Goal: Communication & Community: Answer question/provide support

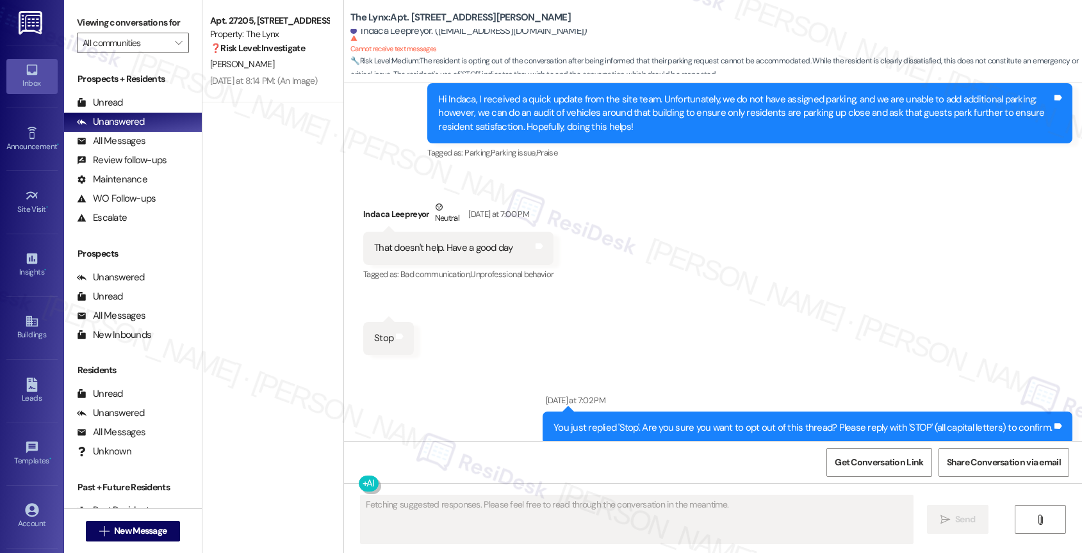
scroll to position [1077, 0]
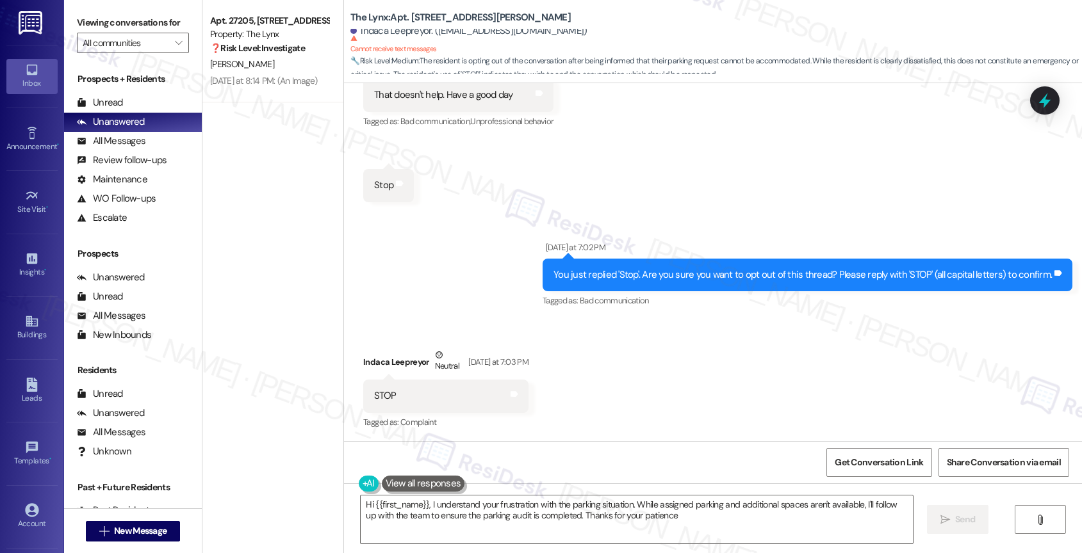
type textarea "Hi {{first_name}}, I understand your frustration with the parking situation. Wh…"
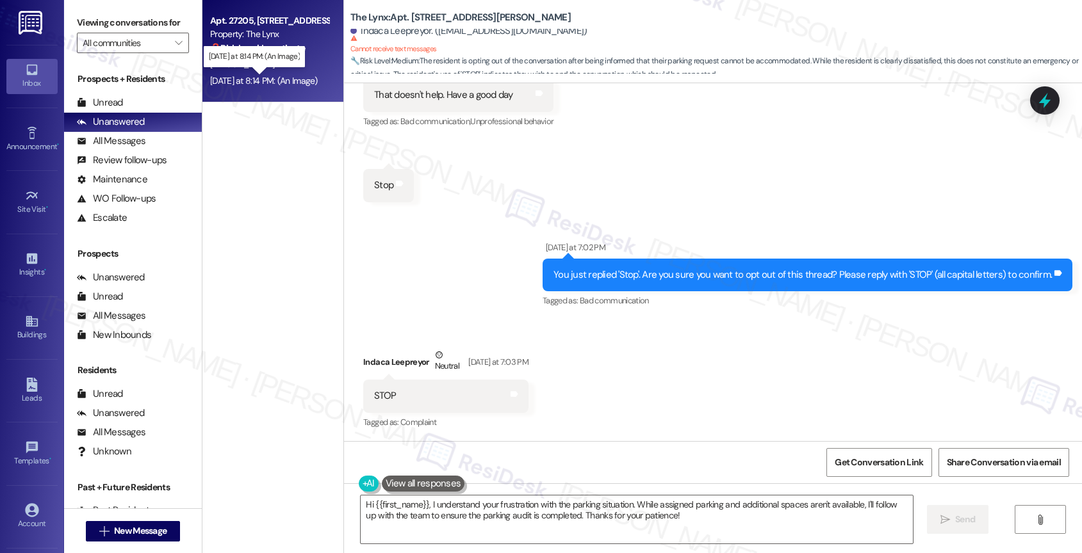
click at [264, 81] on div "[DATE] at 8:14 PM: (An Image) [DATE] at 8:14 PM: (An Image)" at bounding box center [264, 81] width 108 height 12
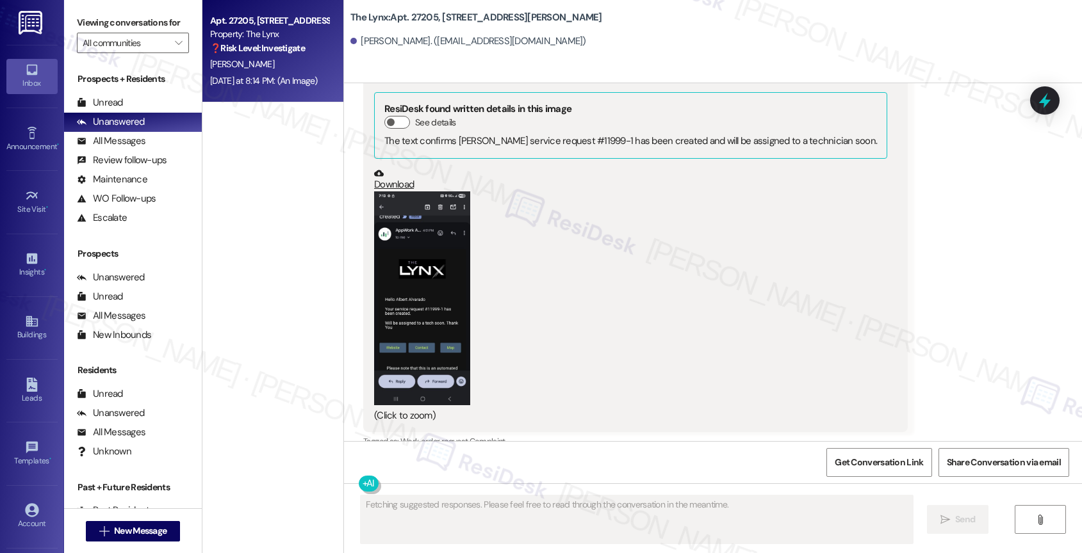
scroll to position [1609, 0]
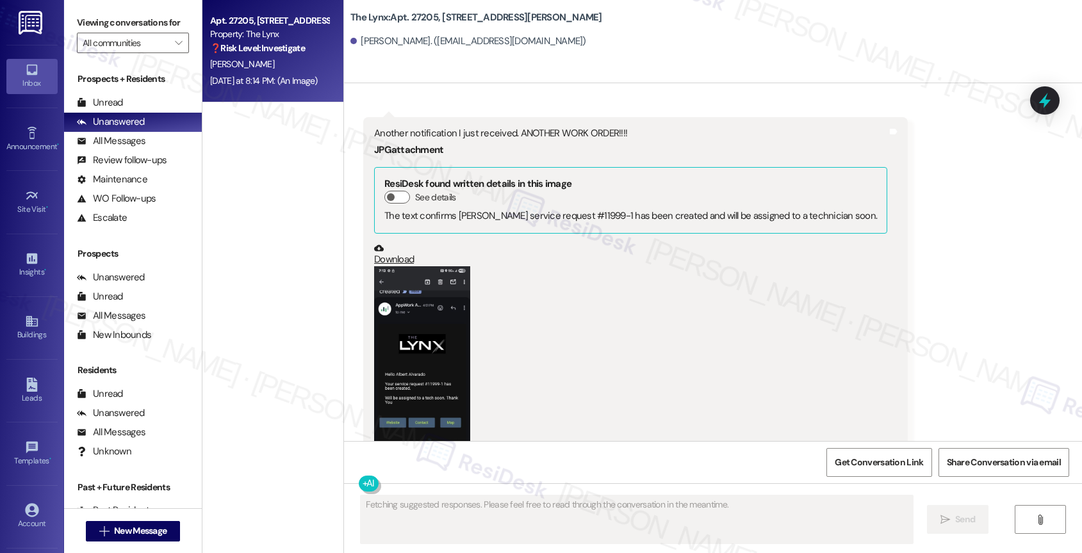
click at [425, 335] on button "Zoom image" at bounding box center [422, 372] width 96 height 213
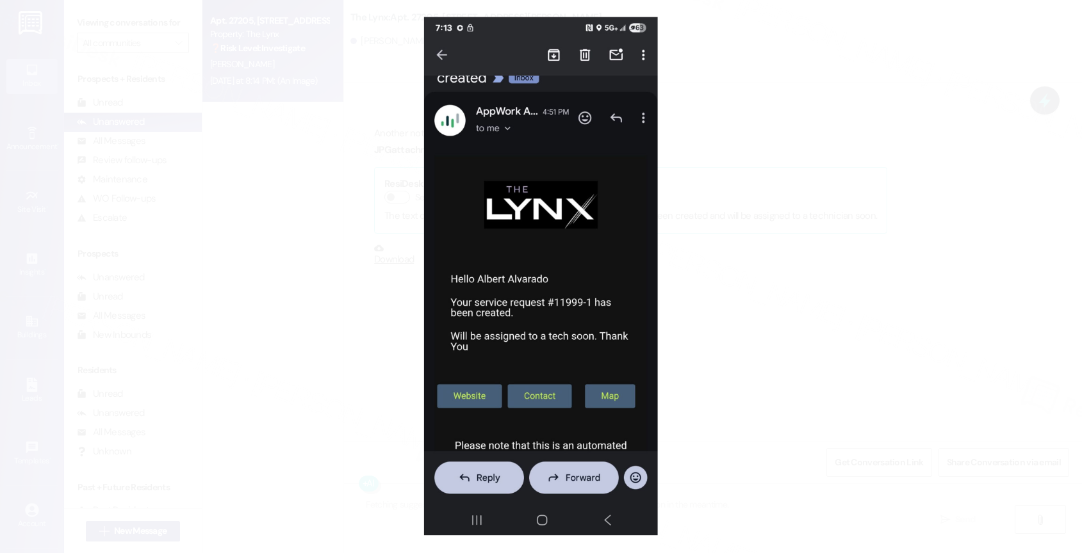
click at [601, 318] on button "Unzoom image" at bounding box center [541, 276] width 1082 height 553
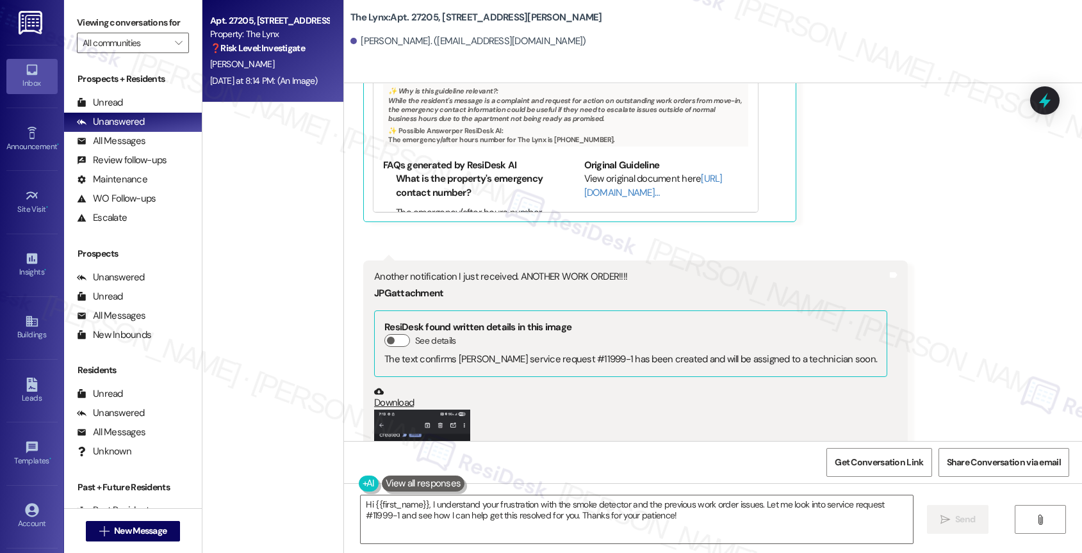
scroll to position [1723, 0]
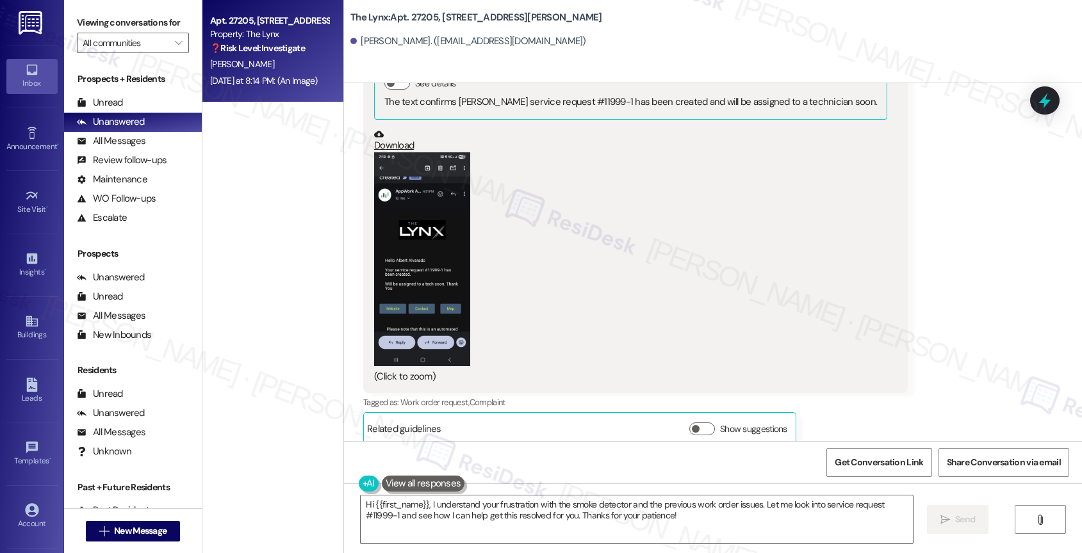
click at [429, 243] on button "Zoom image" at bounding box center [422, 258] width 96 height 213
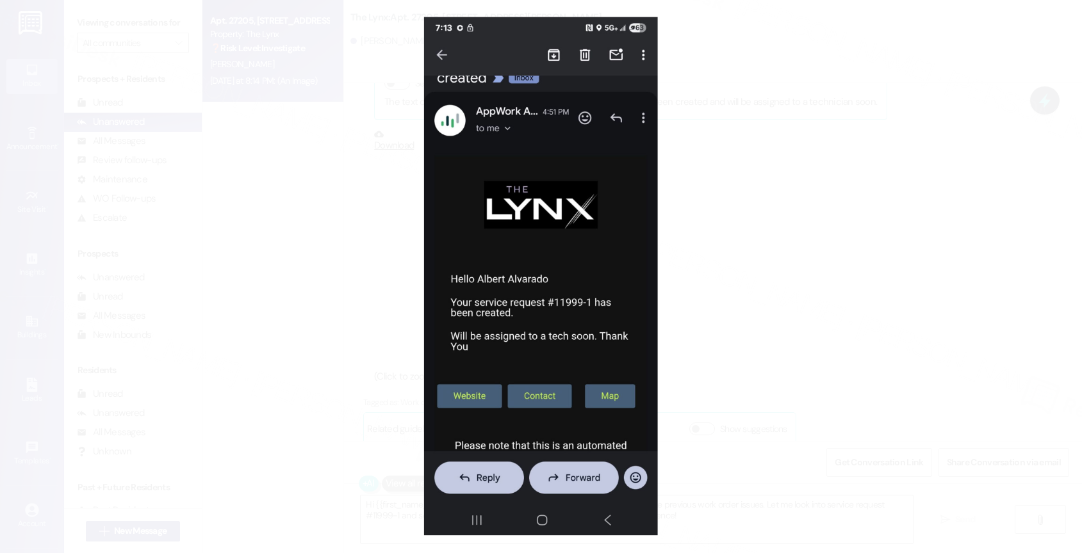
click at [592, 252] on button "Unzoom image" at bounding box center [541, 276] width 1082 height 553
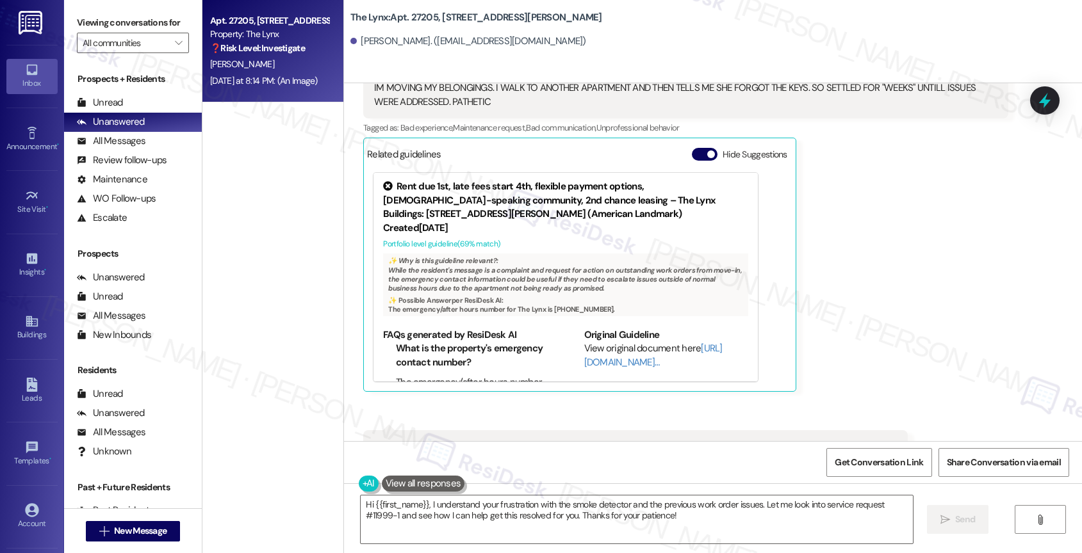
scroll to position [1262, 0]
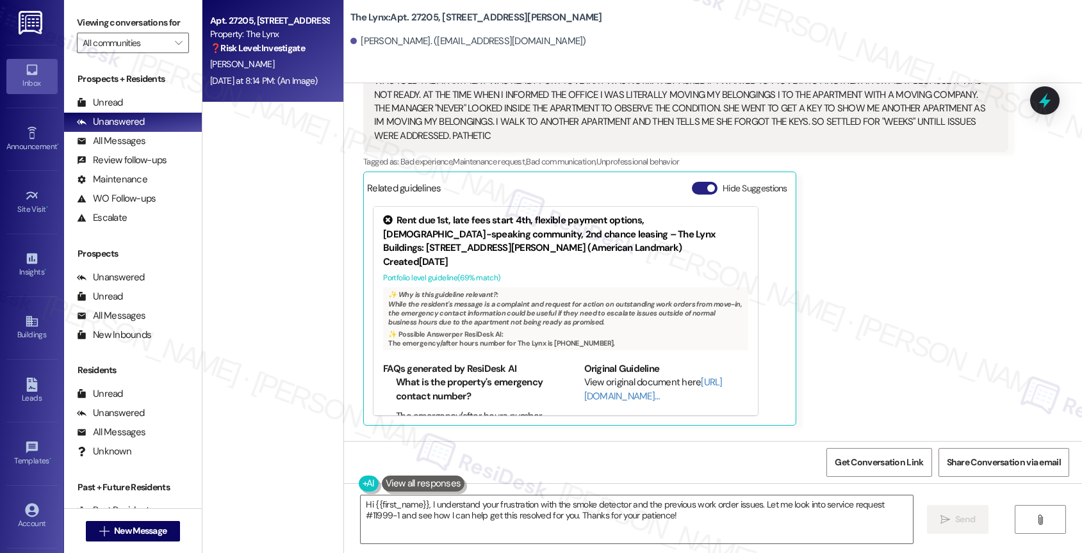
click at [693, 182] on button "Hide Suggestions" at bounding box center [705, 188] width 26 height 13
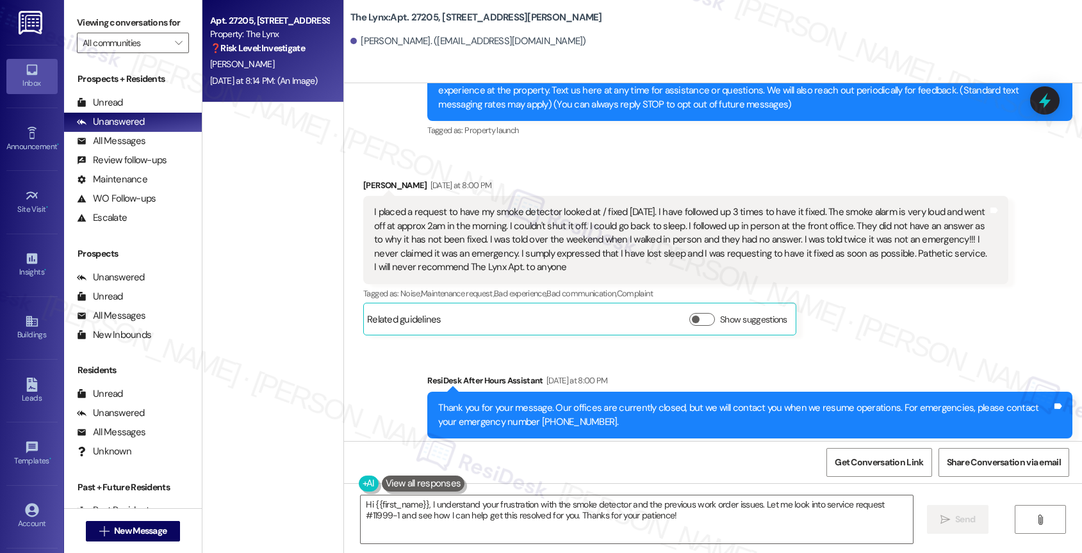
scroll to position [155, 0]
click at [502, 238] on div "I placed a request to have my smoke detector looked at / fixed last Thursday. I…" at bounding box center [681, 240] width 614 height 69
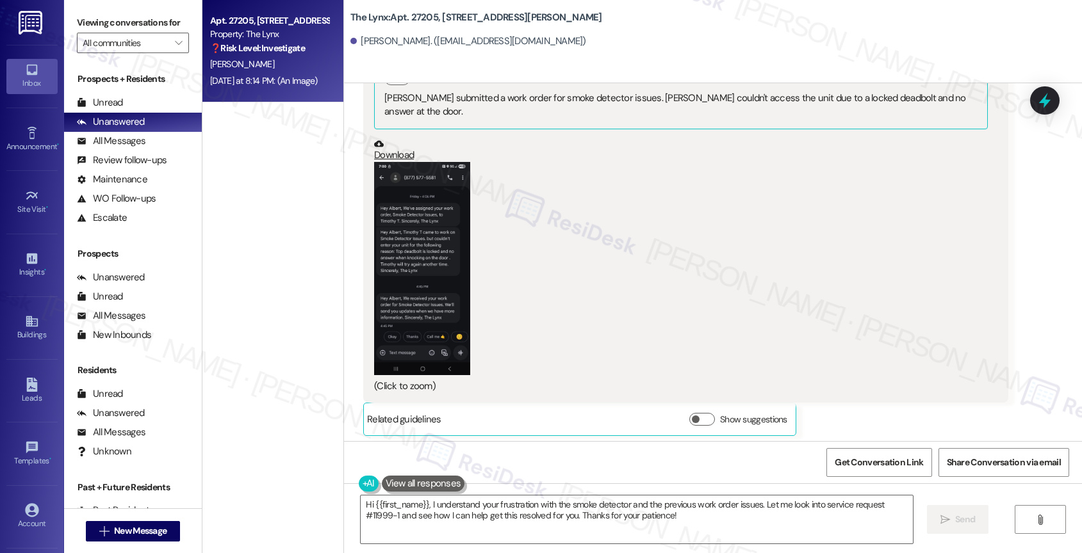
scroll to position [657, 0]
click at [405, 233] on button "Zoom image" at bounding box center [422, 267] width 96 height 213
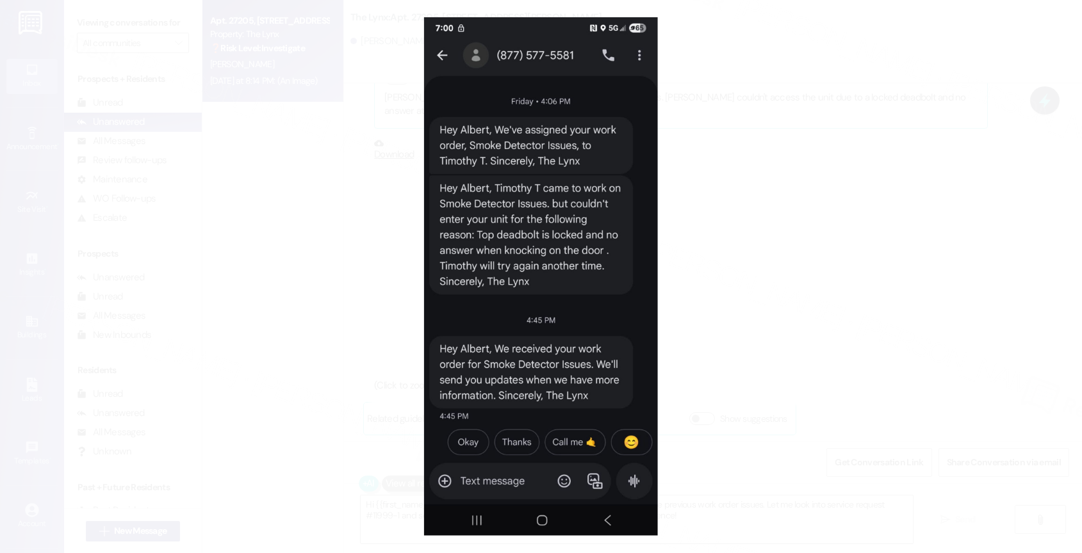
click at [543, 234] on button "Unzoom image" at bounding box center [541, 276] width 1082 height 553
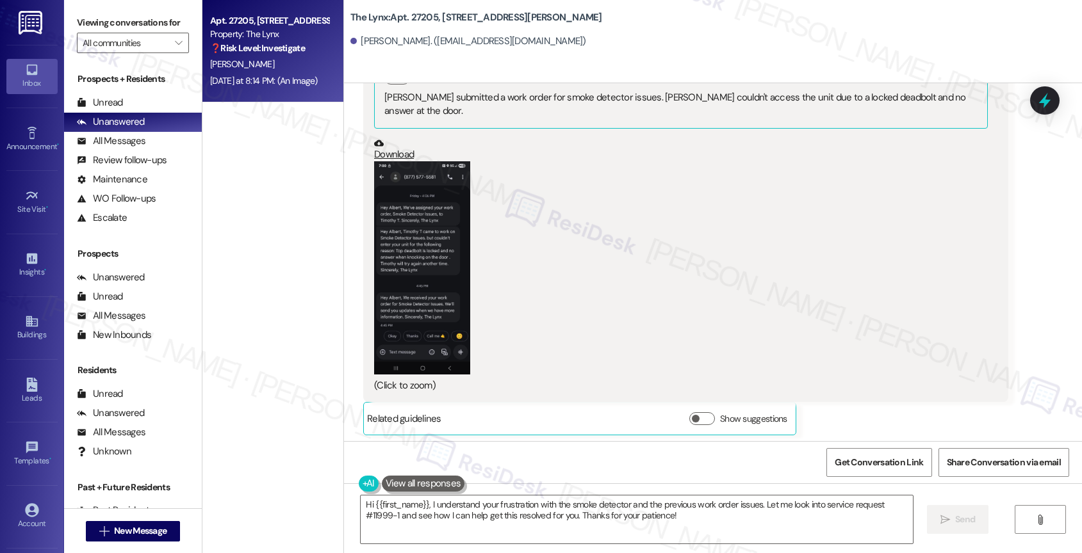
click at [430, 254] on button "Zoom image" at bounding box center [422, 267] width 96 height 213
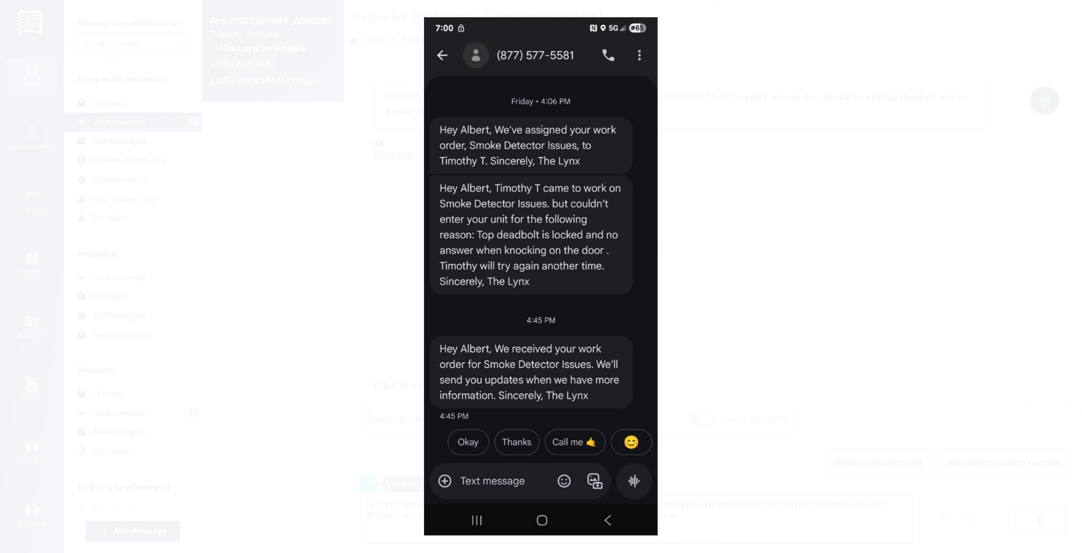
click at [535, 277] on button "Unzoom image" at bounding box center [541, 276] width 1082 height 553
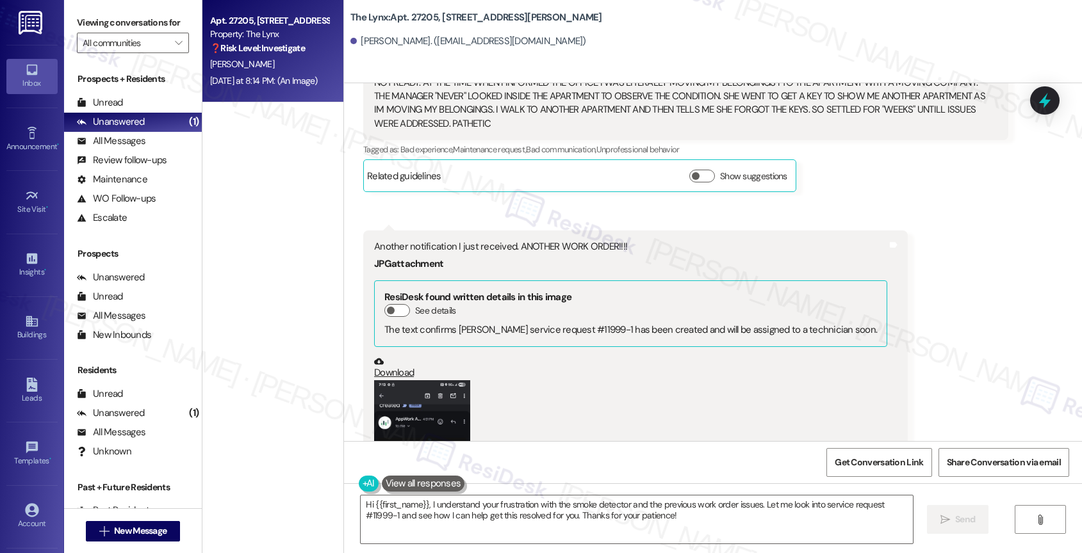
scroll to position [1126, 0]
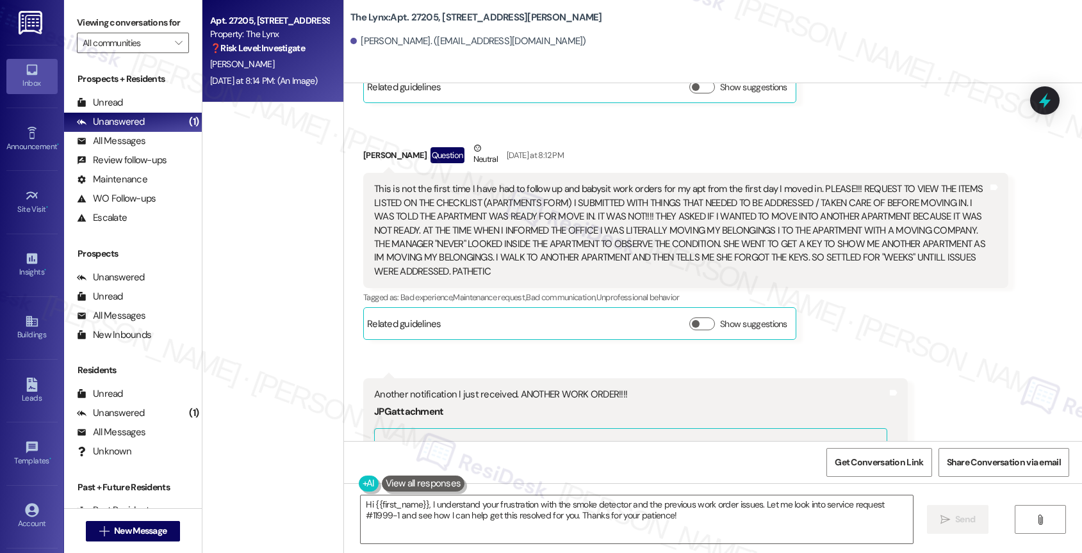
click at [606, 224] on div "This is not the first time I have had to follow up and babysit work orders for …" at bounding box center [681, 231] width 614 height 96
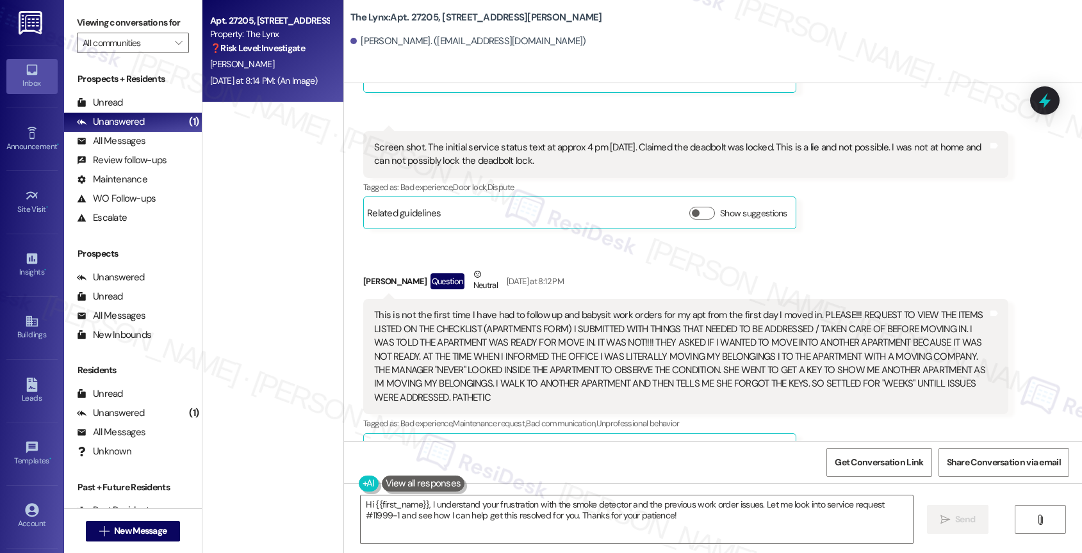
scroll to position [1180, 0]
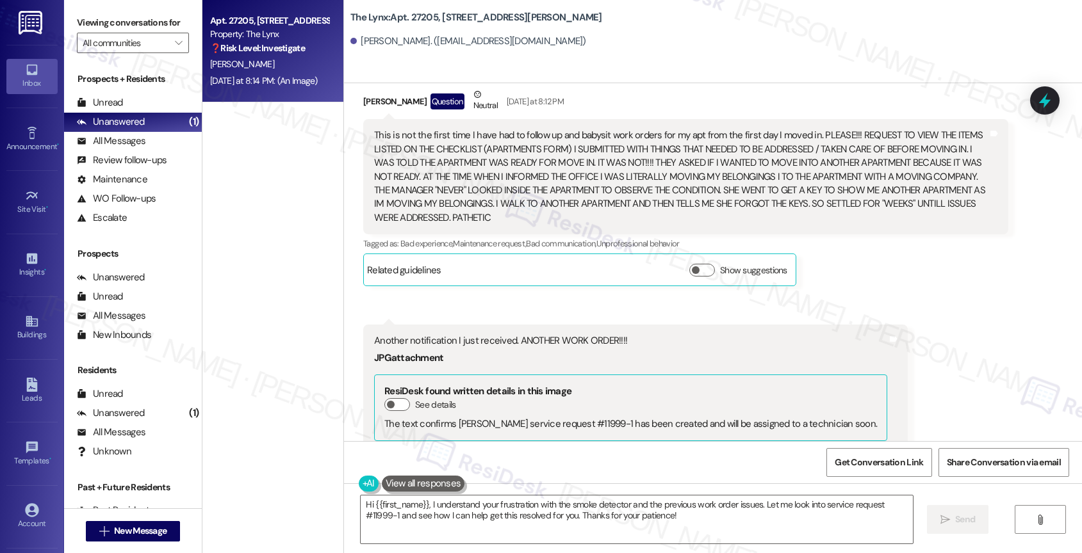
click at [796, 185] on div "This is not the first time I have had to follow up and babysit work orders for …" at bounding box center [681, 177] width 614 height 96
click at [714, 187] on div "This is not the first time I have had to follow up and babysit work orders for …" at bounding box center [681, 177] width 614 height 96
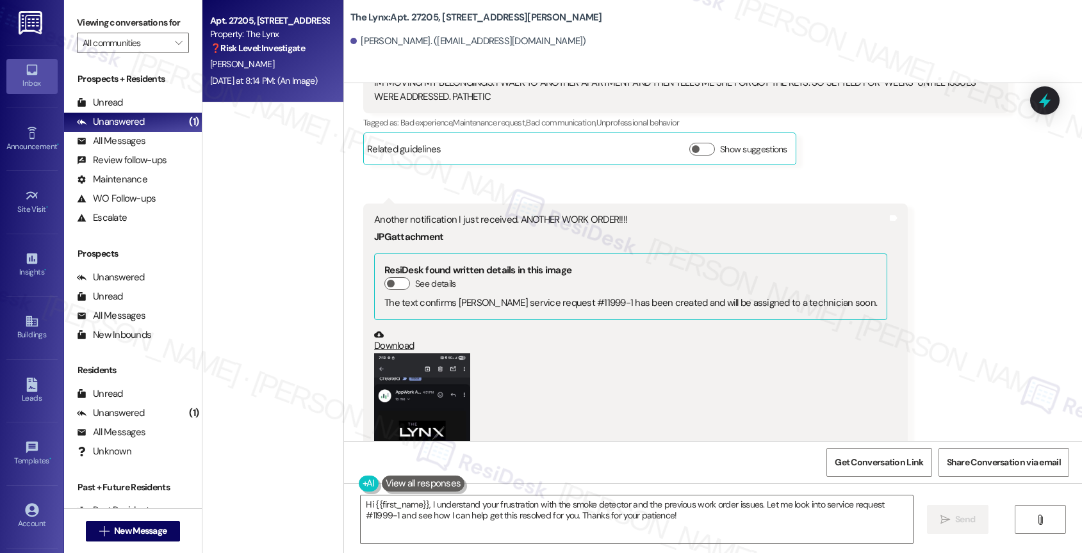
scroll to position [1501, 0]
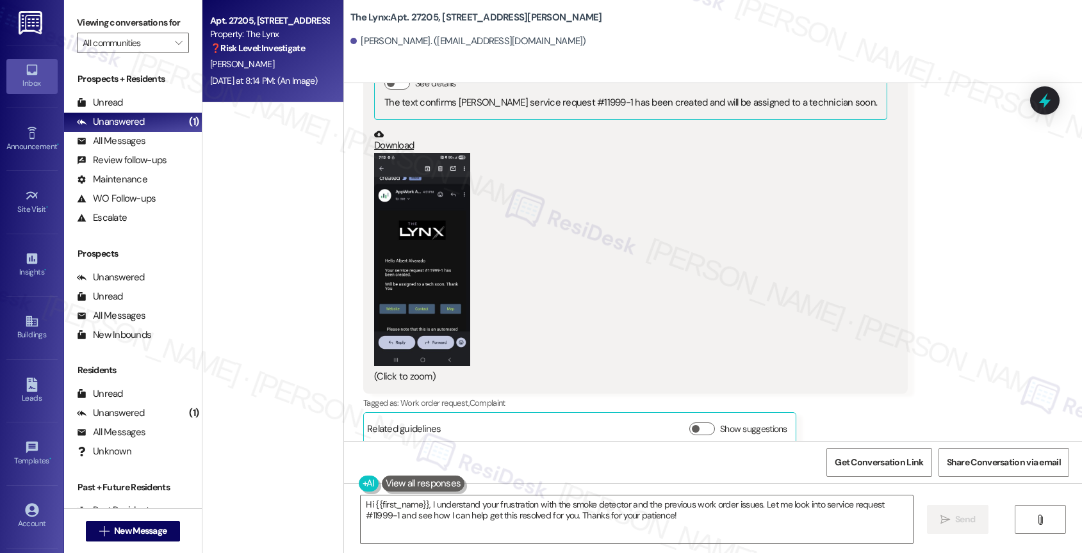
click at [437, 252] on button "Zoom image" at bounding box center [422, 259] width 96 height 213
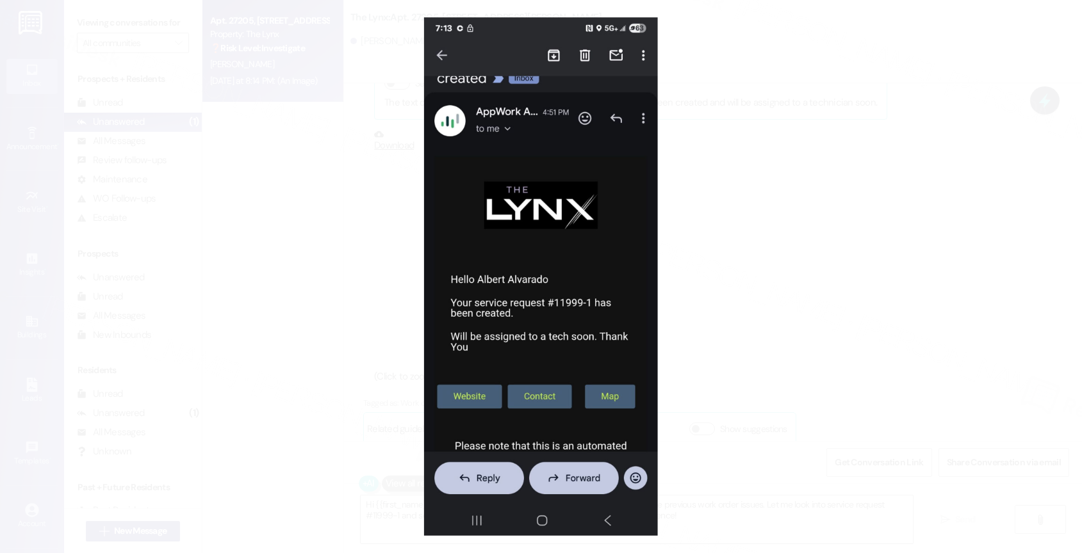
click at [575, 228] on button "Unzoom image" at bounding box center [541, 276] width 1082 height 553
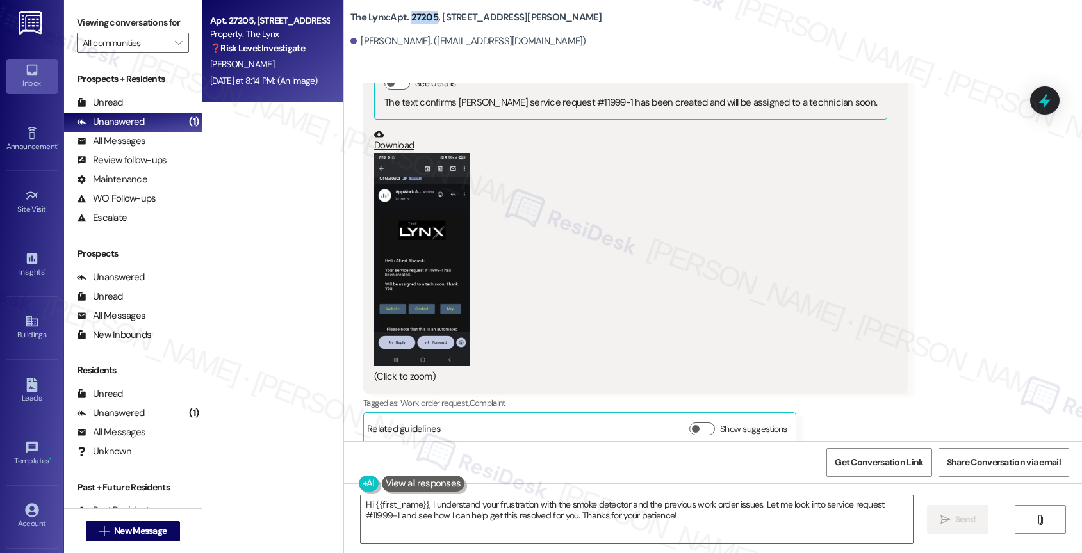
drag, startPoint x: 401, startPoint y: 15, endPoint x: 427, endPoint y: 15, distance: 26.3
click at [427, 15] on b "The Lynx: Apt. 27205, 6000 Randolph Blvd" at bounding box center [476, 17] width 252 height 13
copy b "27205"
click at [415, 274] on button "Zoom image" at bounding box center [422, 259] width 96 height 213
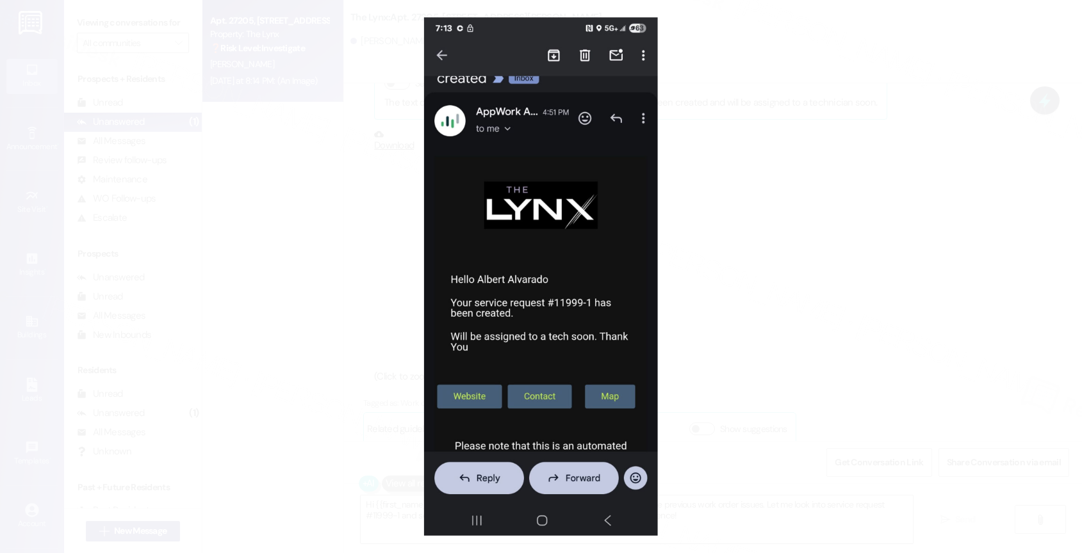
click at [543, 253] on button "Unzoom image" at bounding box center [541, 276] width 1082 height 553
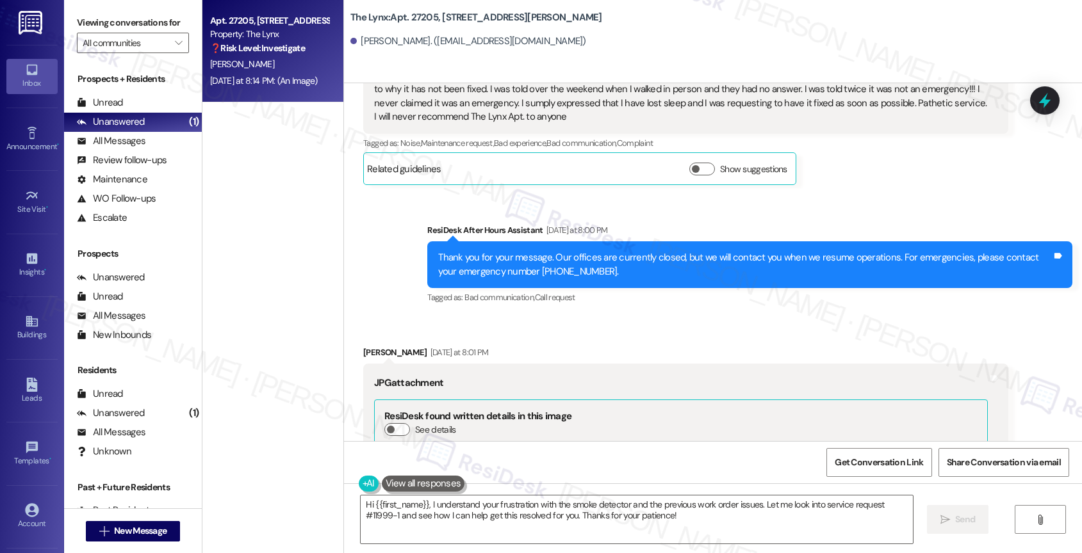
scroll to position [217, 0]
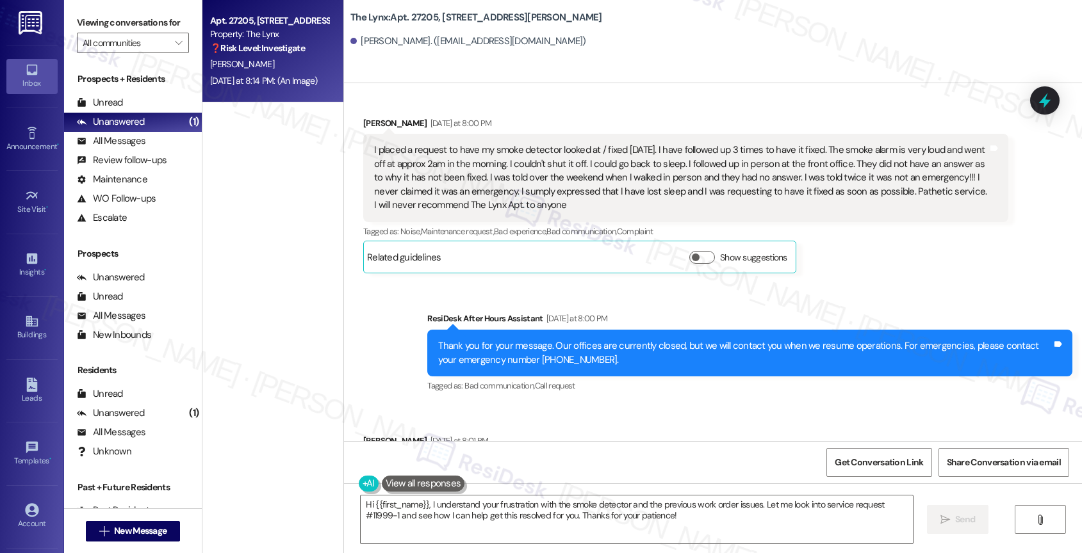
click at [566, 185] on div "I placed a request to have my smoke detector looked at / fixed last Thursday. I…" at bounding box center [681, 177] width 614 height 69
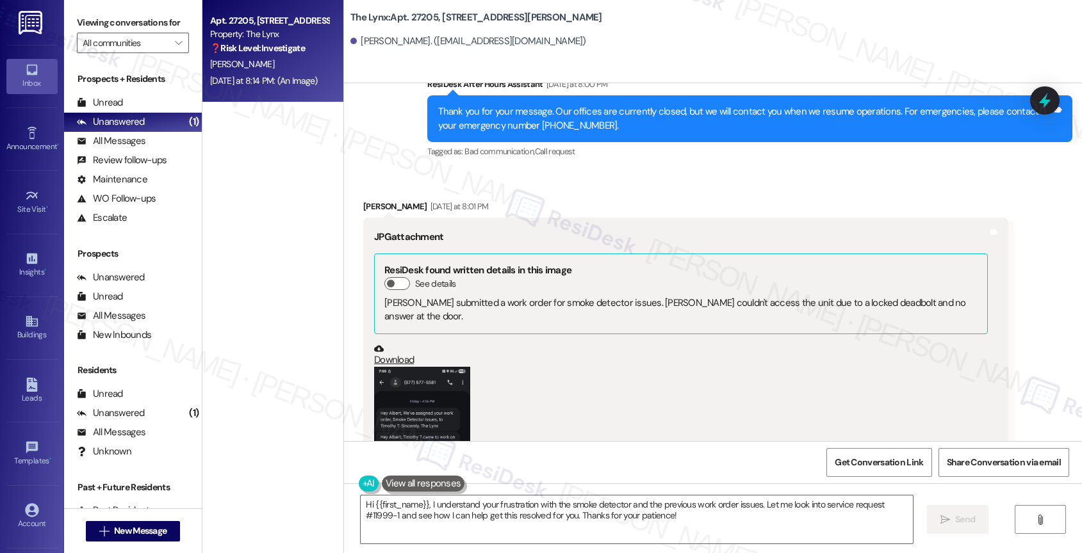
scroll to position [610, 0]
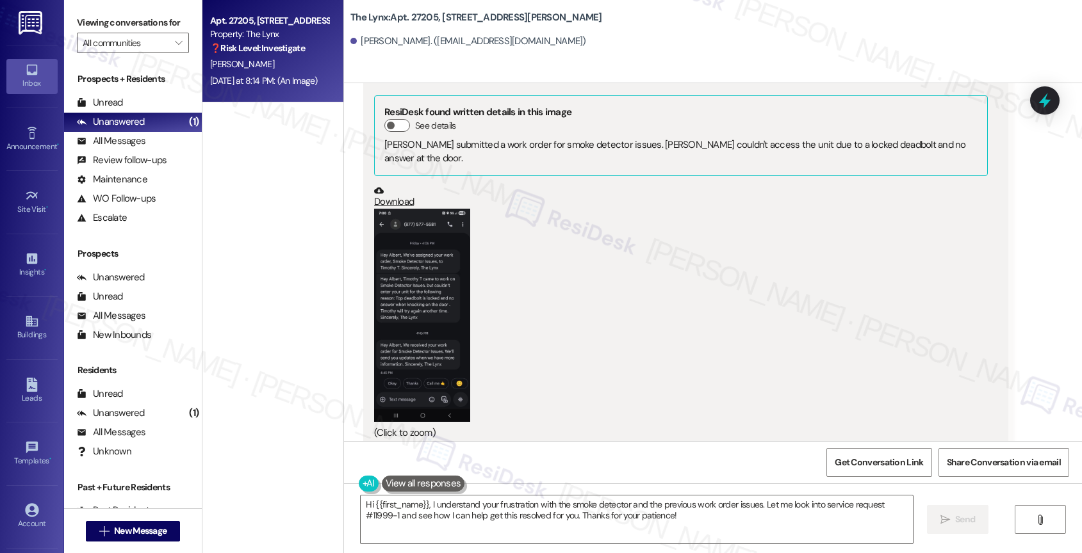
click at [420, 282] on button "Zoom image" at bounding box center [422, 315] width 96 height 213
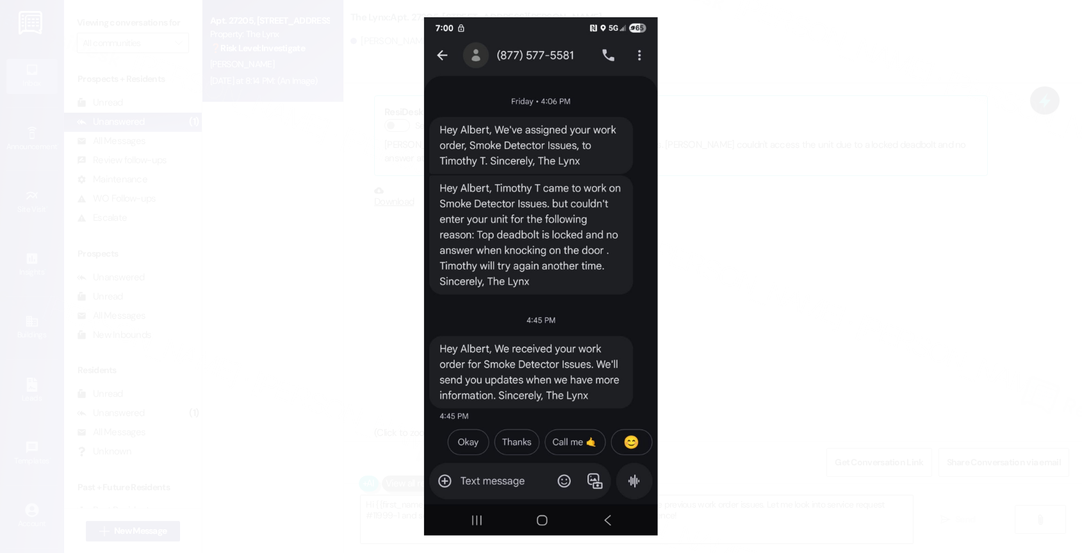
click at [590, 294] on button "Unzoom image" at bounding box center [541, 276] width 1082 height 553
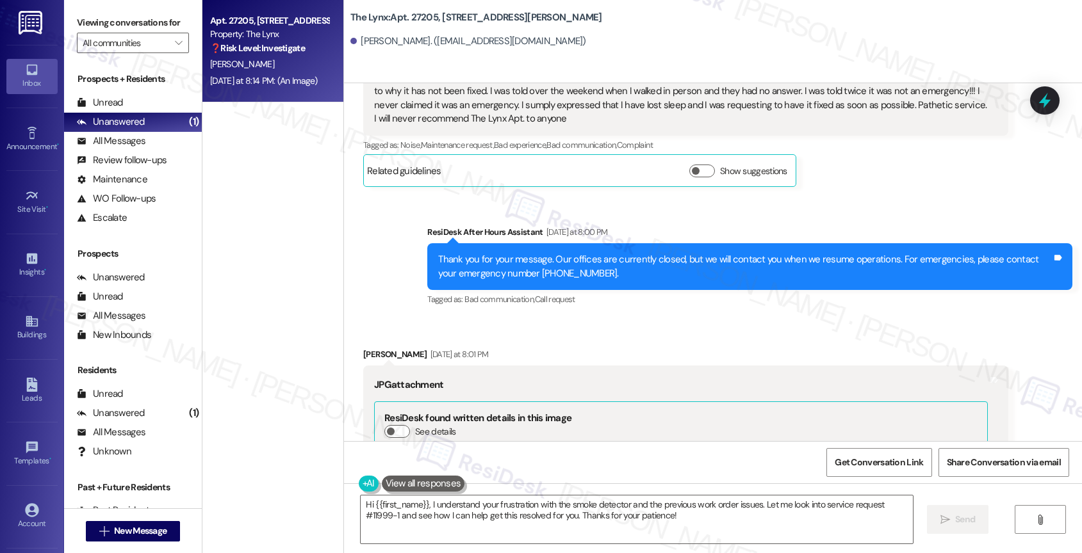
scroll to position [165, 0]
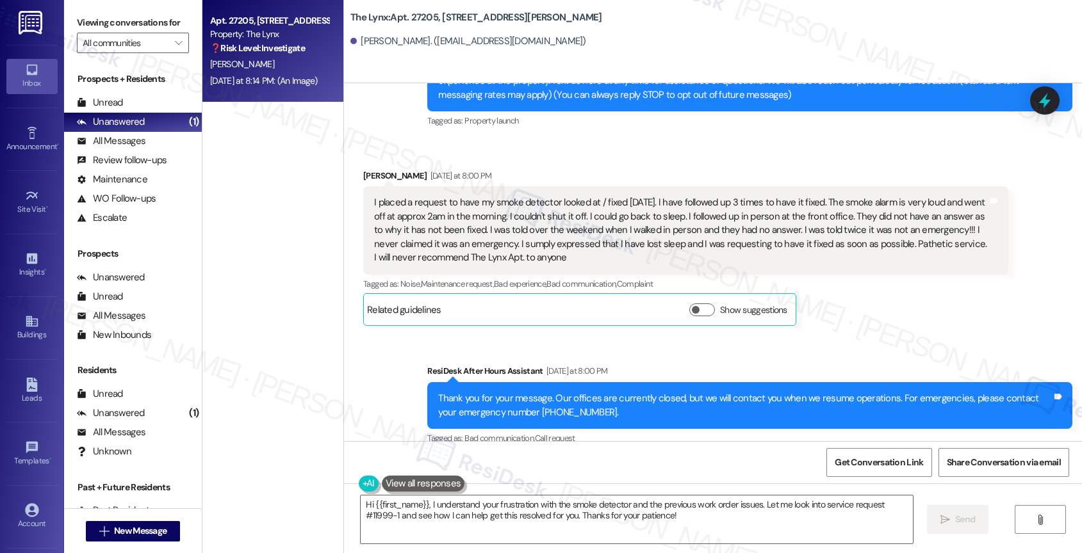
drag, startPoint x: 355, startPoint y: 197, endPoint x: 564, endPoint y: 258, distance: 217.5
click at [564, 258] on div "I placed a request to have my smoke detector looked at / fixed last Thursday. I…" at bounding box center [685, 230] width 645 height 88
copy div "I placed a request to have my smoke detector looked at / fixed last Thursday. I…"
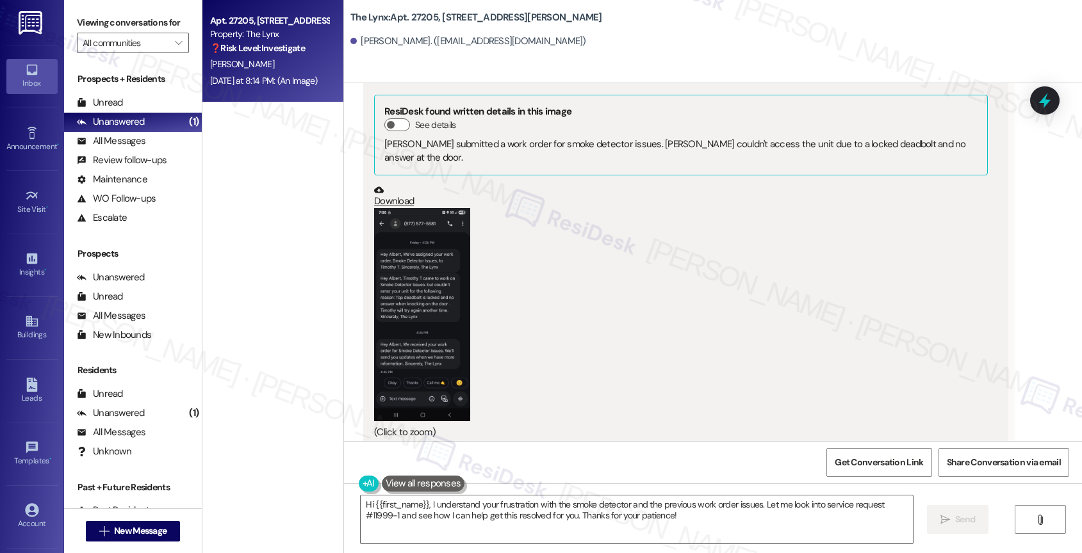
scroll to position [1021, 0]
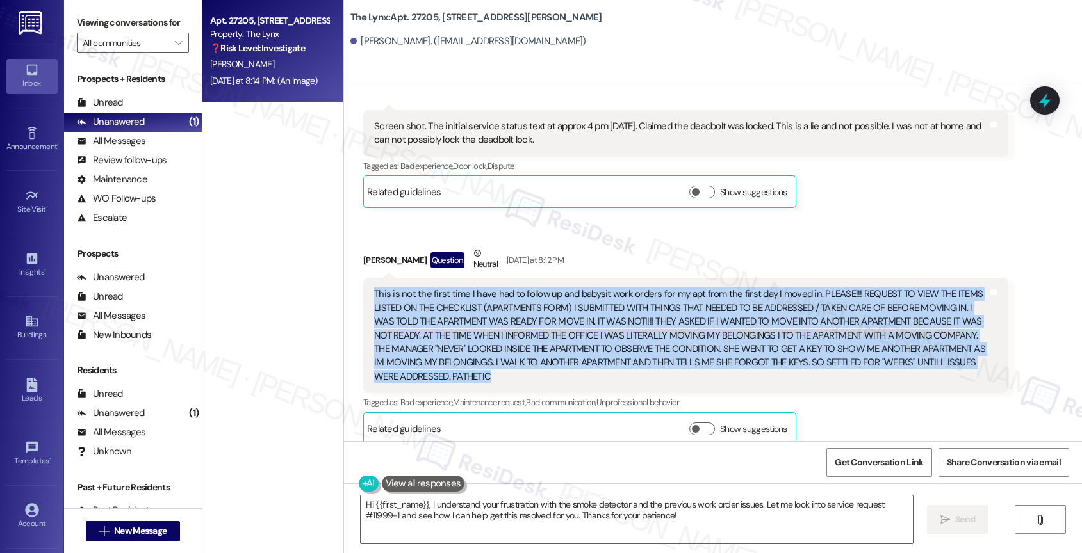
drag, startPoint x: 363, startPoint y: 275, endPoint x: 493, endPoint y: 366, distance: 159.6
click at [493, 366] on div "This is not the first time I have had to follow up and babysit work orders for …" at bounding box center [681, 336] width 616 height 96
copy div "This is not the first time I have had to follow up and babysit work orders for …"
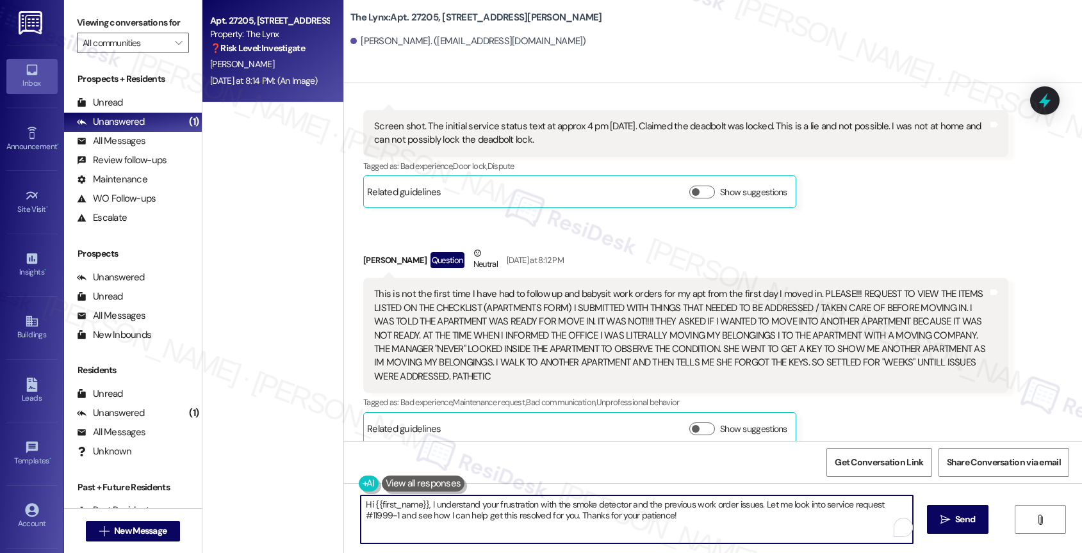
drag, startPoint x: 428, startPoint y: 505, endPoint x: 671, endPoint y: 532, distance: 244.9
click at [671, 532] on textarea "Hi {{first_name}}, I understand your frustration with the smoke detector and th…" at bounding box center [637, 520] width 552 height 48
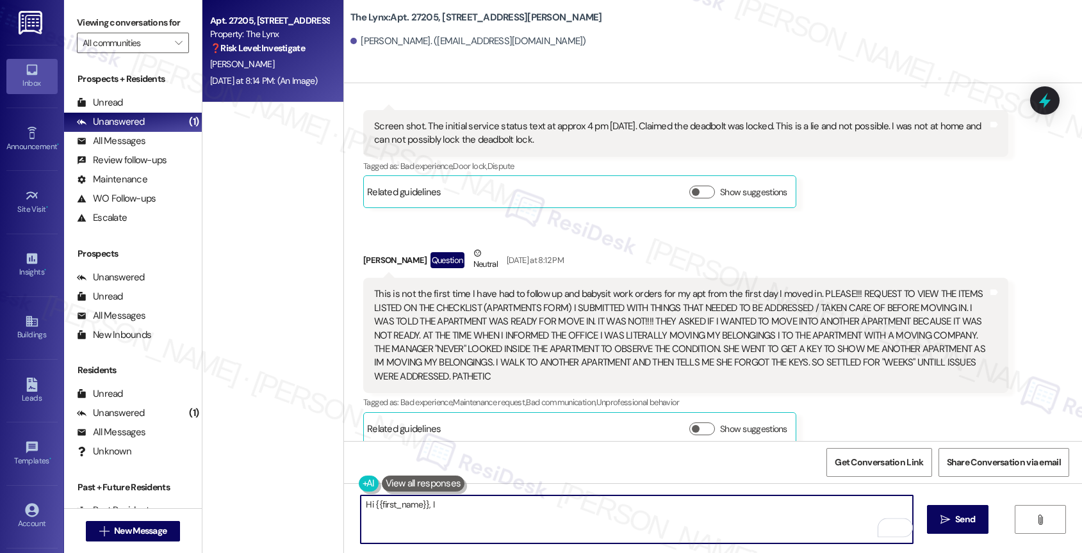
click at [408, 485] on button at bounding box center [423, 484] width 83 height 16
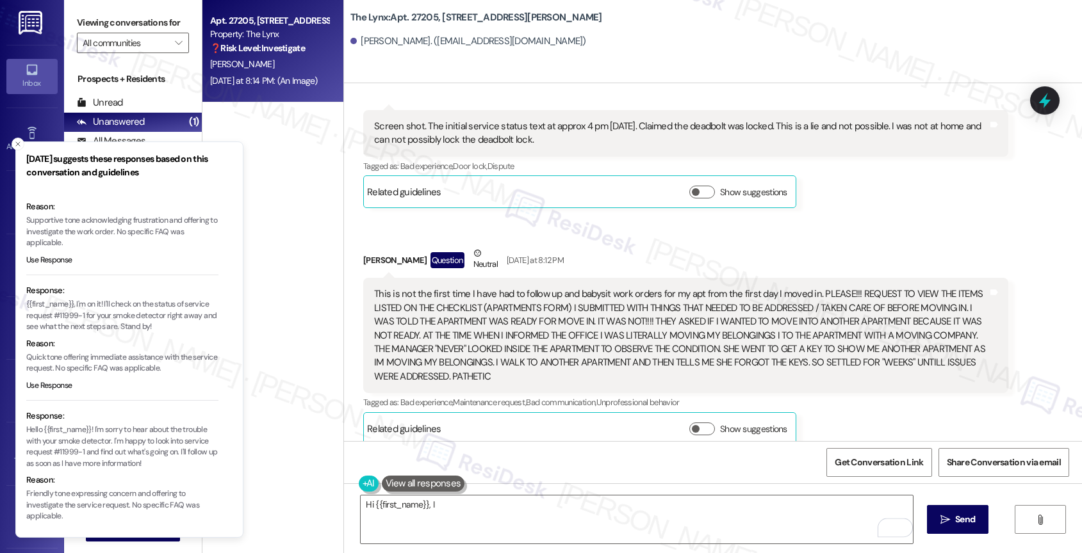
scroll to position [95, 0]
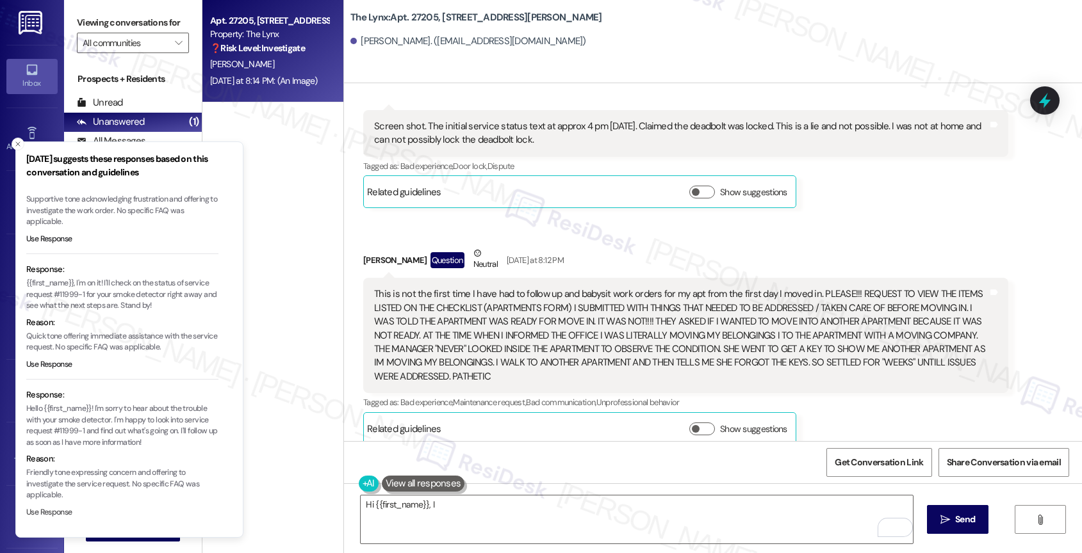
click at [55, 511] on button "Use Response" at bounding box center [49, 513] width 46 height 12
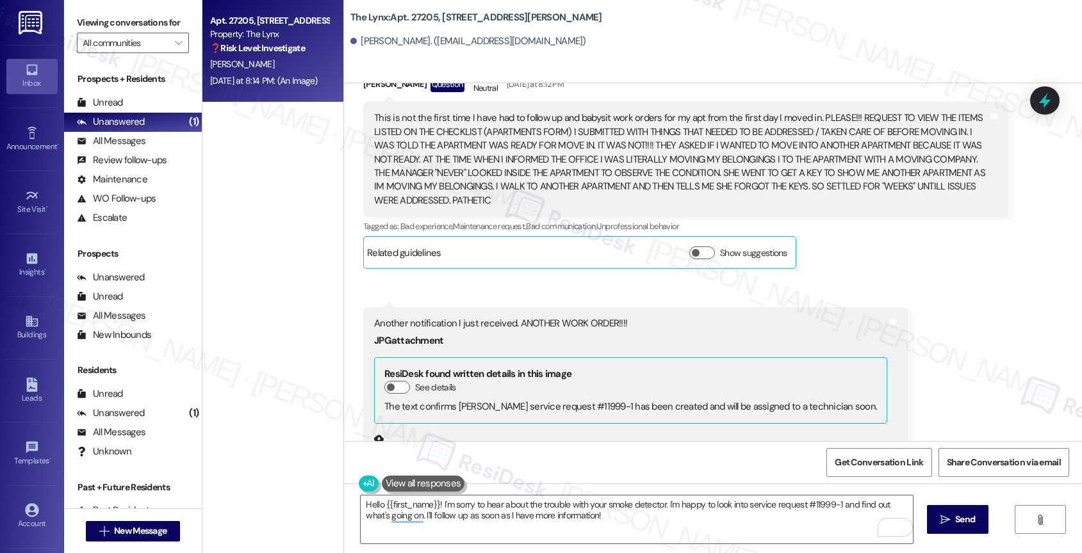
scroll to position [1050, 0]
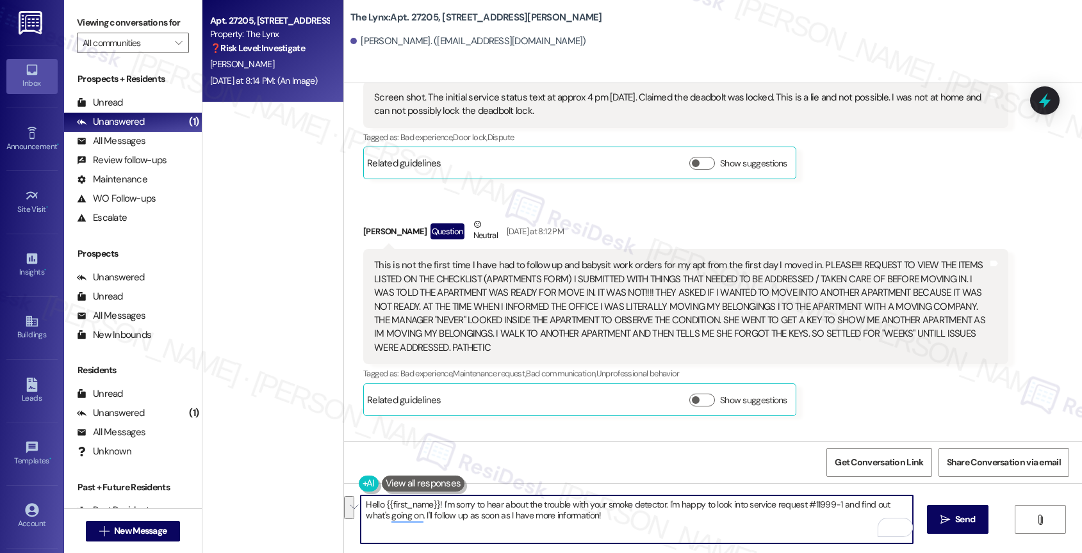
drag, startPoint x: 436, startPoint y: 503, endPoint x: 625, endPoint y: 521, distance: 190.4
click at [625, 521] on textarea "Hello {{first_name}}! I'm sorry to hear about the trouble with your smoke detec…" at bounding box center [637, 520] width 552 height 48
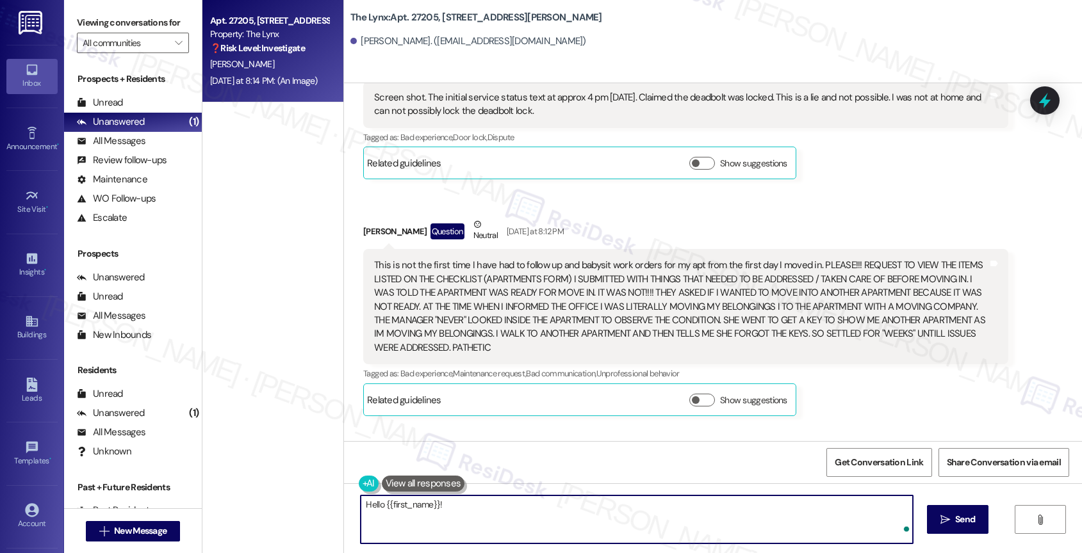
paste textarea "specially the sleepless night and the delays you've faced in getting your smoke…"
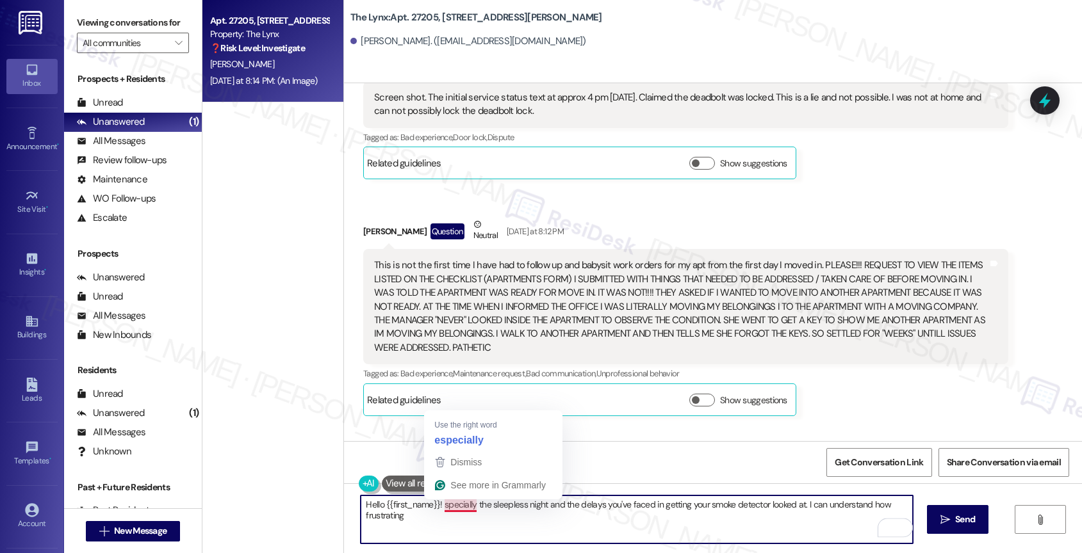
click at [434, 507] on textarea "Hello {{first_name}}! specially the sleepless night and the delays you've faced…" at bounding box center [637, 520] width 552 height 48
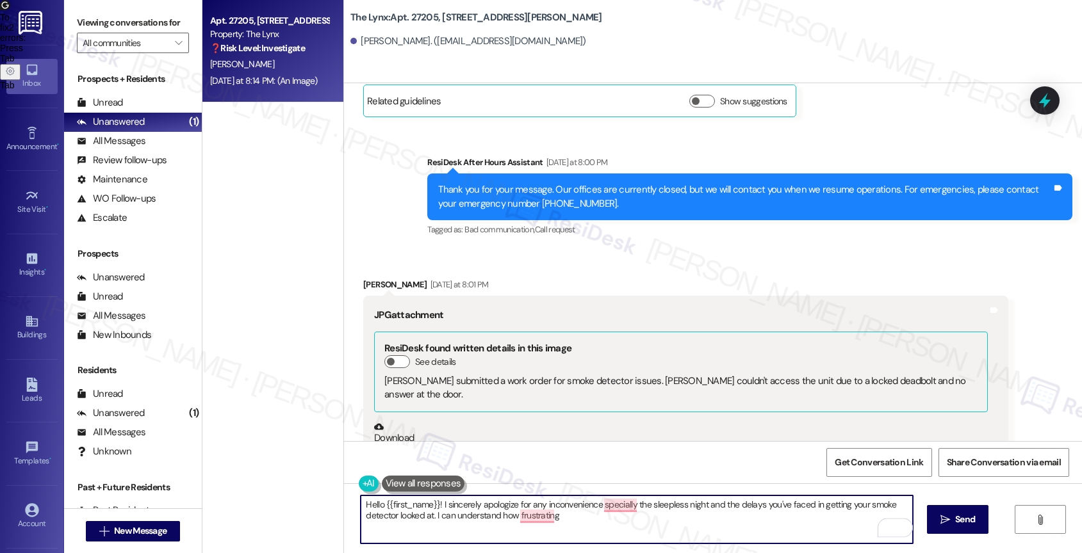
scroll to position [84, 0]
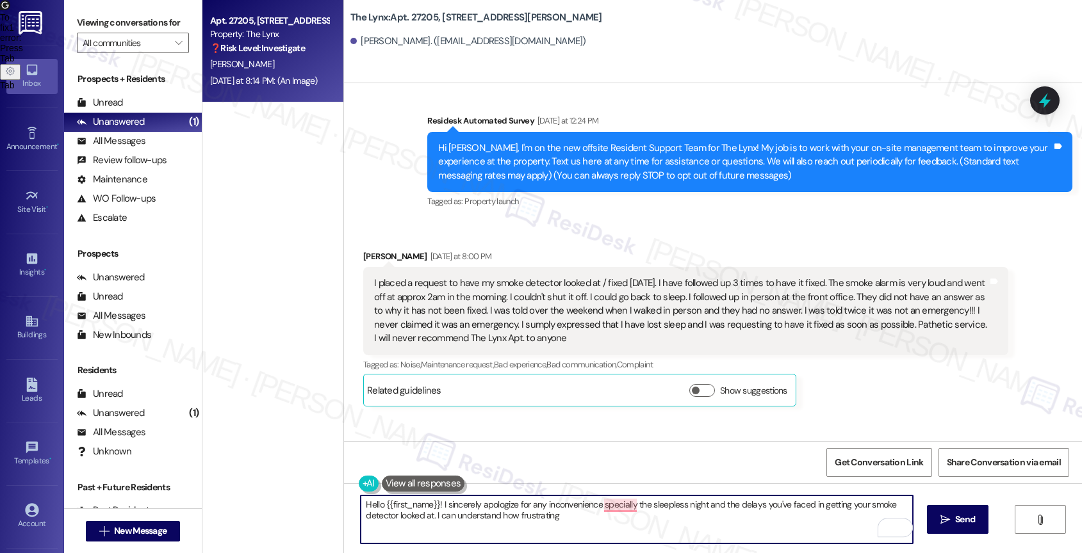
click at [628, 500] on textarea "Hello {{first_name}}! I sincerely apologize for any inconvenience specially the…" at bounding box center [637, 520] width 552 height 48
click at [801, 504] on textarea "Hello {{first_name}}! I sincerely apologize for any inconvenience caused by the…" at bounding box center [637, 520] width 552 height 48
drag, startPoint x: 800, startPoint y: 504, endPoint x: 808, endPoint y: 515, distance: 13.3
click at [808, 515] on textarea "Hello {{first_name}}! I sincerely apologize for any inconvenience caused by the…" at bounding box center [637, 520] width 552 height 48
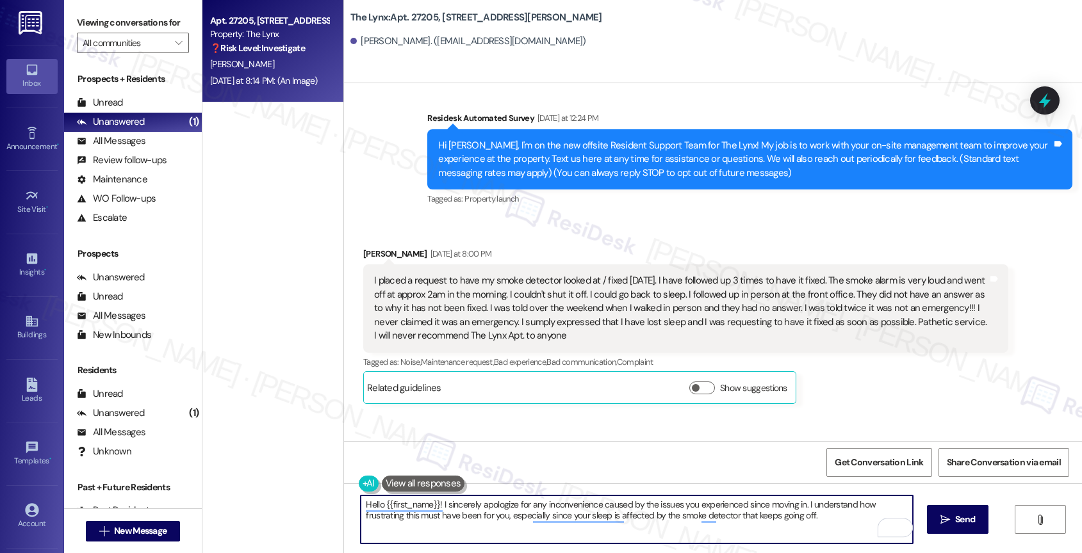
scroll to position [225, 0]
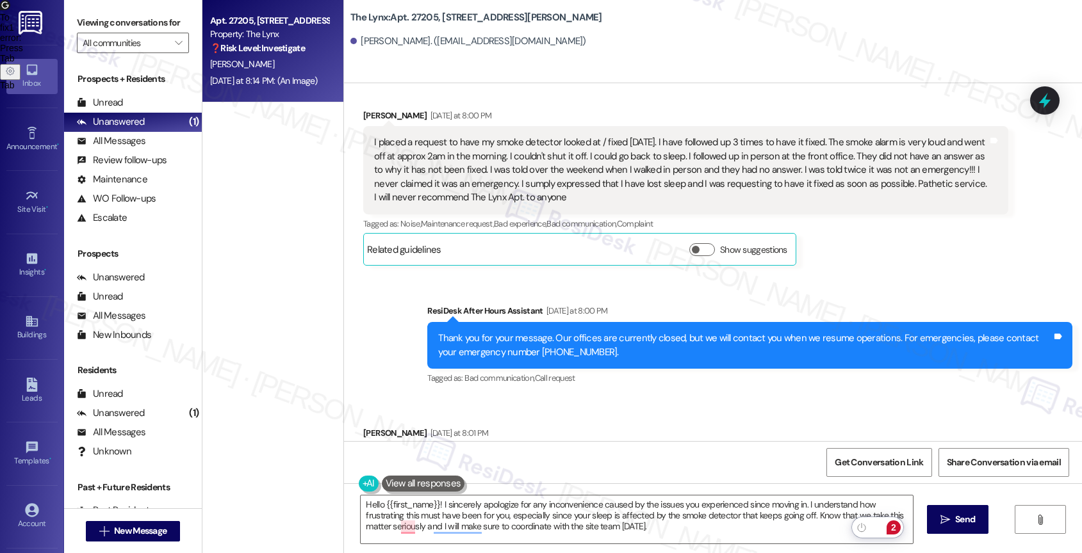
click at [896, 524] on div "2" at bounding box center [893, 528] width 14 height 14
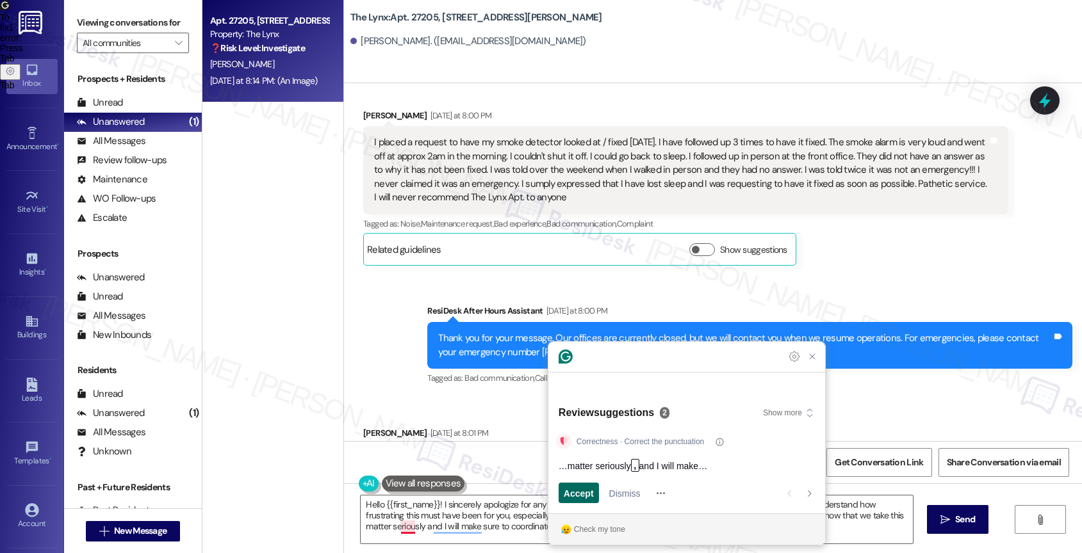
click at [571, 488] on span "Accept" at bounding box center [579, 493] width 30 height 13
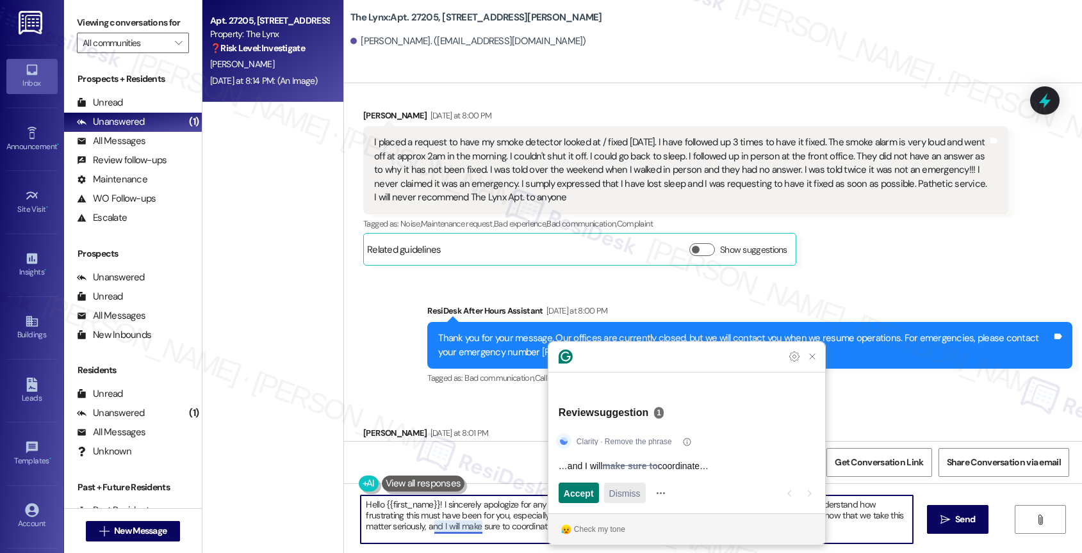
click at [641, 496] on span "Dismiss" at bounding box center [624, 493] width 31 height 13
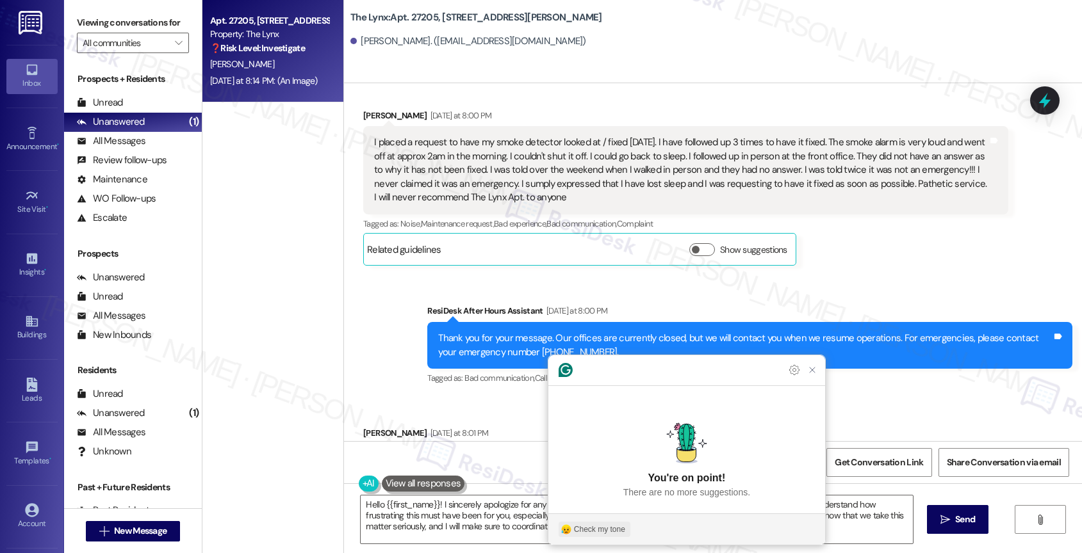
click at [595, 530] on div "Check my tone" at bounding box center [599, 530] width 51 height 12
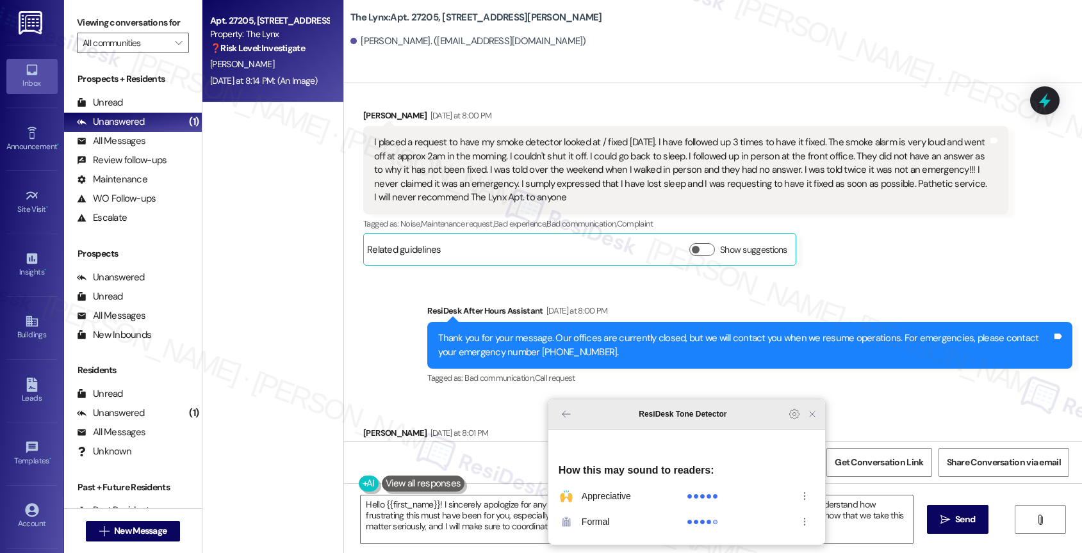
click at [813, 417] on icon "Close Grammarly Assistant" at bounding box center [812, 414] width 5 height 5
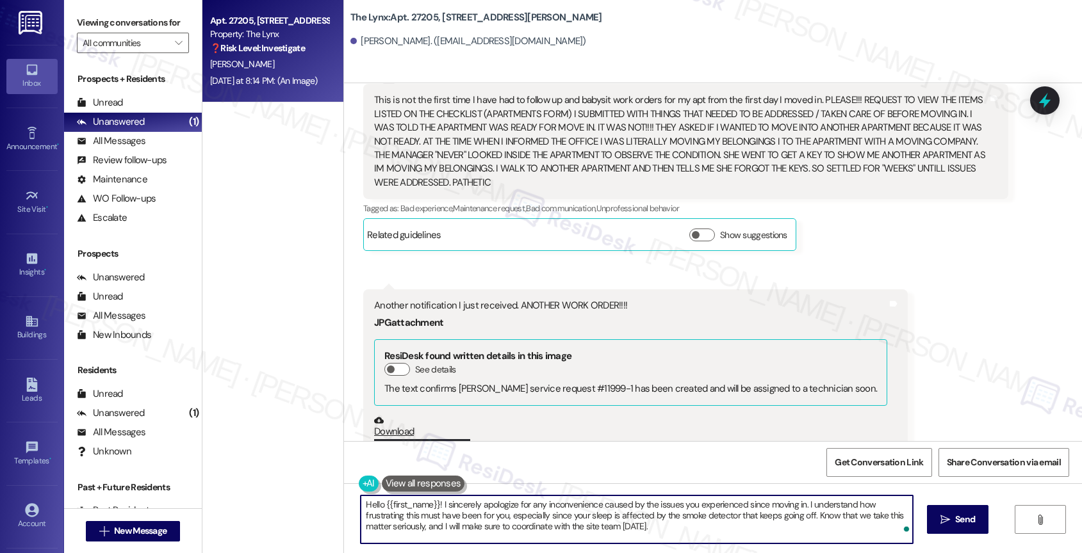
scroll to position [1154, 0]
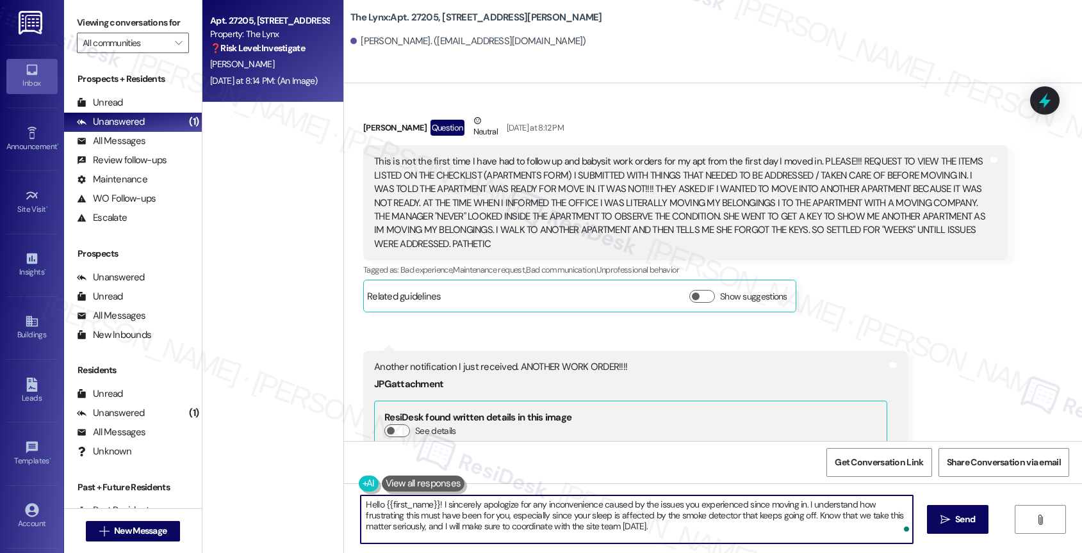
click at [639, 531] on textarea "Hello {{first_name}}! I sincerely apologize for any inconvenience caused by the…" at bounding box center [637, 520] width 552 height 48
type textarea "Hello {{first_name}}! I sincerely apologize for any inconvenience caused by the…"
click at [896, 526] on icon "Open Grammarly. 0 Suggestions." at bounding box center [893, 528] width 14 height 14
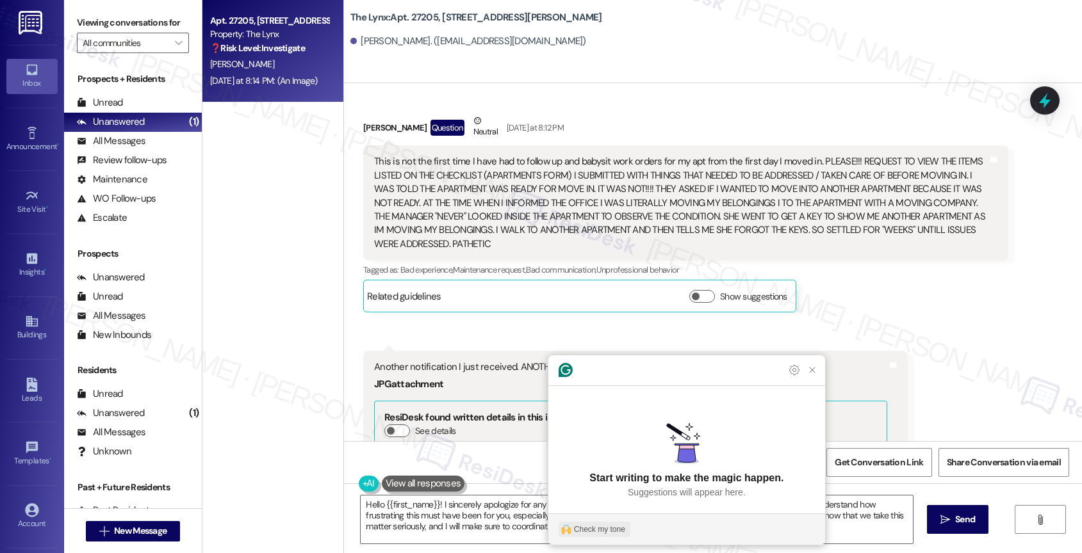
click at [576, 532] on div "Check my tone" at bounding box center [599, 530] width 51 height 12
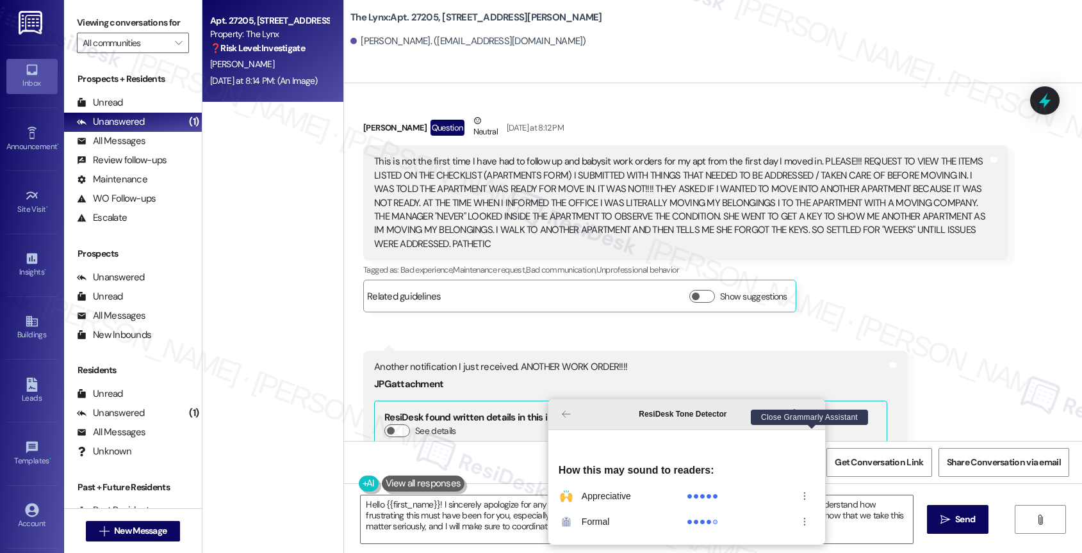
click at [815, 420] on icon "Close Grammarly Assistant" at bounding box center [812, 414] width 10 height 10
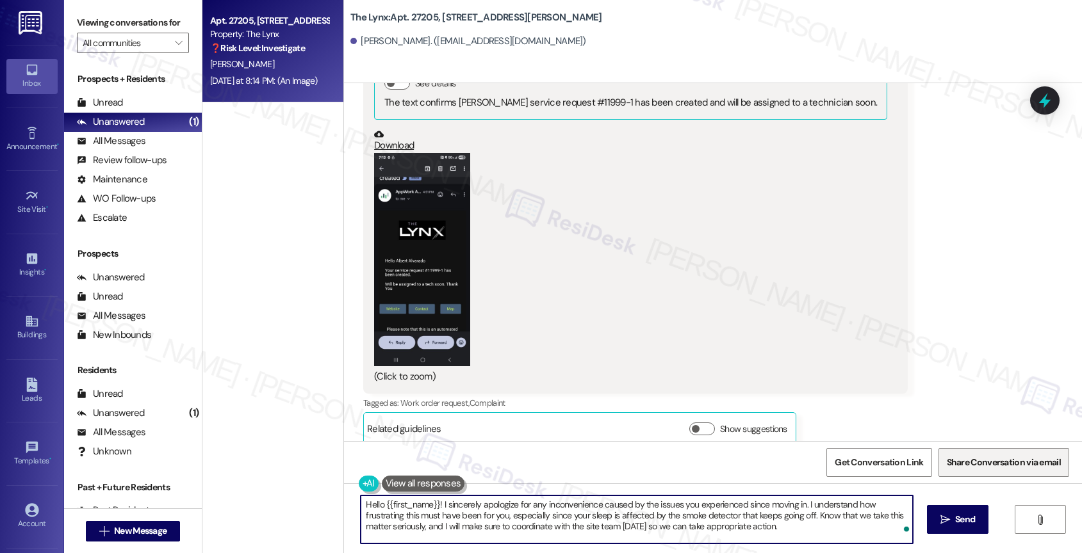
scroll to position [1471, 0]
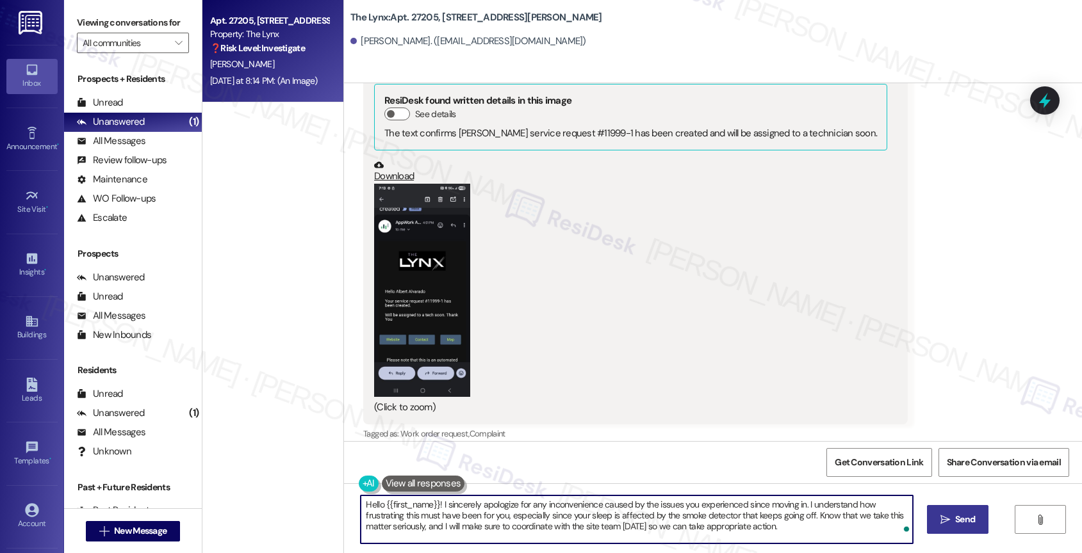
click at [955, 516] on span "Send" at bounding box center [965, 519] width 20 height 13
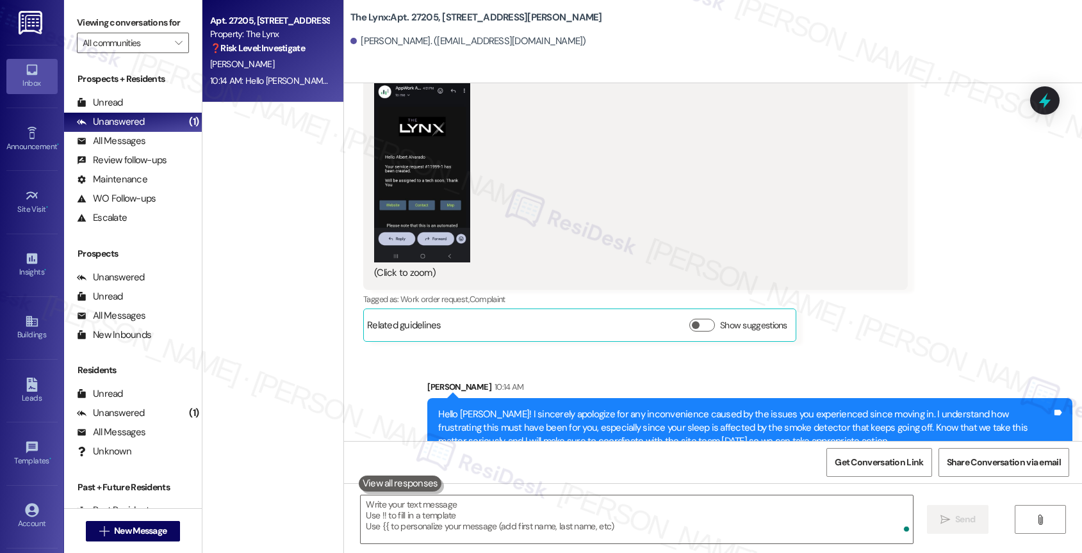
scroll to position [1619, 0]
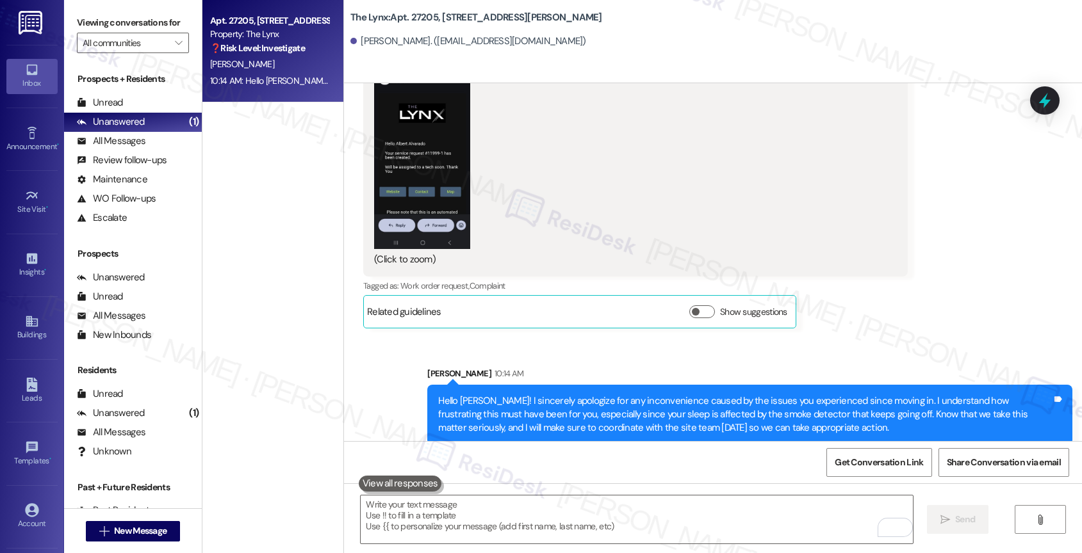
drag, startPoint x: 443, startPoint y: 516, endPoint x: 447, endPoint y: 478, distance: 38.6
click at [443, 516] on textarea "To enrich screen reader interactions, please activate Accessibility in Grammarl…" at bounding box center [637, 520] width 552 height 48
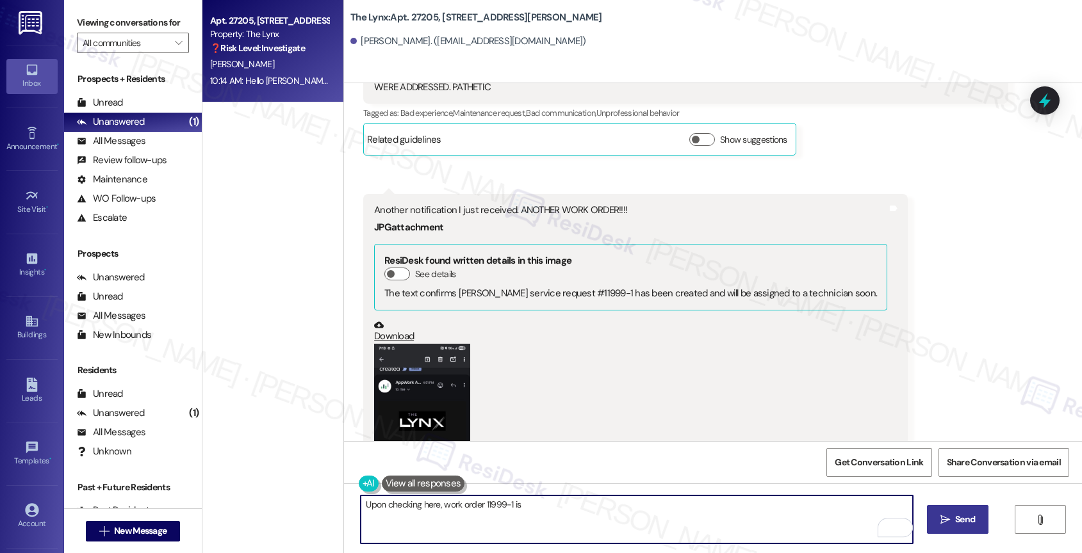
scroll to position [1348, 0]
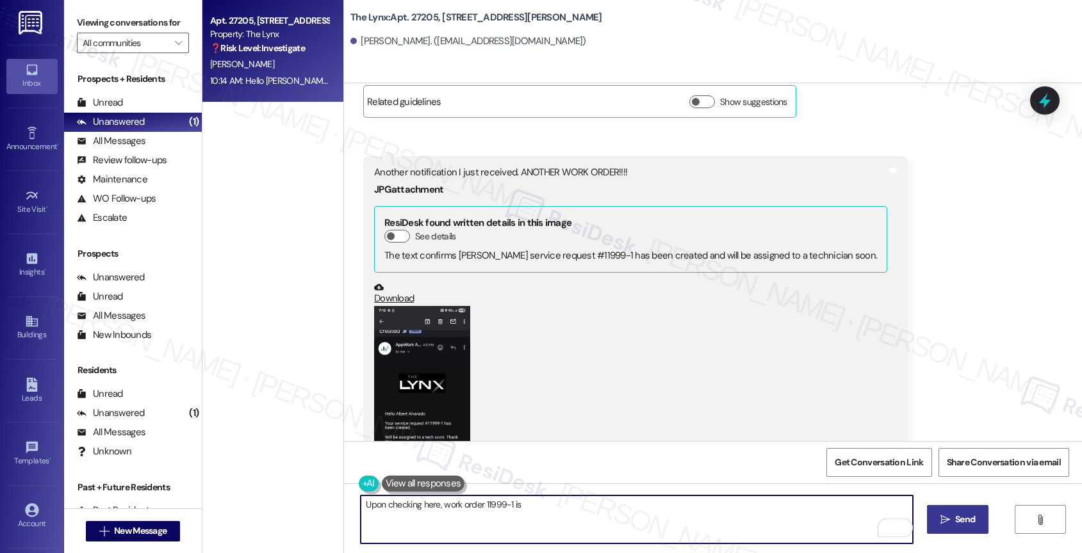
click at [410, 358] on button "Zoom image" at bounding box center [422, 412] width 96 height 213
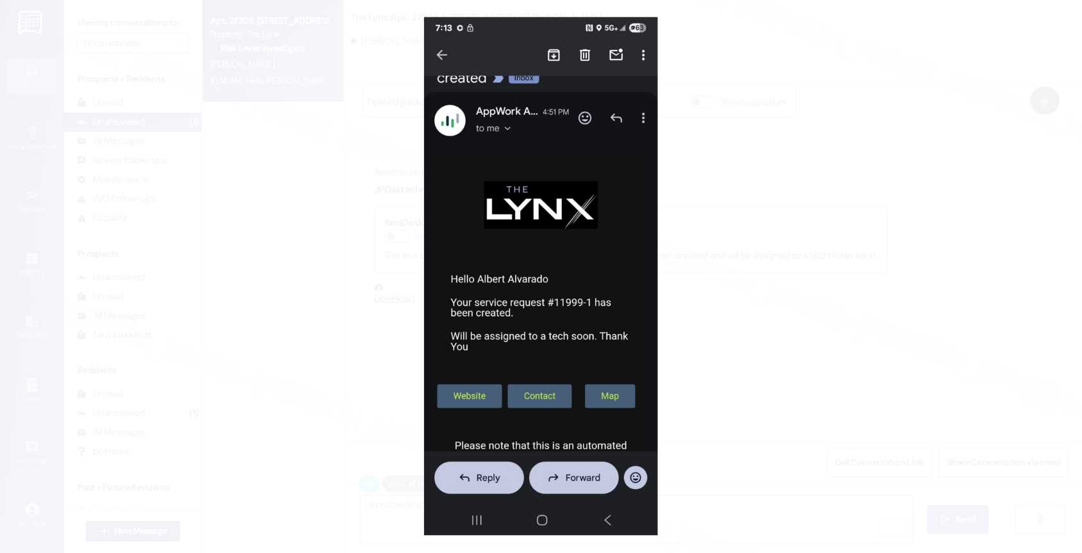
click at [587, 361] on button "Unzoom image" at bounding box center [541, 276] width 1082 height 553
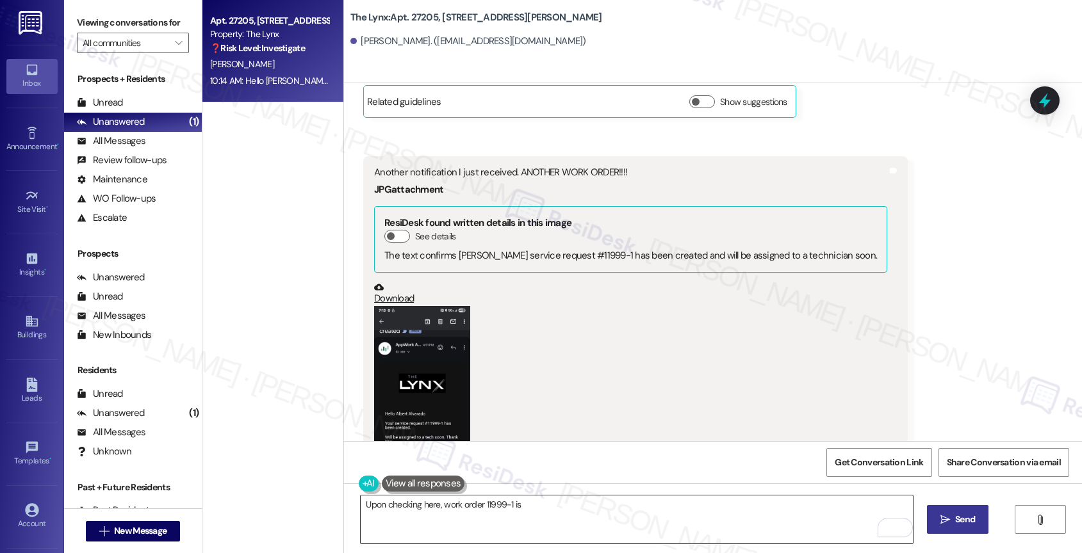
click at [533, 505] on textarea "Upon checking here, work order 11999-1 is" at bounding box center [637, 520] width 552 height 48
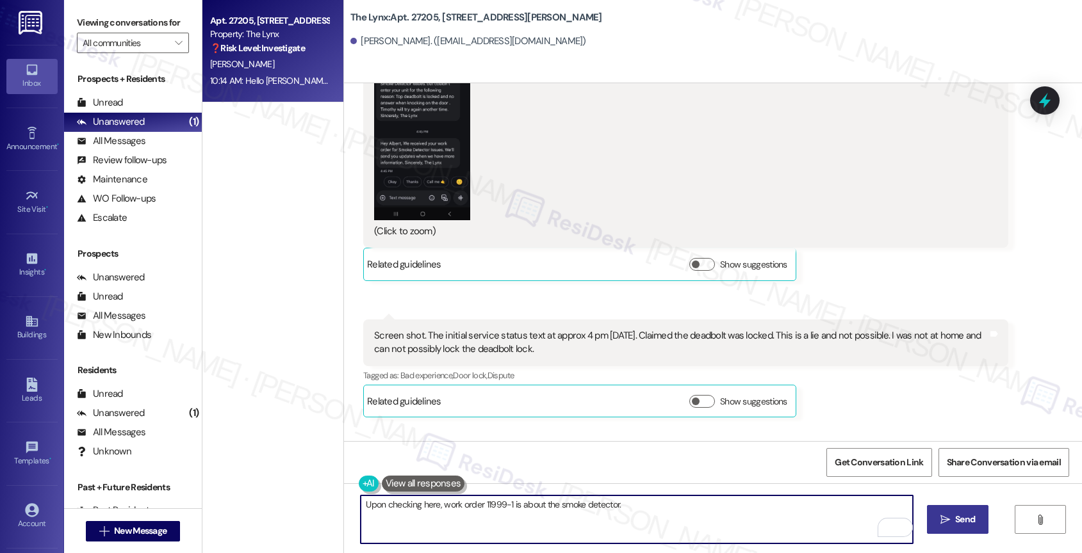
scroll to position [672, 0]
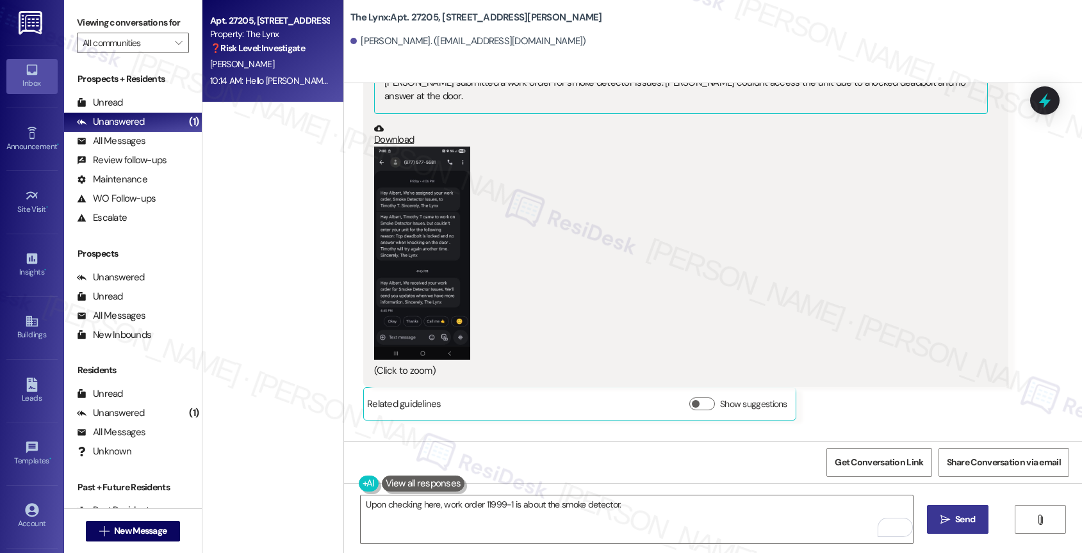
click at [407, 257] on button "Zoom image" at bounding box center [422, 253] width 96 height 213
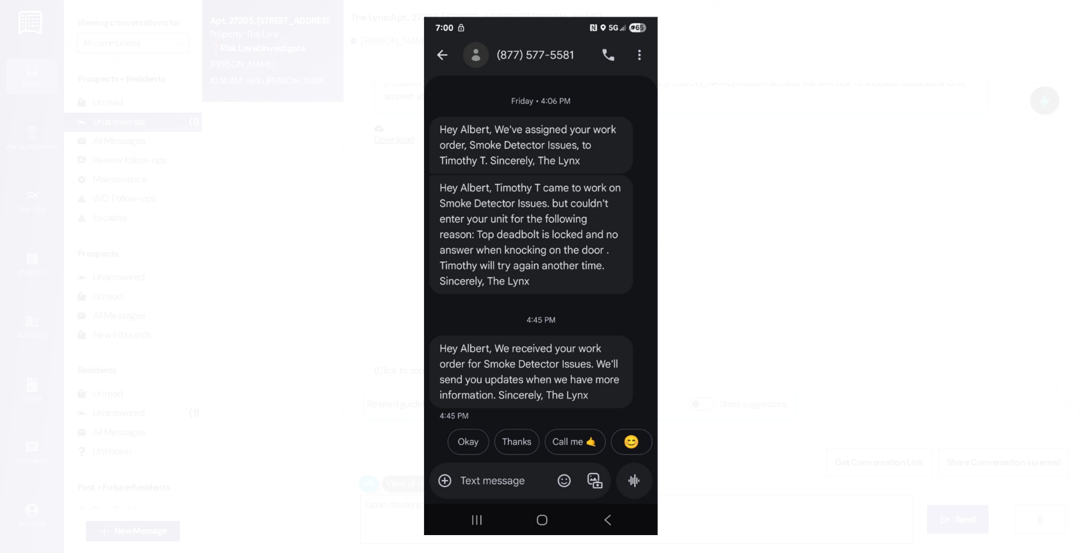
click at [594, 316] on button "Unzoom image" at bounding box center [541, 276] width 1082 height 553
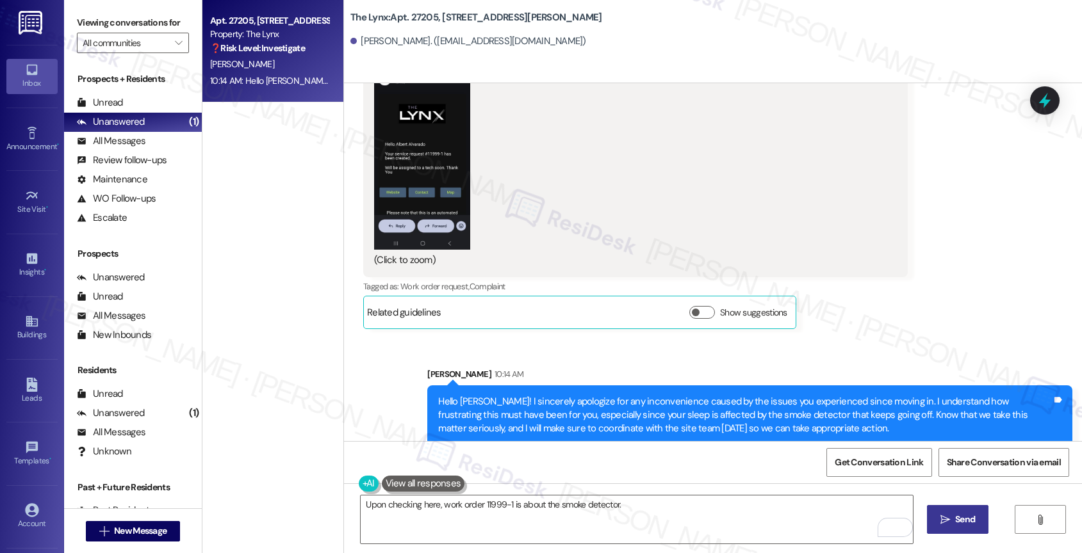
scroll to position [1619, 0]
click at [643, 509] on textarea "Upon checking here, work order 11999-1 is about the smoke detector." at bounding box center [637, 520] width 552 height 48
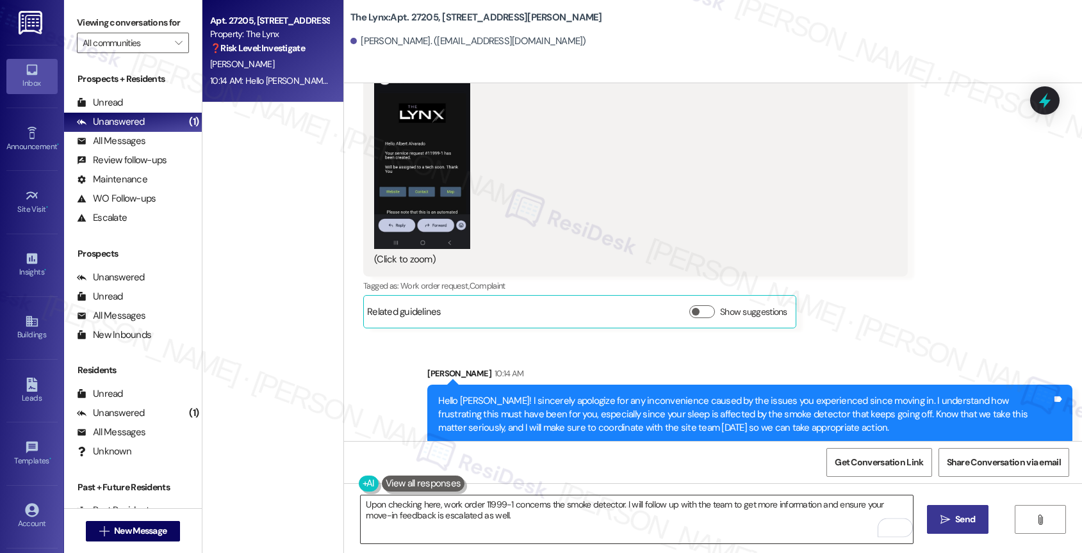
click at [497, 526] on textarea "Upon checking here, work order 11999-1 concerns the smoke detector. I will foll…" at bounding box center [637, 520] width 552 height 48
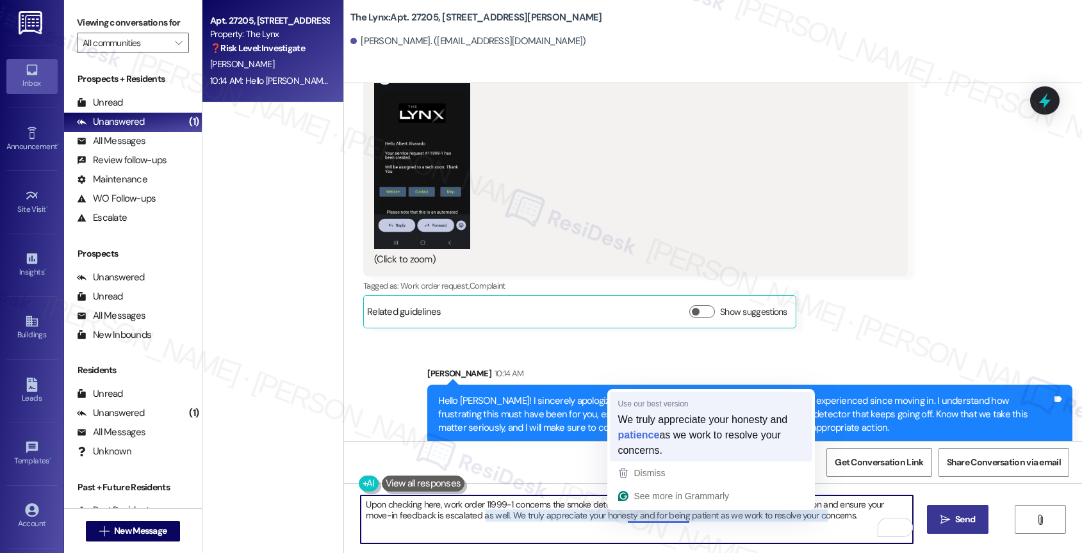
type textarea "Upon checking here, work order 11999-1 concerns the smoke detector. I will foll…"
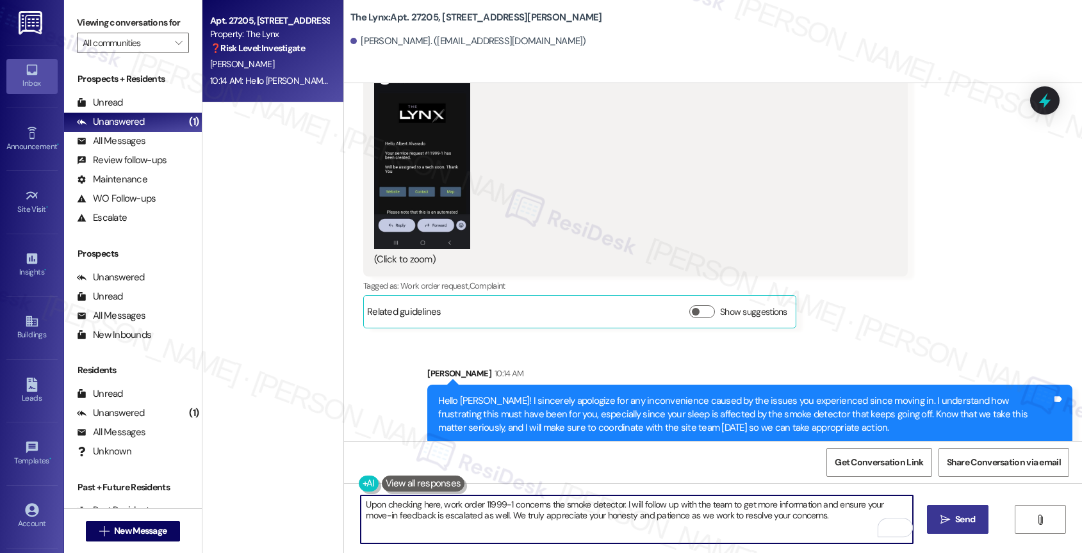
click at [820, 523] on textarea "Upon checking here, work order 11999-1 concerns the smoke detector. I will foll…" at bounding box center [637, 520] width 552 height 48
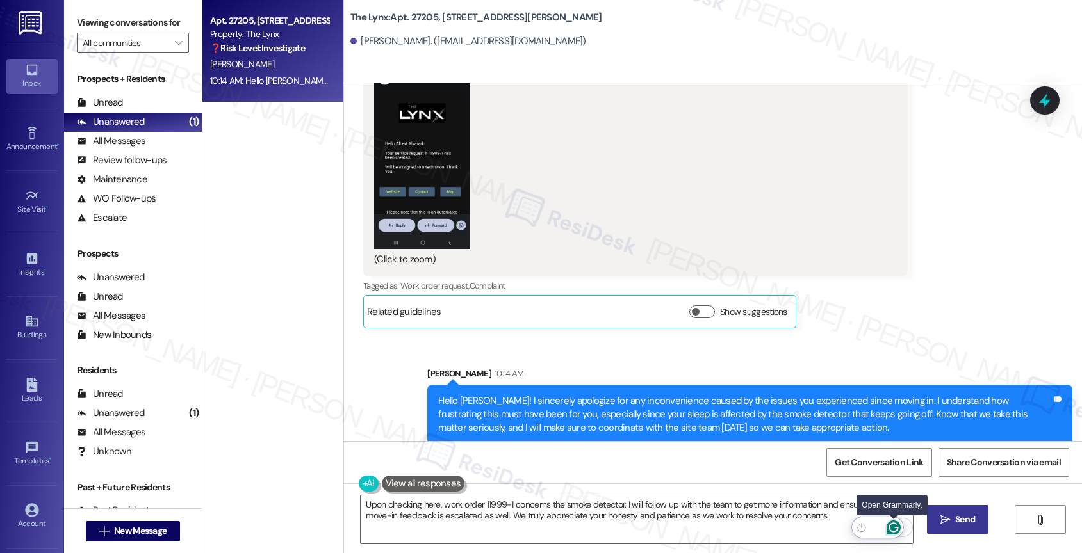
click at [894, 525] on icon "Open Grammarly. 0 Suggestions." at bounding box center [893, 528] width 14 height 14
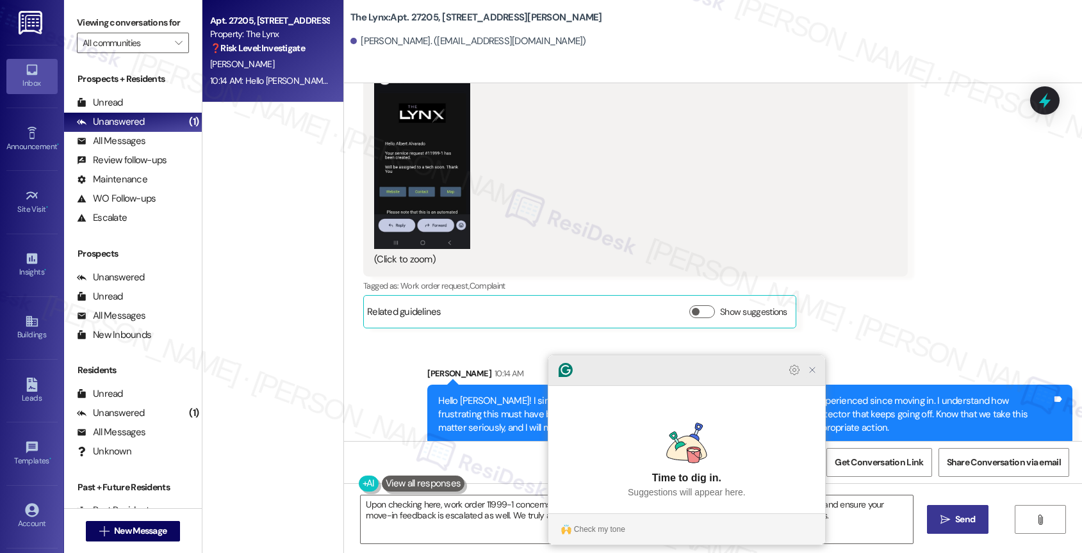
click at [812, 375] on icon "Close Grammarly Assistant" at bounding box center [812, 370] width 10 height 10
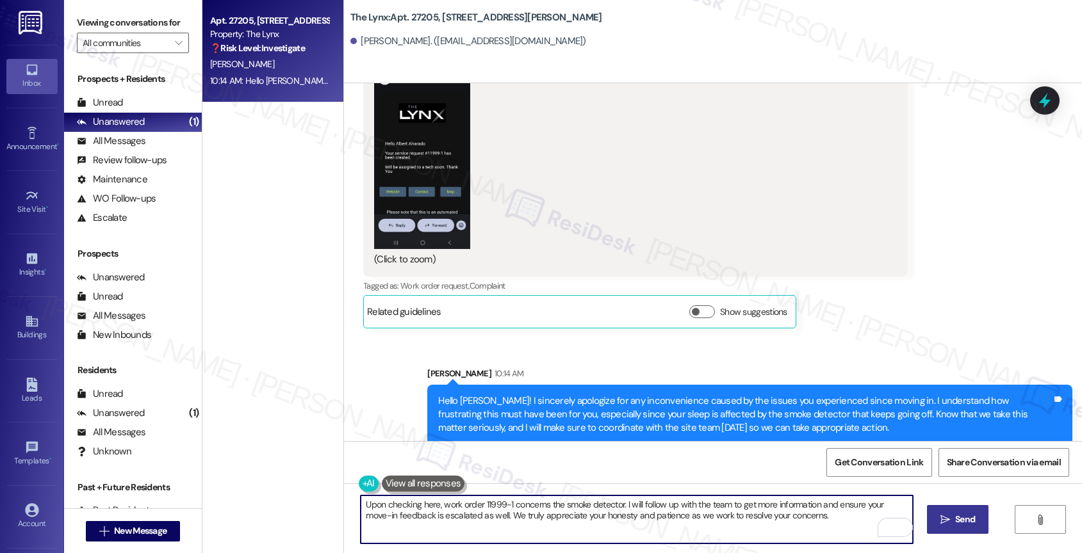
click at [965, 510] on button " Send" at bounding box center [958, 519] width 62 height 29
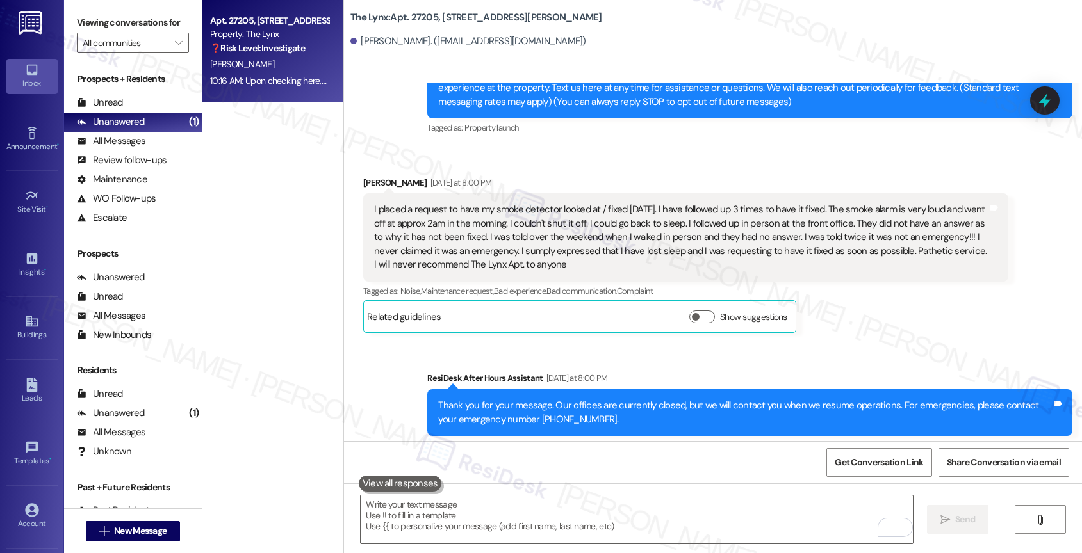
scroll to position [1721, 0]
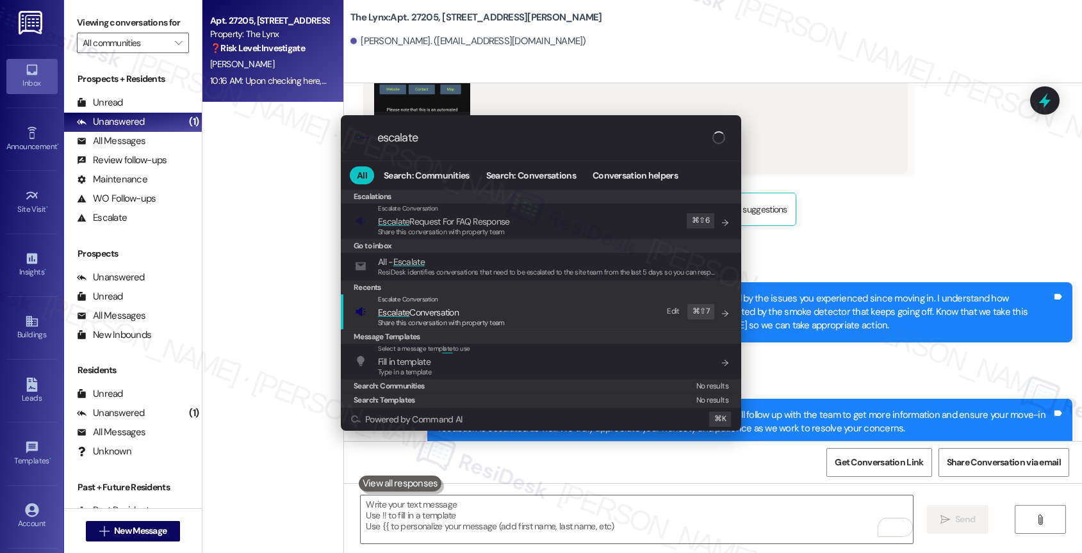
type input "escalate"
click at [439, 306] on span "Escalate Conversation" at bounding box center [418, 313] width 81 height 14
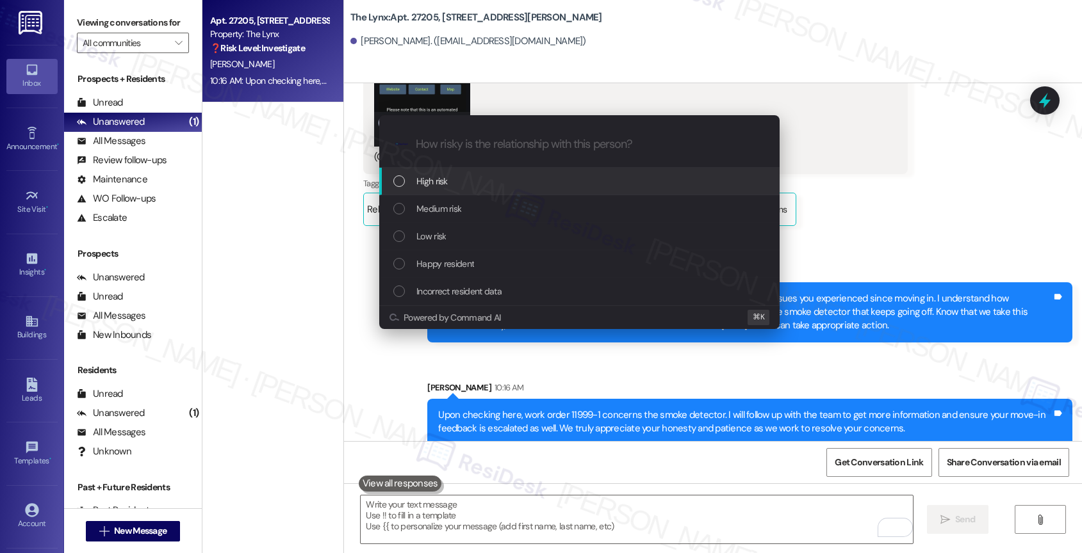
click at [437, 175] on span "High risk" at bounding box center [431, 181] width 31 height 14
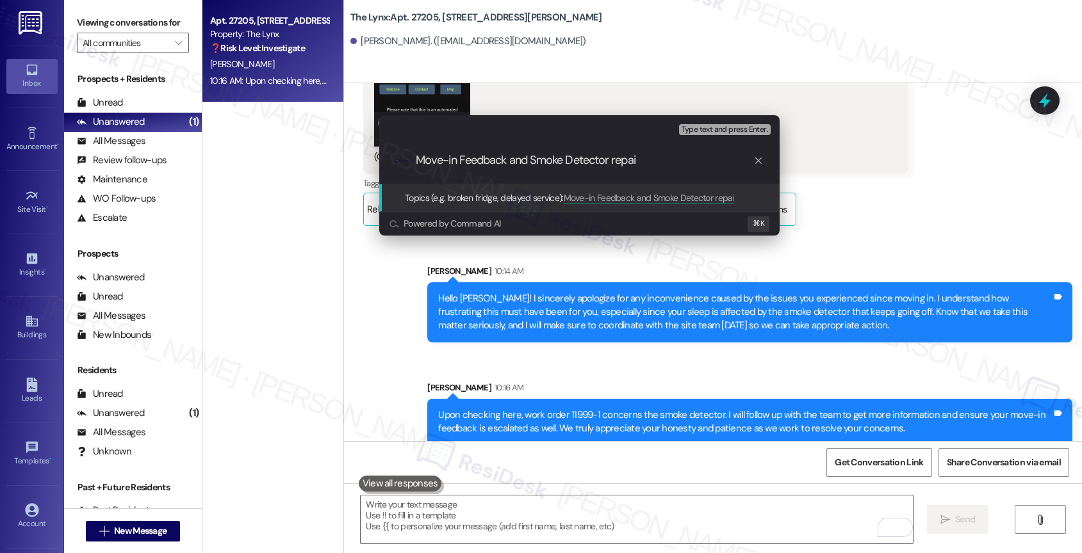
type input "Move-in Feedback and Smoke Detector repair"
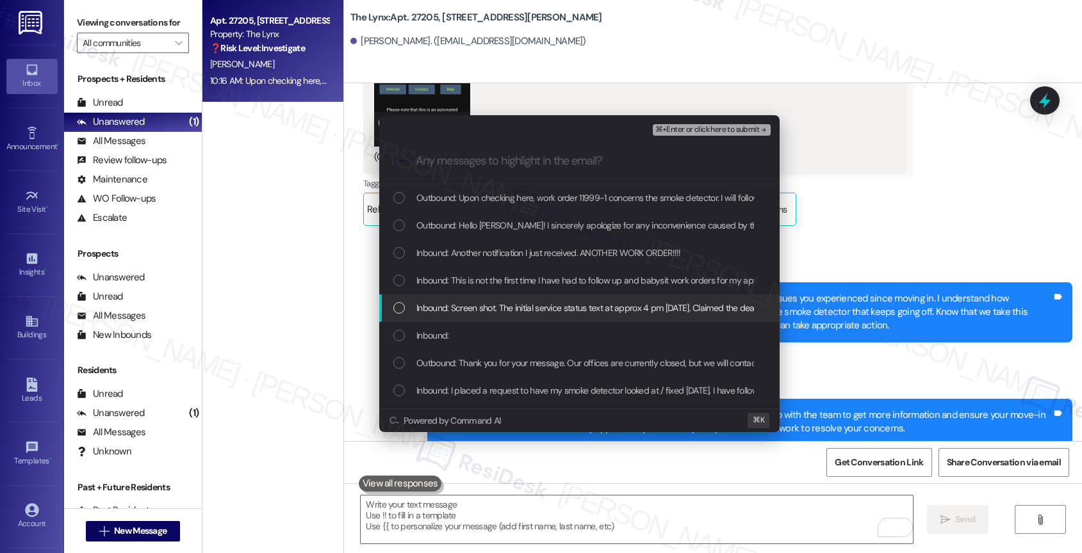
scroll to position [24, 0]
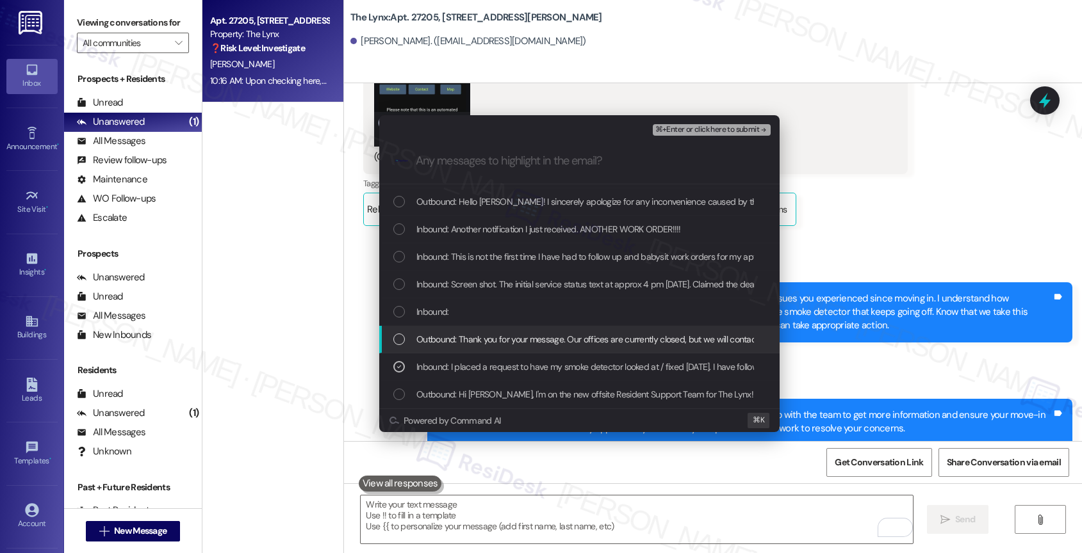
click at [502, 337] on span "Outbound: Thank you for your message. Our offices are currently closed, but we …" at bounding box center [795, 339] width 759 height 14
click at [491, 337] on span "Outbound: Thank you for your message. Our offices are currently closed, but we …" at bounding box center [795, 339] width 759 height 14
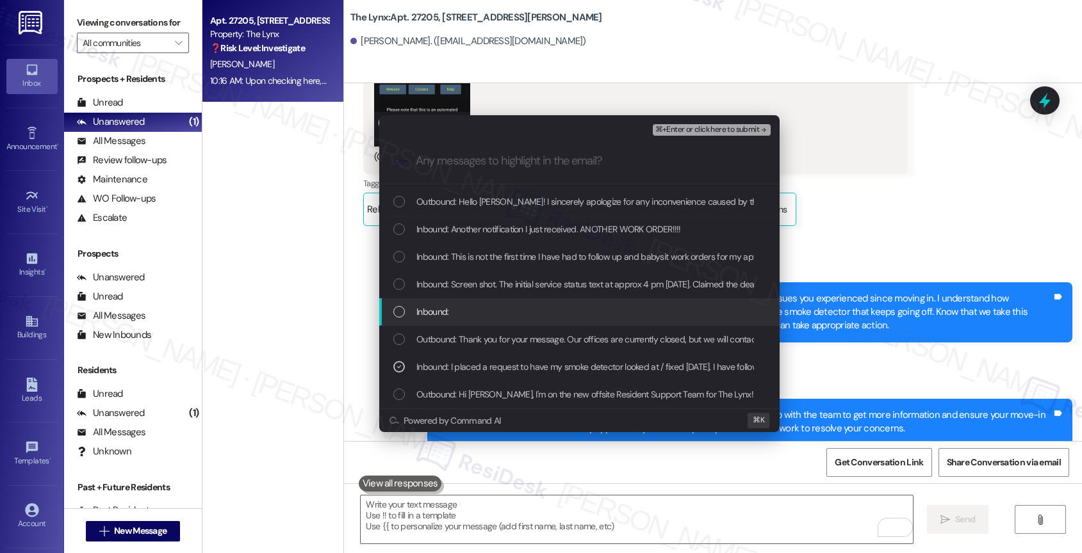
click at [487, 305] on div "Inbound:" at bounding box center [580, 312] width 375 height 14
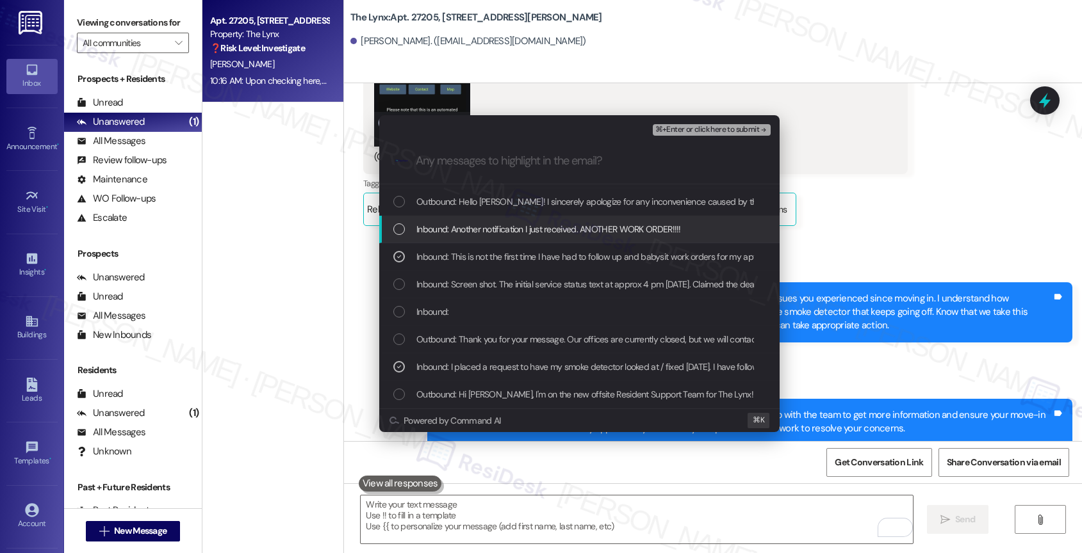
click at [486, 234] on span "Inbound: Another notification I just received. ANOTHER WORK ORDER!!!!" at bounding box center [548, 229] width 265 height 14
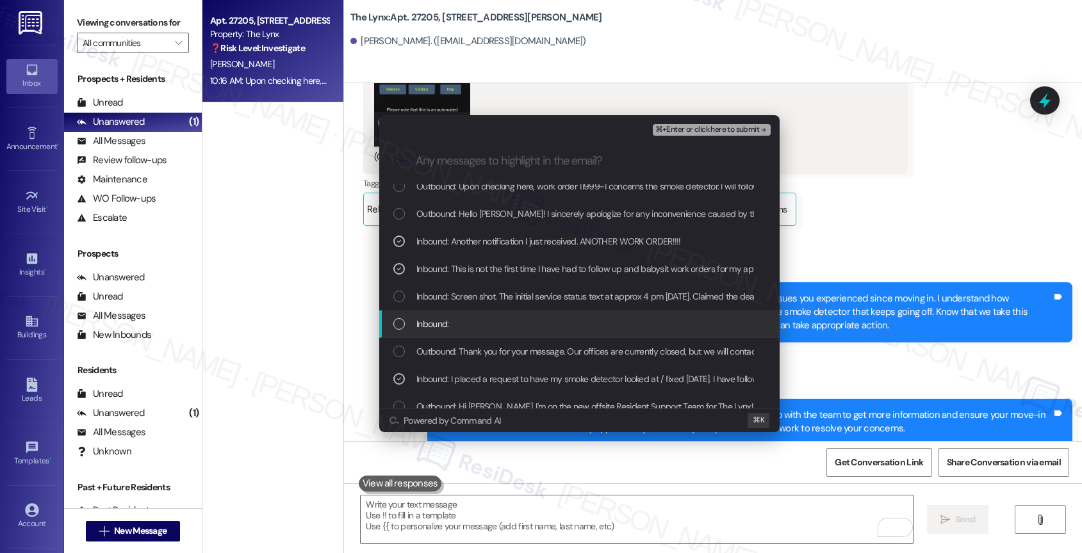
scroll to position [0, 0]
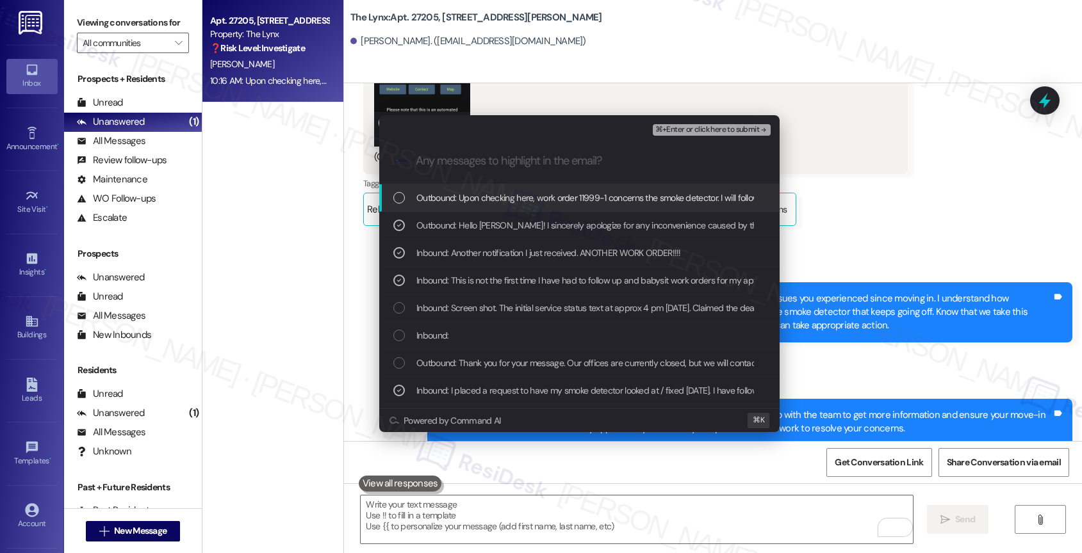
click at [568, 197] on span "Outbound: Upon checking here, work order 11999-1 concerns the smoke detector. I…" at bounding box center [928, 198] width 1025 height 14
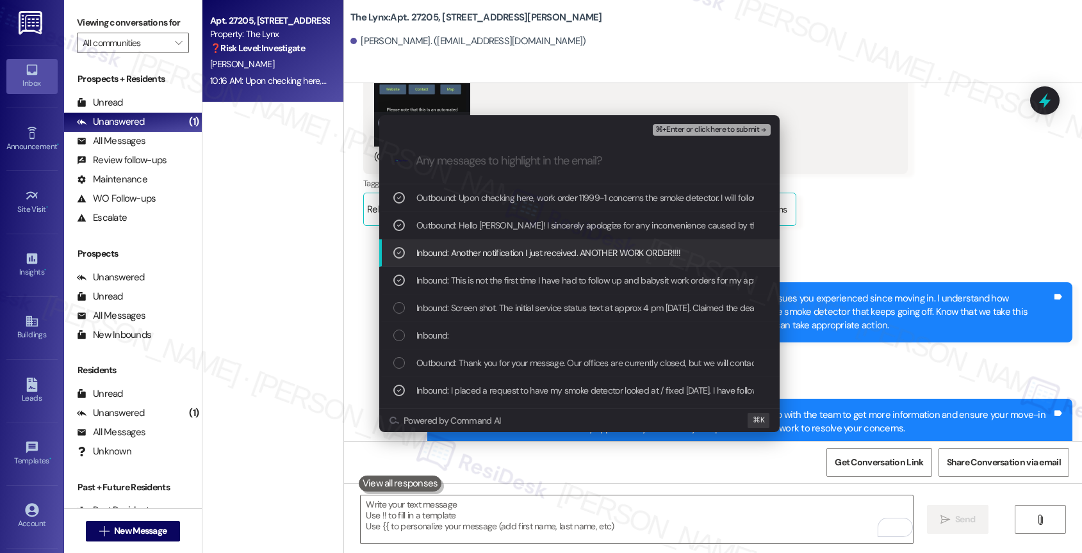
click at [741, 131] on span "⌘+Enter or click here to submit" at bounding box center [707, 130] width 104 height 9
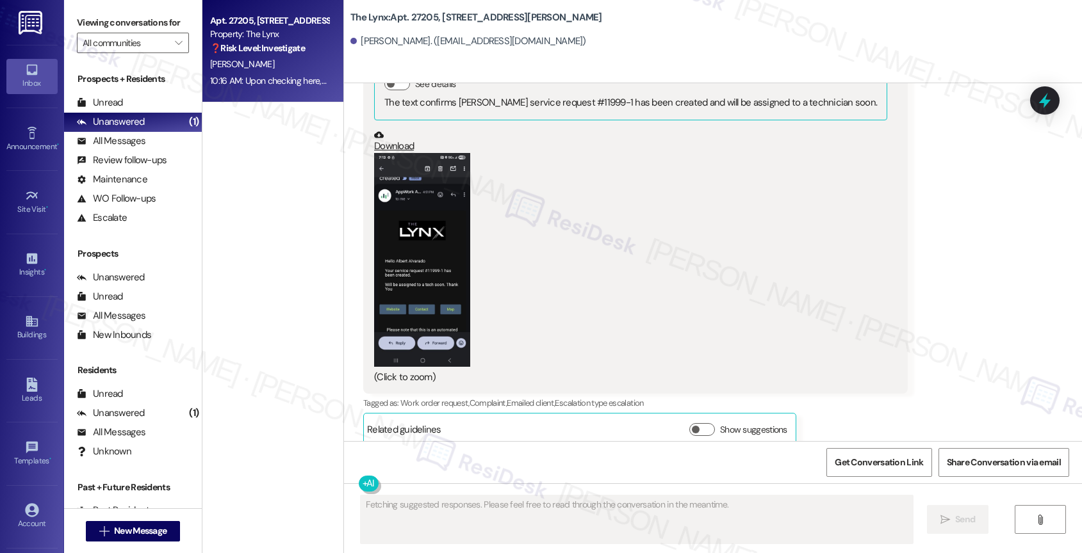
scroll to position [1963, 0]
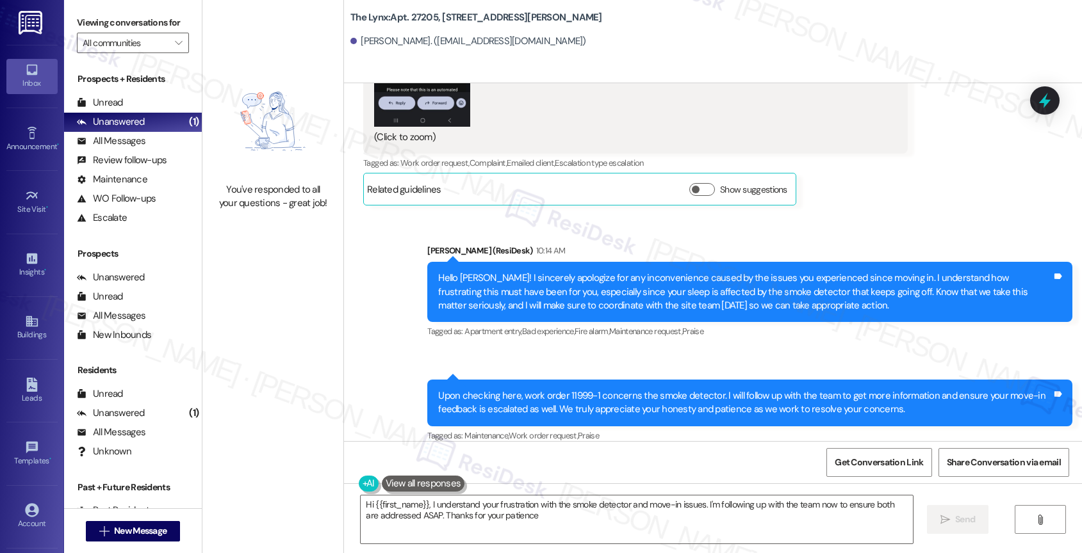
type textarea "Hi {{first_name}}, I understand your frustration with the smoke detector and mo…"
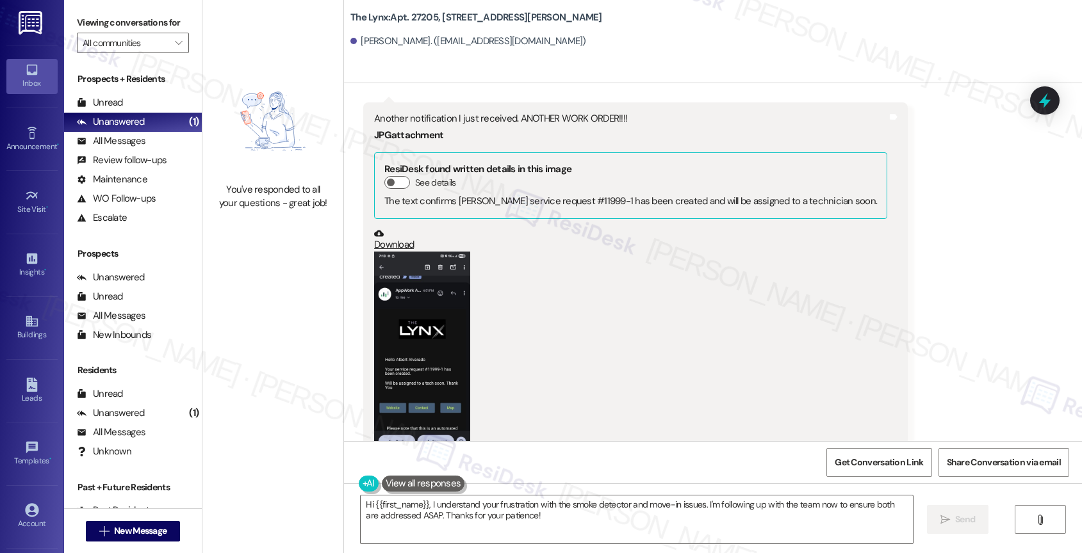
scroll to position [1282, 0]
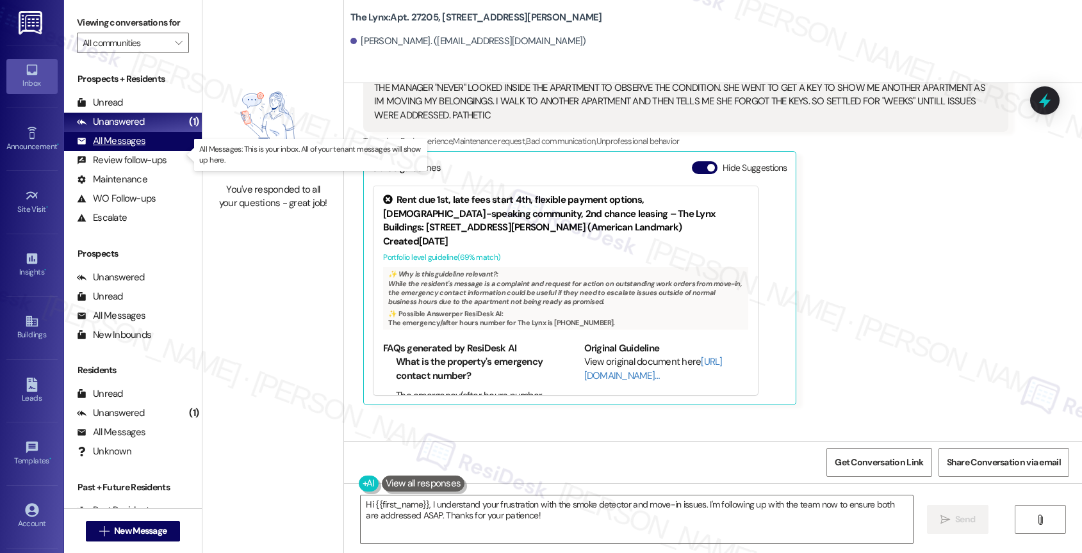
click at [127, 148] on div "All Messages" at bounding box center [111, 141] width 69 height 13
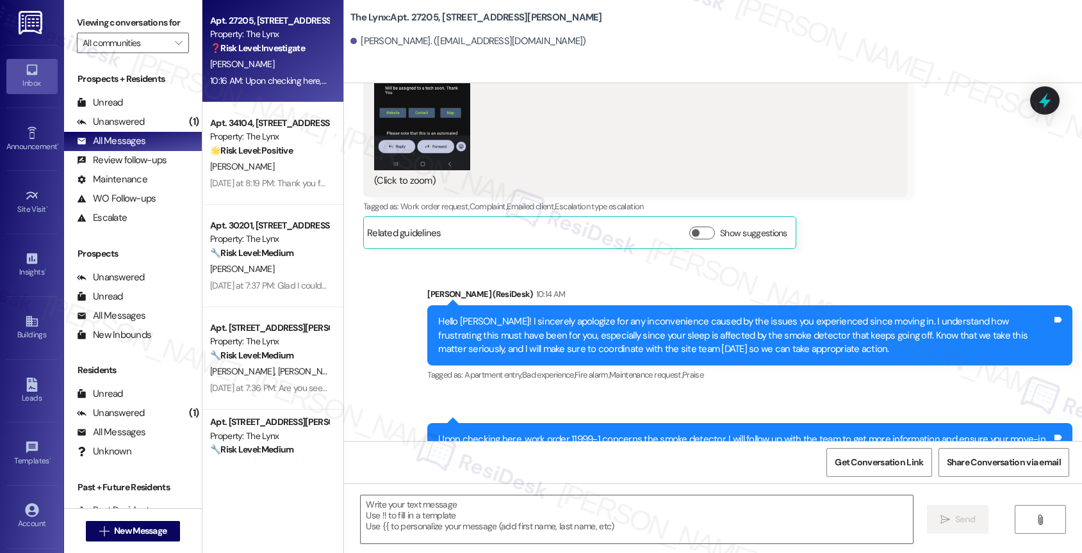
type textarea "Fetching suggested responses. Please feel free to read through the conversation…"
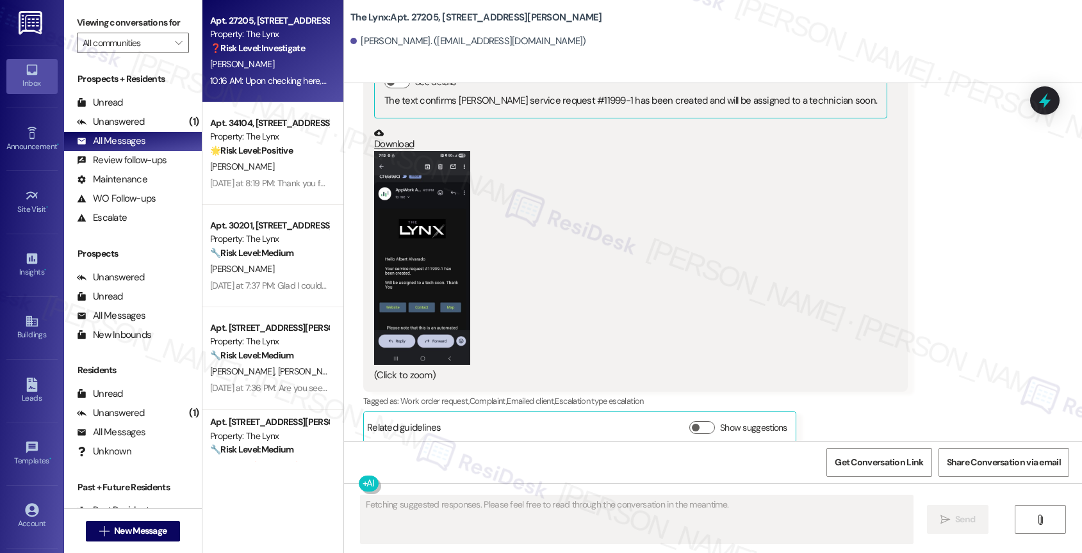
scroll to position [1722, 0]
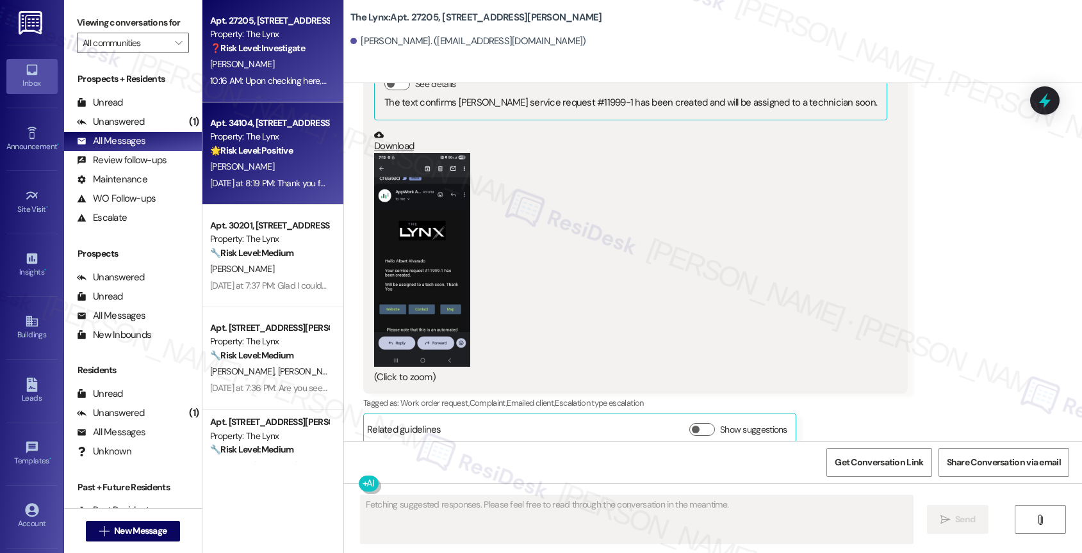
click at [267, 127] on div "Apt. 34104, [STREET_ADDRESS][PERSON_NAME]" at bounding box center [269, 123] width 118 height 13
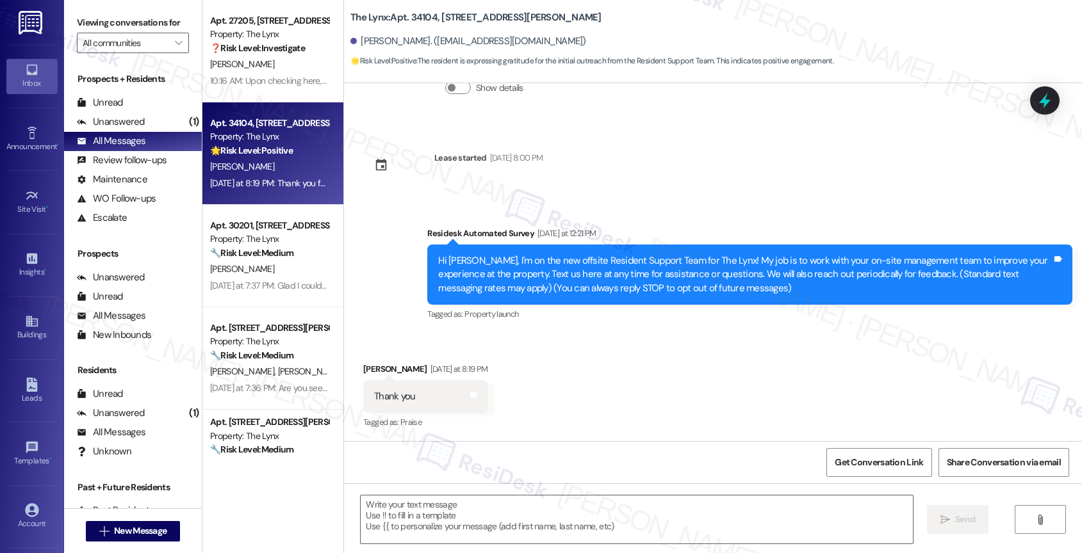
type textarea "Fetching suggested responses. Please feel free to read through the conversation…"
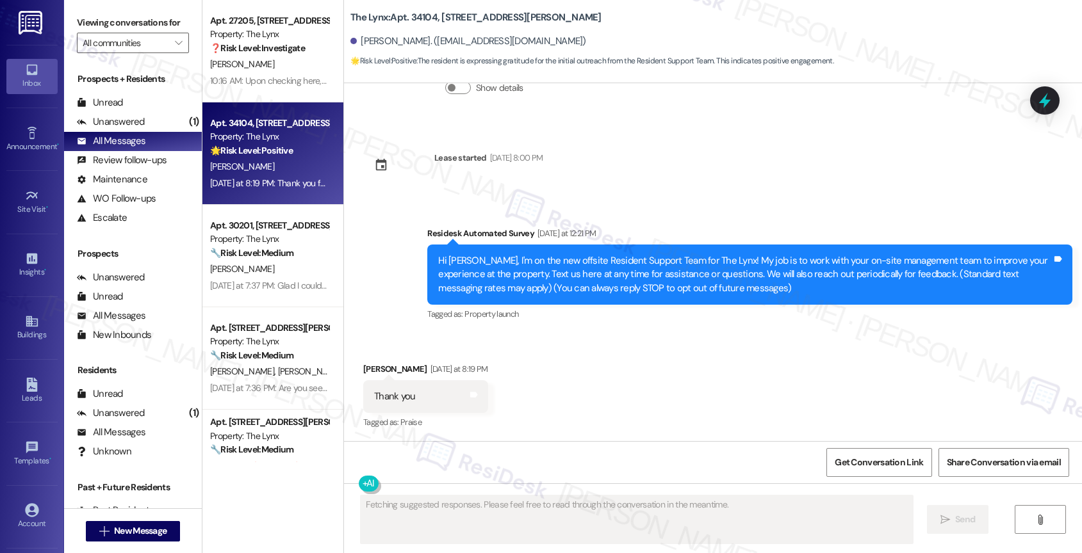
scroll to position [235, 0]
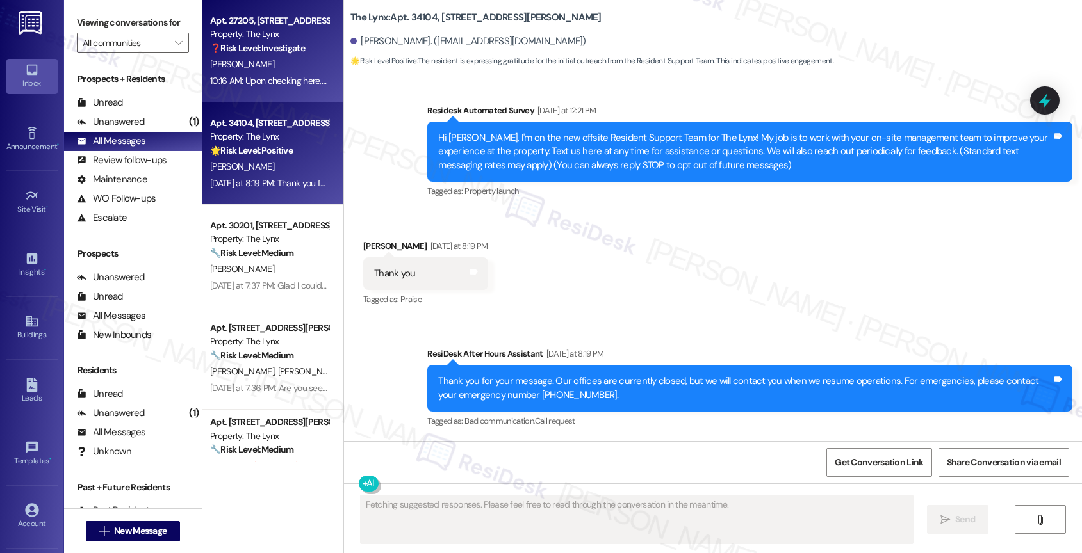
click at [288, 53] on strong "❓ Risk Level: Investigate" at bounding box center [257, 48] width 95 height 12
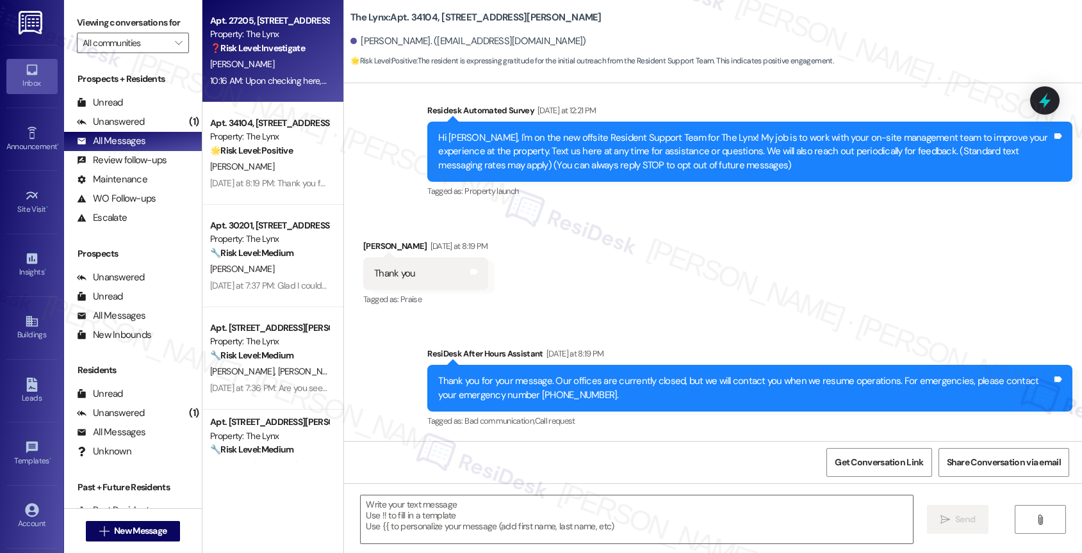
type textarea "Fetching suggested responses. Please feel free to read through the conversation…"
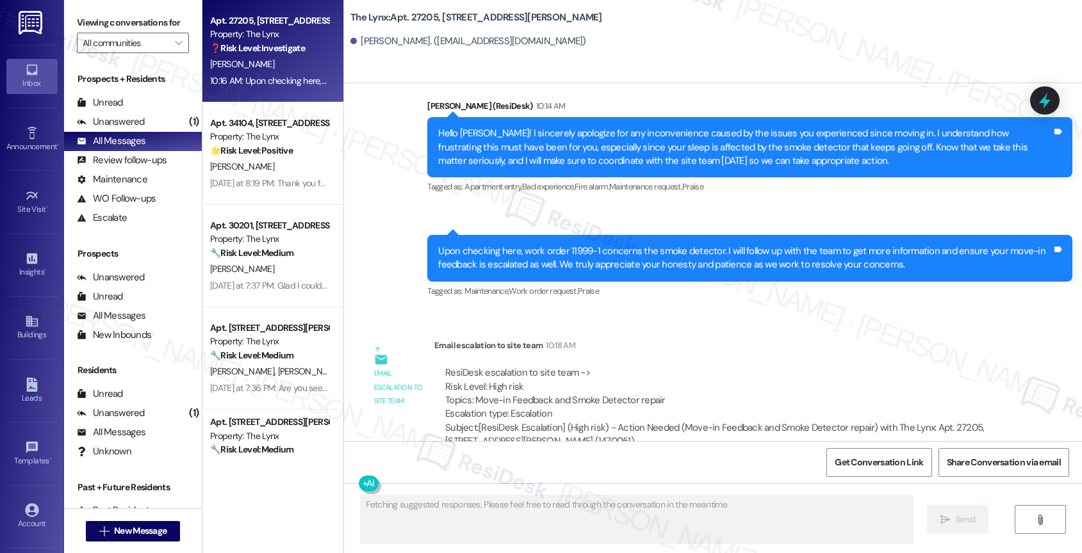
scroll to position [2092, 0]
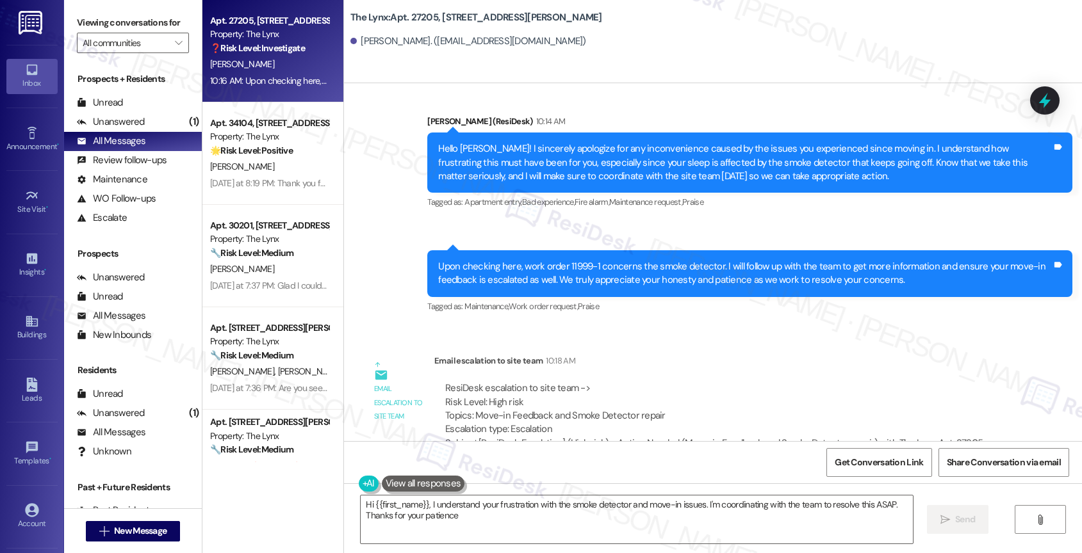
type textarea "Hi {{first_name}}, I understand your frustration with the smoke detector and mo…"
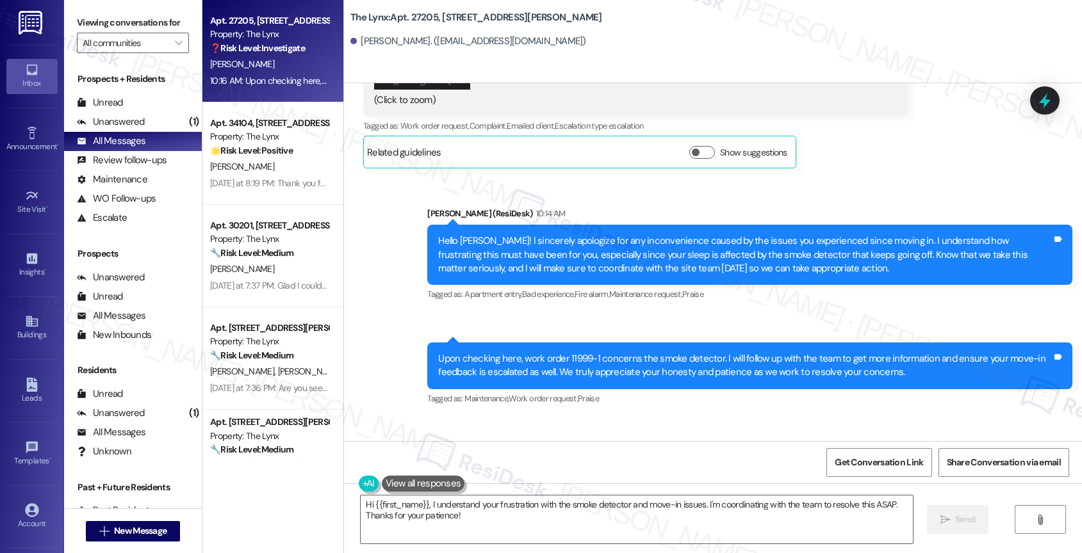
scroll to position [1966, 0]
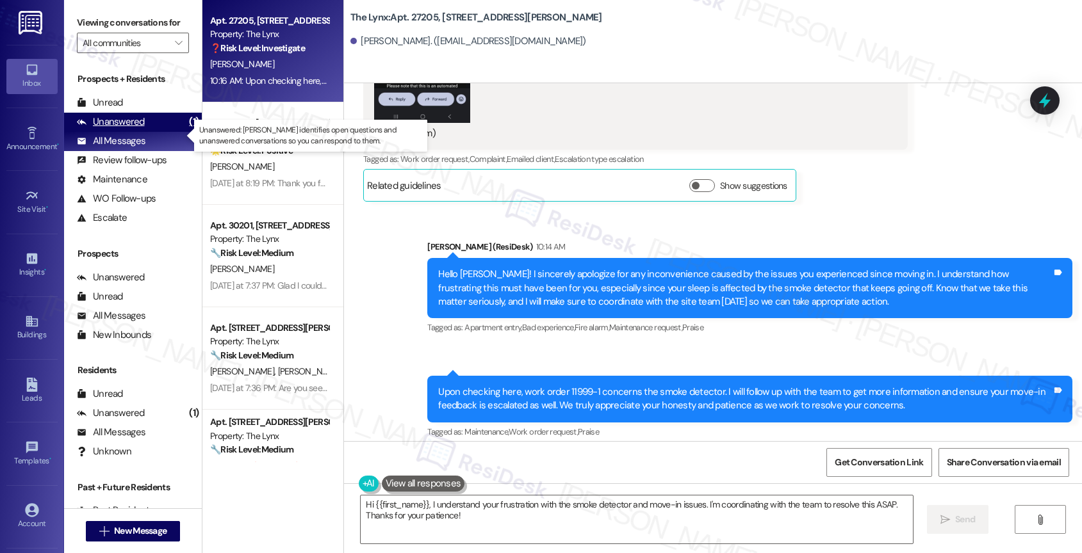
click at [151, 131] on div "Unanswered (1)" at bounding box center [133, 122] width 138 height 19
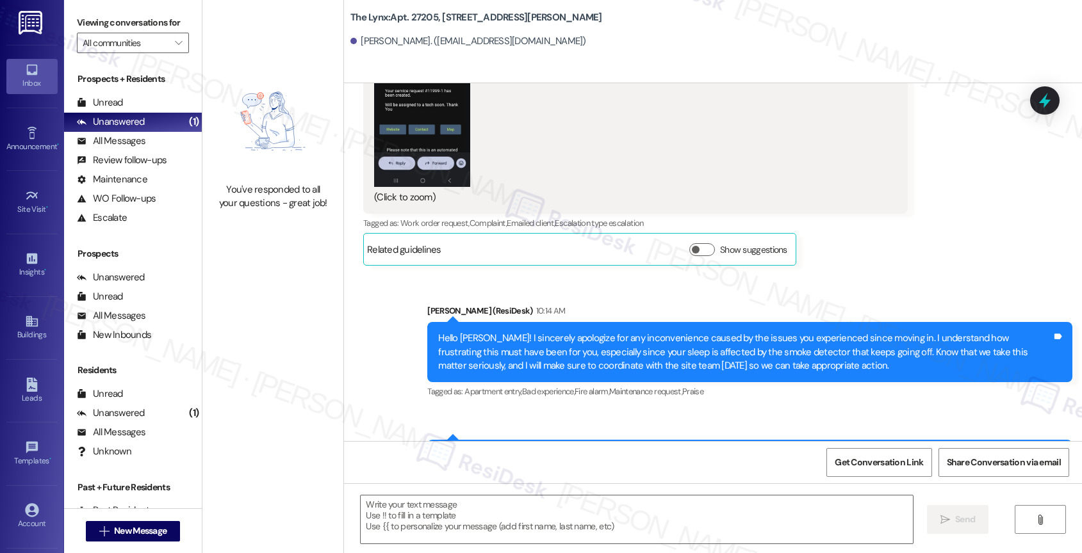
type textarea "Fetching suggested responses. Please feel free to read through the conversation…"
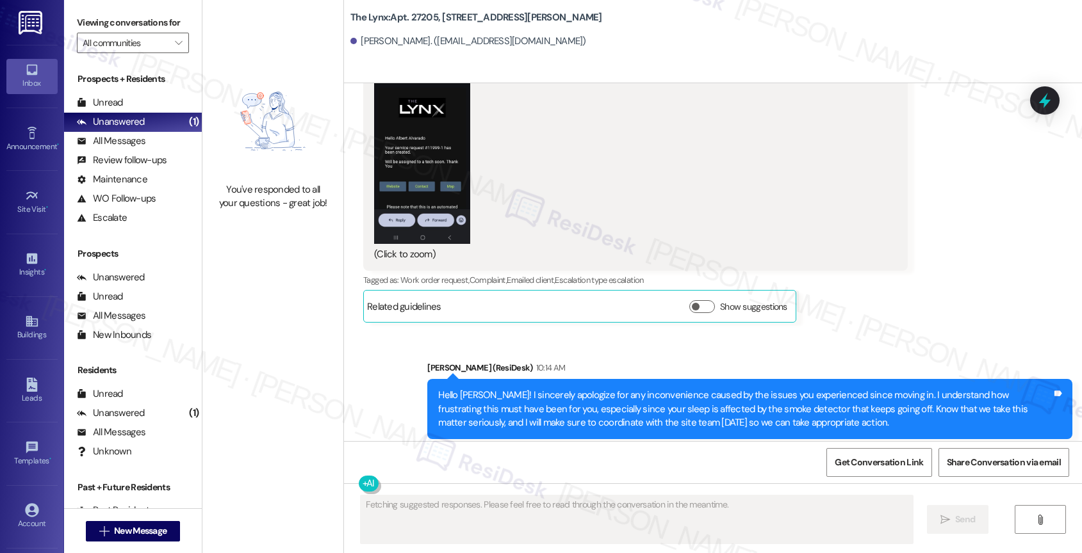
scroll to position [1724, 0]
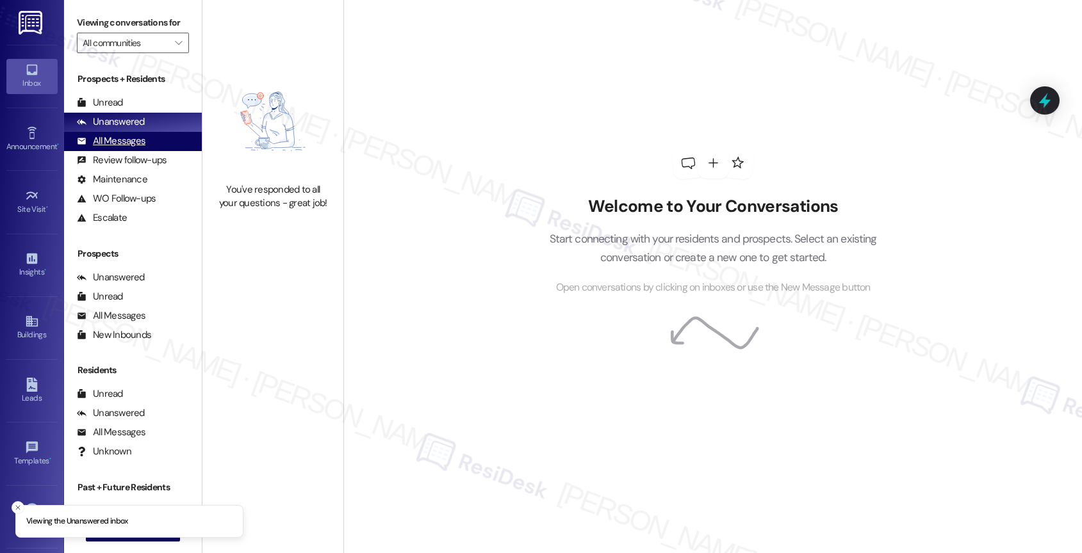
click at [132, 148] on div "All Messages" at bounding box center [111, 141] width 69 height 13
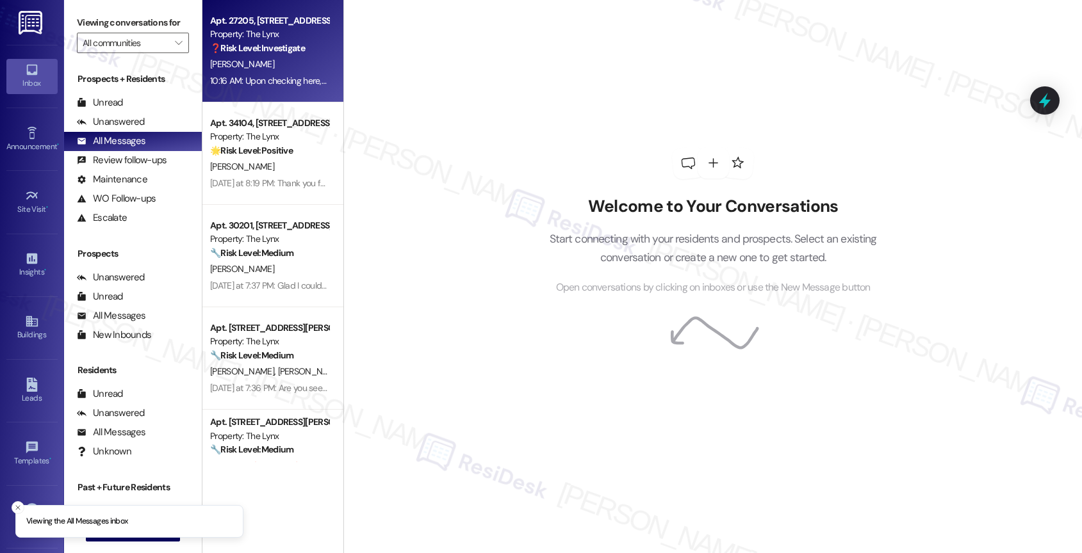
click at [270, 57] on div "[PERSON_NAME]" at bounding box center [269, 64] width 121 height 16
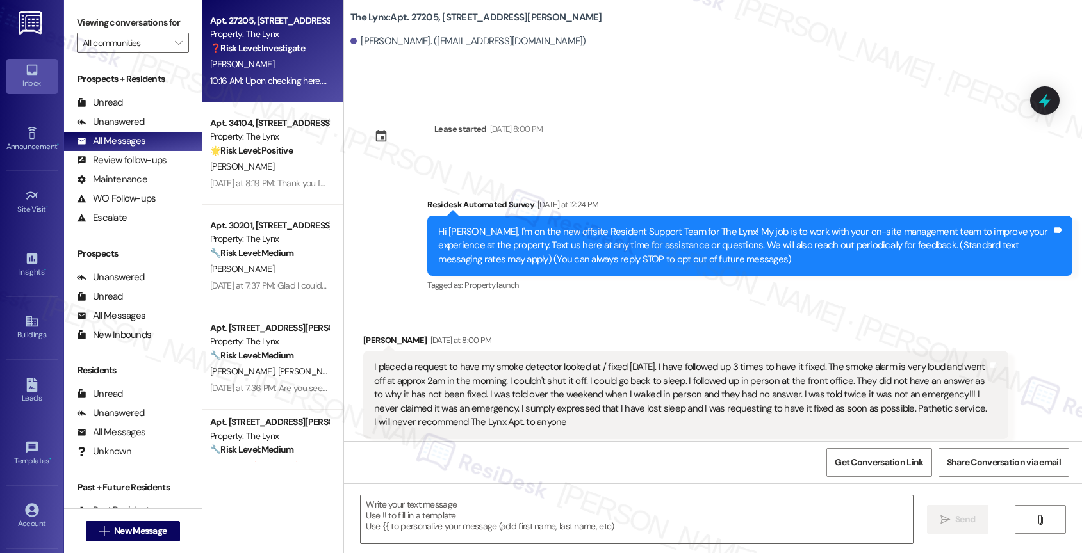
scroll to position [2120, 0]
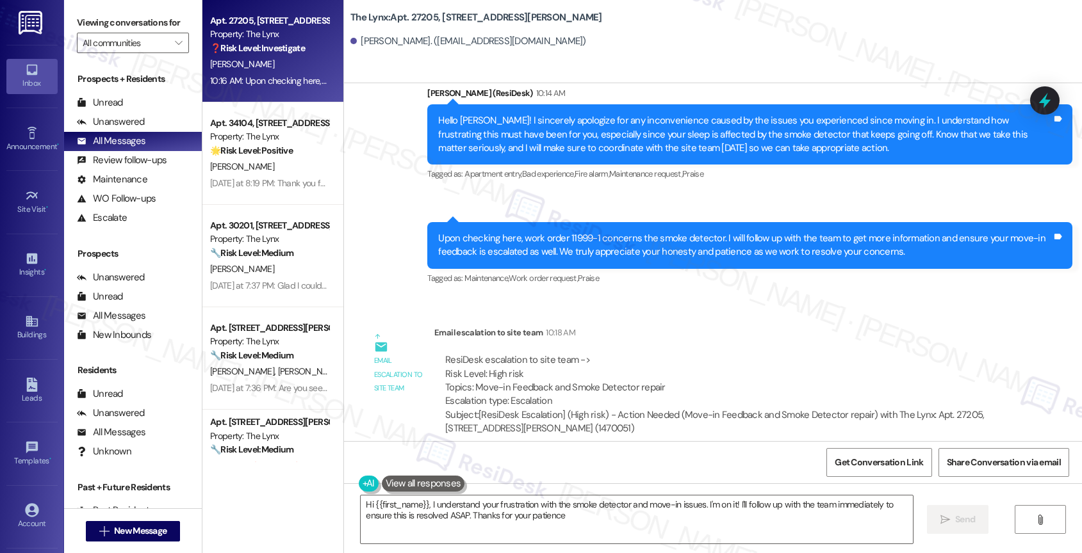
type textarea "Hi {{first_name}}, I understand your frustration with the smoke detector and mo…"
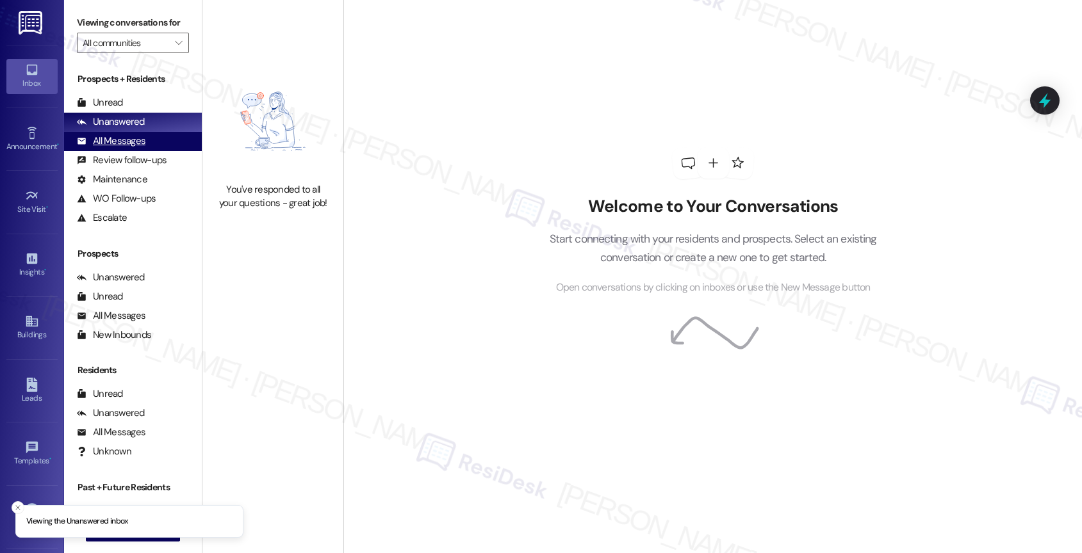
click at [161, 151] on div "All Messages (undefined)" at bounding box center [133, 141] width 138 height 19
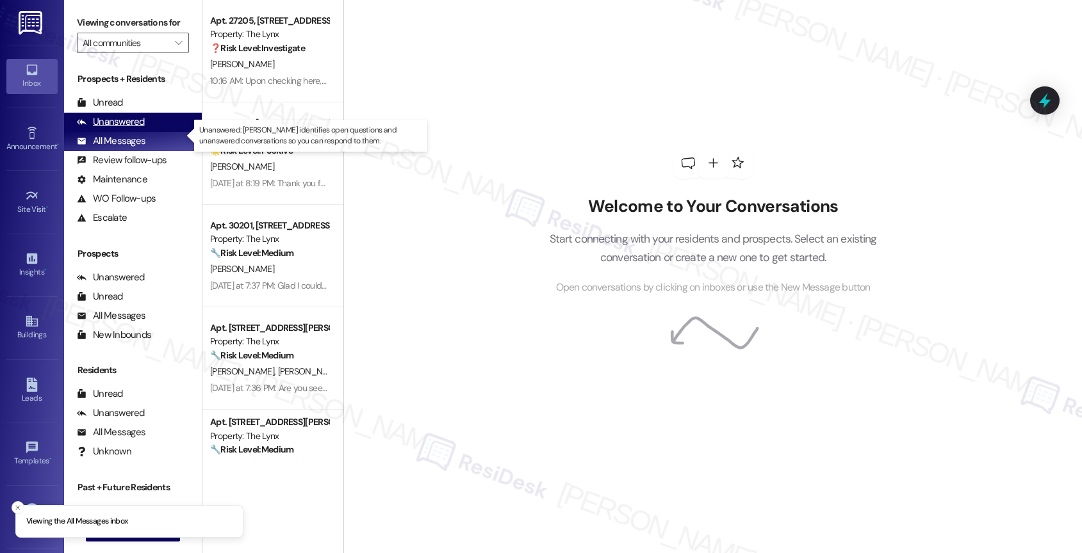
click at [152, 132] on div "Unanswered (0)" at bounding box center [133, 122] width 138 height 19
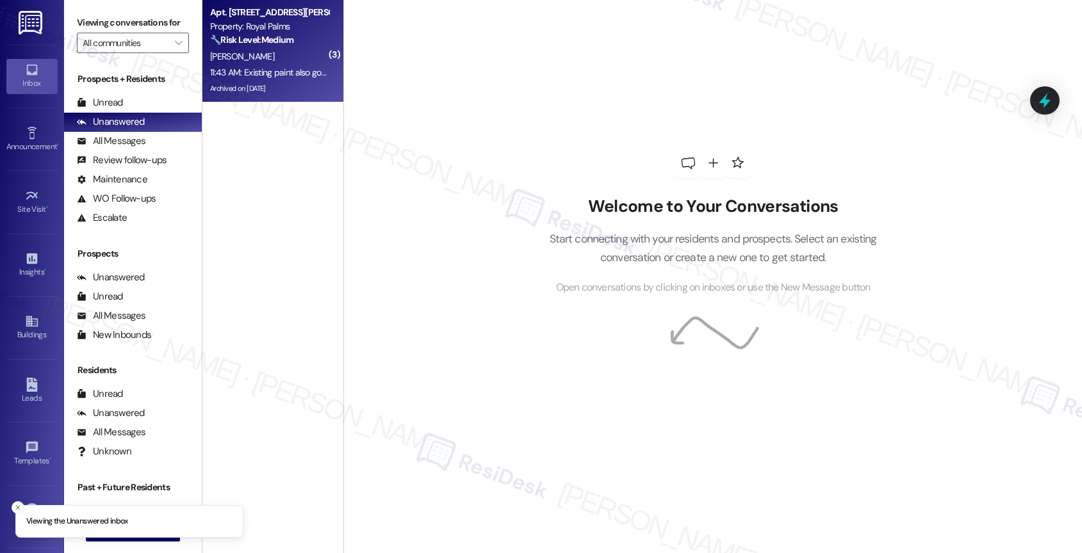
click at [273, 76] on div "11:43 AM: Existing paint also got a little cracked 11:43 AM: Existing paint als…" at bounding box center [295, 73] width 170 height 12
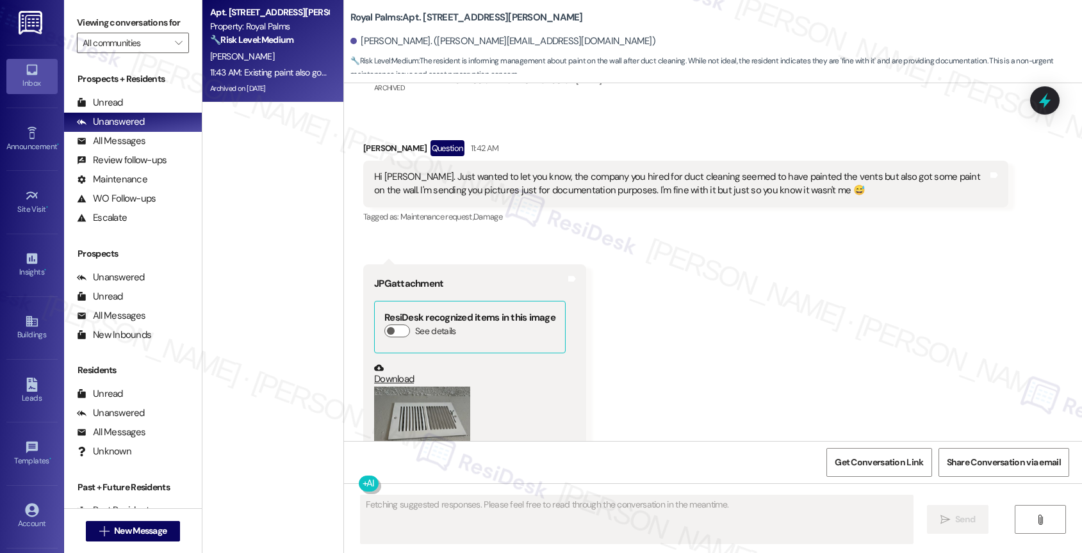
scroll to position [1530, 0]
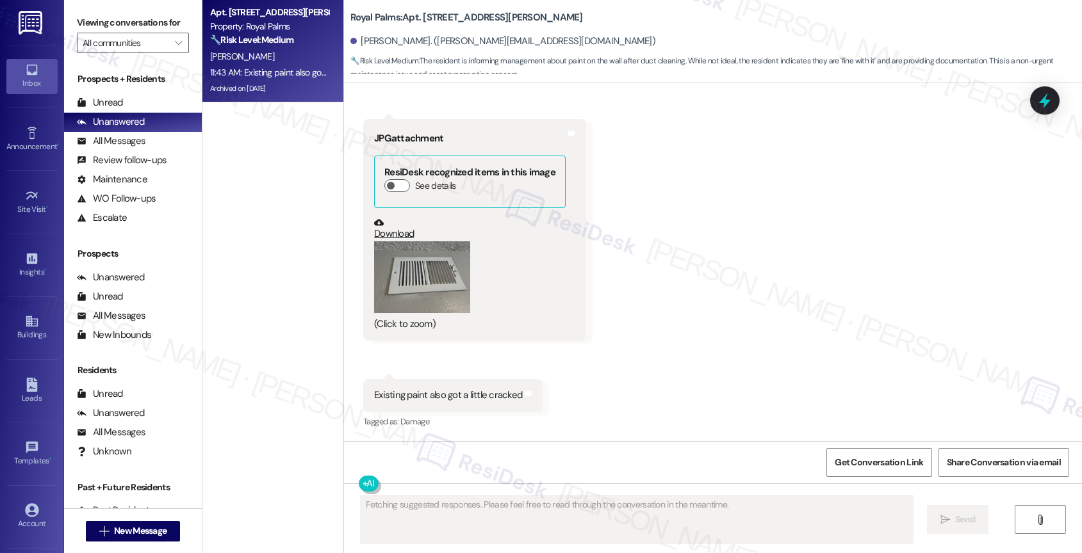
click at [426, 273] on button "Zoom image" at bounding box center [422, 277] width 96 height 72
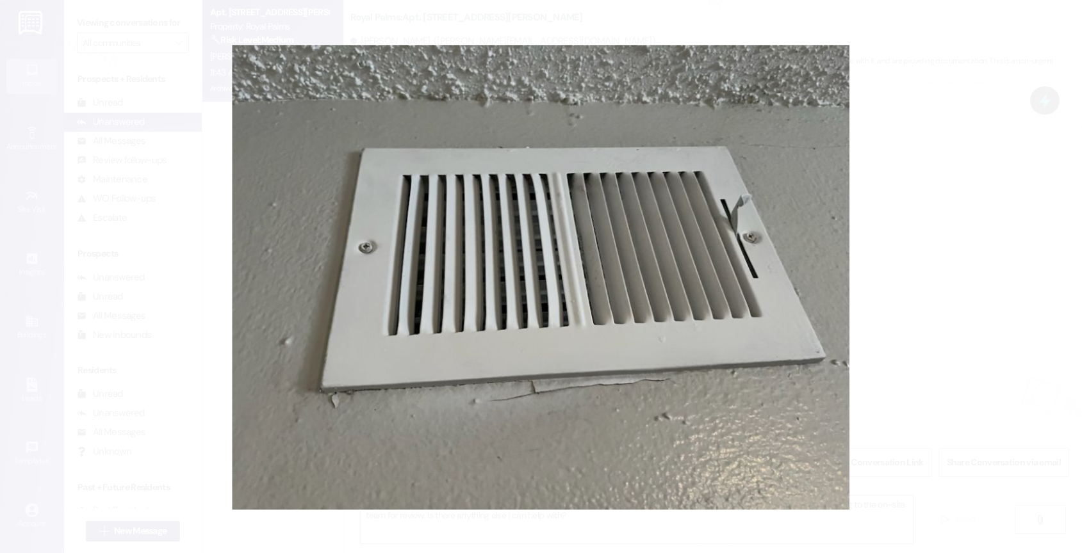
click at [624, 244] on button "Unzoom image" at bounding box center [541, 276] width 1082 height 553
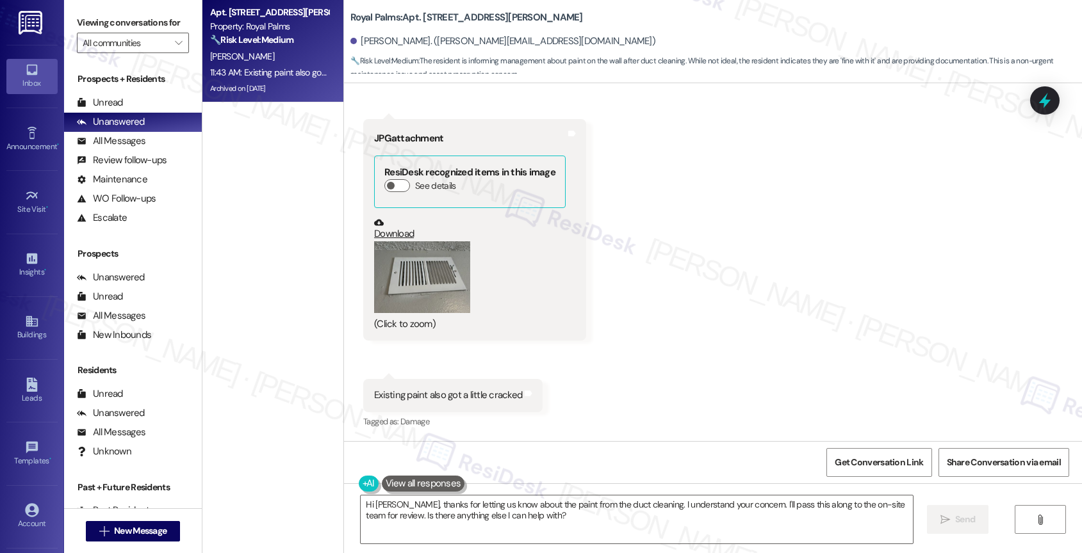
click at [436, 277] on button "Zoom image" at bounding box center [422, 277] width 96 height 72
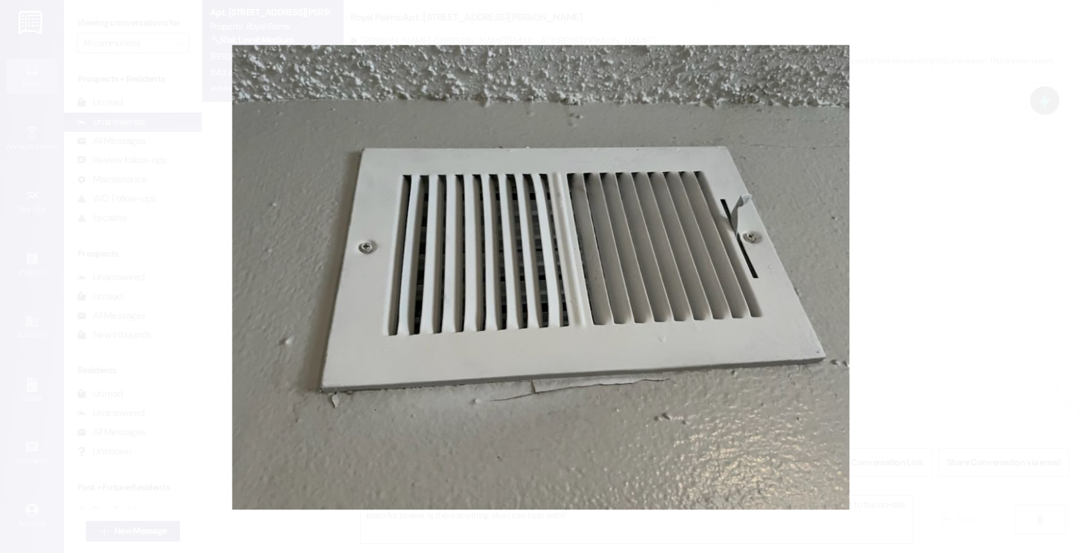
click at [740, 302] on button "Unzoom image" at bounding box center [541, 276] width 1082 height 553
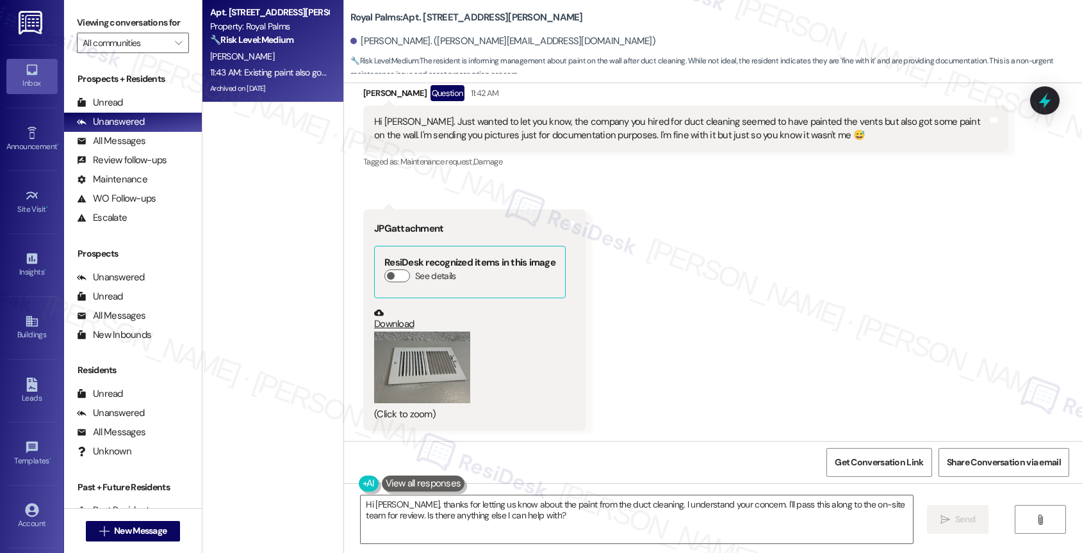
scroll to position [1381, 0]
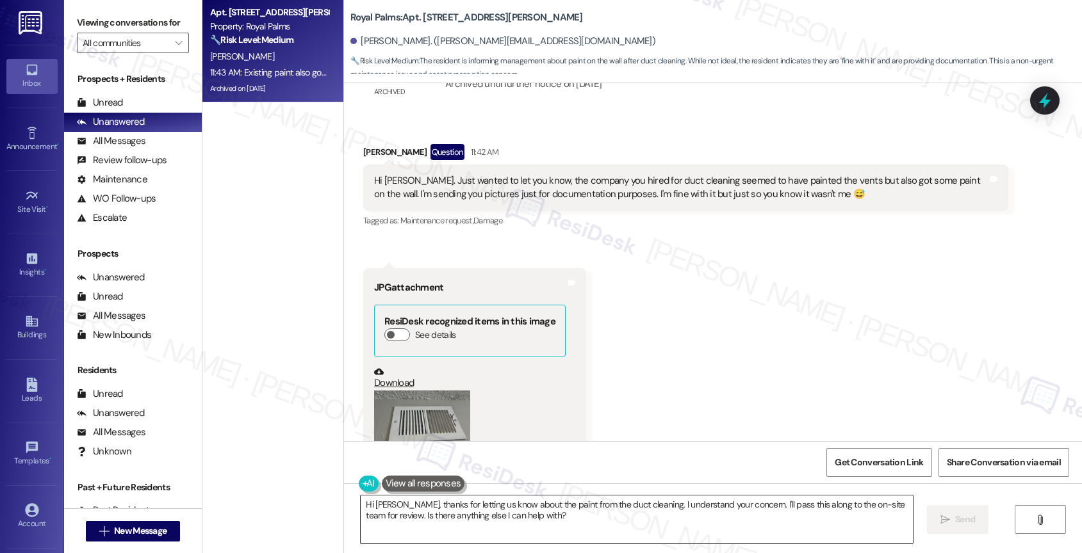
click at [562, 535] on textarea "Hi [PERSON_NAME], thanks for letting us know about the paint from the duct clea…" at bounding box center [637, 520] width 552 height 48
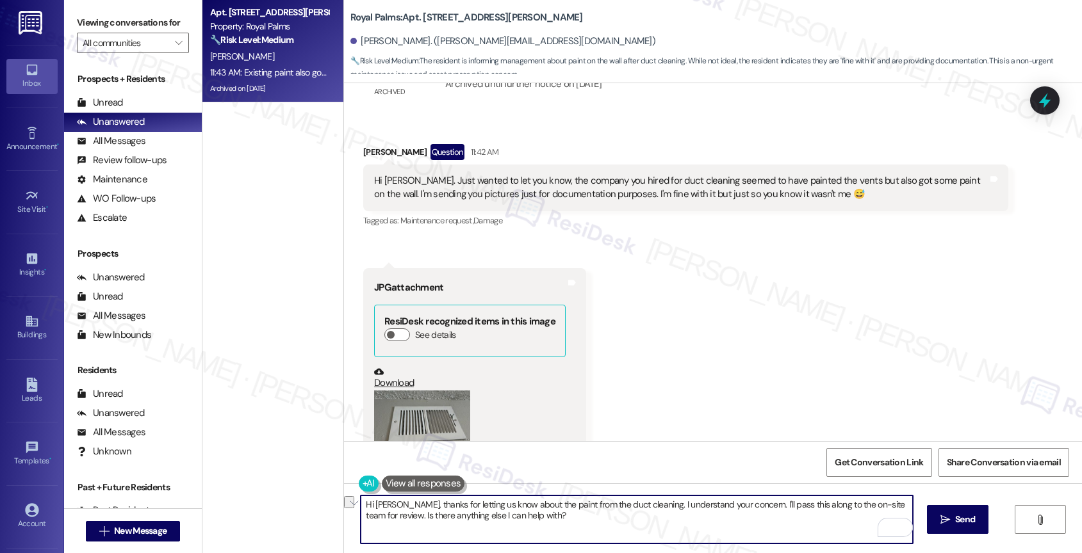
drag, startPoint x: 384, startPoint y: 516, endPoint x: 608, endPoint y: 525, distance: 224.4
click at [608, 525] on textarea "Hi [PERSON_NAME], thanks for letting us know about the paint from the duct clea…" at bounding box center [637, 520] width 552 height 48
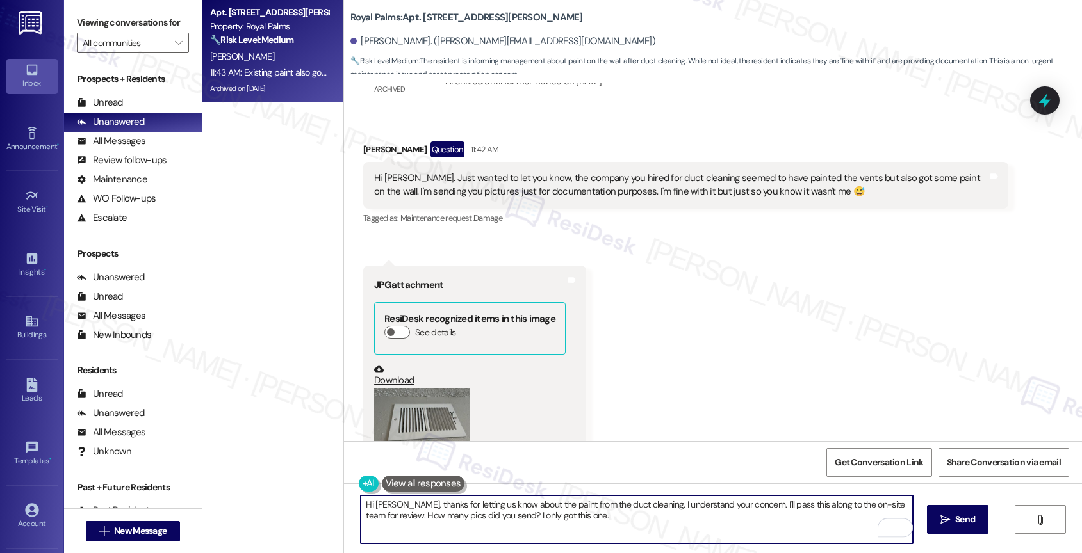
click at [377, 381] on link "Download" at bounding box center [470, 375] width 192 height 22
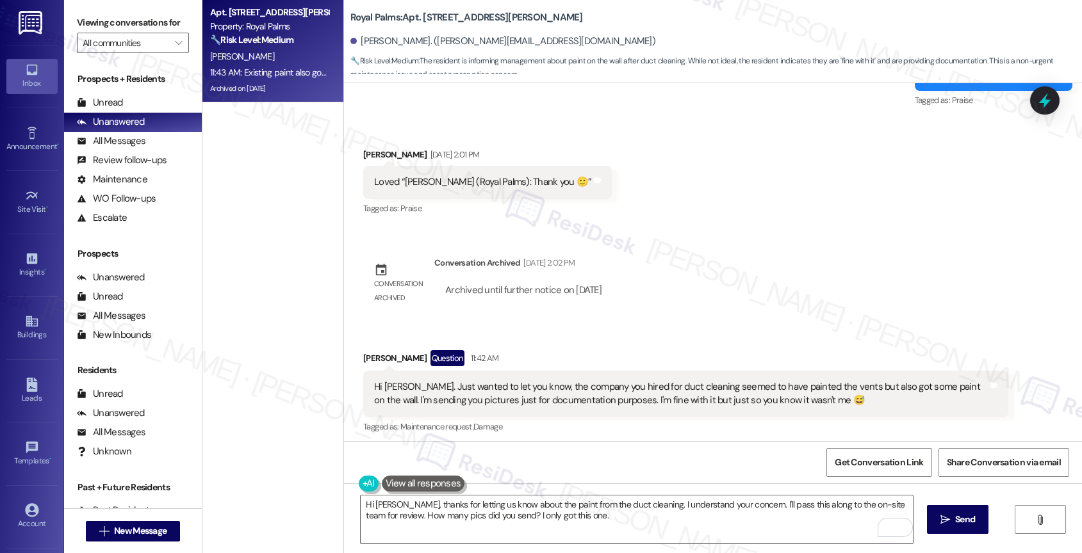
scroll to position [1530, 0]
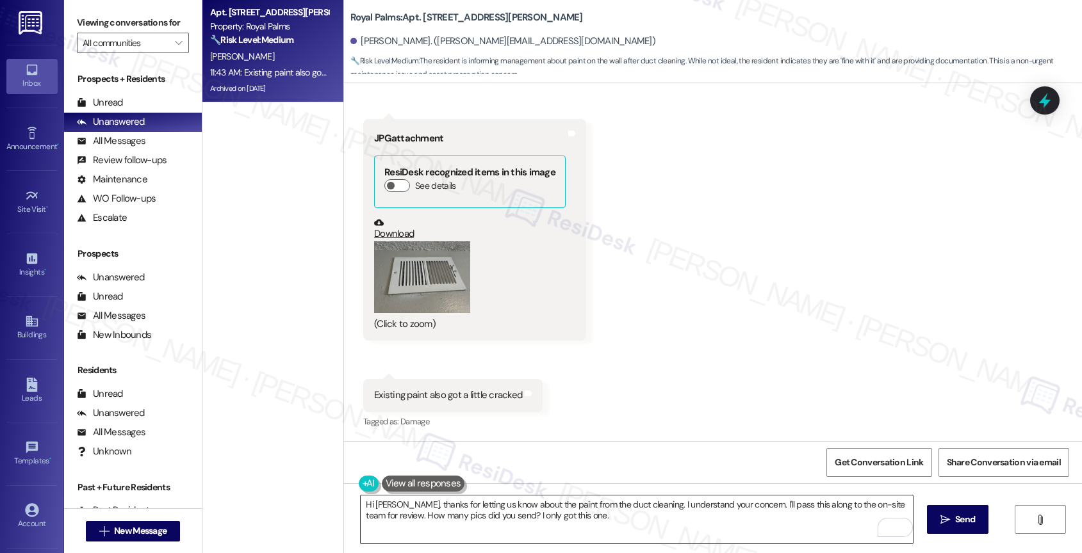
click at [649, 521] on textarea "Hi [PERSON_NAME], thanks for letting us know about the paint from the duct clea…" at bounding box center [637, 520] width 552 height 48
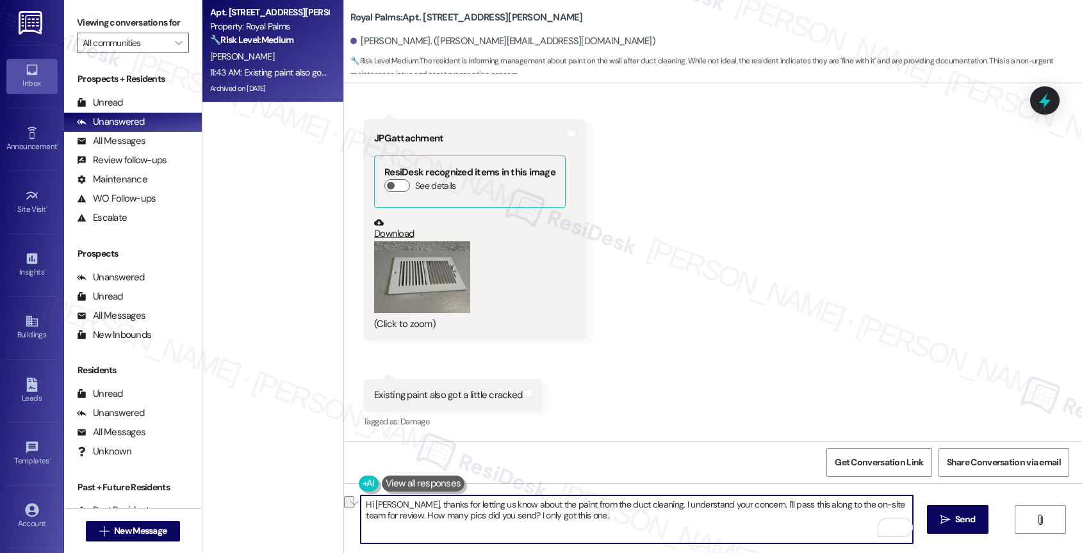
drag, startPoint x: 385, startPoint y: 516, endPoint x: 596, endPoint y: 515, distance: 211.4
click at [596, 515] on textarea "Hi [PERSON_NAME], thanks for letting us know about the paint from the duct clea…" at bounding box center [637, 520] width 552 height 48
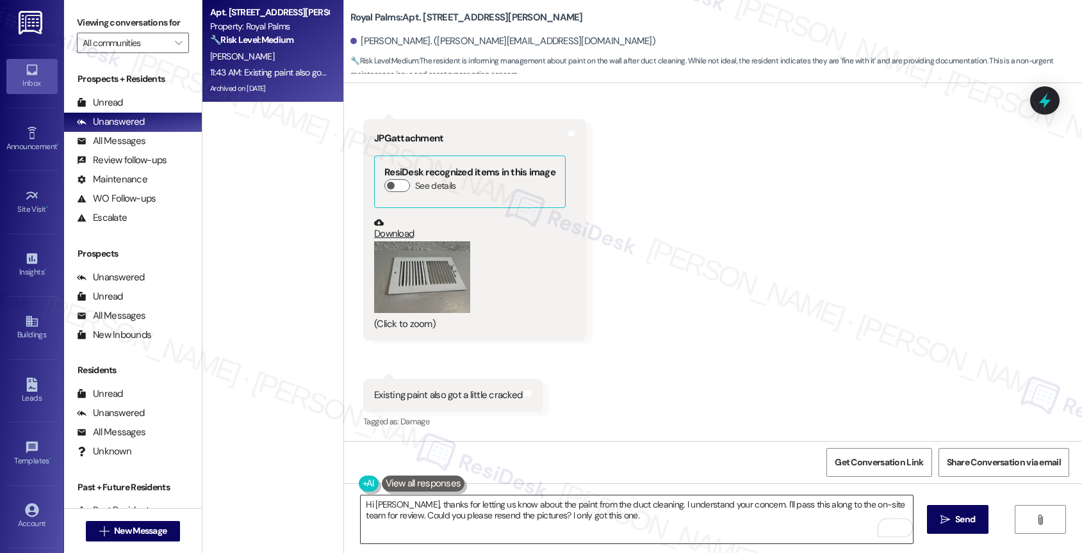
click at [662, 522] on textarea "Hi [PERSON_NAME], thanks for letting us know about the paint from the duct clea…" at bounding box center [637, 520] width 552 height 48
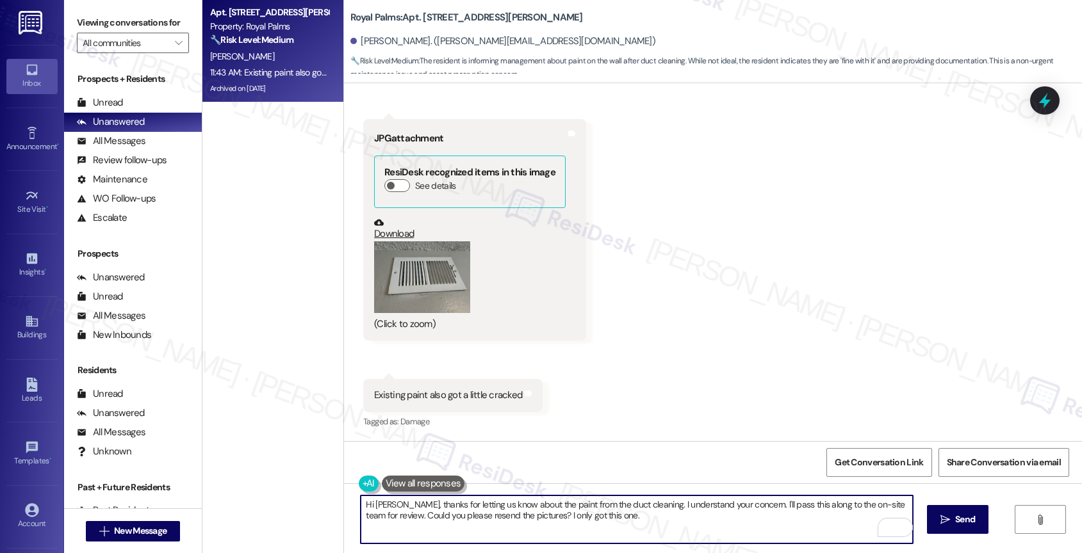
click at [392, 503] on textarea "Hi [PERSON_NAME], thanks for letting us know about the paint from the duct clea…" at bounding box center [637, 520] width 552 height 48
click at [705, 524] on textarea "Hi [PERSON_NAME], good morning! Thanks for letting us know about the paint from…" at bounding box center [637, 520] width 552 height 48
type textarea "Hi [PERSON_NAME], good morning! Thanks for letting us know about the paint from…"
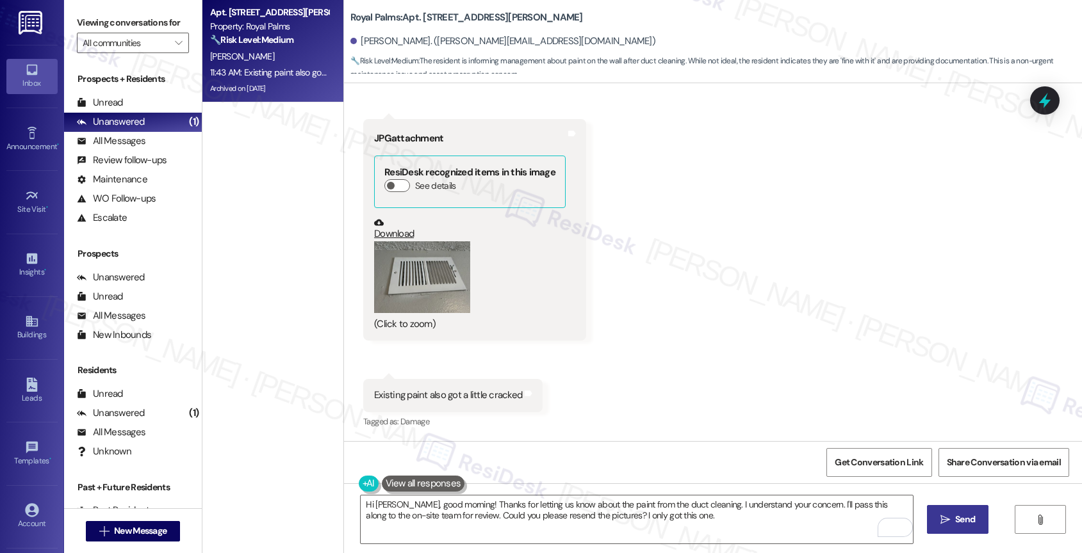
click at [968, 524] on span "Send" at bounding box center [965, 519] width 20 height 13
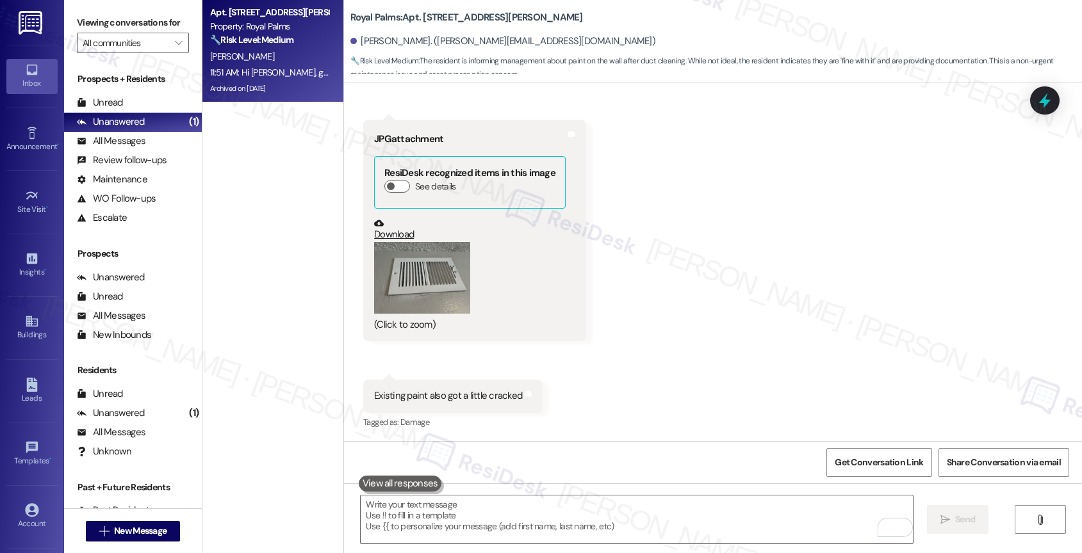
scroll to position [1633, 0]
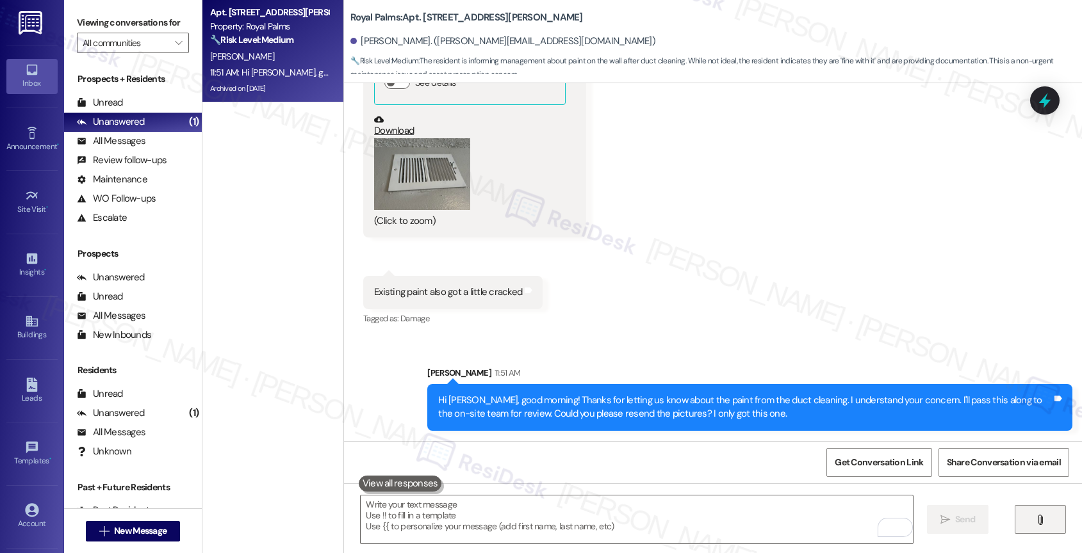
click at [1039, 519] on icon "" at bounding box center [1040, 520] width 10 height 10
click at [721, 279] on div "Received via SMS [PERSON_NAME] Question 11:42 AM Hi [PERSON_NAME]. Just wanted …" at bounding box center [713, 100] width 738 height 475
click at [1033, 509] on button "" at bounding box center [1040, 519] width 51 height 29
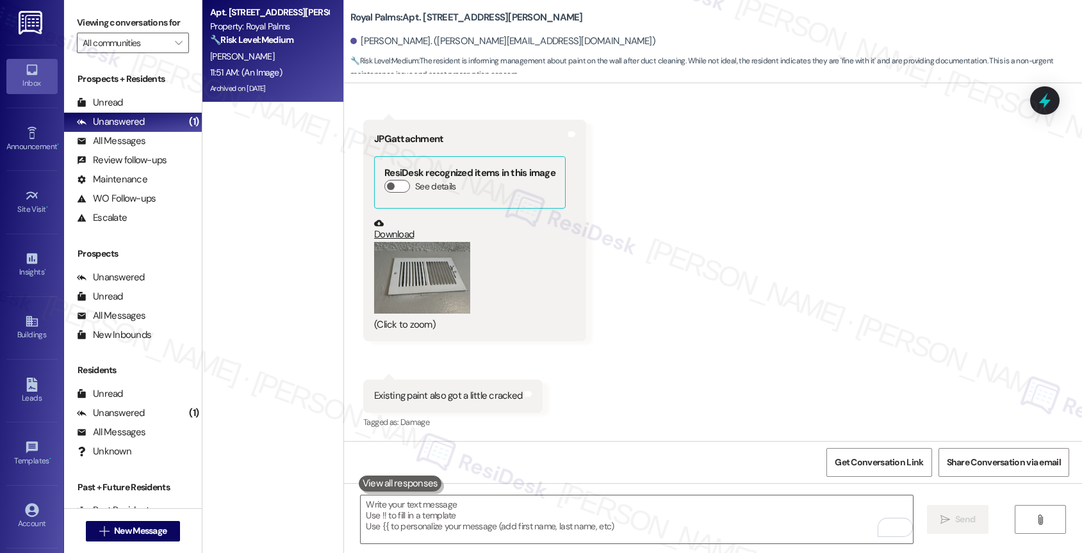
scroll to position [1838, 0]
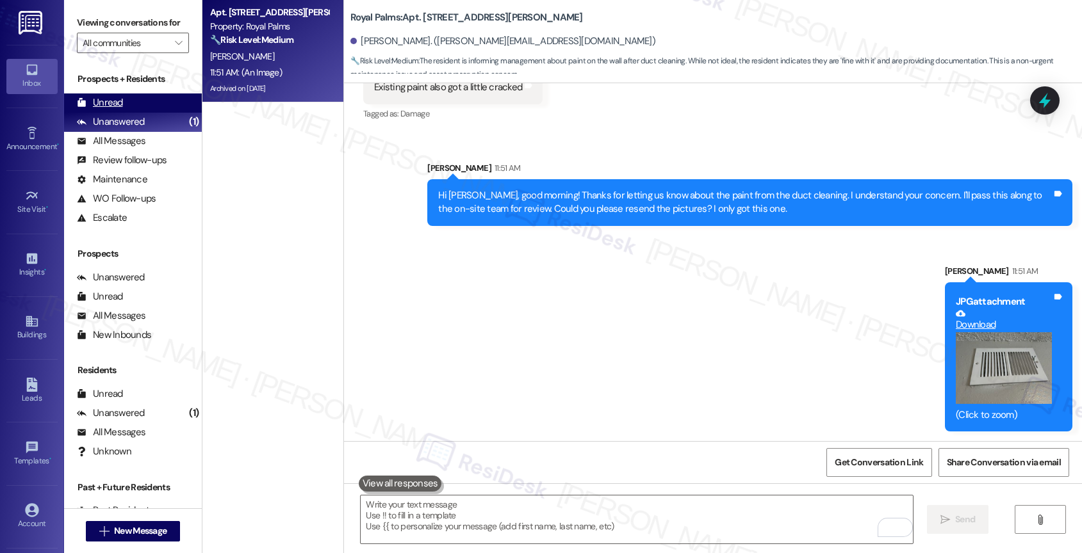
click at [124, 113] on div "Unread (0)" at bounding box center [133, 103] width 138 height 19
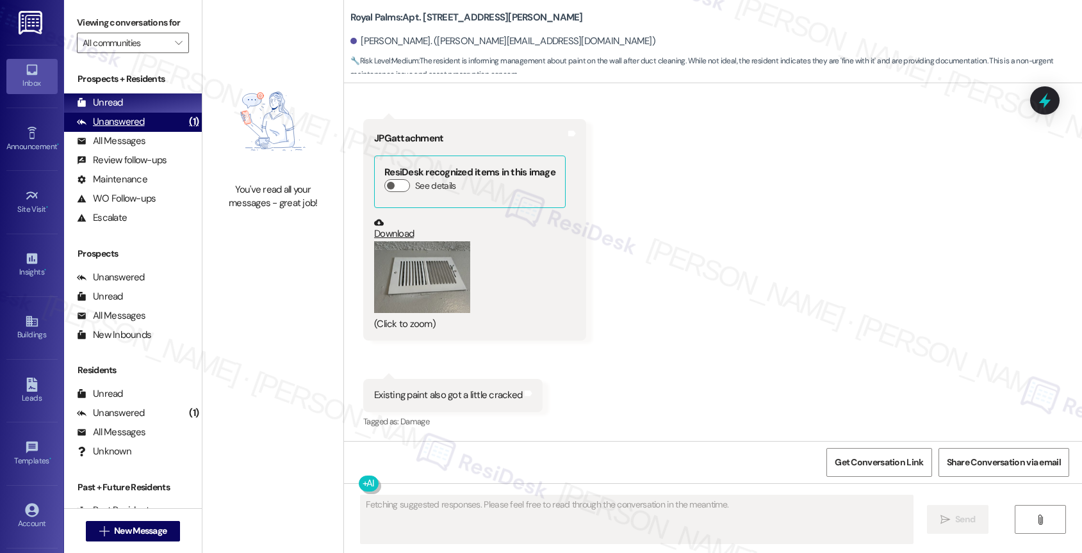
scroll to position [1530, 0]
click at [142, 129] on div "Unanswered" at bounding box center [111, 121] width 68 height 13
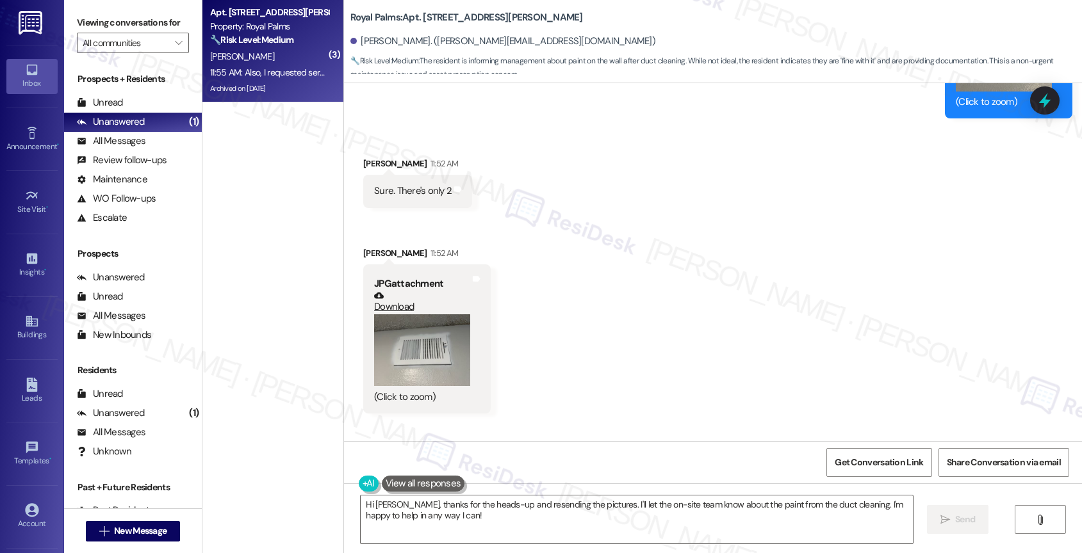
scroll to position [2237, 0]
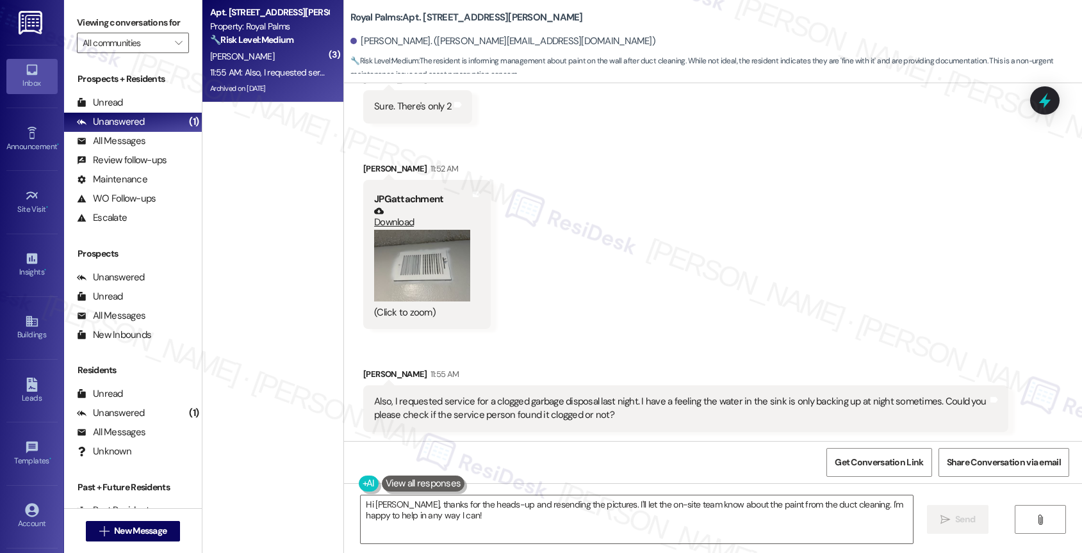
click at [422, 277] on button "Zoom image" at bounding box center [422, 266] width 96 height 72
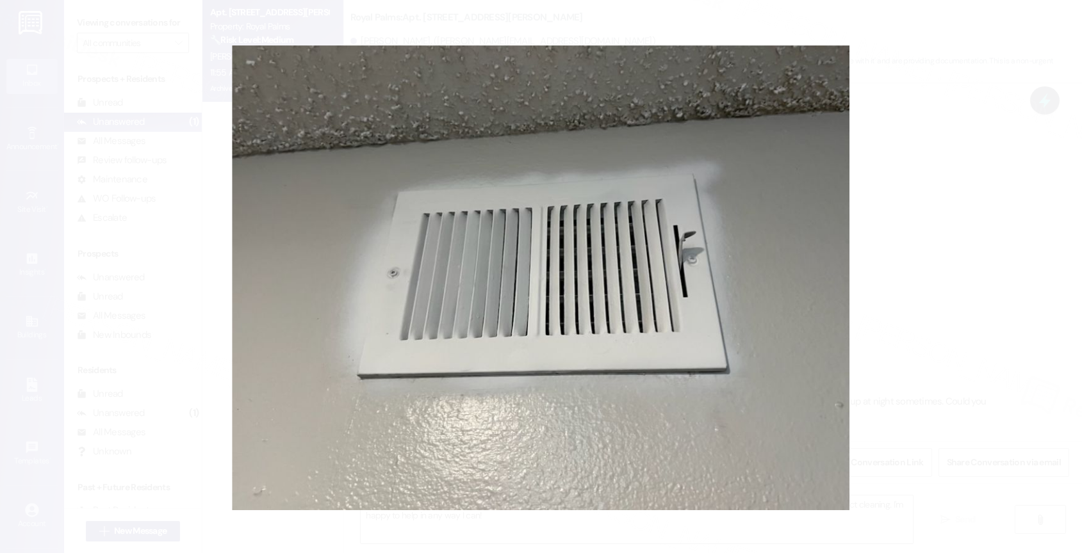
click at [422, 277] on button "Unzoom image" at bounding box center [541, 276] width 1082 height 553
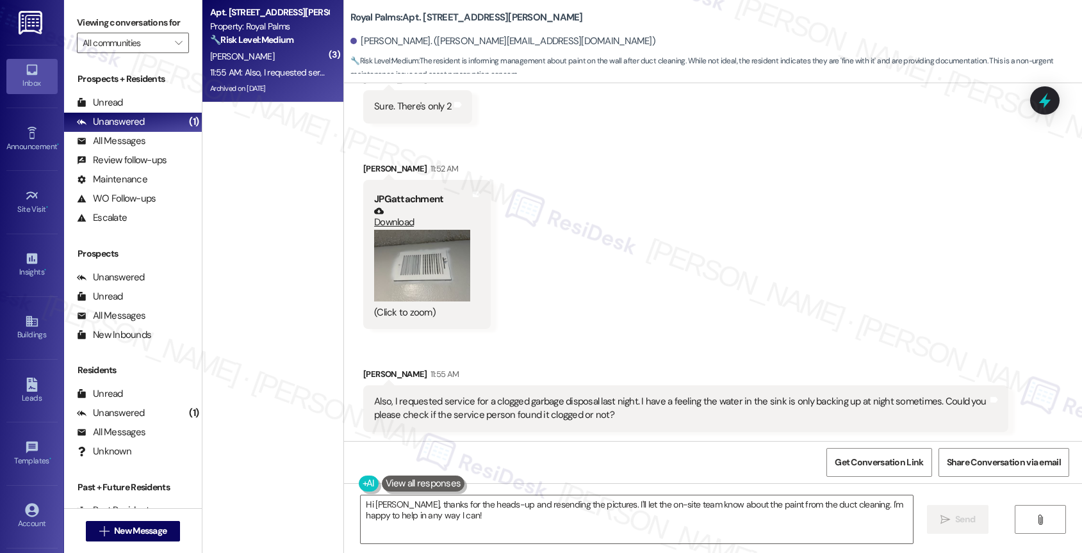
click at [402, 267] on button "Zoom image" at bounding box center [422, 266] width 96 height 72
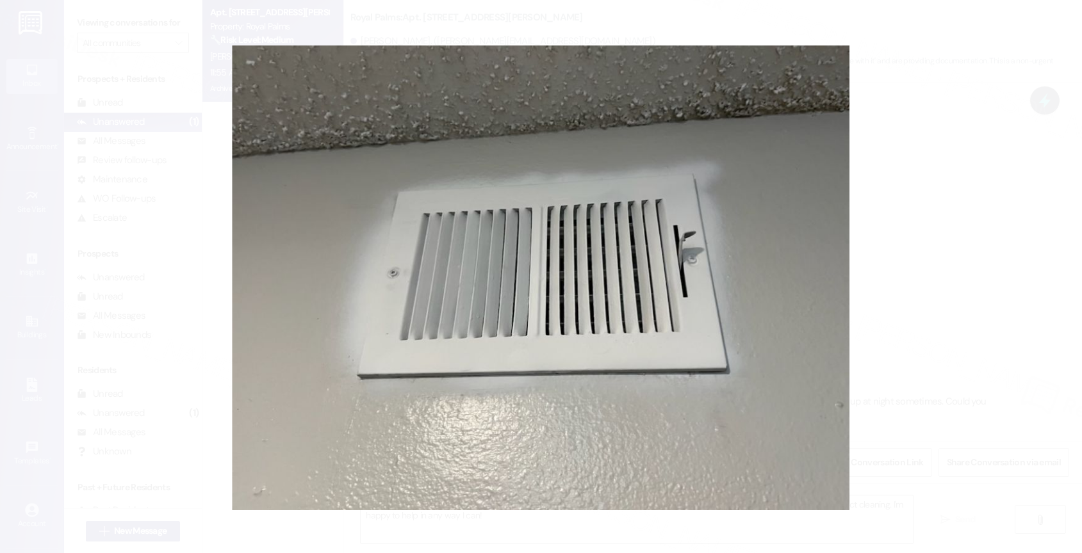
click at [657, 296] on button "Unzoom image" at bounding box center [541, 276] width 1082 height 553
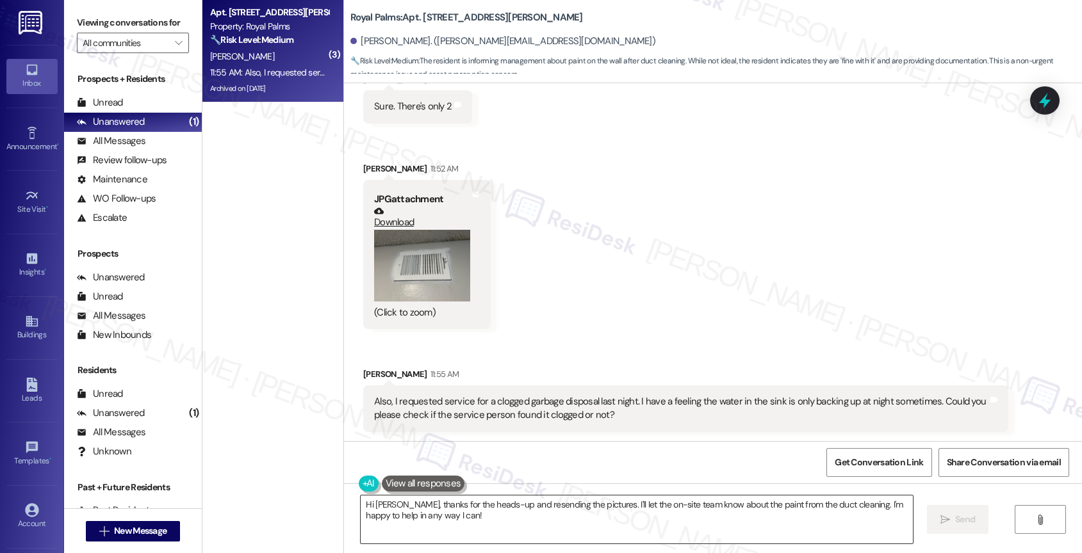
click at [425, 510] on textarea "Hi [PERSON_NAME], thanks for the heads-up and resending the pictures. I'll let …" at bounding box center [637, 520] width 552 height 48
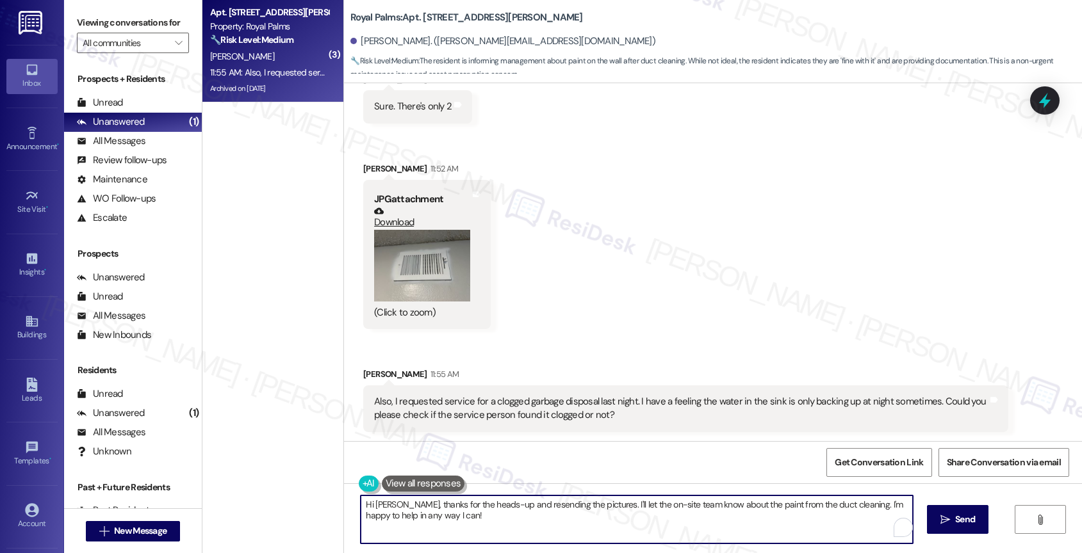
click at [425, 510] on textarea "Hi [PERSON_NAME], thanks for the heads-up and resending the pictures. I'll let …" at bounding box center [637, 520] width 552 height 48
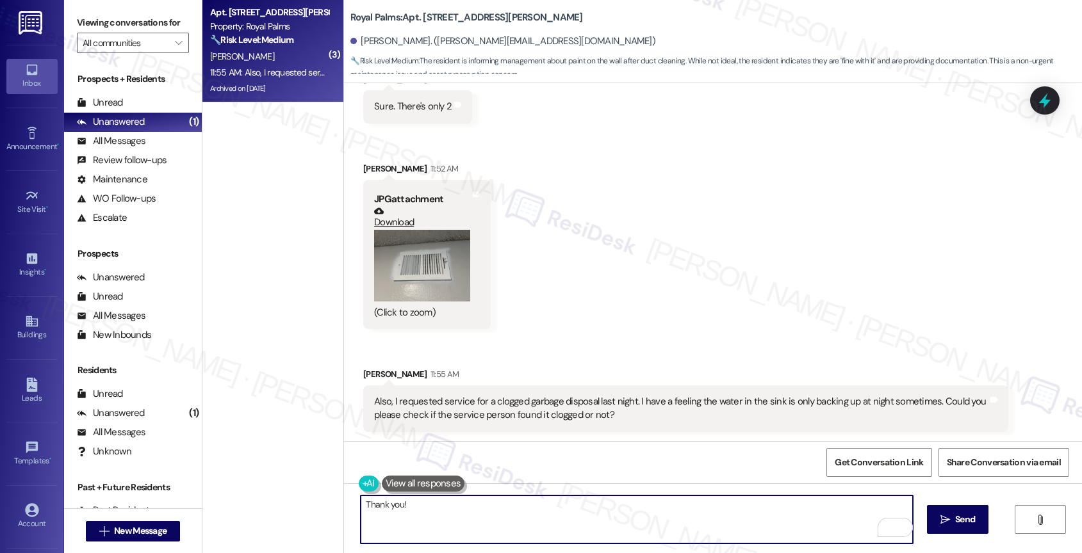
click at [433, 513] on textarea "Thank you!" at bounding box center [637, 520] width 552 height 48
type textarea "Thank you! Sure, I'm happy to get more information about that service request."
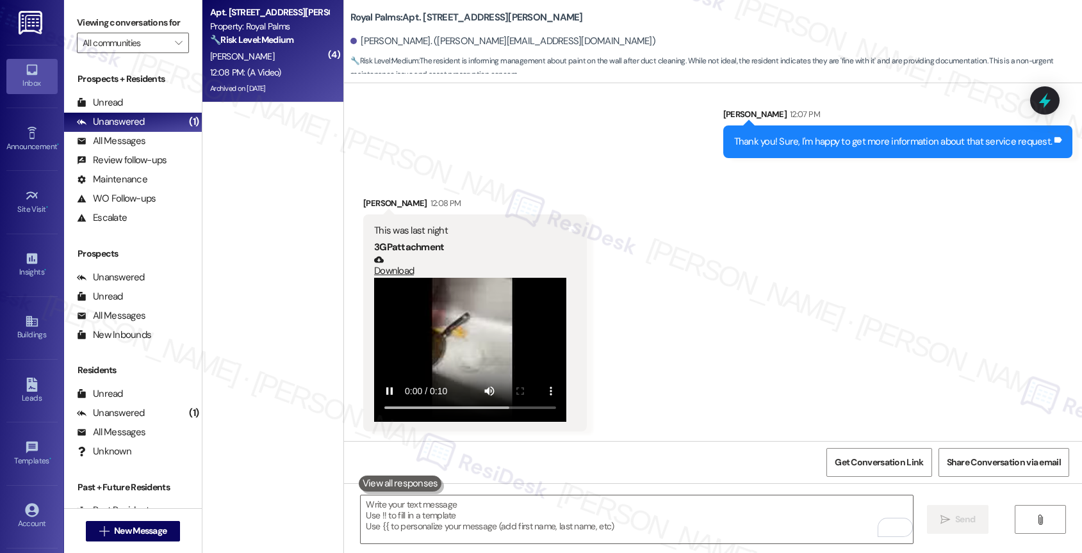
scroll to position [2600, 0]
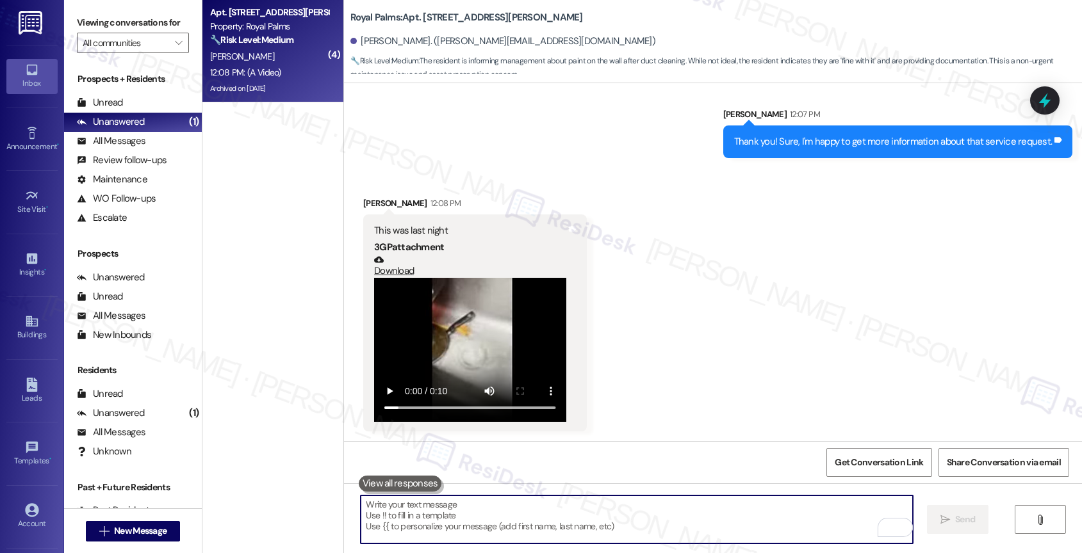
click at [455, 519] on textarea "To enrich screen reader interactions, please activate Accessibility in Grammarl…" at bounding box center [637, 520] width 552 height 48
type textarea "T"
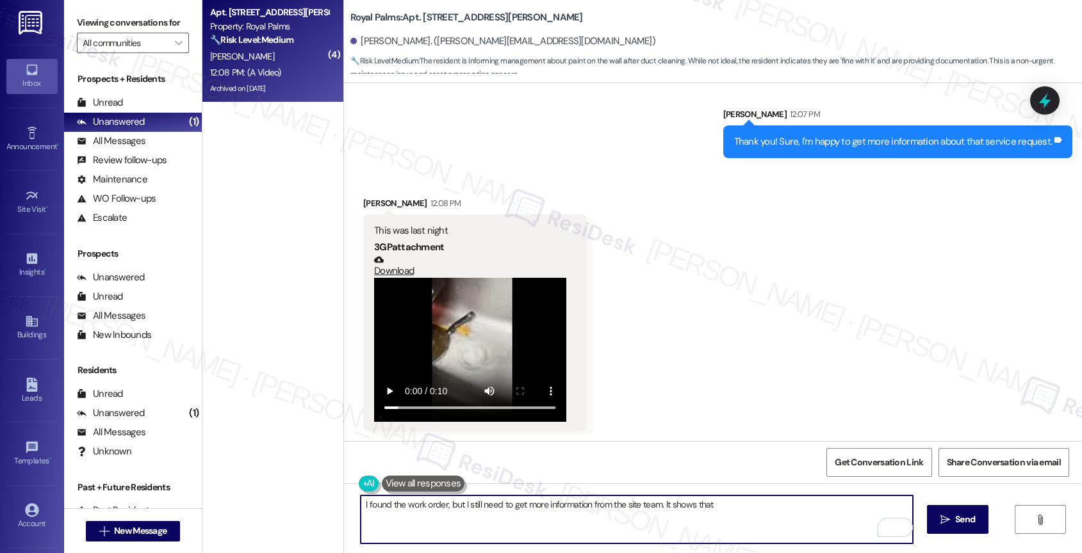
click at [737, 510] on textarea "I found the work order, but I still need to get more information from the site …" at bounding box center [637, 520] width 552 height 48
drag, startPoint x: 657, startPoint y: 504, endPoint x: 797, endPoint y: 506, distance: 140.3
click at [797, 506] on textarea "I found the work order, but I still need to get more information from the site …" at bounding box center [637, 520] width 552 height 48
click at [658, 503] on textarea "I found the work order, but I still need to get more information from the site …" at bounding box center [637, 520] width 552 height 48
click at [693, 510] on textarea "I found the work order, but I still need to get more information from the site …" at bounding box center [637, 520] width 552 height 48
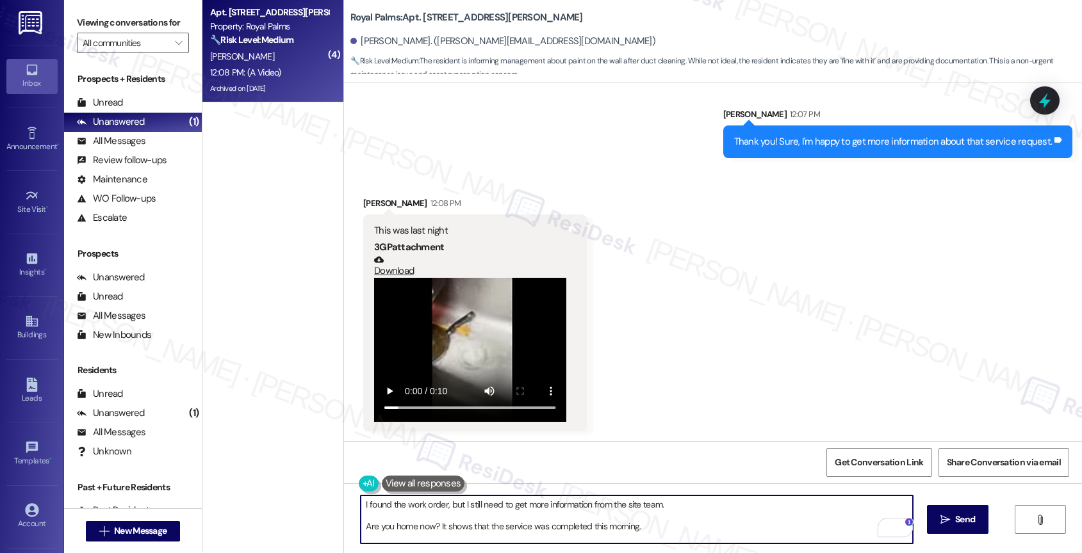
click at [693, 509] on textarea "I found the work order, but I still need to get more information from the site …" at bounding box center [637, 520] width 552 height 48
type textarea "I found the work order, but I still need to get more information from the site …"
click at [895, 527] on div "1" at bounding box center [893, 528] width 14 height 14
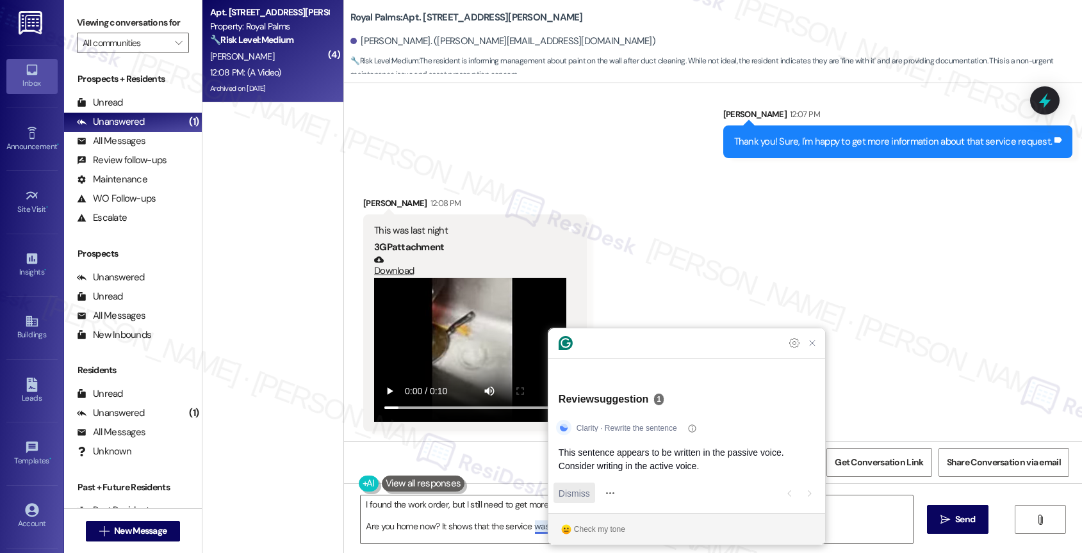
click at [581, 492] on span "Dismiss" at bounding box center [574, 493] width 31 height 13
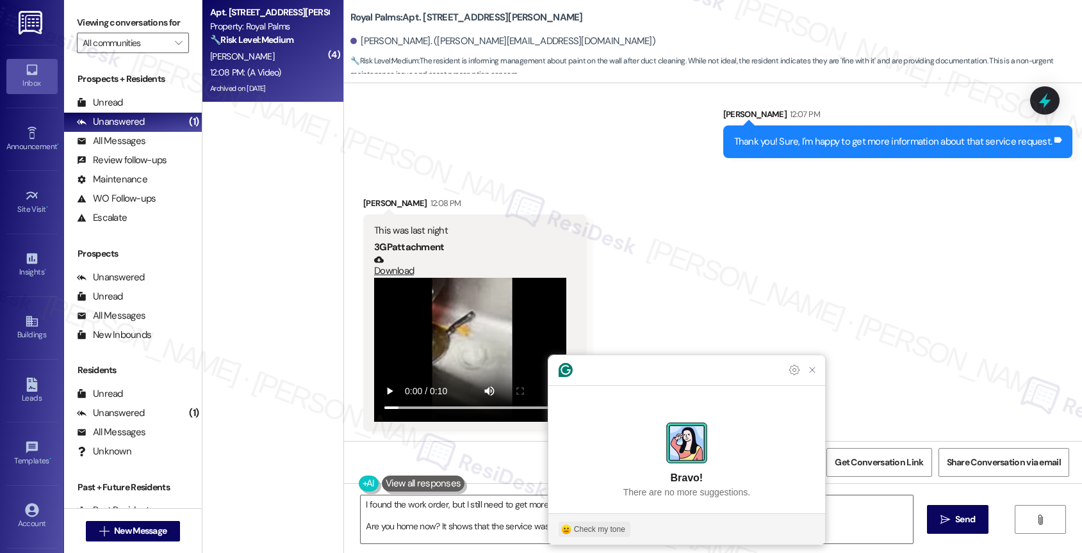
click at [590, 531] on div "Check my tone" at bounding box center [599, 530] width 51 height 12
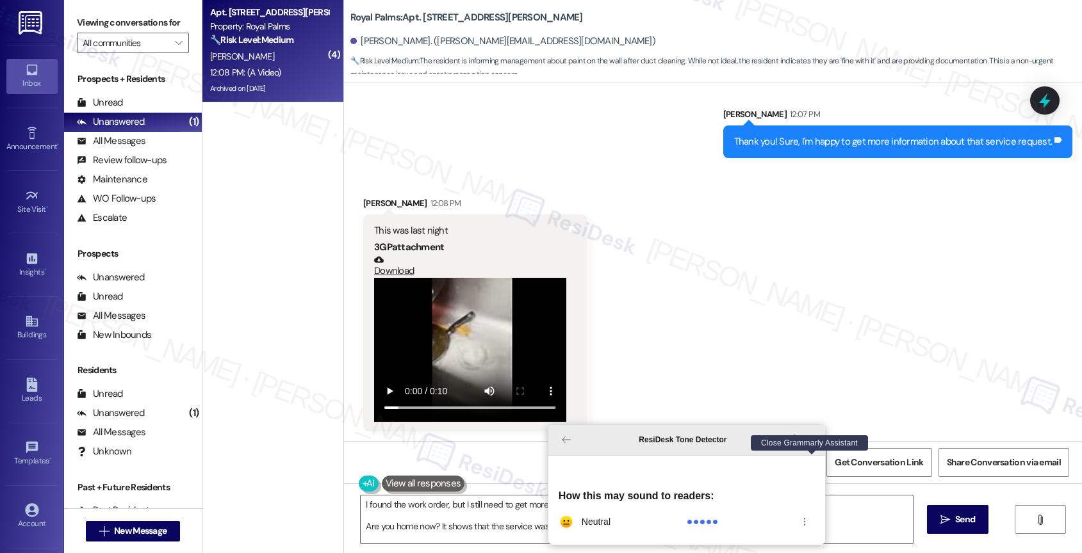
click at [811, 443] on icon "Close Grammarly Assistant" at bounding box center [812, 439] width 5 height 5
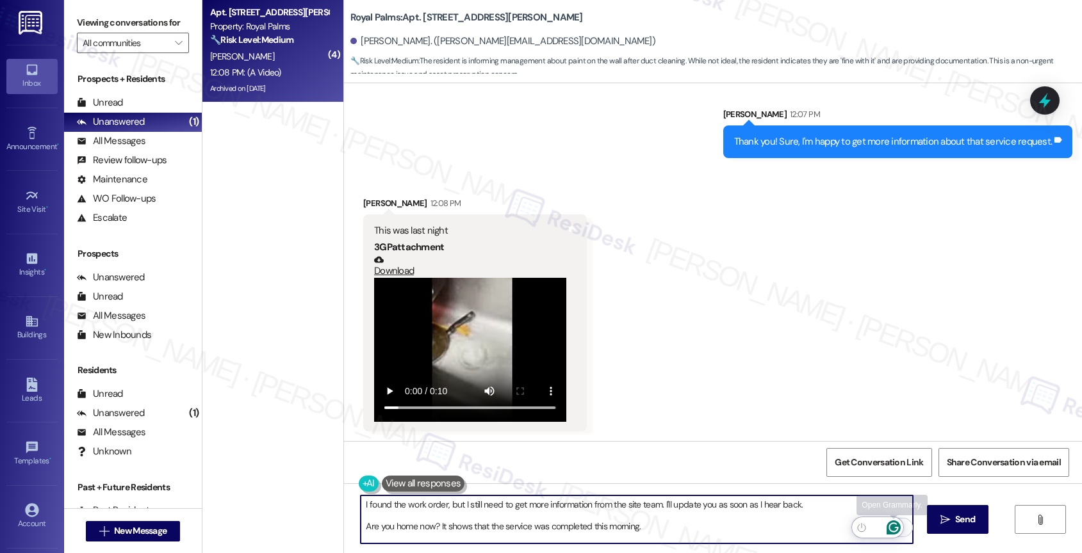
click at [894, 525] on icon "Open Grammarly. 0 Suggestions." at bounding box center [893, 528] width 14 height 14
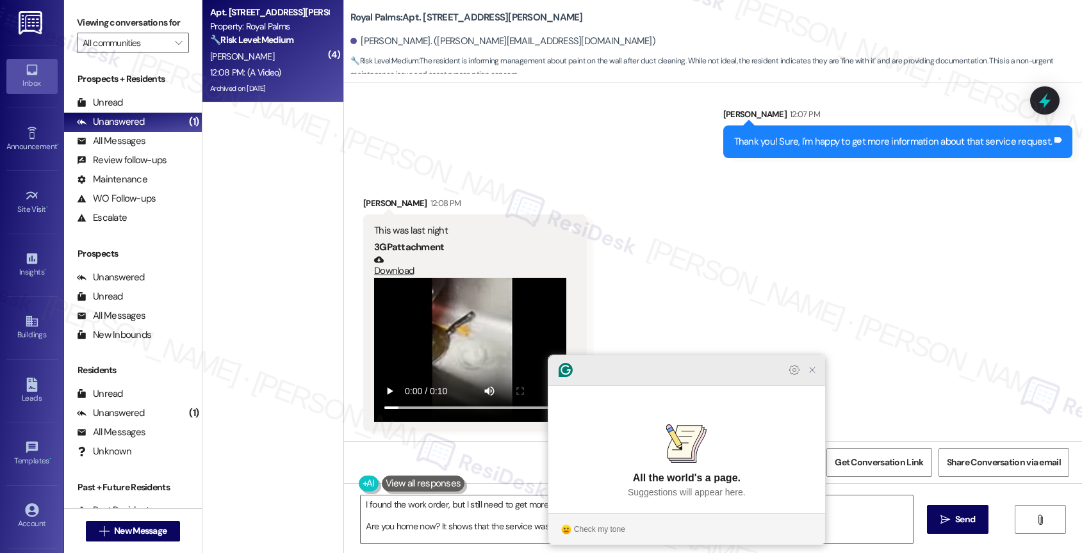
click at [806, 378] on icon "Close Grammarly Assistant" at bounding box center [811, 370] width 15 height 15
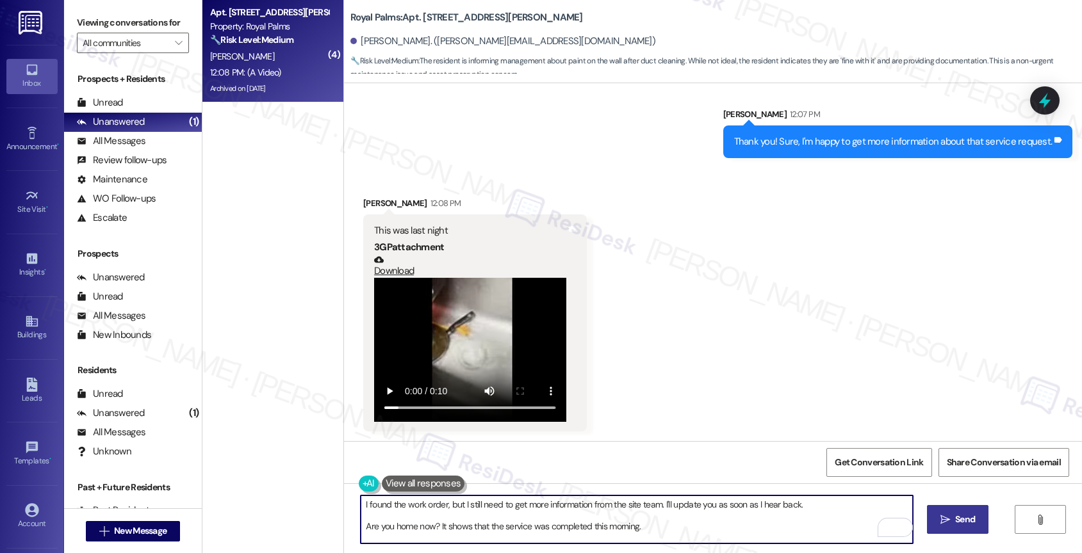
click at [949, 521] on span " Send" at bounding box center [958, 519] width 40 height 13
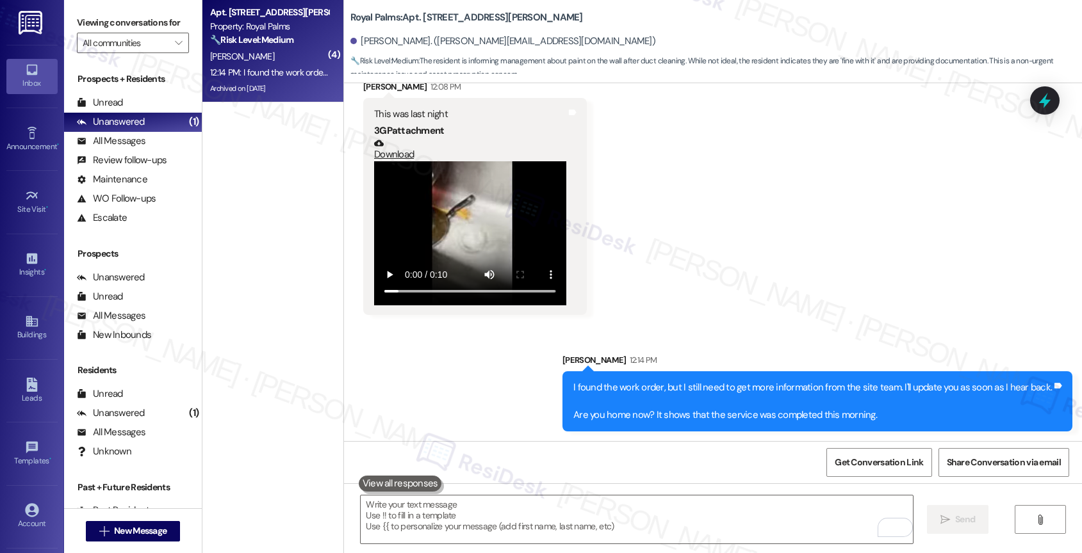
scroll to position [2714, 0]
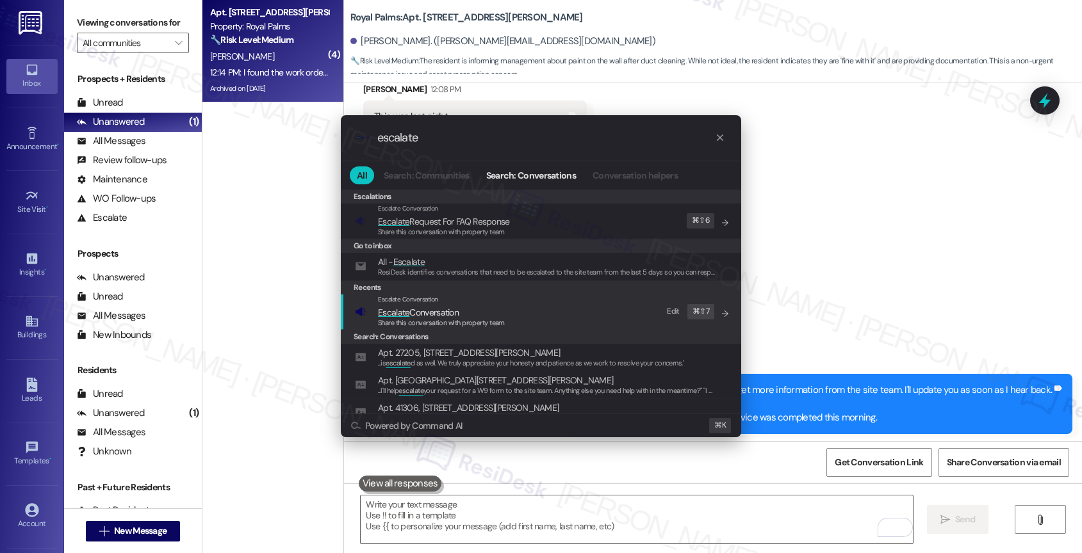
type input "escalate"
click at [441, 307] on span "Escalate Conversation" at bounding box center [418, 313] width 81 height 12
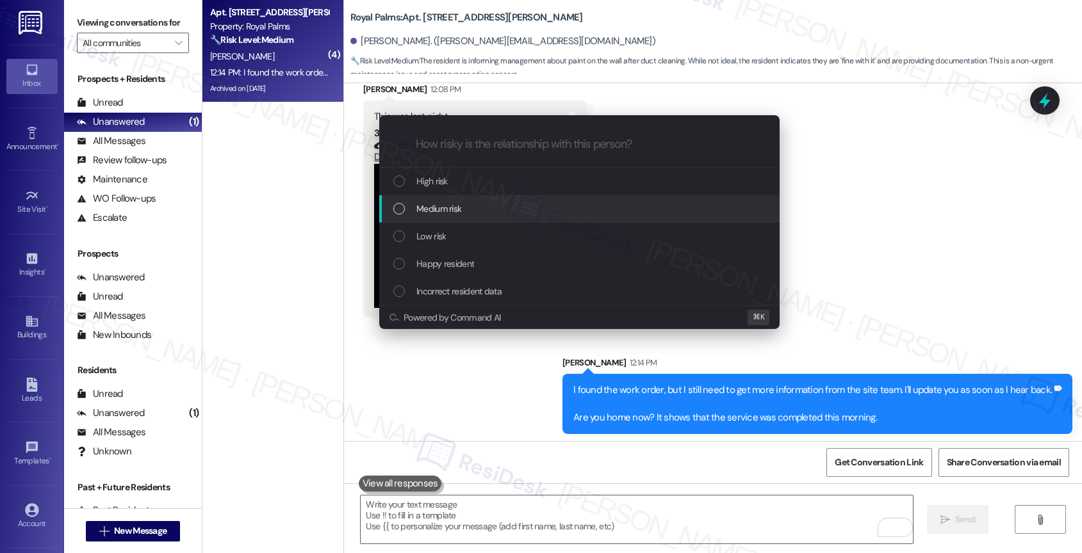
click at [470, 220] on div "Medium risk" at bounding box center [579, 209] width 400 height 28
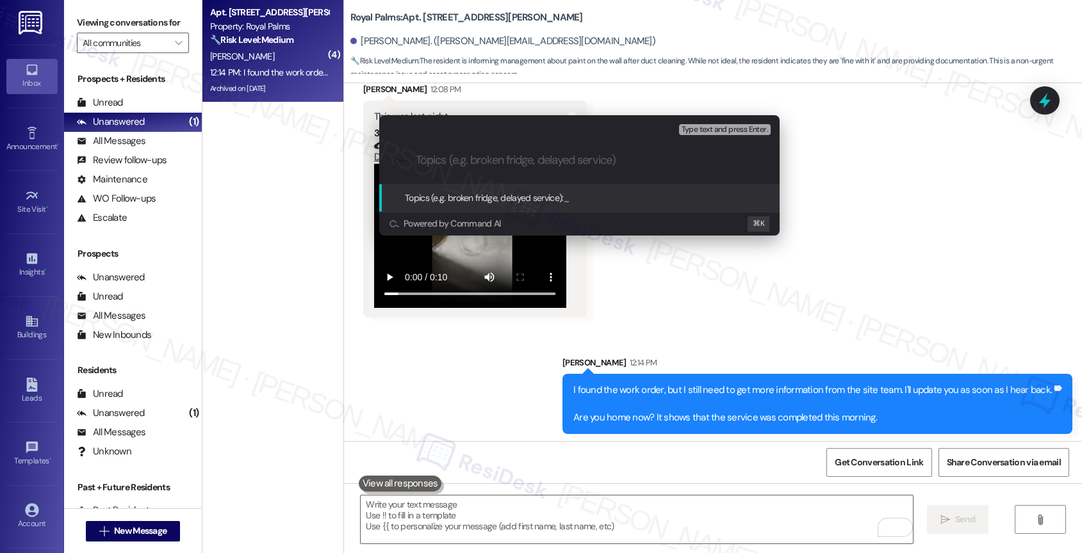
click at [697, 306] on div "Escalate Conversation Medium risk Topics (e.g. broken fridge, delayed service) …" at bounding box center [541, 276] width 1082 height 553
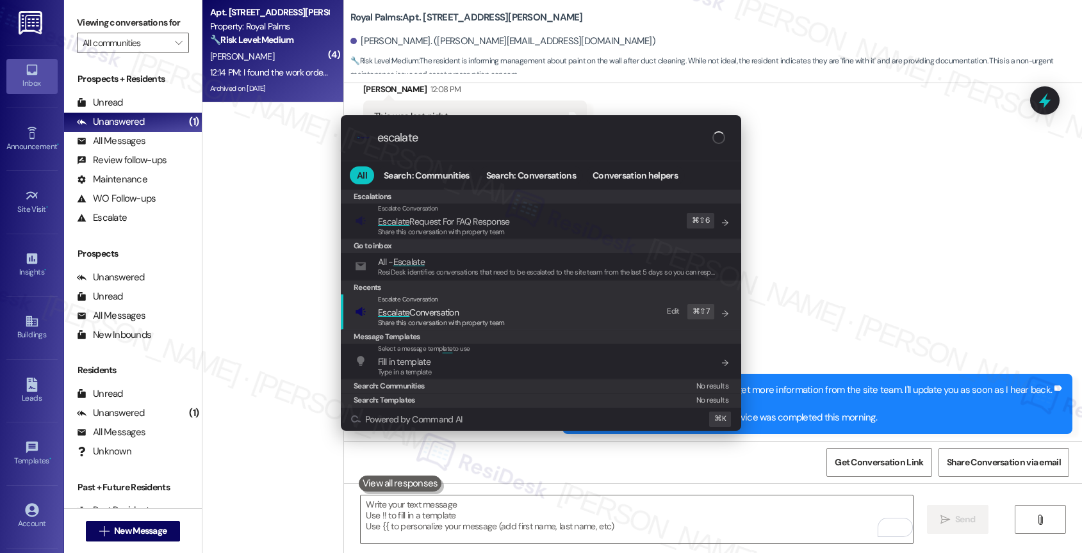
type input "escalate"
click at [448, 306] on span "Escalate Conversation" at bounding box center [418, 313] width 81 height 14
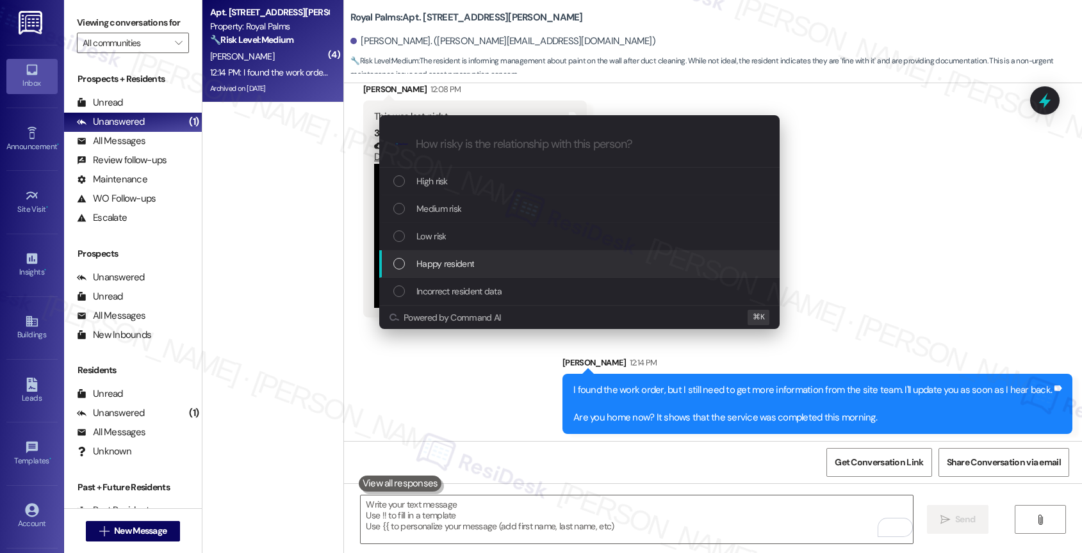
click at [939, 231] on div "Escalate Conversation How risky is the relationship with this person? Topics (e…" at bounding box center [541, 276] width 1082 height 553
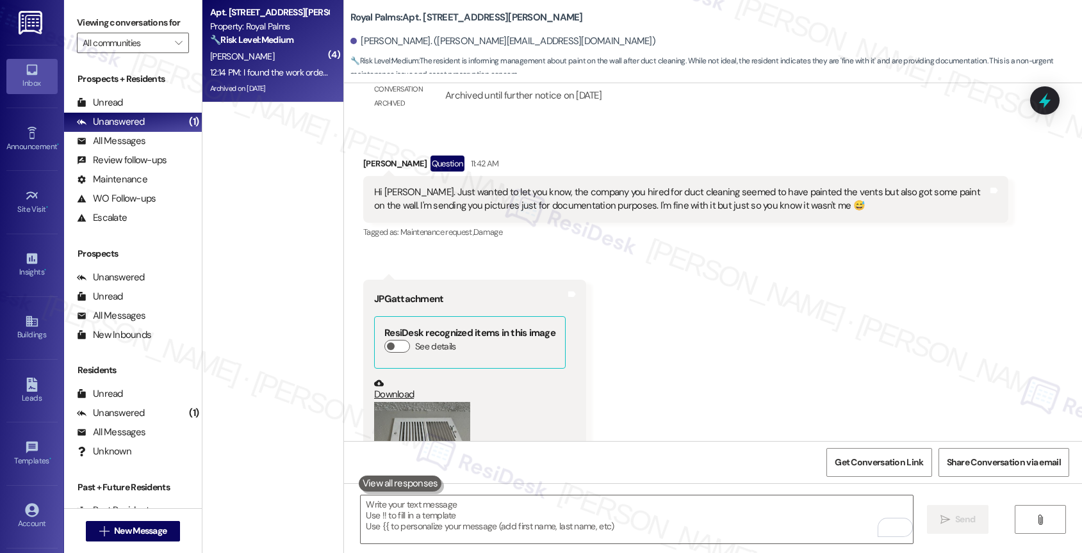
scroll to position [1369, 0]
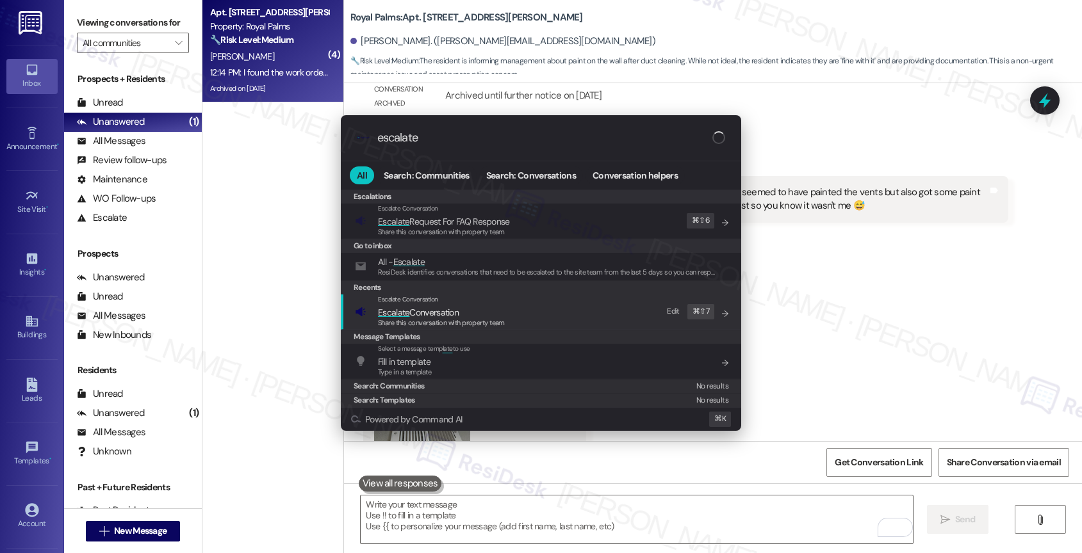
type input "escalate"
click at [439, 304] on div "Escalate Conversation" at bounding box center [441, 300] width 127 height 10
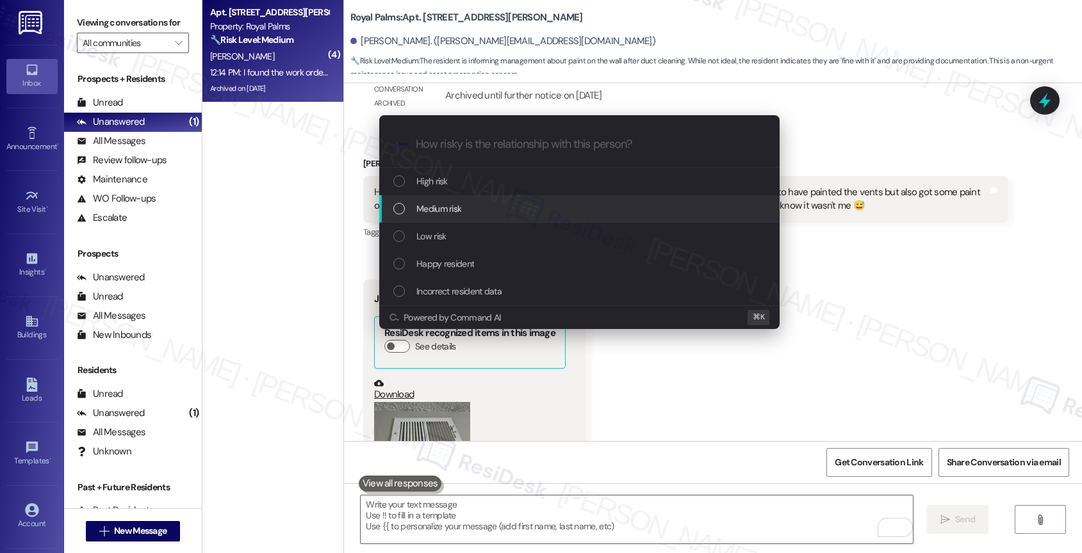
click at [468, 206] on div "Medium risk" at bounding box center [580, 209] width 375 height 14
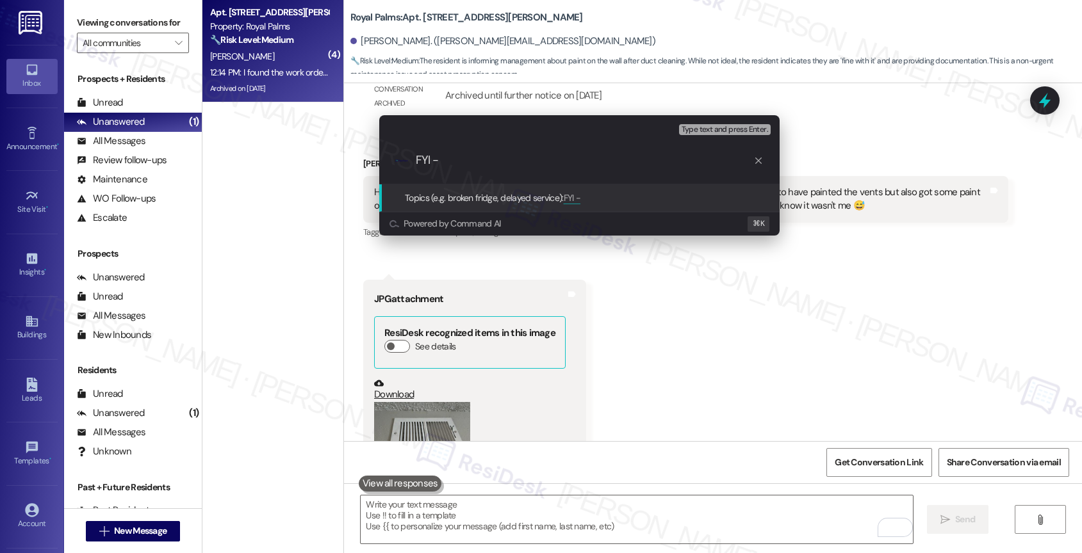
click at [776, 364] on div "Escalate Conversation Medium risk Topics (e.g. broken fridge, delayed service) …" at bounding box center [541, 276] width 1082 height 553
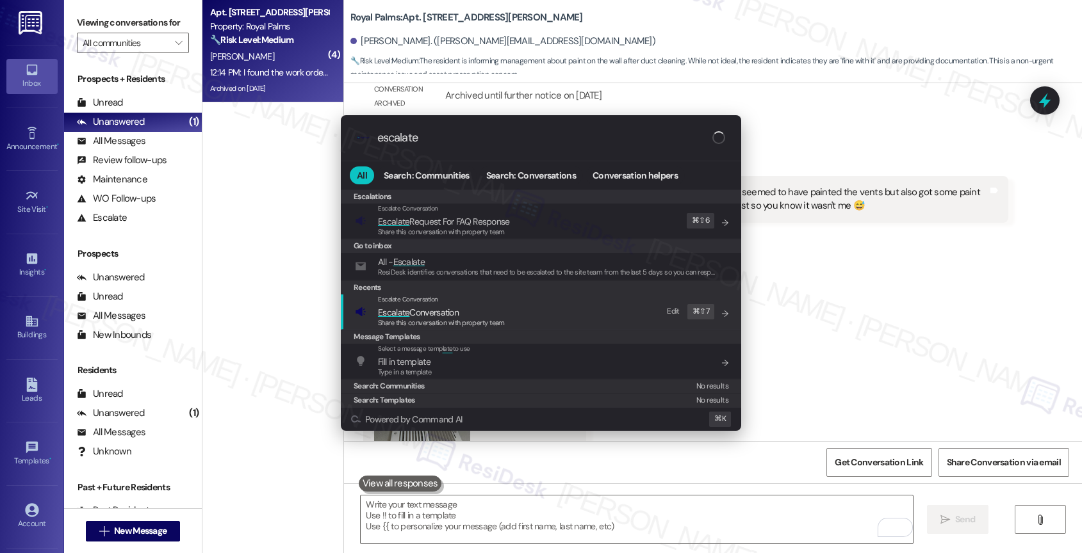
type input "escalate"
click at [440, 311] on span "Escalate Conversation" at bounding box center [418, 313] width 81 height 12
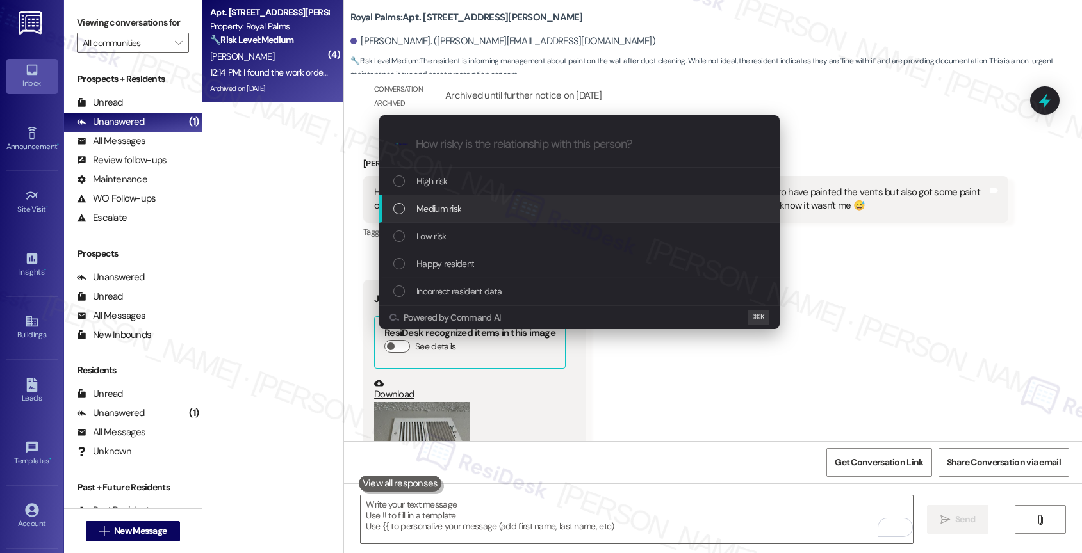
click at [461, 211] on span "Medium risk" at bounding box center [438, 209] width 45 height 14
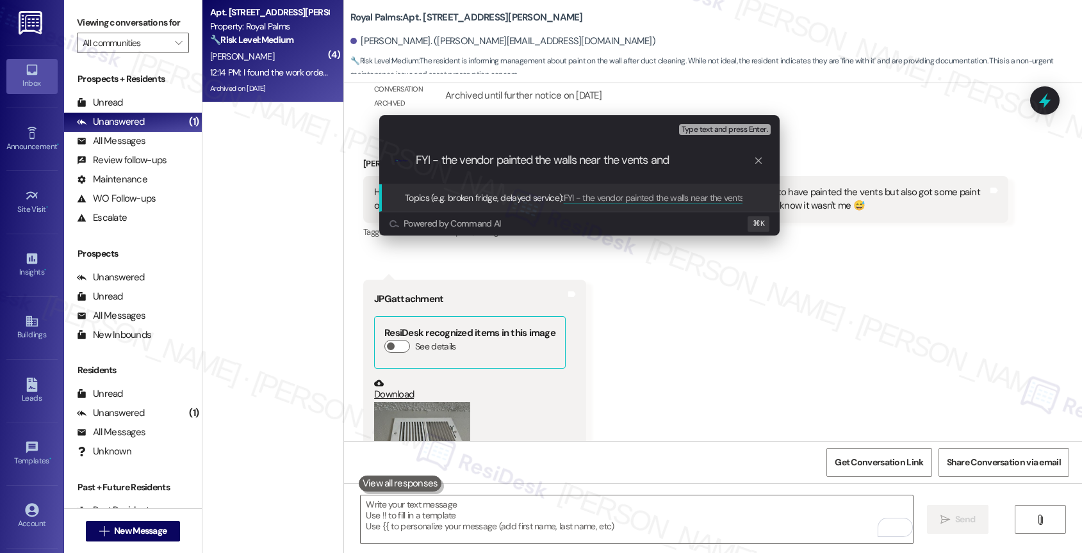
click at [577, 160] on input "FYI - the vendor painted the walls near the vents and" at bounding box center [585, 160] width 338 height 13
drag, startPoint x: 702, startPoint y: 161, endPoint x: 574, endPoint y: 162, distance: 128.1
click at [574, 162] on input "FYI - the vendor painted the walls near the vents and" at bounding box center [585, 160] width 338 height 13
click at [605, 161] on input "FYI - the vendor painted the vents" at bounding box center [585, 160] width 338 height 13
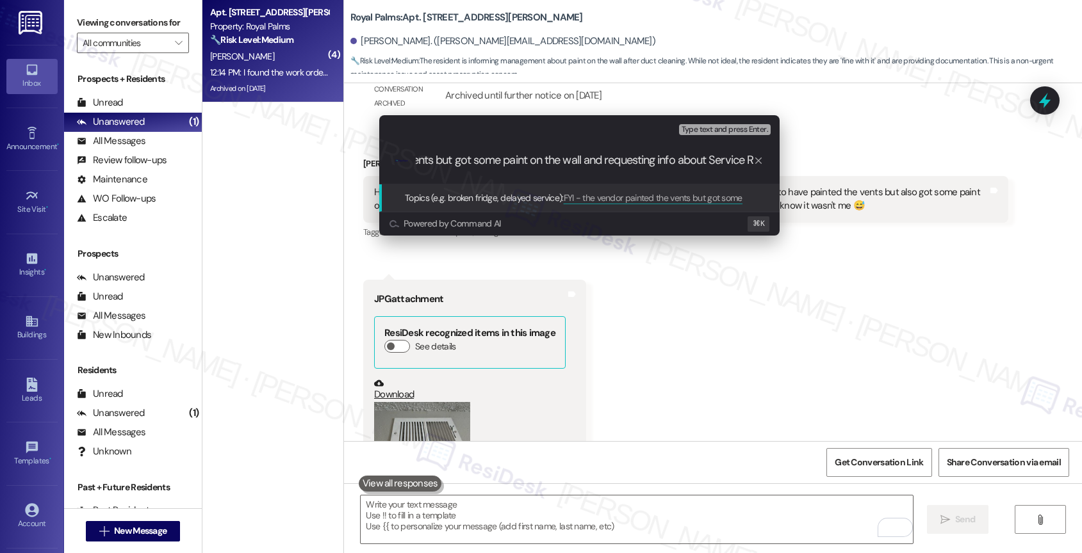
scroll to position [0, 151]
drag, startPoint x: 583, startPoint y: 158, endPoint x: 801, endPoint y: 153, distance: 218.5
click at [801, 153] on div "Escalate Conversation Medium risk Topics (e.g. broken fridge, delayed service) …" at bounding box center [541, 276] width 1082 height 553
click at [692, 167] on input "FYI - the vendor painted the vents but got some paint on the wall and requestin…" at bounding box center [585, 160] width 338 height 13
click at [585, 159] on input "FYI - the vendor painted the vents but got some paint on the wall and requestin…" at bounding box center [585, 160] width 338 height 13
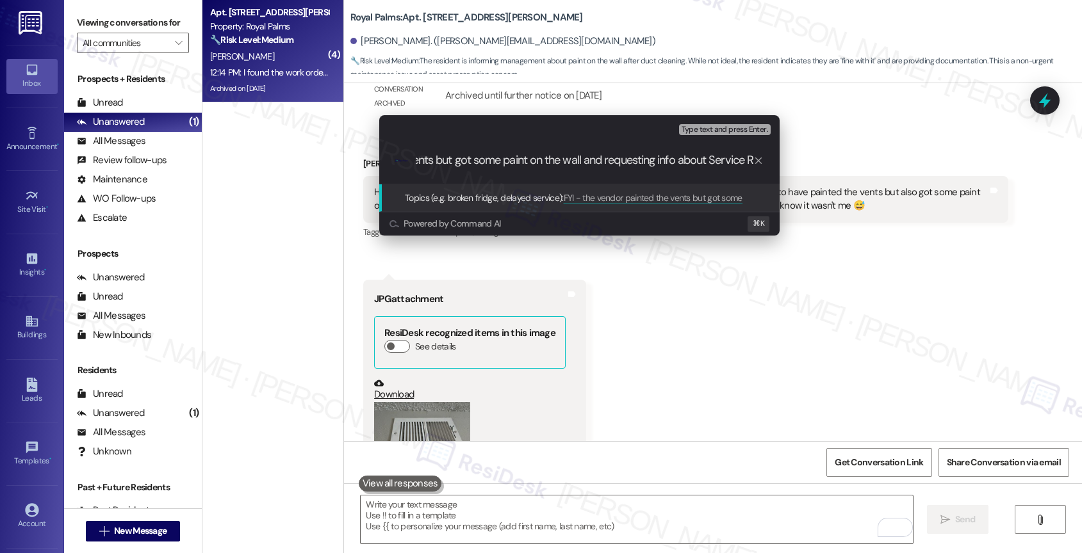
drag, startPoint x: 581, startPoint y: 158, endPoint x: 746, endPoint y: 162, distance: 165.3
click at [746, 162] on input "FYI - the vendor painted the vents but got some paint on the wall and requestin…" at bounding box center [585, 160] width 338 height 13
drag, startPoint x: 583, startPoint y: 160, endPoint x: 755, endPoint y: 165, distance: 172.4
click at [755, 165] on div "FYI - the vendor painted the vents but got some paint on the wall R" at bounding box center [590, 160] width 348 height 13
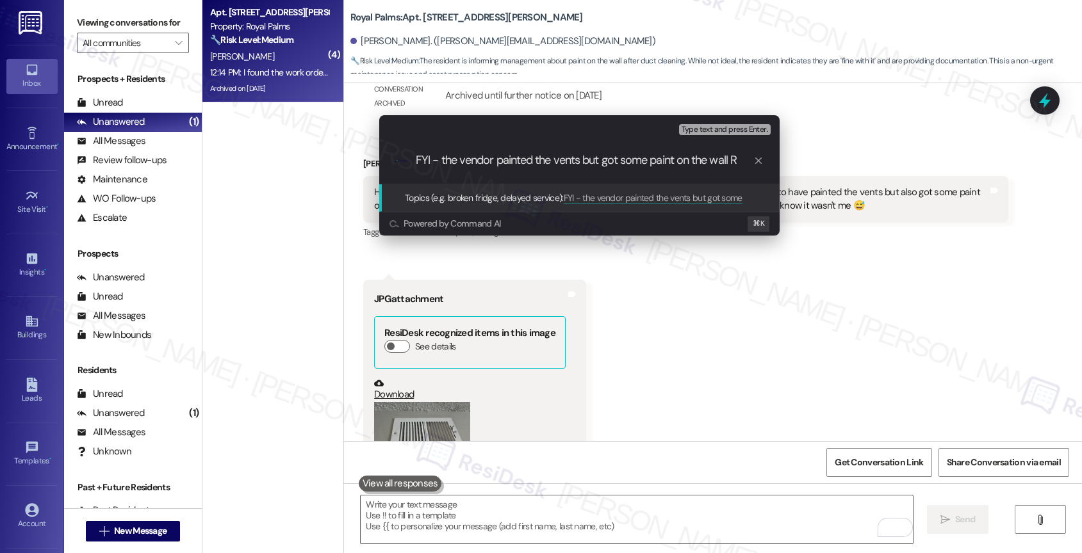
click at [689, 167] on input "FYI - the vendor painted the vents but got some paint on the wall R" at bounding box center [585, 160] width 338 height 13
click at [733, 158] on input "FYI - the vendor painted the vents but got some paint on the wall R" at bounding box center [585, 160] width 338 height 13
type input "FYI - the vendor painted the vents but got some paint on the wall"
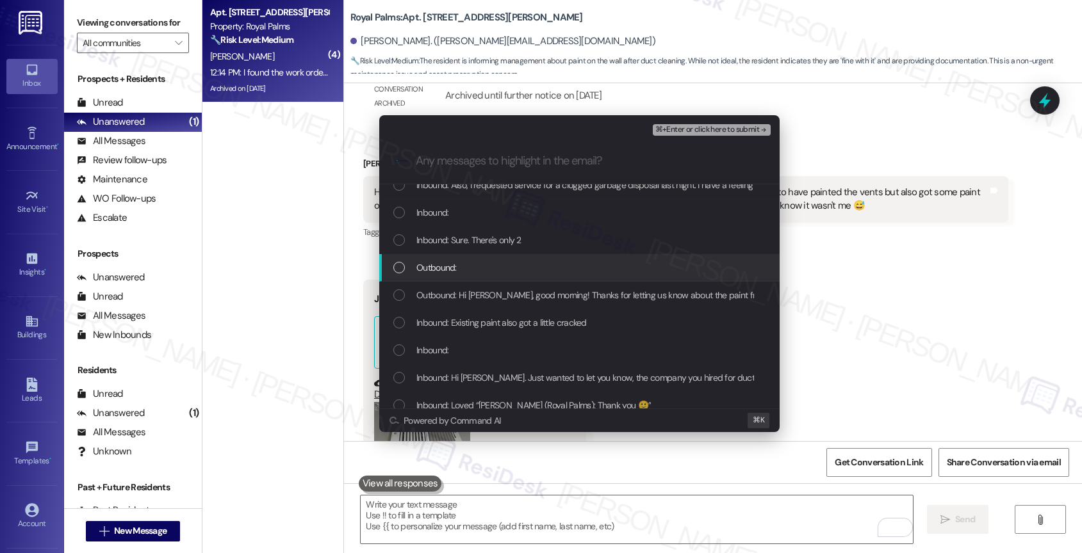
scroll to position [95, 0]
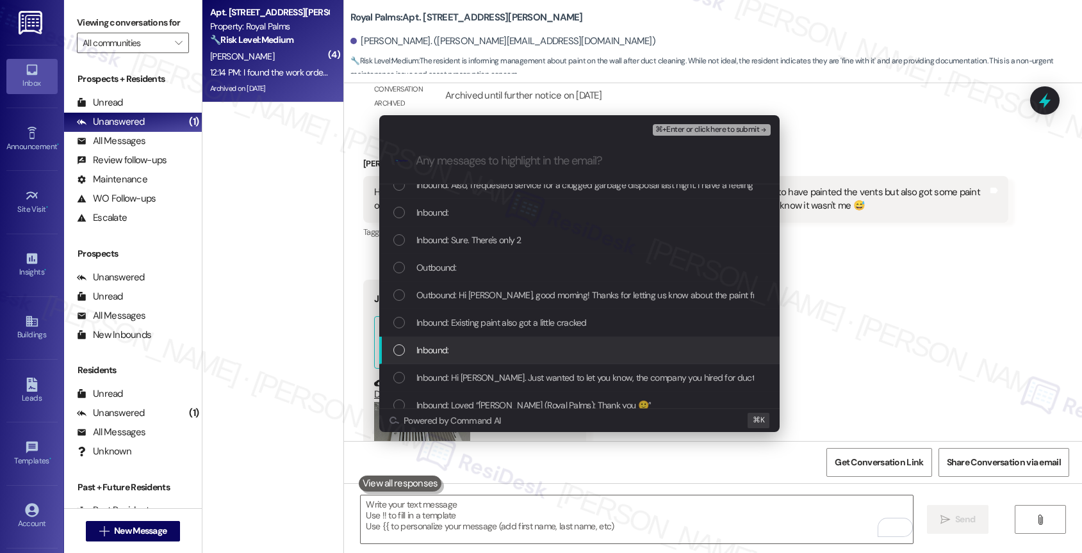
click at [525, 363] on div "Inbound:" at bounding box center [579, 351] width 400 height 28
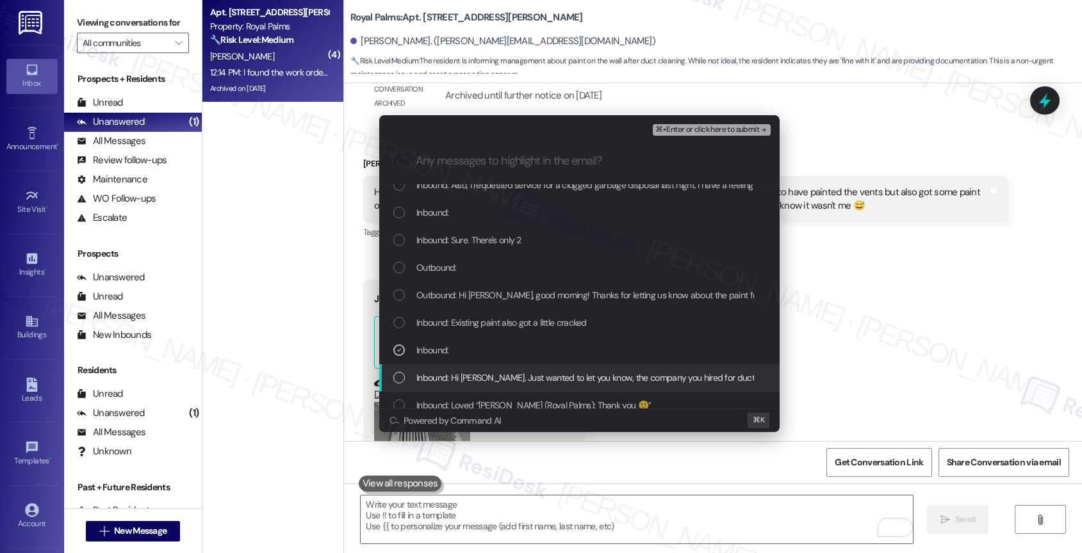
click at [521, 371] on span "Inbound: Hi Sarah. Just wanted to let you know, the company you hired for duct …" at bounding box center [935, 378] width 1039 height 14
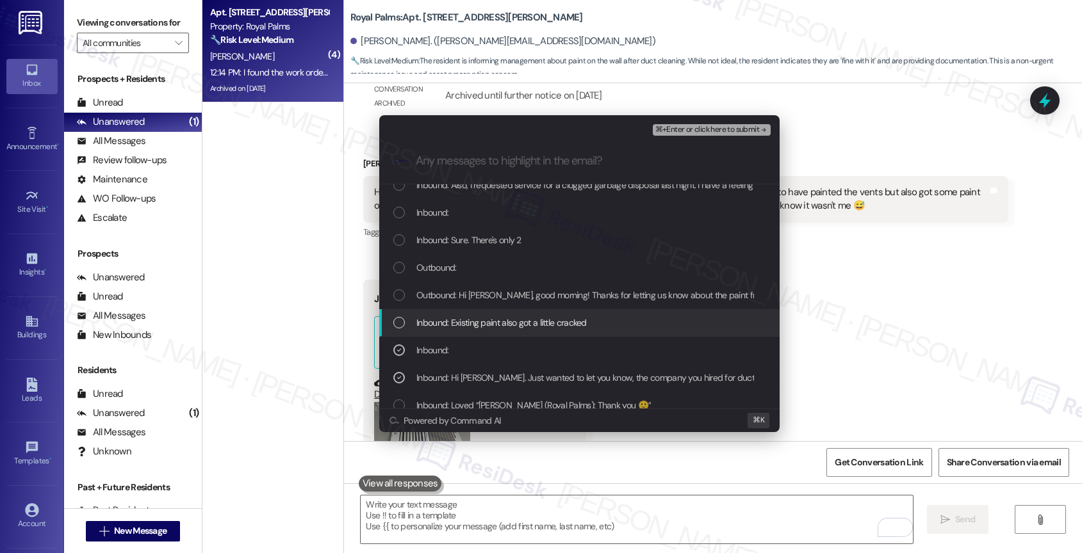
click at [512, 320] on span "Inbound: Existing paint also got a little cracked" at bounding box center [501, 323] width 170 height 14
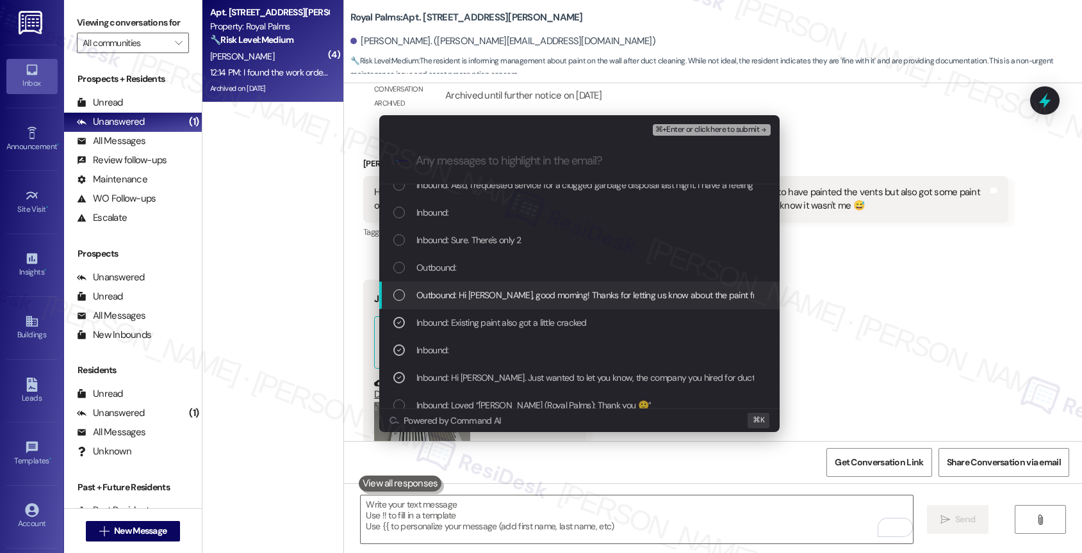
click at [517, 297] on span "Outbound: Hi Daniel, good morning! Thanks for letting us know about the paint f…" at bounding box center [873, 295] width 914 height 14
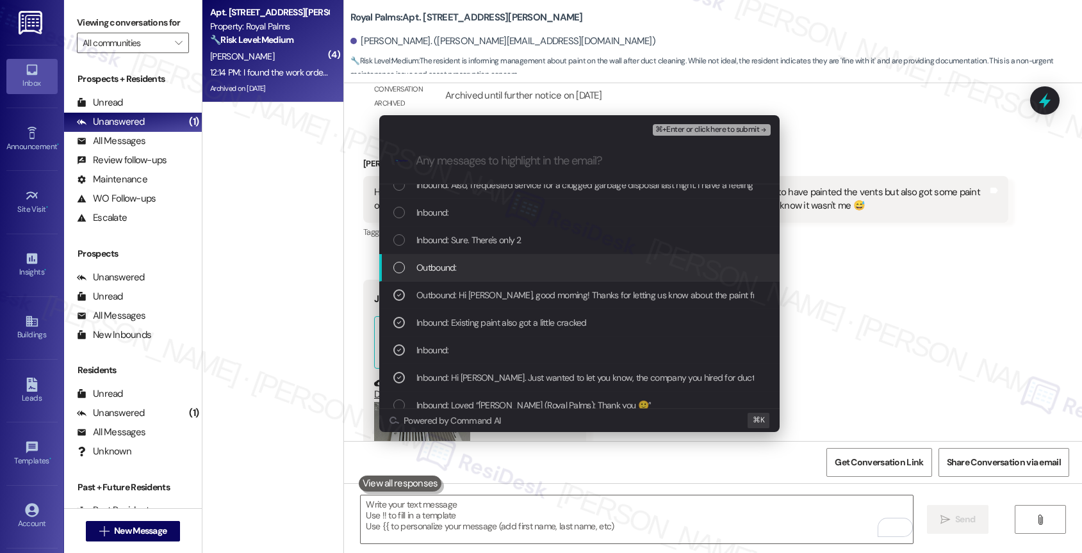
drag, startPoint x: 512, startPoint y: 272, endPoint x: 516, endPoint y: 257, distance: 15.2
click at [512, 272] on div "Outbound:" at bounding box center [580, 268] width 375 height 14
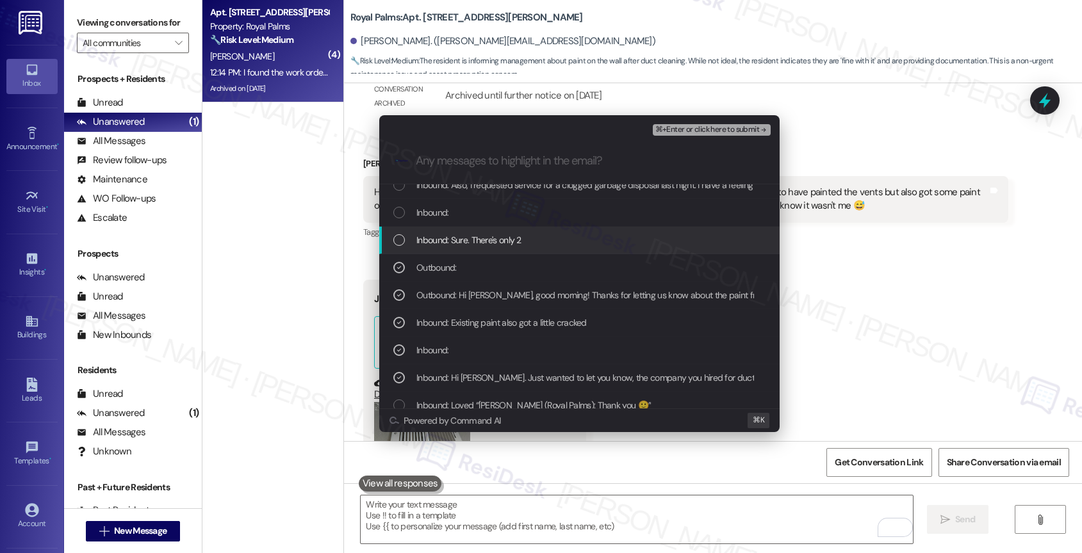
drag, startPoint x: 517, startPoint y: 252, endPoint x: 523, endPoint y: 229, distance: 23.3
click at [518, 249] on div "Inbound: Sure. There's only 2" at bounding box center [579, 241] width 400 height 28
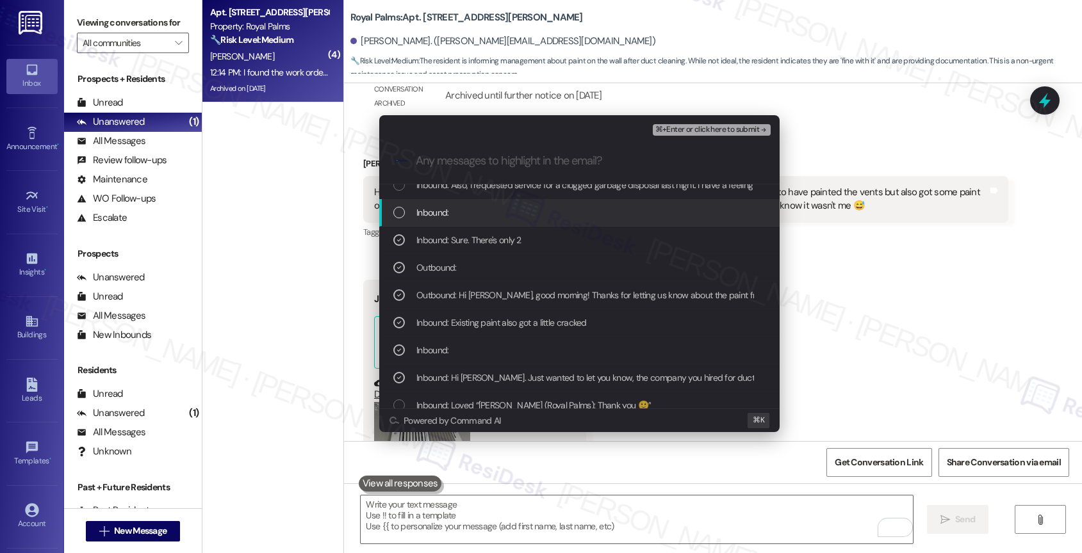
click at [525, 225] on div "Inbound:" at bounding box center [579, 213] width 400 height 28
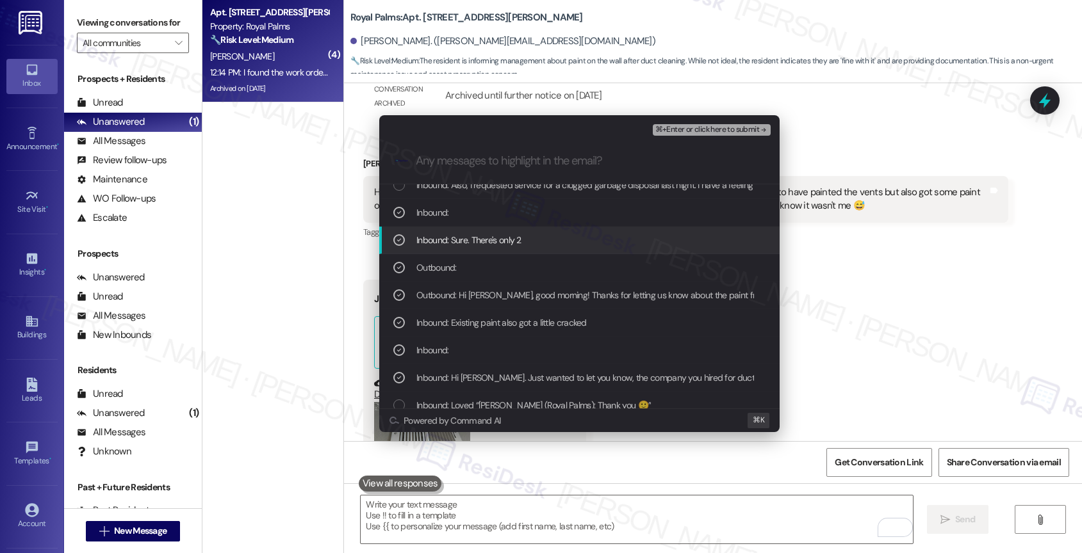
scroll to position [0, 0]
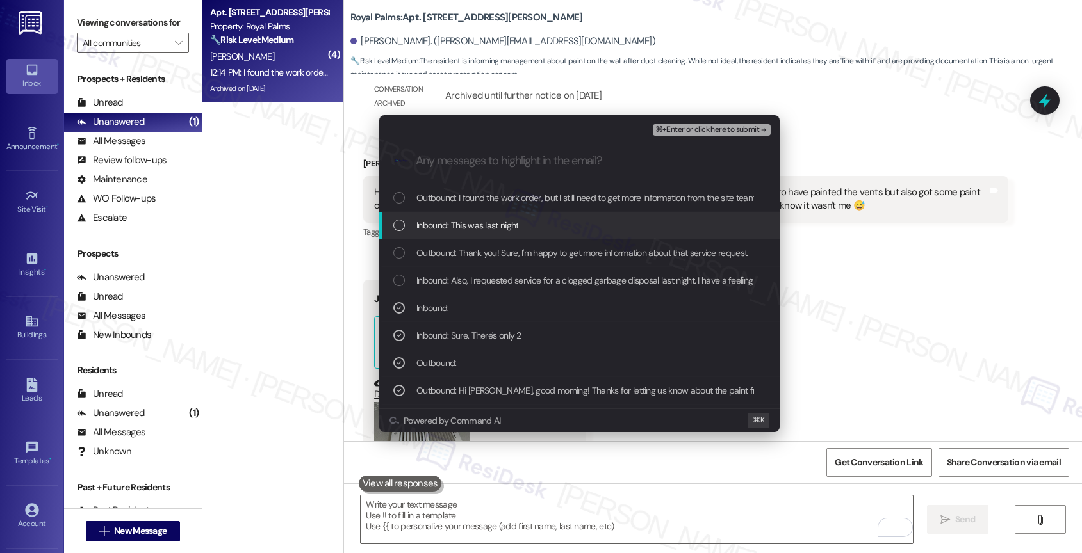
click at [742, 127] on span "⌘+Enter or click here to submit" at bounding box center [707, 130] width 104 height 9
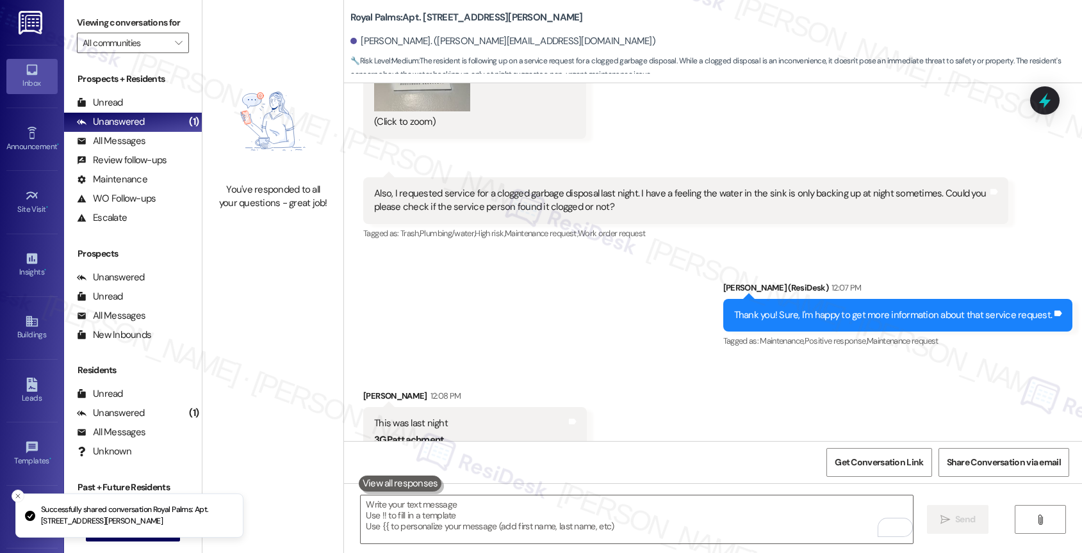
scroll to position [2854, 0]
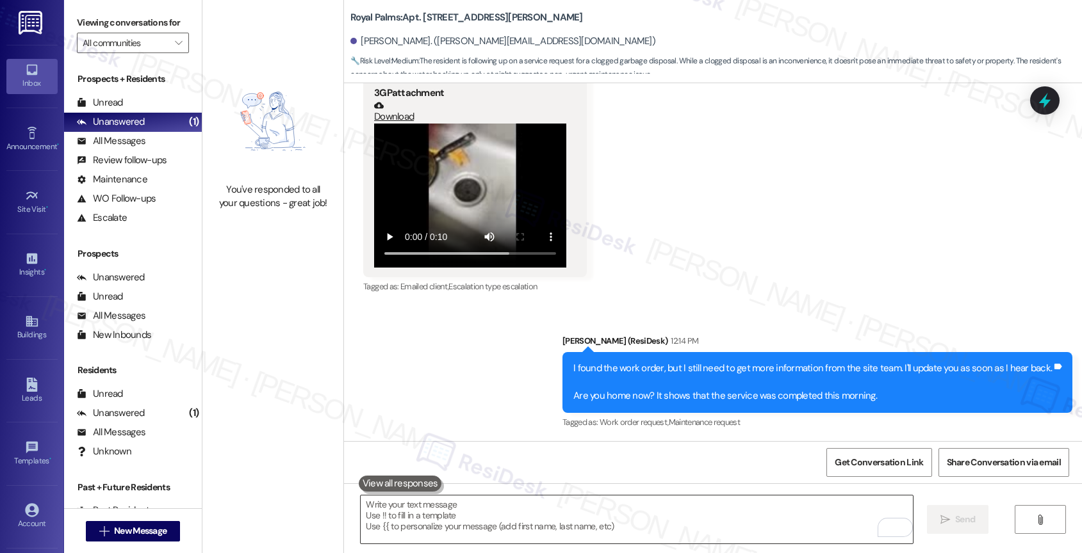
click at [557, 516] on textarea "To enrich screen reader interactions, please activate Accessibility in Grammarl…" at bounding box center [637, 520] width 552 height 48
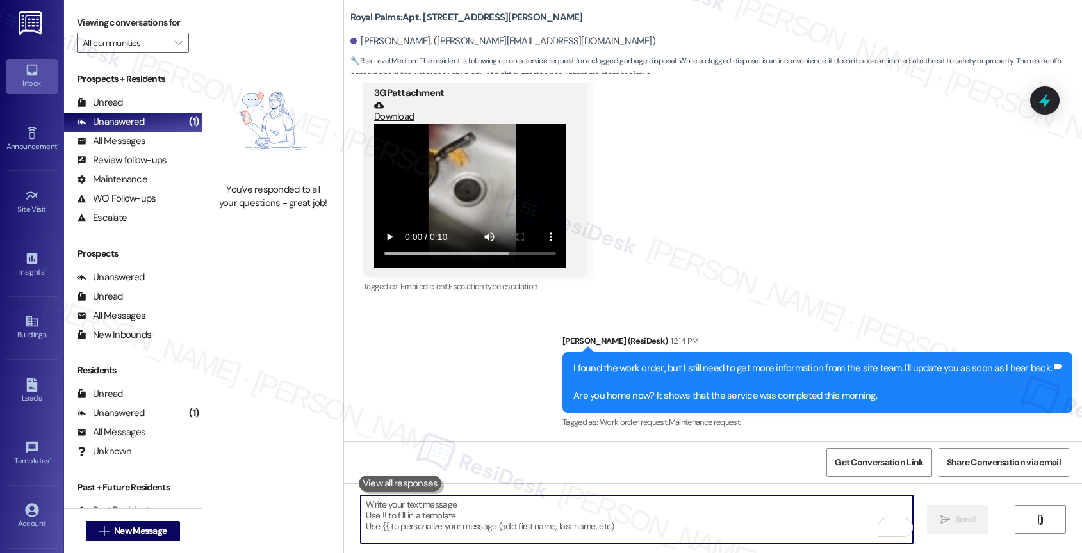
paste textarea "I would love to speak with you. However, our system currently supports text mes…"
type textarea "I would love to speak with you. However, our system currently supports text mes…"
click at [475, 419] on div "Sent via SMS Sarah (ResiDesk) 12:14 PM I found the work order, but I still need…" at bounding box center [713, 374] width 738 height 136
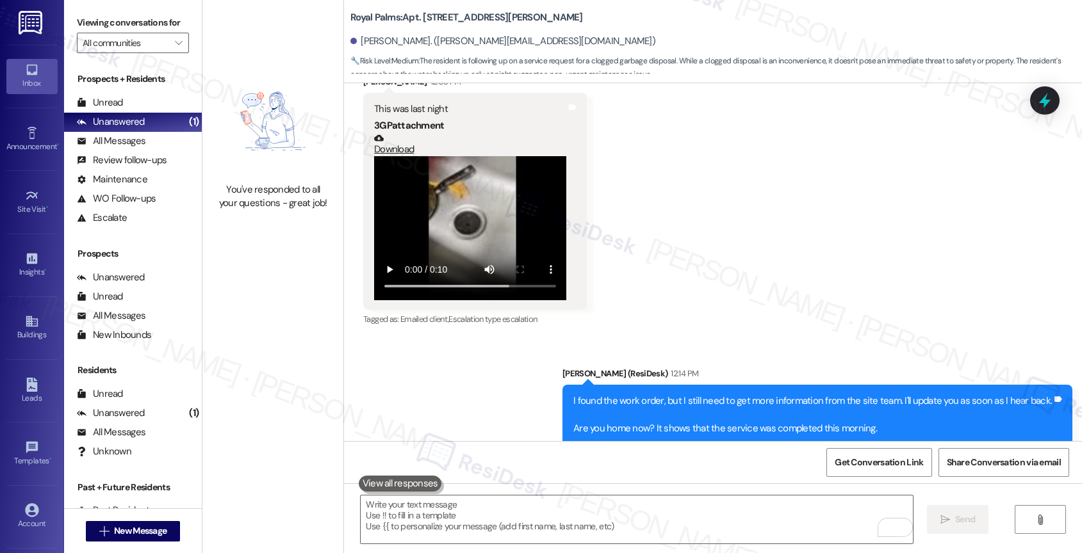
scroll to position [2821, 0]
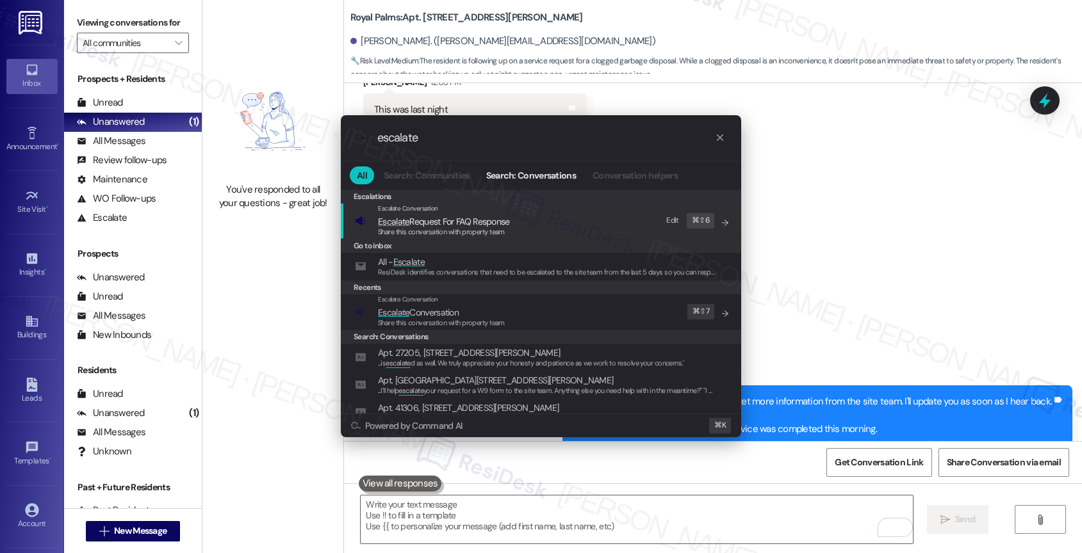
type input "escalate"
click at [936, 207] on div ".cls-1{fill:#0a055f;}.cls-2{fill:#0cc4c4;} resideskLogoBlueOrange escalate All …" at bounding box center [541, 276] width 1082 height 553
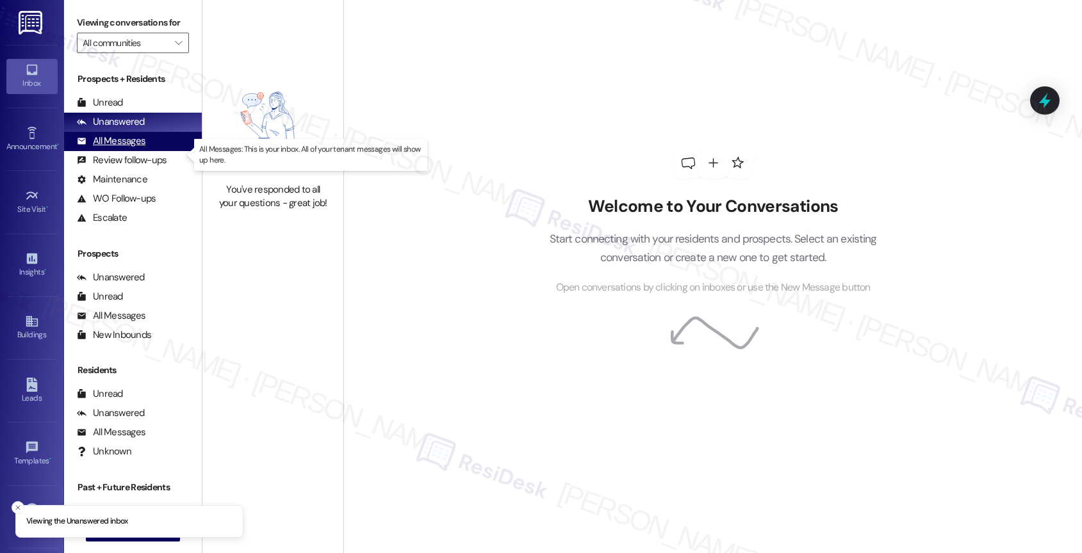
click at [147, 151] on div "All Messages (undefined)" at bounding box center [133, 141] width 138 height 19
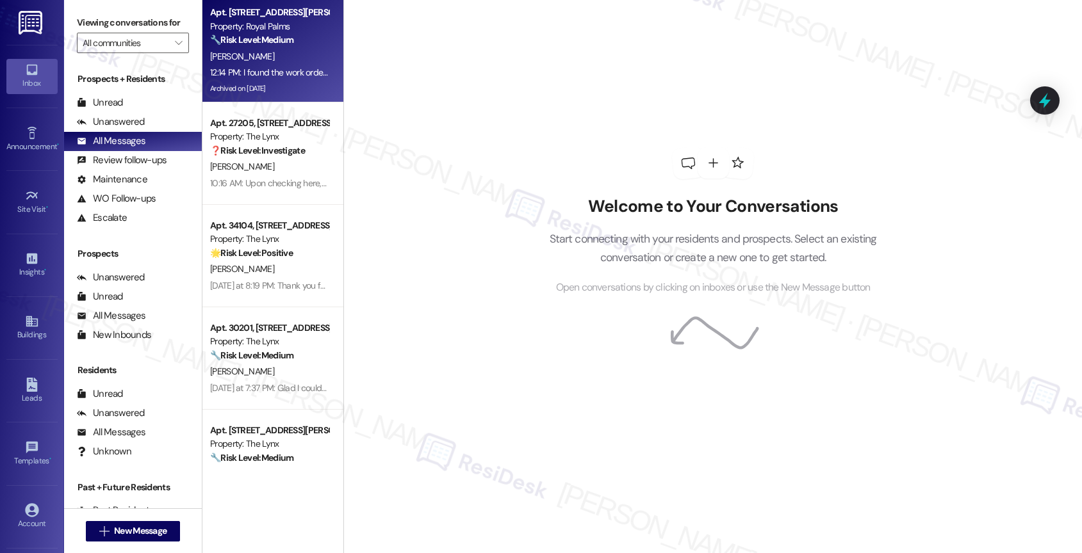
click at [260, 58] on div "[PERSON_NAME]" at bounding box center [269, 57] width 121 height 16
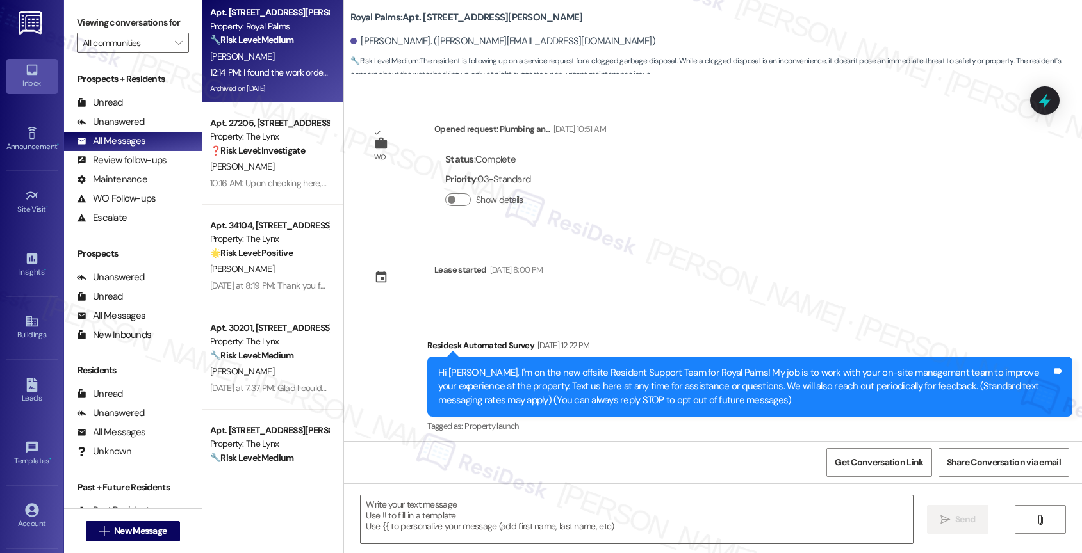
scroll to position [3012, 0]
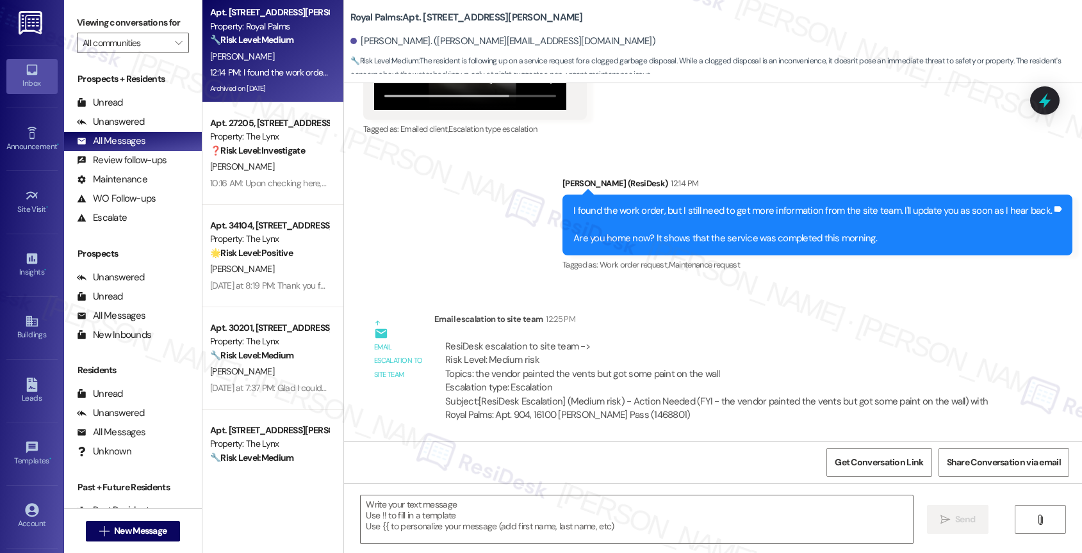
type textarea "Fetching suggested responses. Please feel free to read through the conversation…"
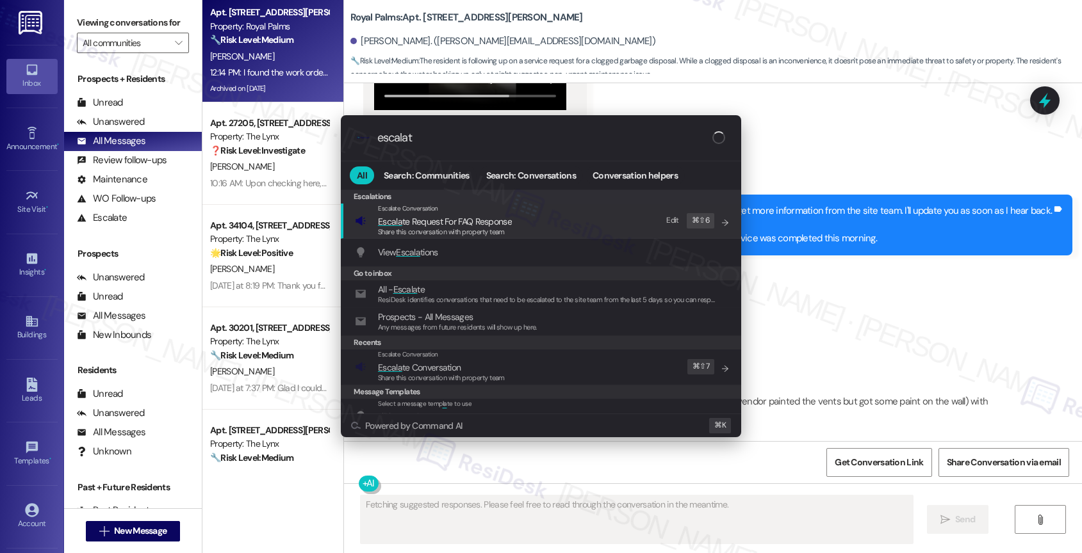
type input "escalate"
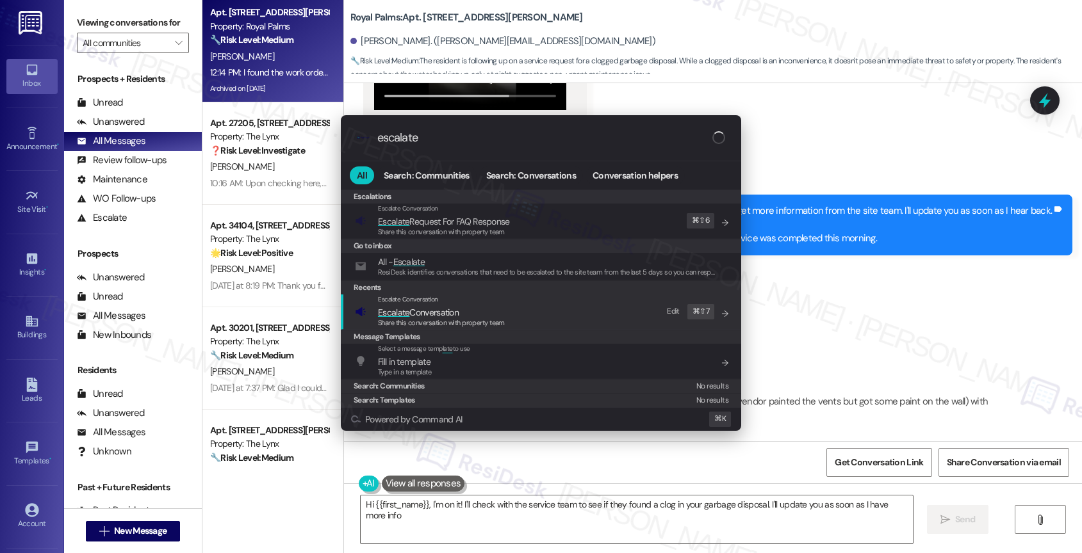
type textarea "Hi {{first_name}}, I'm on it! I'll check with the service team to see if they f…"
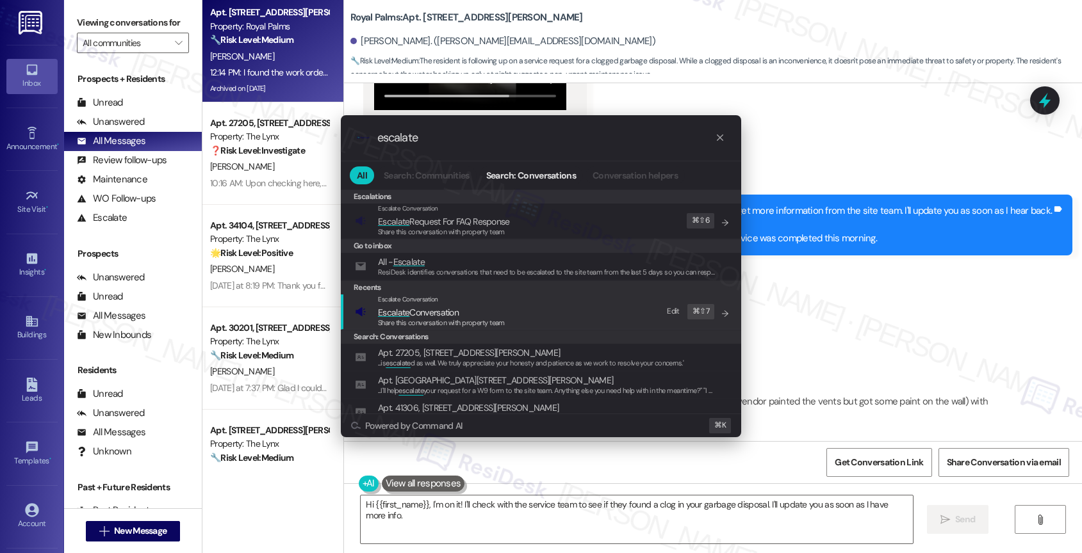
type input "escalate"
click at [423, 313] on span "Escalate Conversation" at bounding box center [418, 313] width 81 height 12
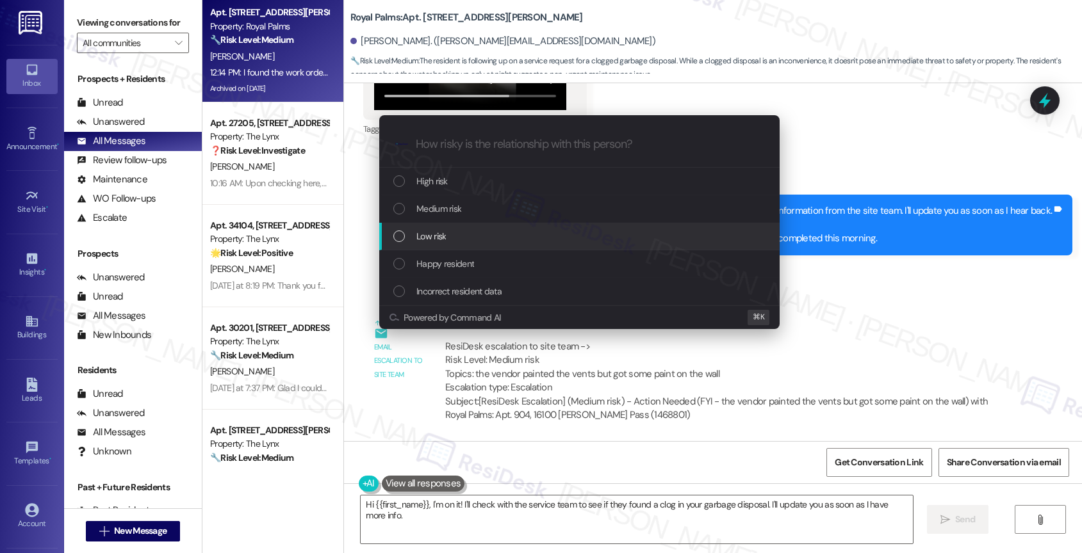
click at [447, 235] on div "Low risk" at bounding box center [580, 236] width 375 height 14
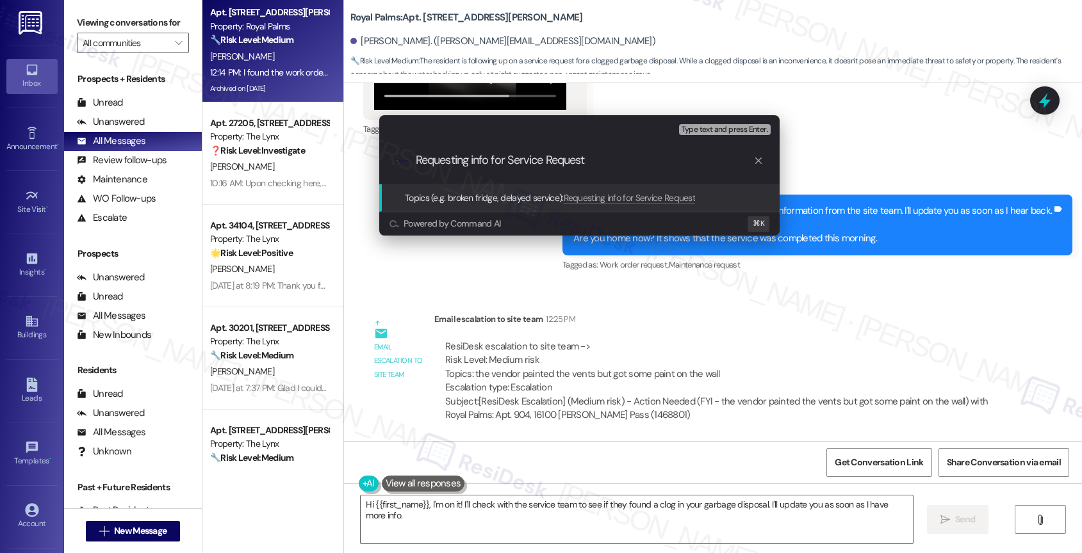
paste input "Request 10789-1 ("
click at [633, 159] on input "Requesting info for Service Request Request 10789-1" at bounding box center [585, 160] width 338 height 13
type input "Requesting info for Service Request 10789-1"
click at [664, 165] on input "Requesting info for Service Request 10789-1" at bounding box center [585, 160] width 338 height 13
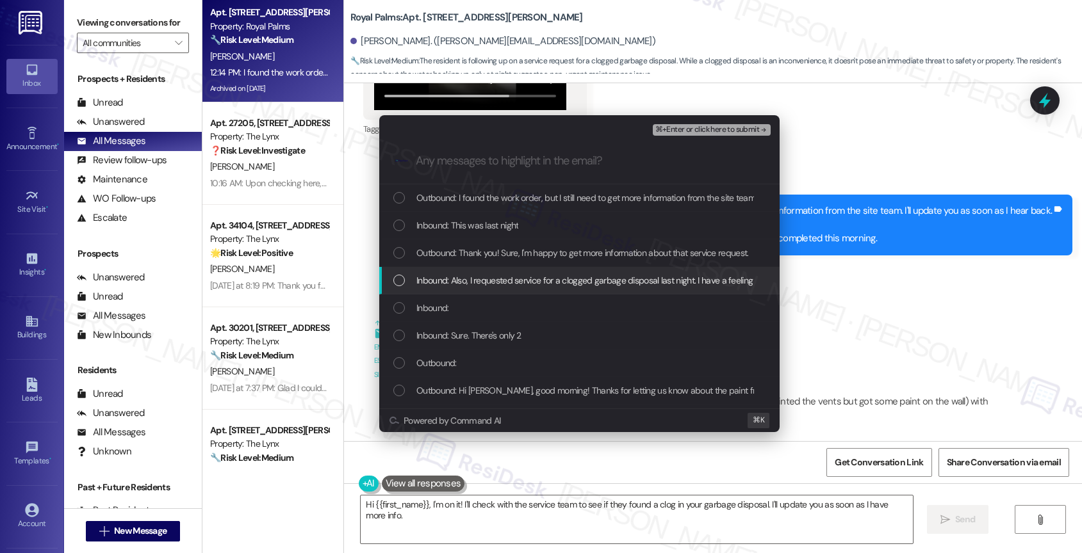
click at [559, 276] on span "Inbound: Also, I requested service for a clogged garbage disposal last night. I…" at bounding box center [824, 280] width 816 height 14
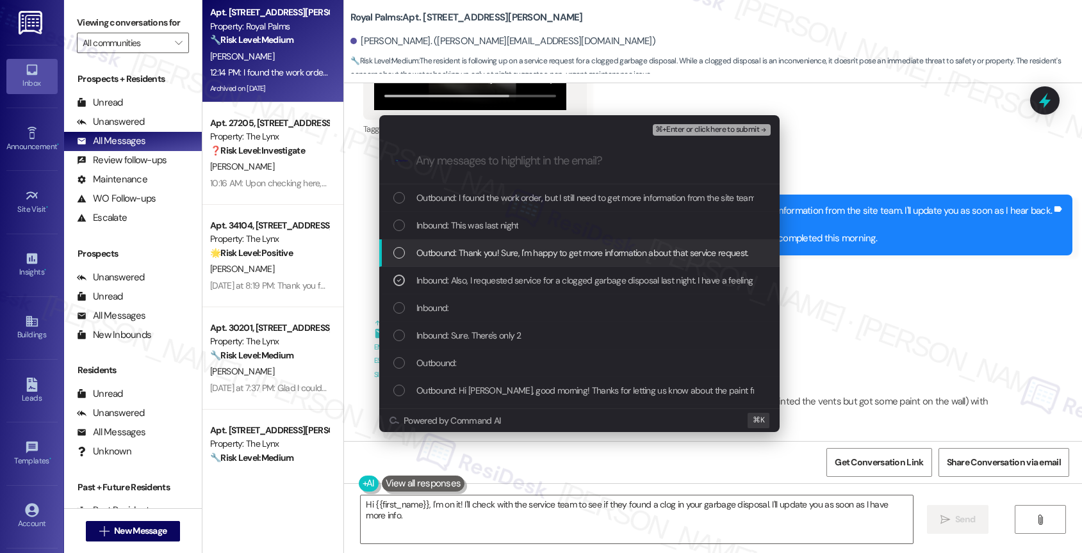
click at [551, 259] on span "Outbound: Thank you! Sure, I'm happy to get more information about that service…" at bounding box center [582, 253] width 332 height 14
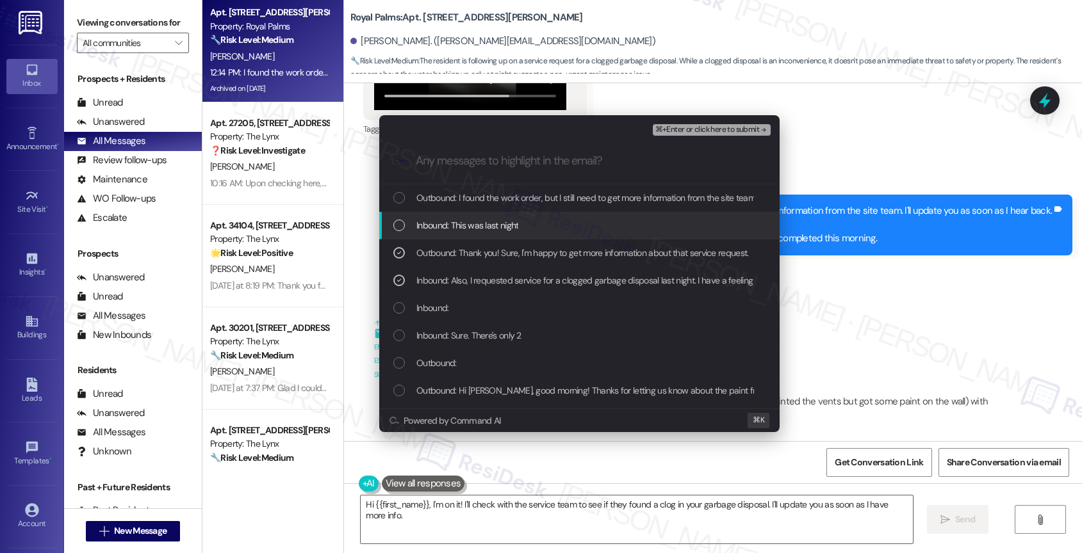
click at [494, 220] on span "Inbound: This was last night" at bounding box center [467, 225] width 102 height 14
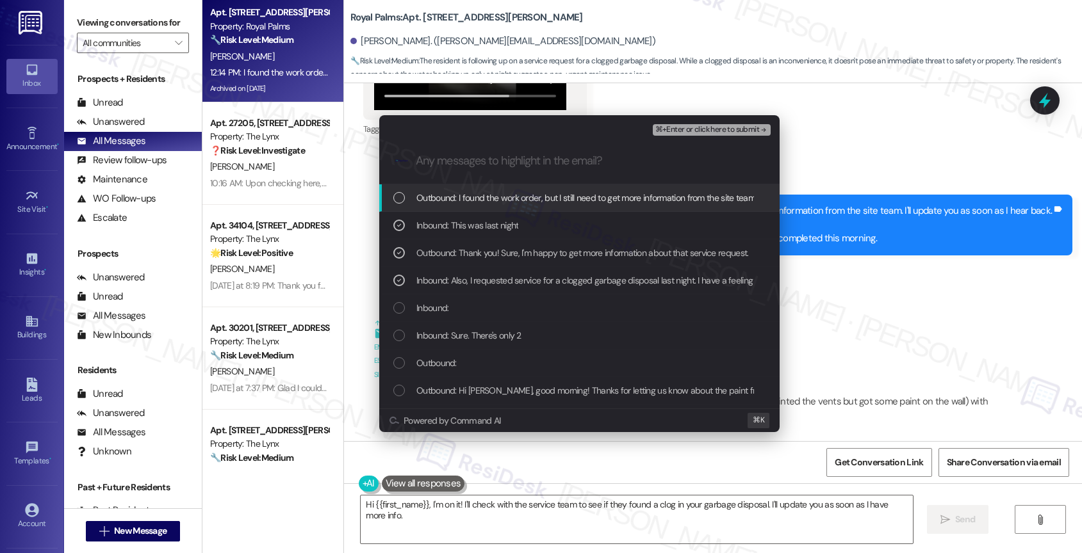
click at [528, 195] on span "Outbound: I found the work order, but I still need to get more information from…" at bounding box center [794, 198] width 756 height 14
click at [753, 128] on span "⌘+Enter or click here to submit" at bounding box center [707, 130] width 104 height 9
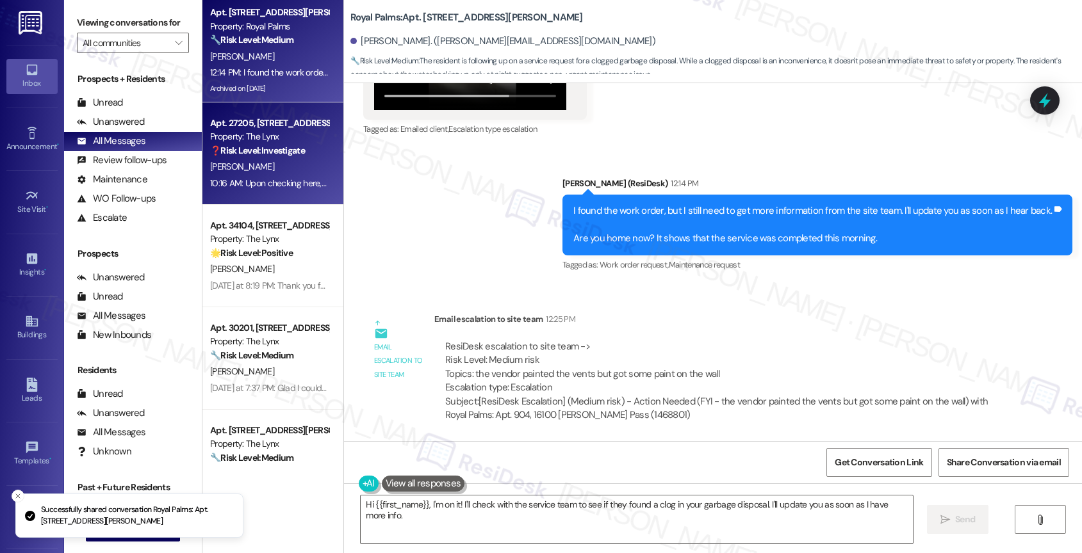
click at [272, 156] on strong "❓ Risk Level: Investigate" at bounding box center [257, 151] width 95 height 12
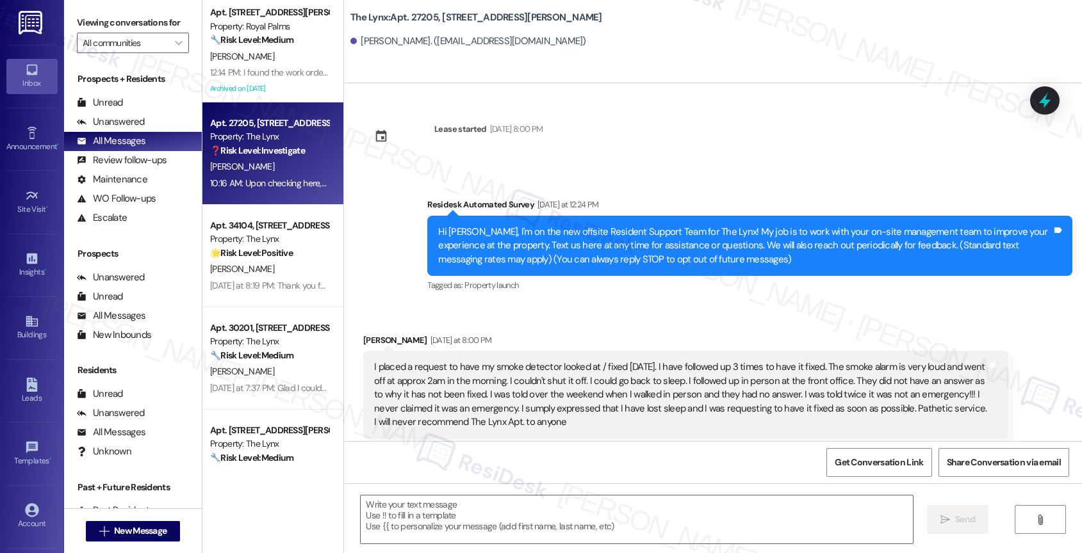
scroll to position [2120, 0]
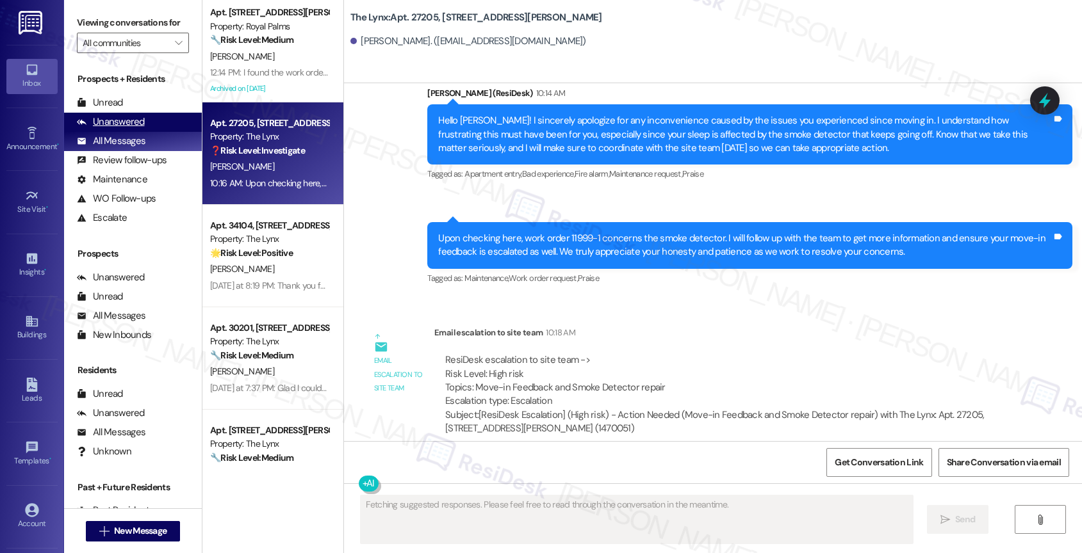
click at [119, 129] on div "Unanswered" at bounding box center [111, 121] width 68 height 13
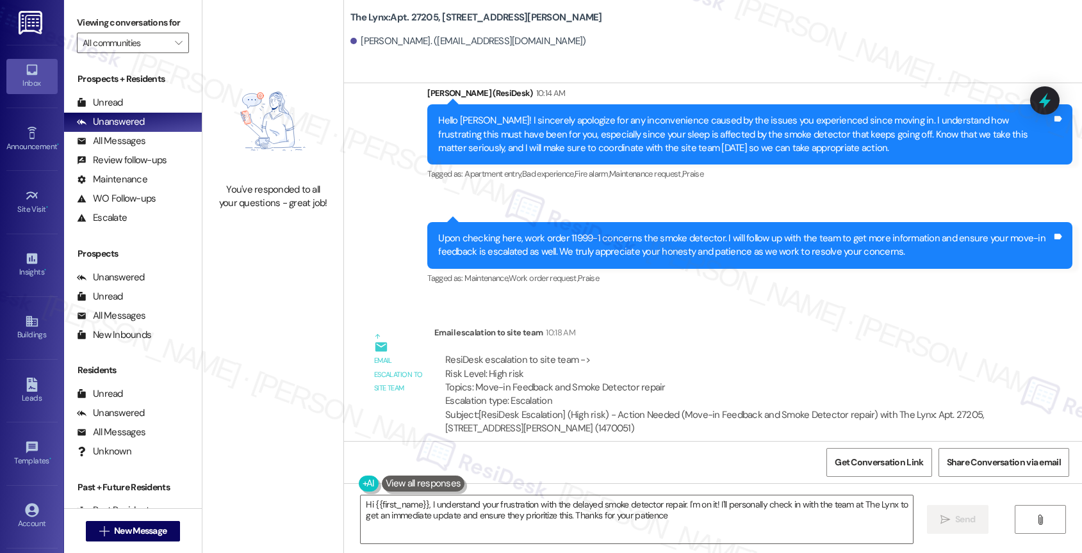
type textarea "Hi {{first_name}}, I understand your frustration with the delayed smoke detecto…"
click at [172, 51] on span "" at bounding box center [178, 43] width 12 height 20
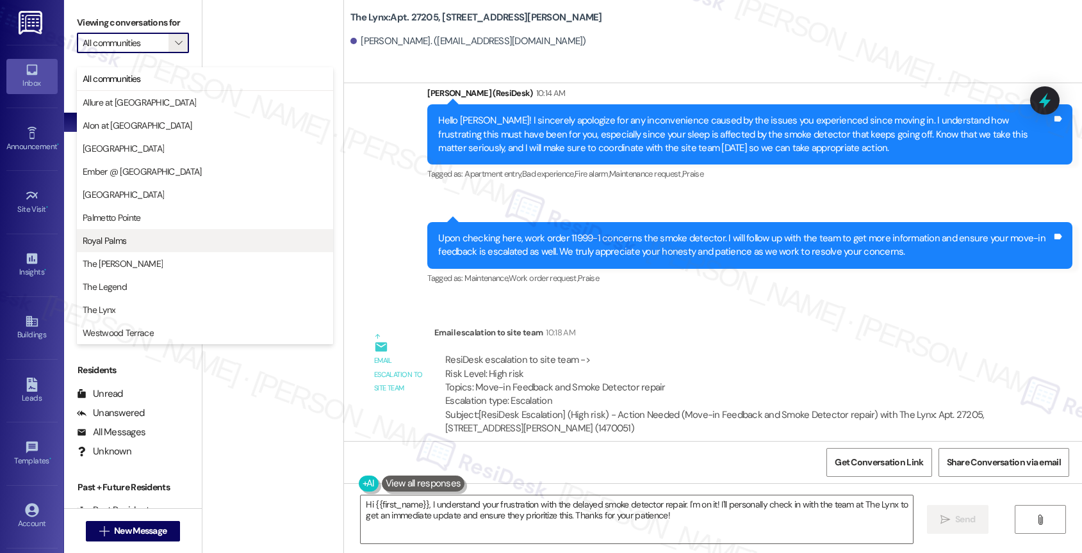
click at [129, 245] on span "Royal Palms" at bounding box center [205, 240] width 245 height 13
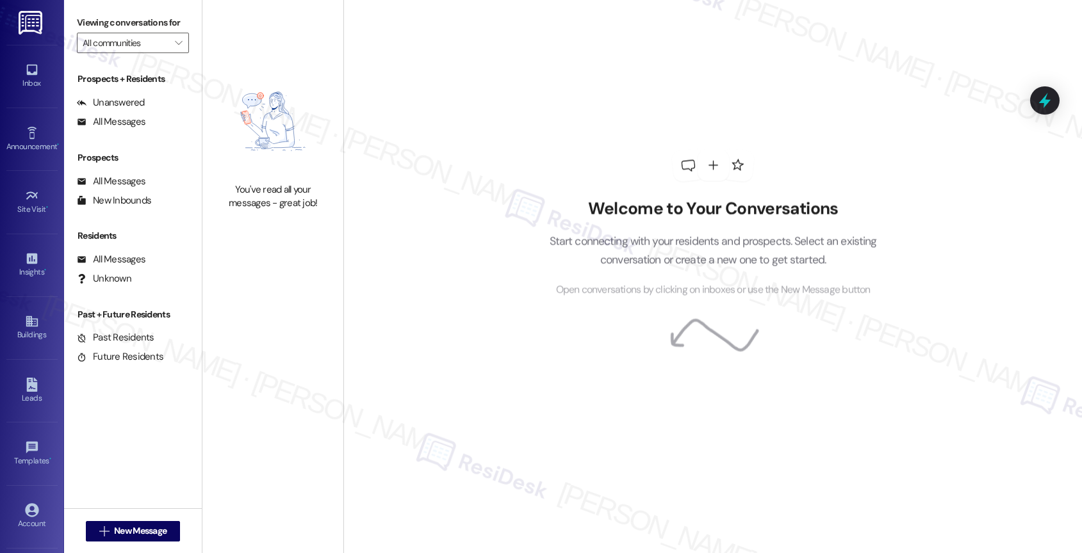
type input "Royal Palms"
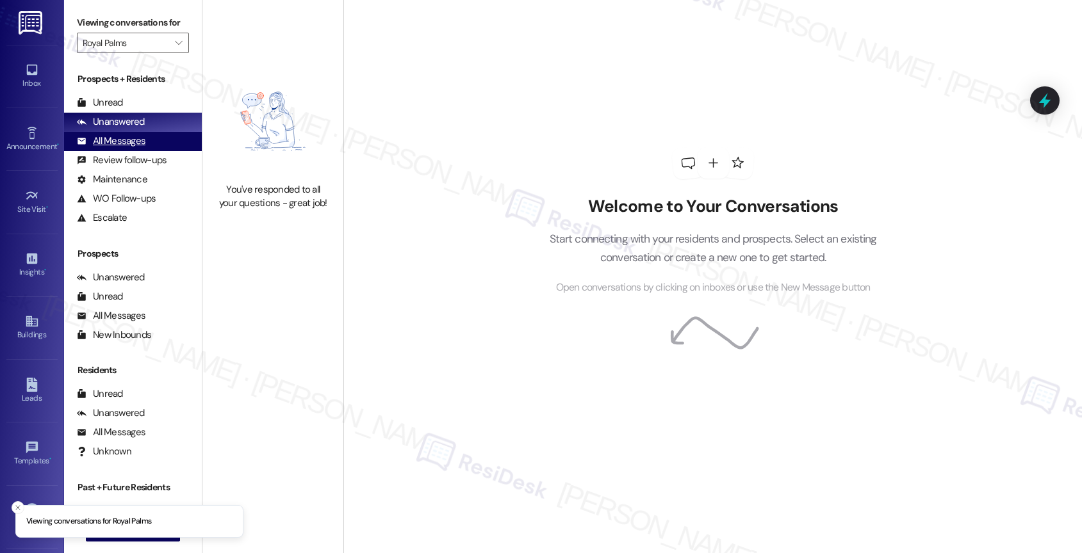
click at [149, 151] on div "All Messages (undefined)" at bounding box center [133, 141] width 138 height 19
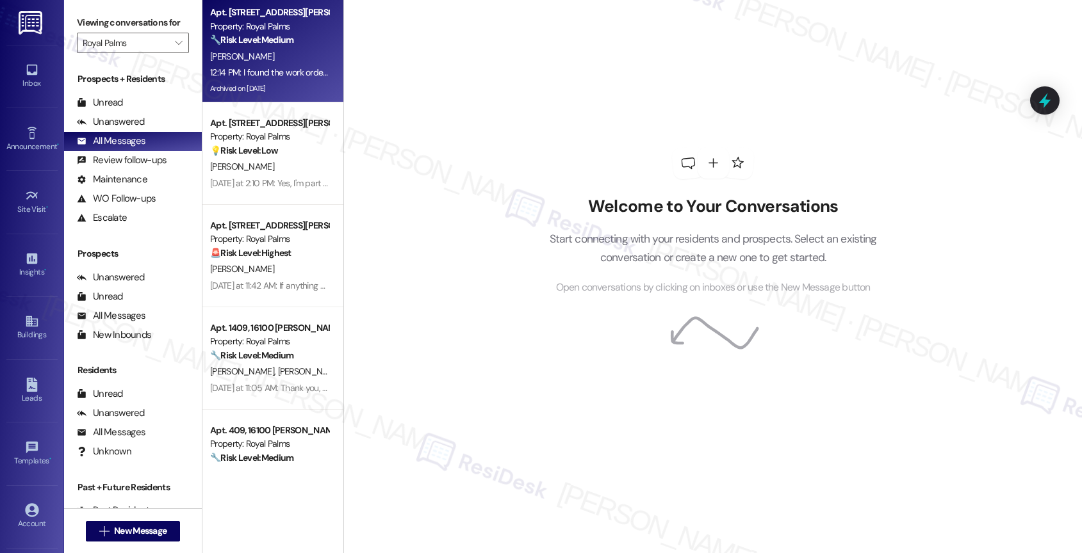
click at [286, 60] on div "[PERSON_NAME]" at bounding box center [269, 57] width 121 height 16
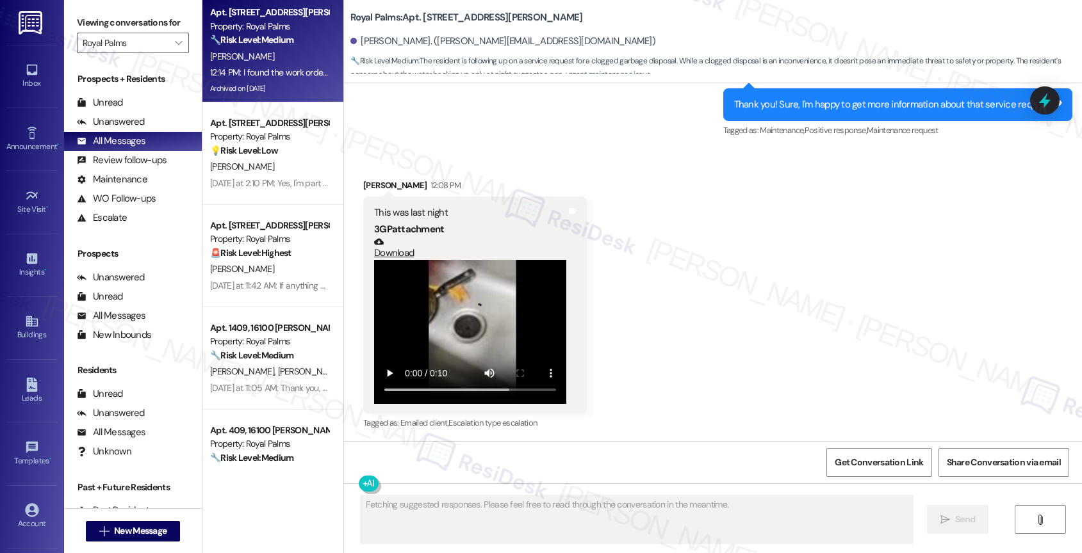
scroll to position [3170, 0]
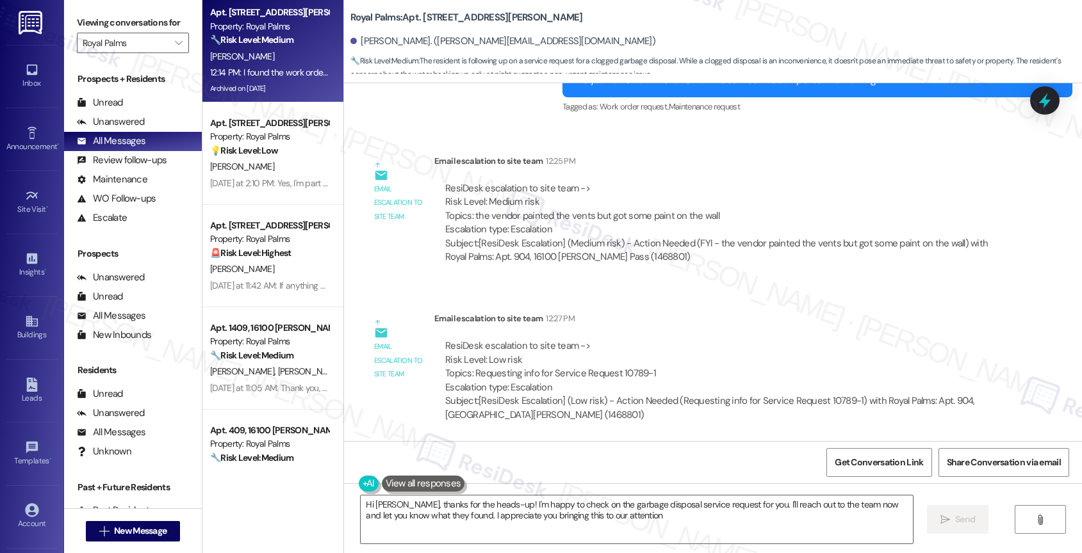
type textarea "Hi Daniel, thanks for the heads-up! I'm happy to check on the garbage disposal …"
click at [172, 49] on span "" at bounding box center [178, 43] width 12 height 20
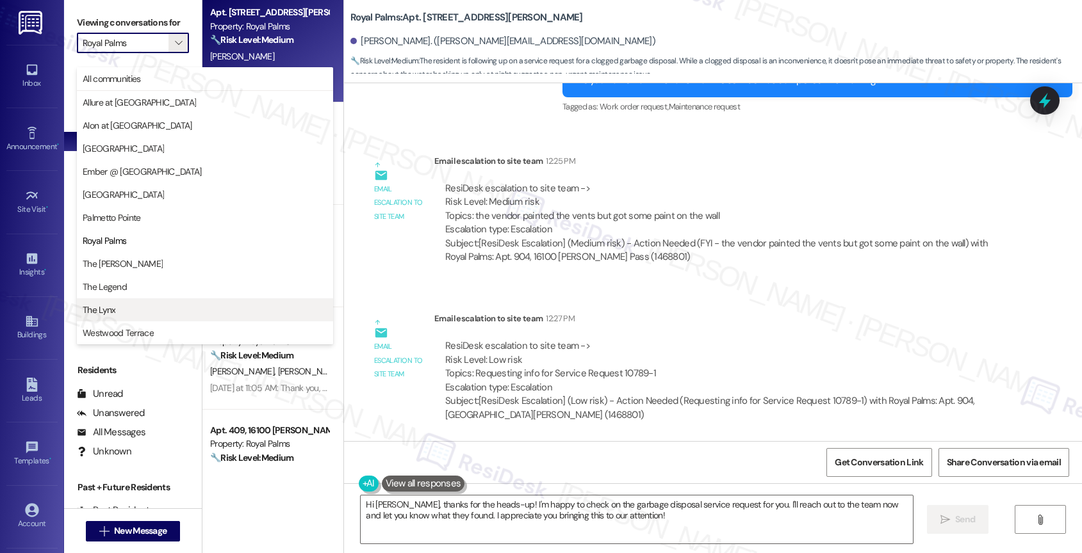
click at [141, 306] on span "The Lynx" at bounding box center [205, 310] width 245 height 13
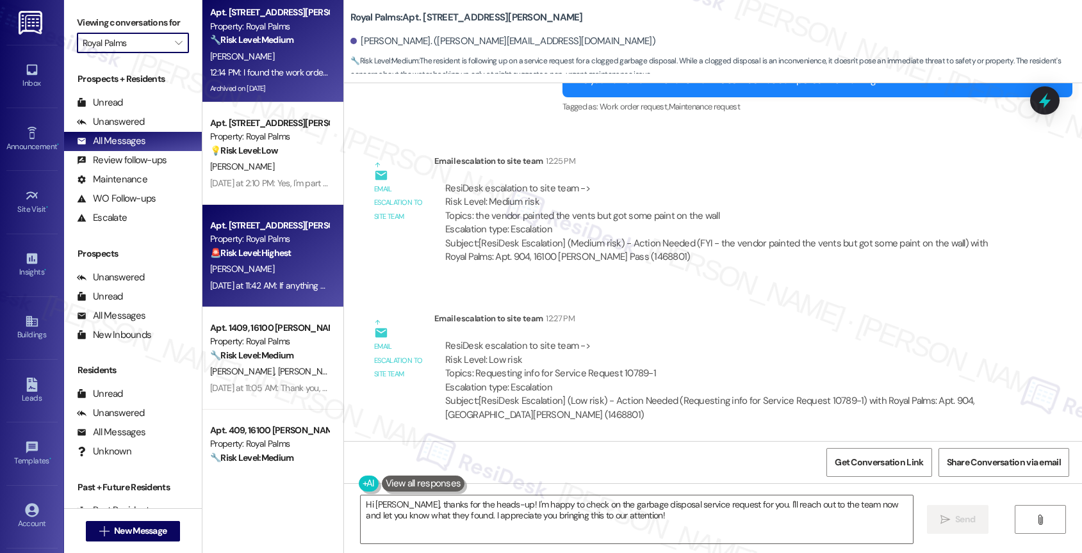
type input "The Lynx"
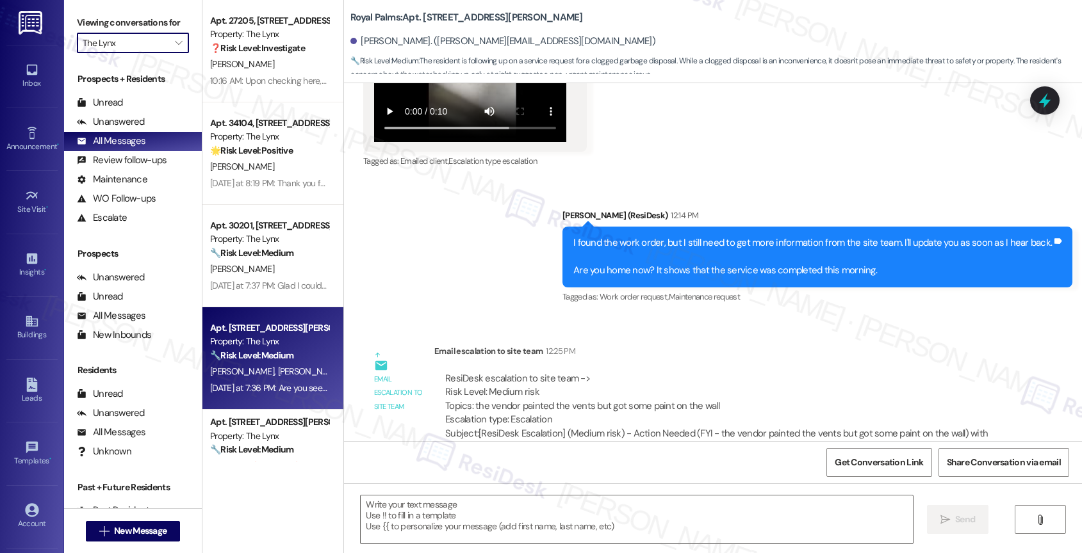
type textarea "Fetching suggested responses. Please feel free to read through the conversation…"
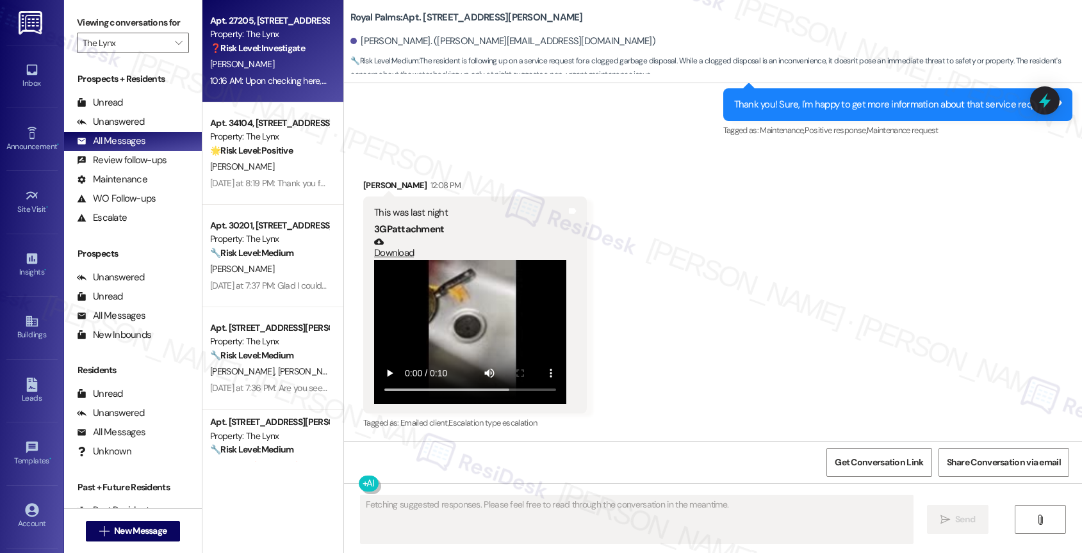
click at [275, 36] on div "Property: The Lynx" at bounding box center [269, 34] width 118 height 13
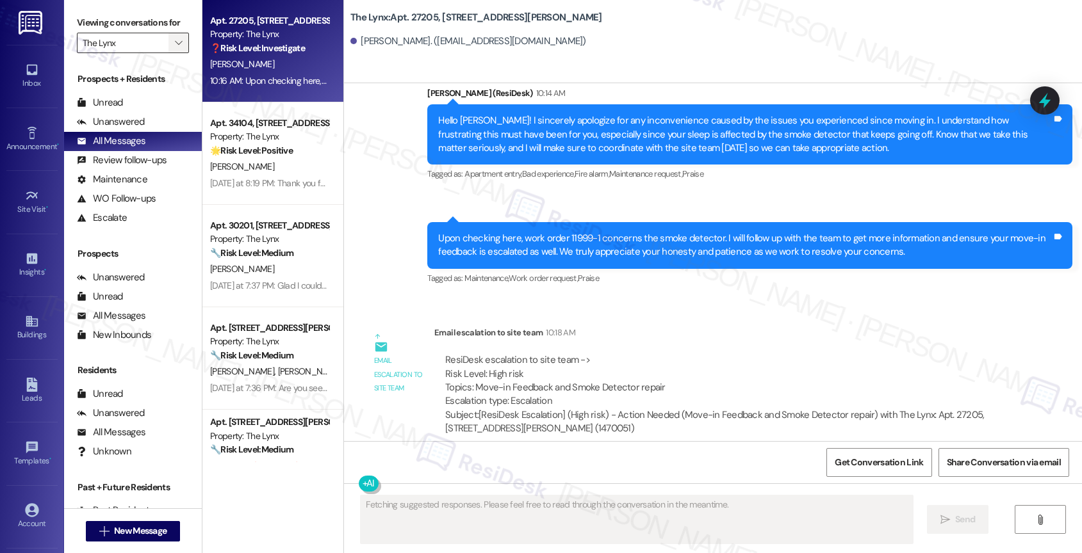
click at [174, 53] on span "" at bounding box center [178, 43] width 12 height 20
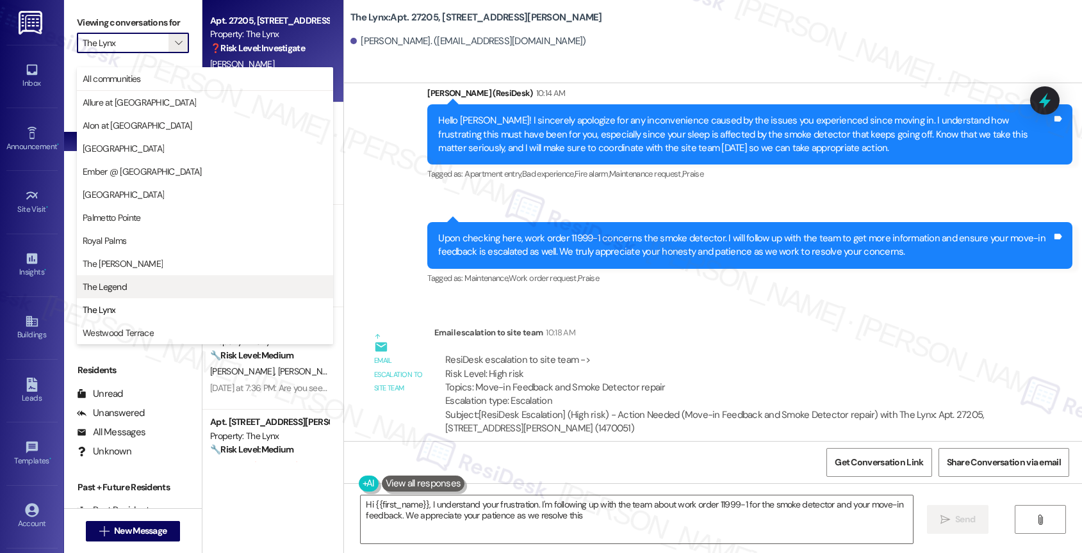
type textarea "Hi {{first_name}}, I understand your frustration. I'm following up with the tea…"
click at [137, 129] on span "Alon at Castle Hills" at bounding box center [138, 125] width 110 height 13
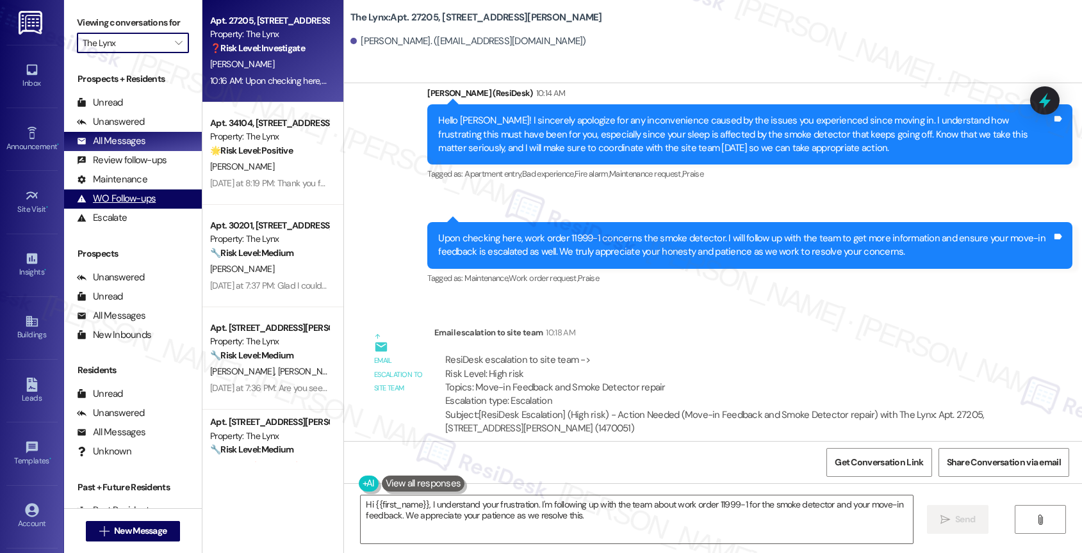
type input "Alon at Castle Hills"
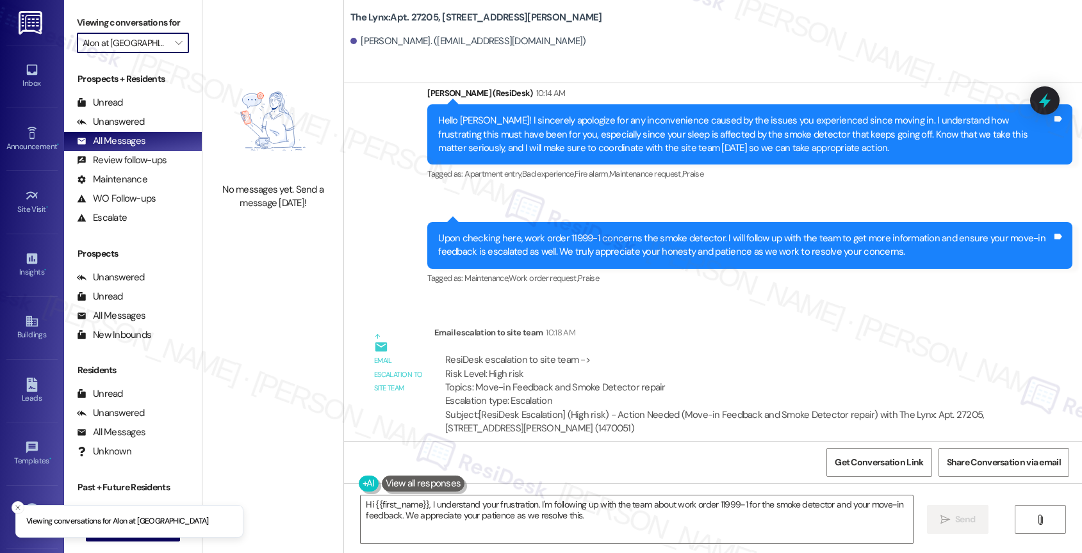
click at [674, 328] on div "Email escalation to site team 10:18 AM" at bounding box center [721, 335] width 574 height 18
click at [175, 48] on icon "" at bounding box center [178, 43] width 7 height 10
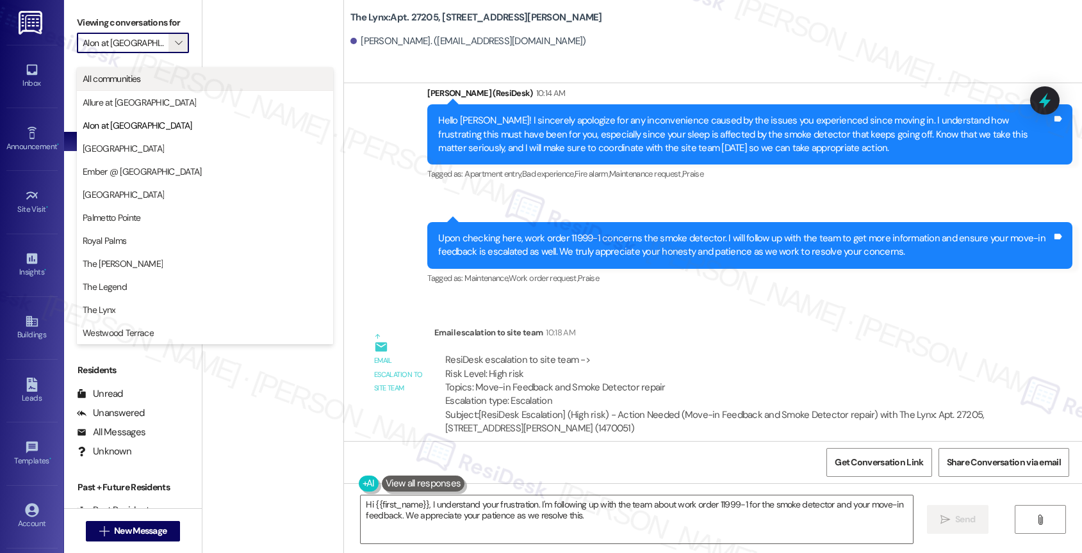
click at [196, 81] on span "All communities" at bounding box center [205, 78] width 245 height 13
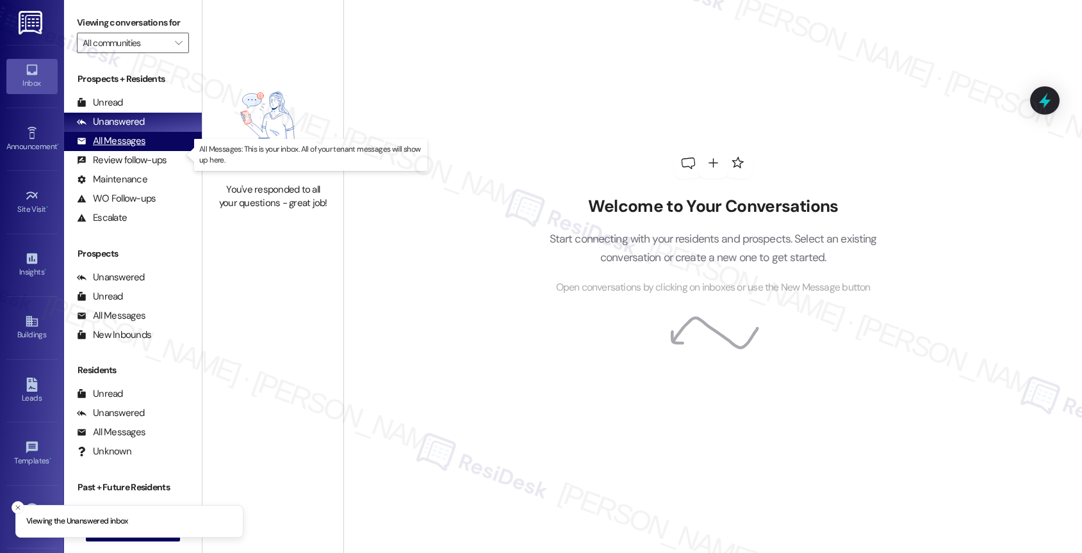
click at [151, 151] on div "All Messages (undefined)" at bounding box center [133, 141] width 138 height 19
click at [138, 148] on div "All Messages" at bounding box center [111, 141] width 69 height 13
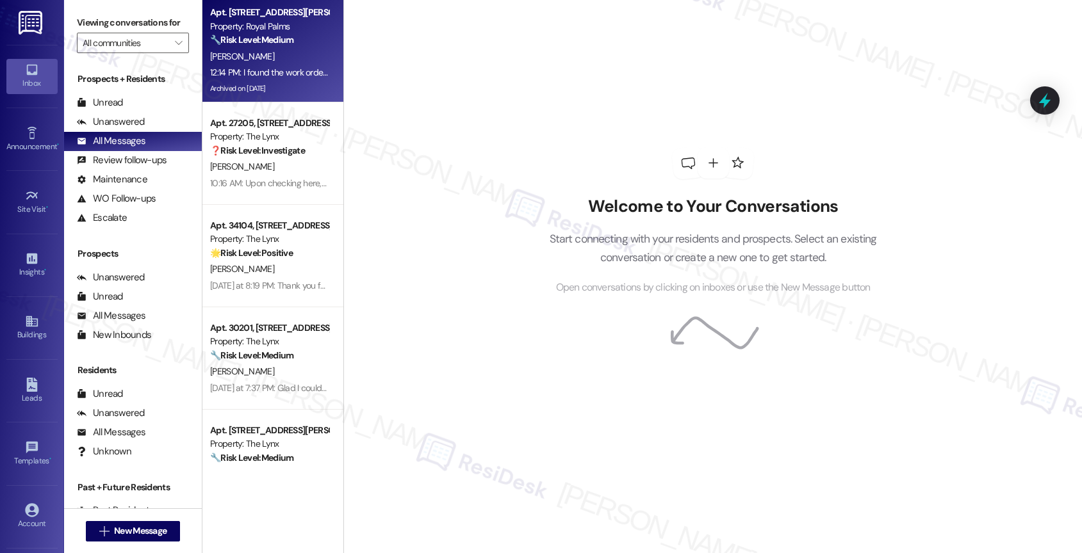
click at [261, 59] on div "[PERSON_NAME]" at bounding box center [269, 57] width 121 height 16
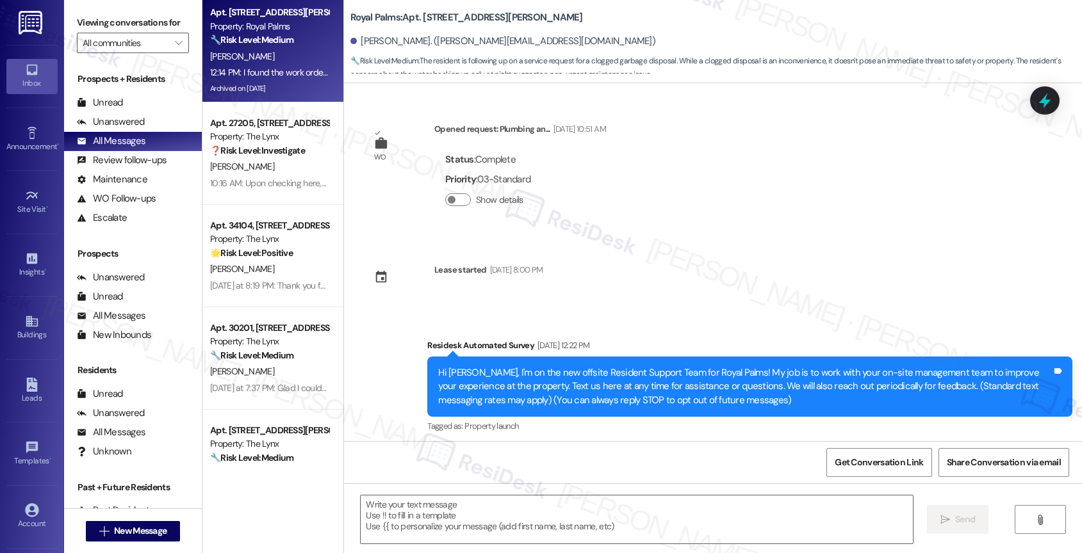
scroll to position [3170, 0]
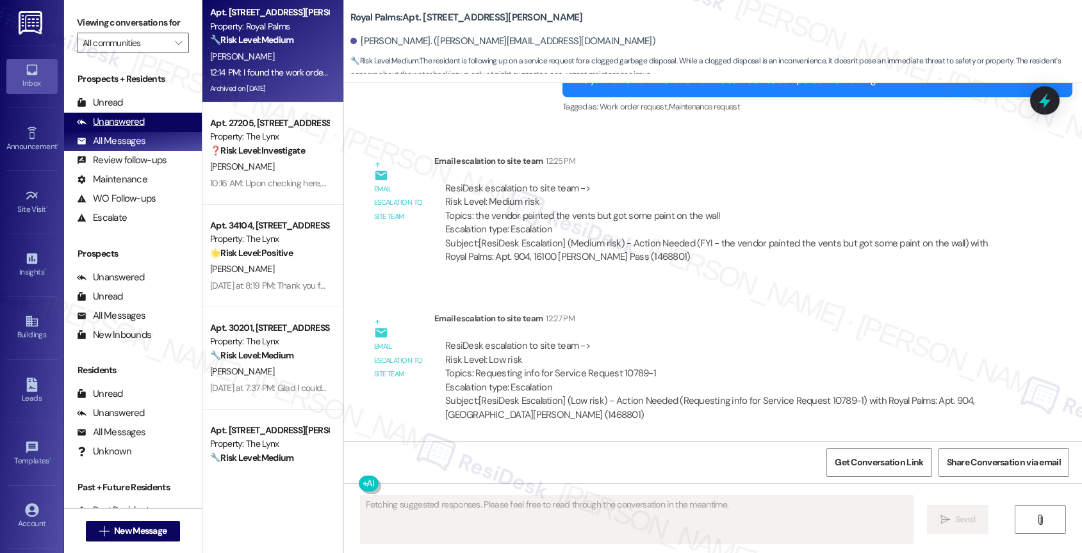
click at [111, 129] on div "Unanswered" at bounding box center [111, 121] width 68 height 13
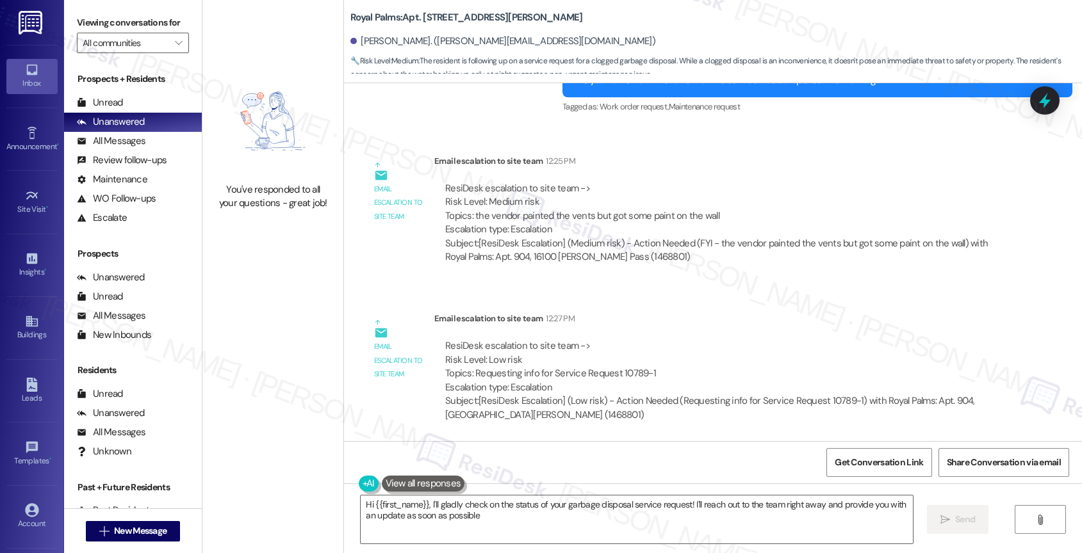
type textarea "Hi {{first_name}}, I'll gladly check on the status of your garbage disposal ser…"
click at [144, 149] on div "All Messages (undefined)" at bounding box center [133, 141] width 138 height 19
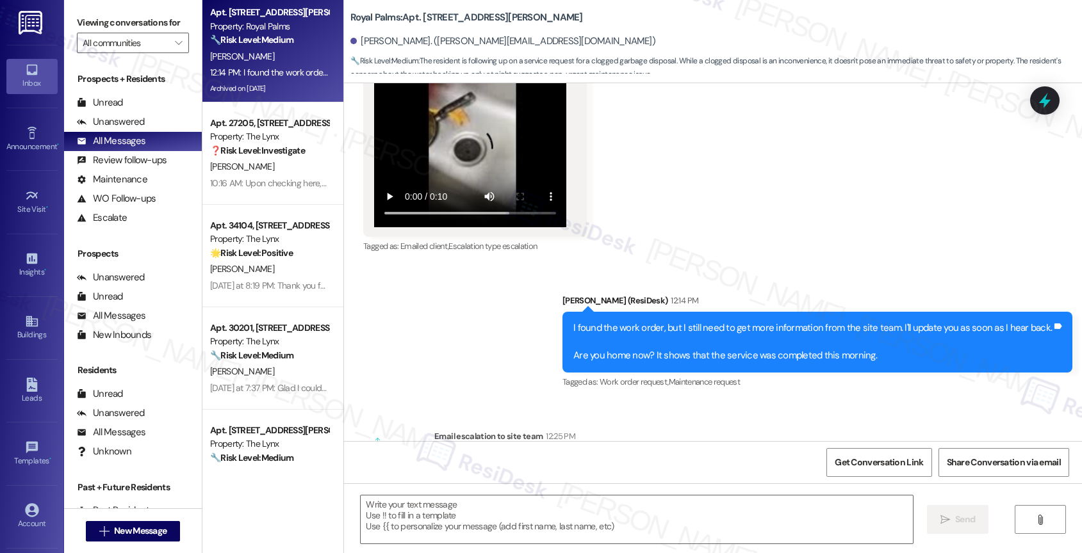
type textarea "Fetching suggested responses. Please feel free to read through the conversation…"
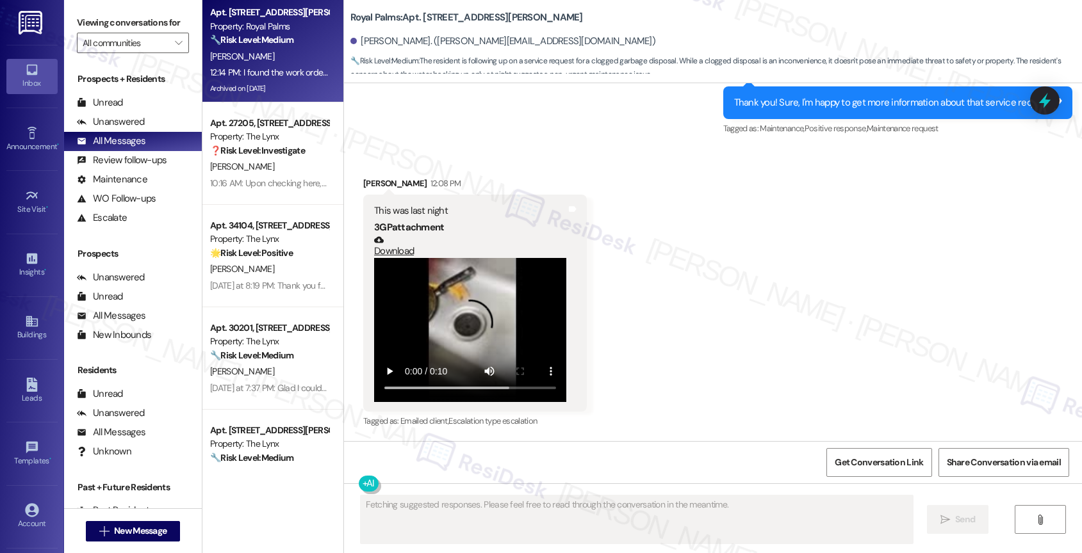
scroll to position [2718, 0]
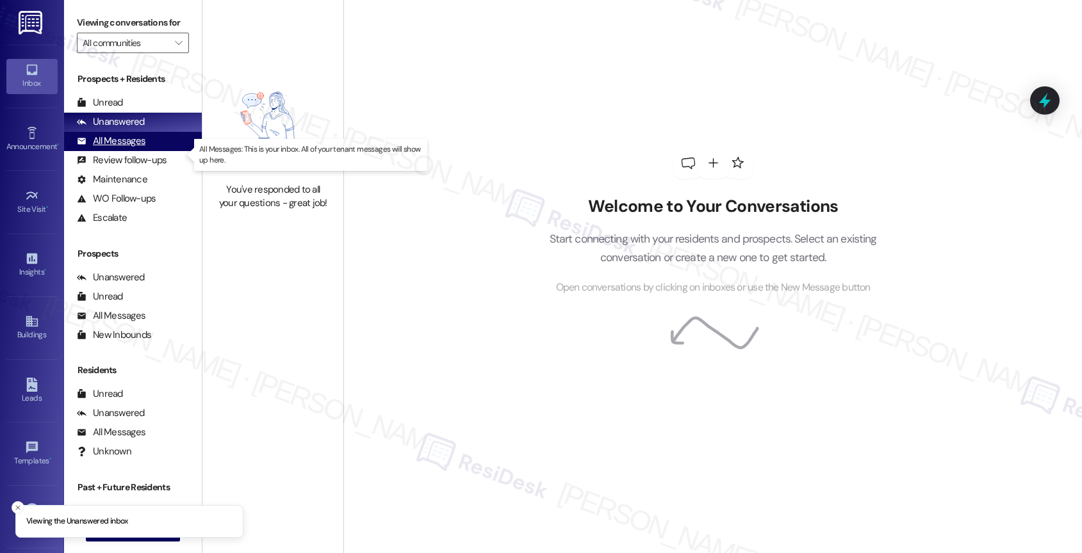
click at [158, 151] on div "All Messages (undefined)" at bounding box center [133, 141] width 138 height 19
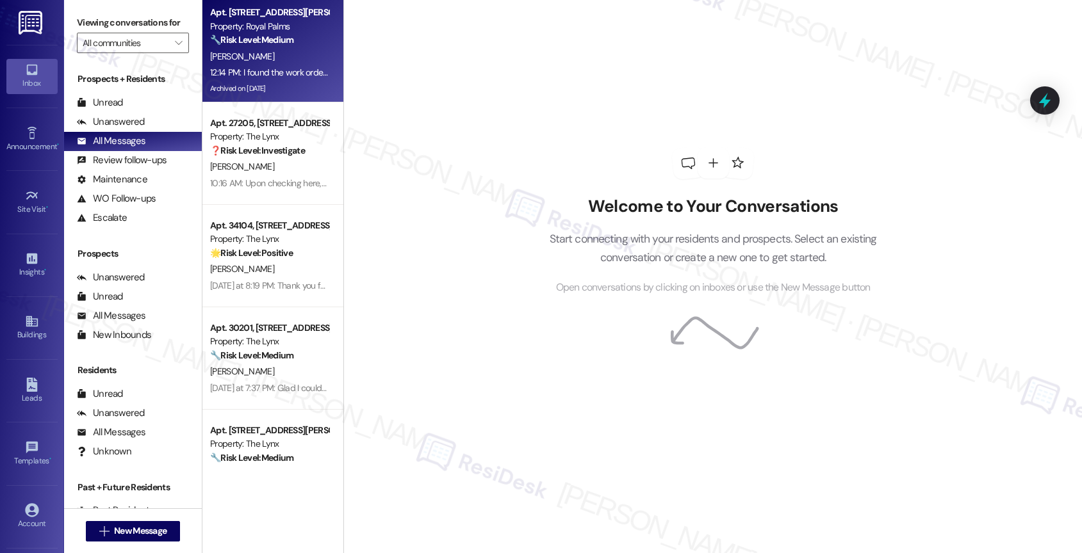
click at [279, 26] on div "Property: Royal Palms" at bounding box center [269, 26] width 118 height 13
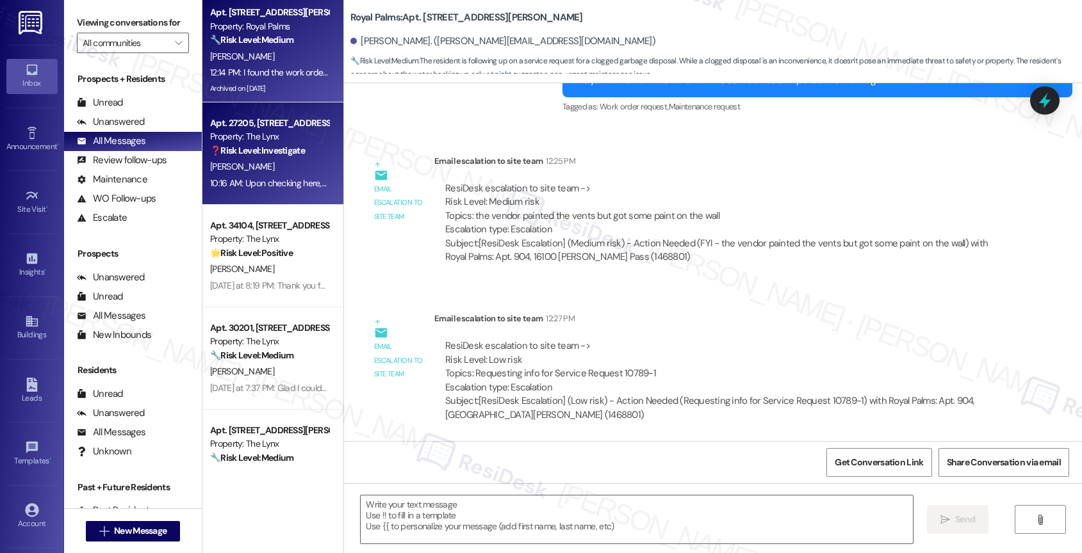
click at [254, 135] on div "Property: The Lynx" at bounding box center [269, 136] width 118 height 13
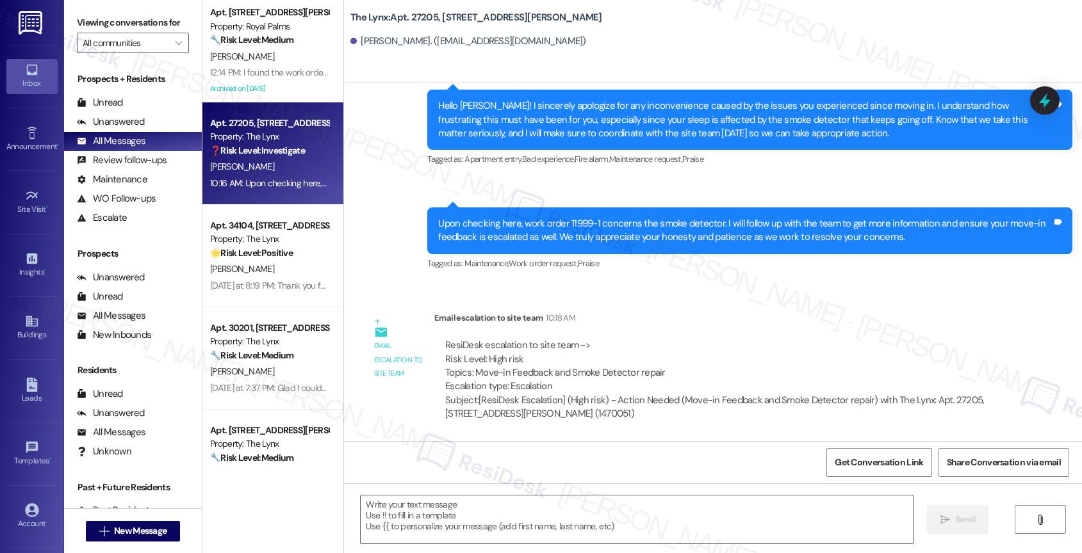
type textarea "Fetching suggested responses. Please feel free to read through the conversation…"
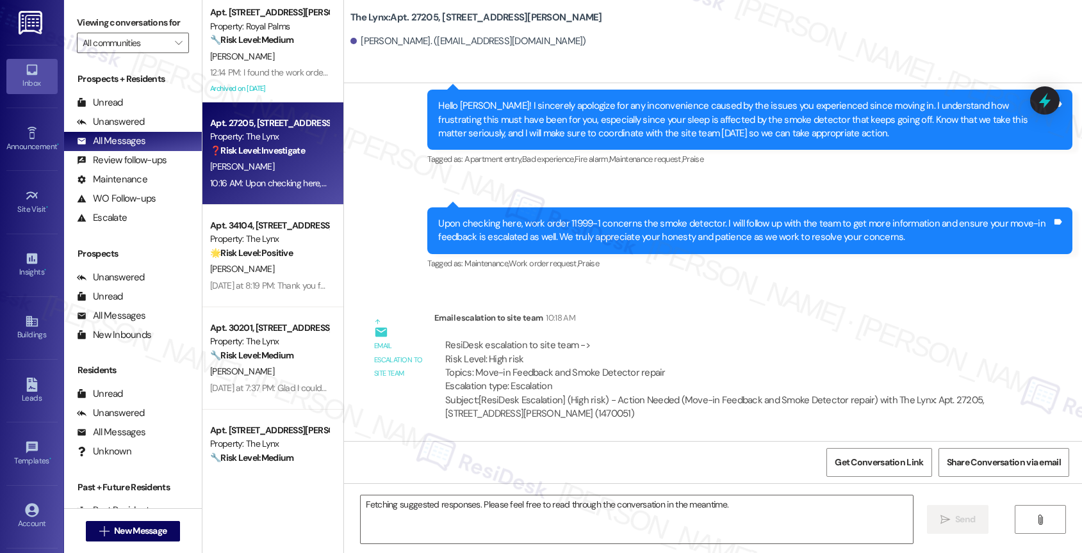
scroll to position [2120, 0]
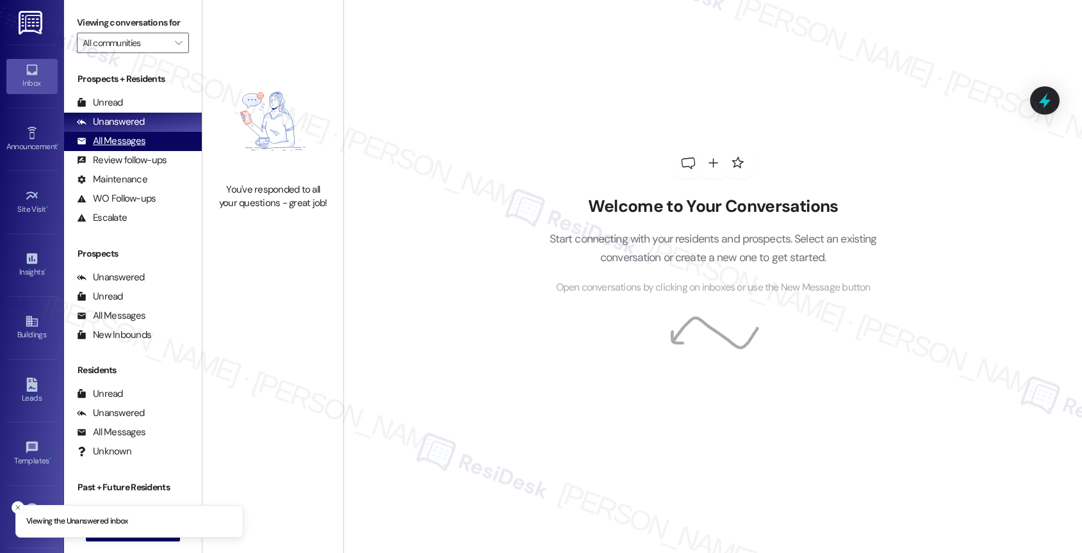
click at [142, 148] on div "All Messages" at bounding box center [111, 141] width 69 height 13
click at [139, 148] on div "All Messages" at bounding box center [111, 141] width 69 height 13
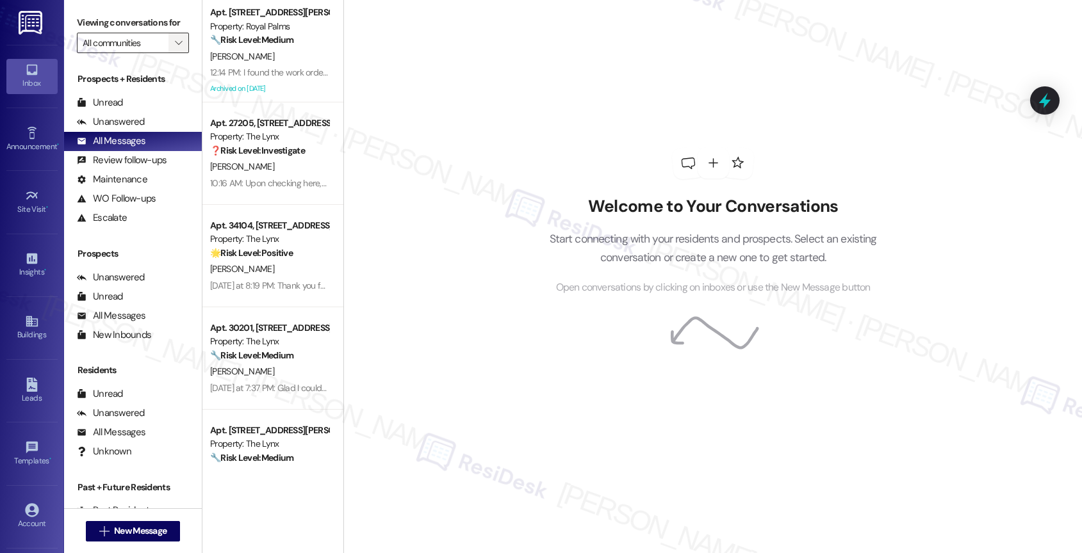
click at [173, 53] on span "" at bounding box center [178, 43] width 12 height 20
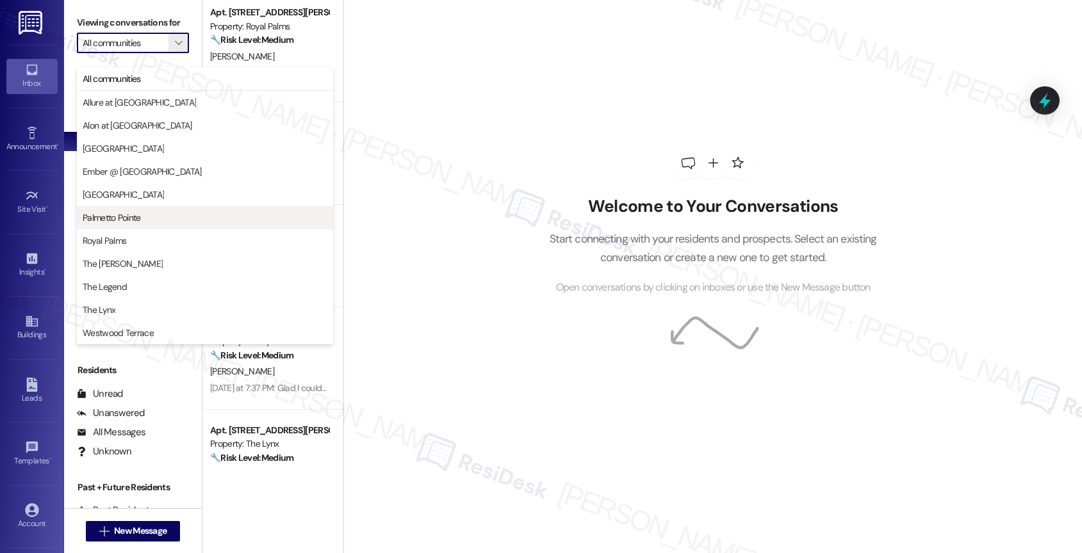
click at [130, 212] on span "Palmetto Pointe" at bounding box center [112, 217] width 58 height 13
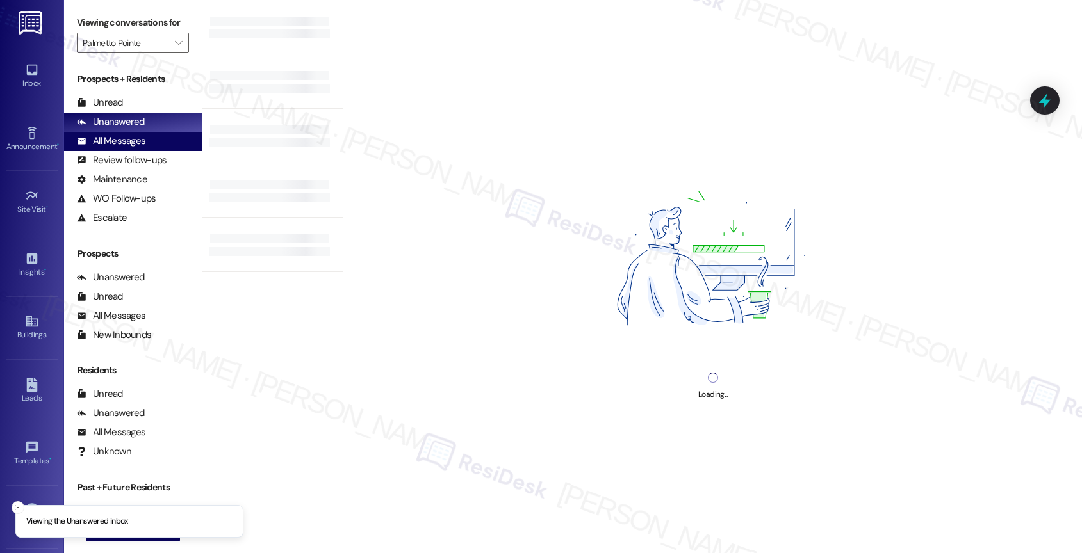
click at [153, 151] on div "All Messages (undefined)" at bounding box center [133, 141] width 138 height 19
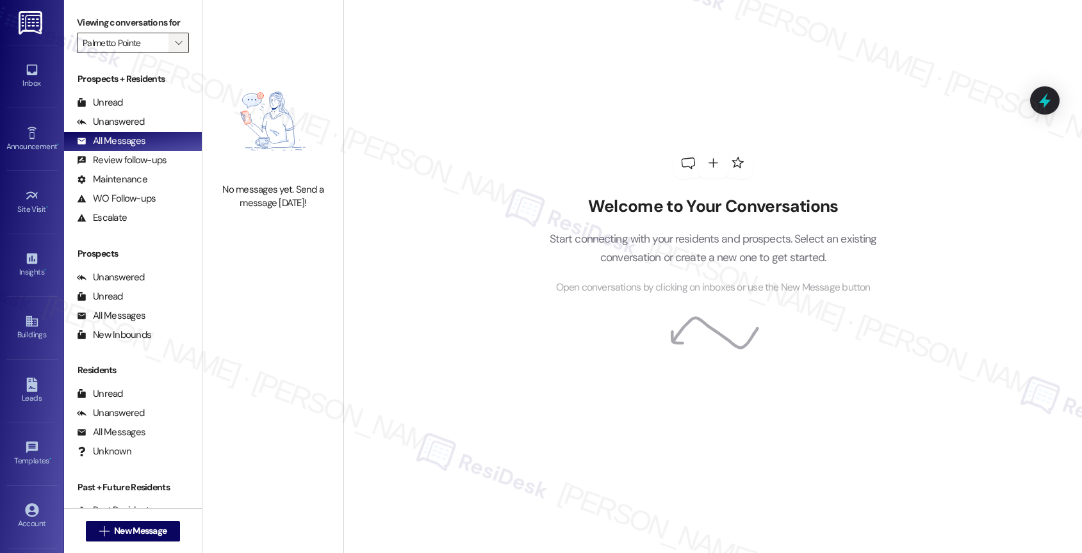
click at [175, 48] on icon "" at bounding box center [178, 43] width 7 height 10
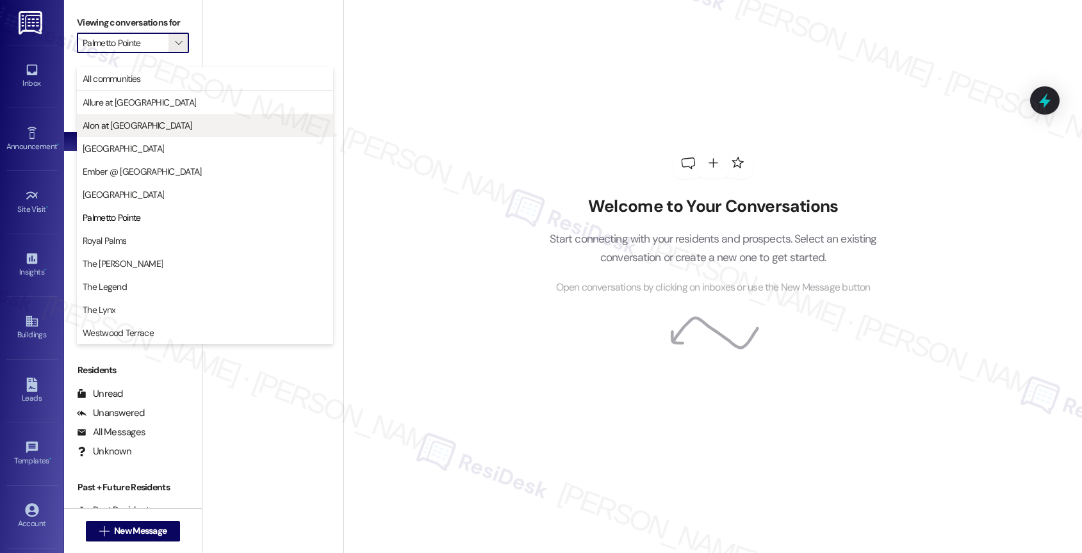
click at [138, 131] on span "Alon at [GEOGRAPHIC_DATA]" at bounding box center [138, 125] width 110 height 13
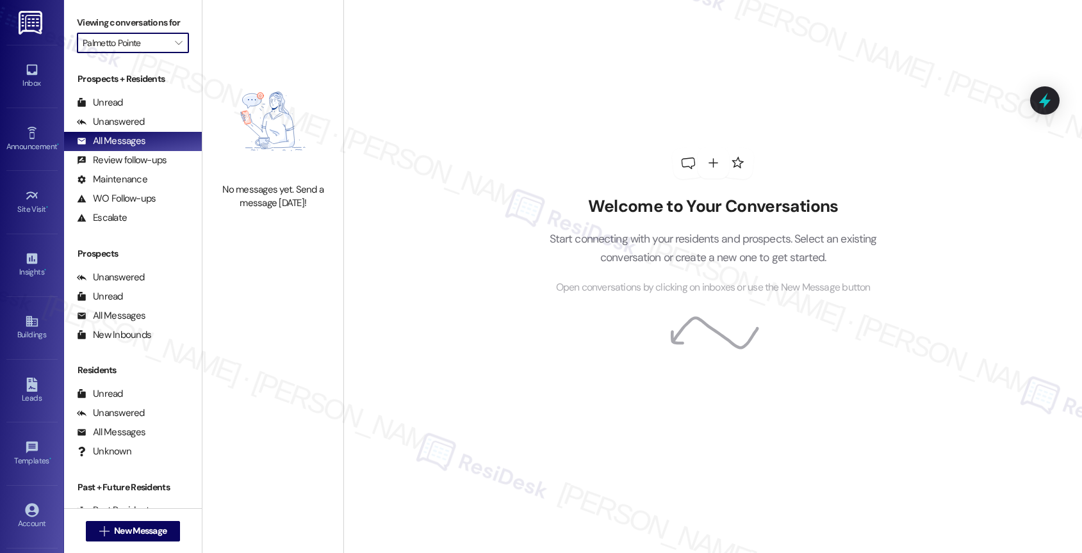
type input "Alon at [GEOGRAPHIC_DATA]"
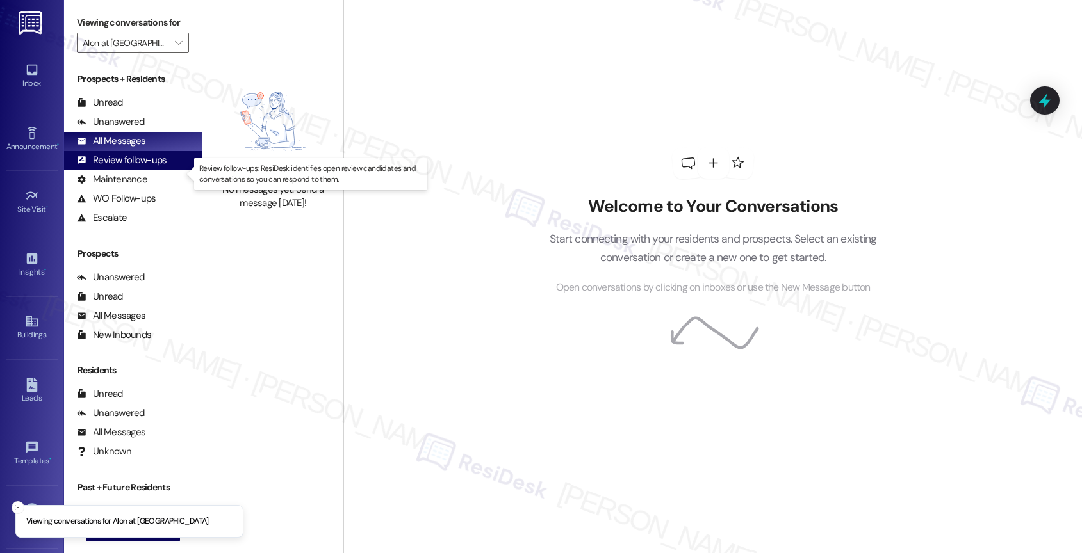
click at [153, 167] on div "Review follow-ups" at bounding box center [122, 160] width 90 height 13
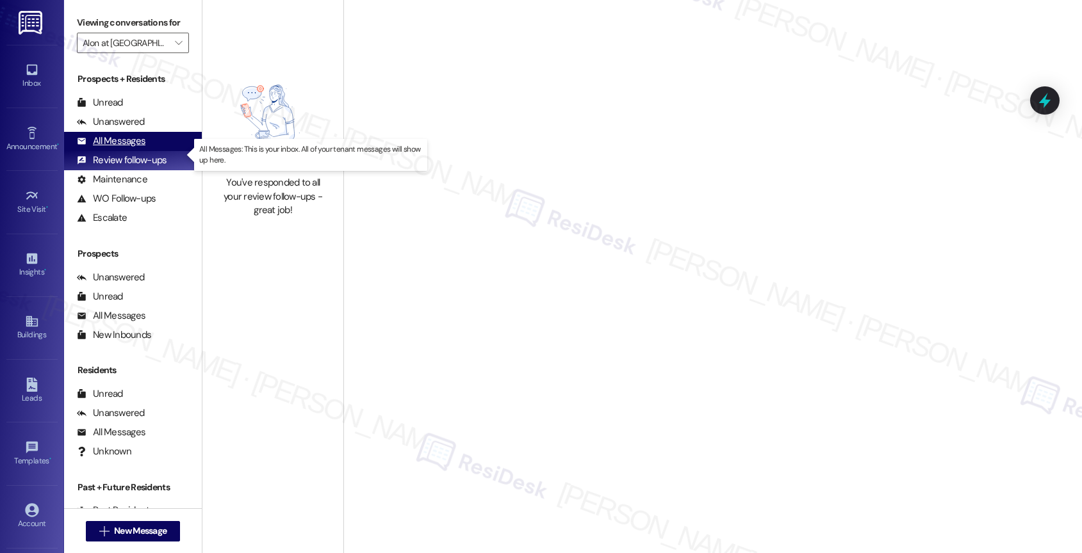
click at [149, 151] on div "All Messages (undefined)" at bounding box center [133, 141] width 138 height 19
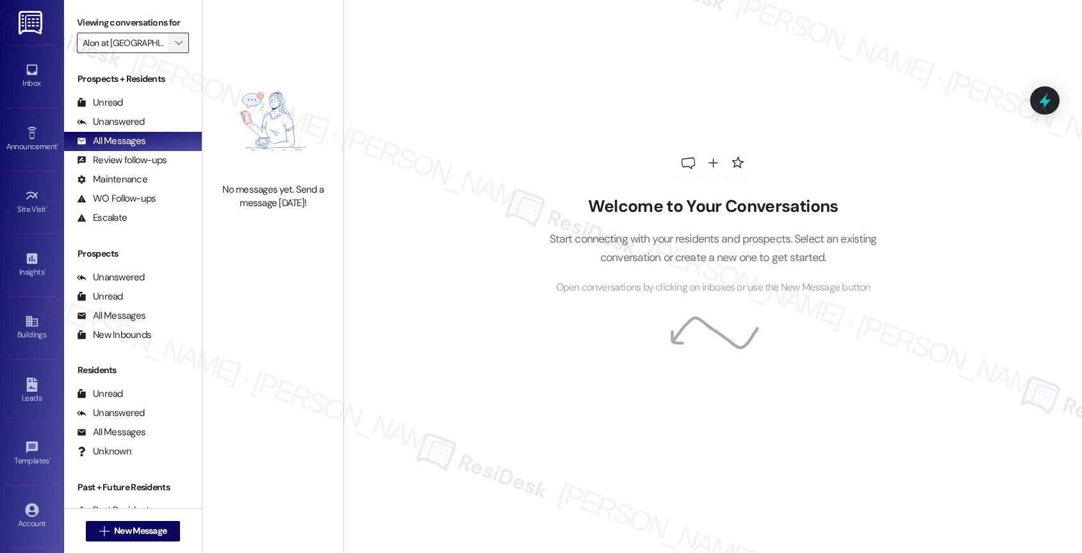
click at [174, 53] on span "" at bounding box center [178, 43] width 12 height 20
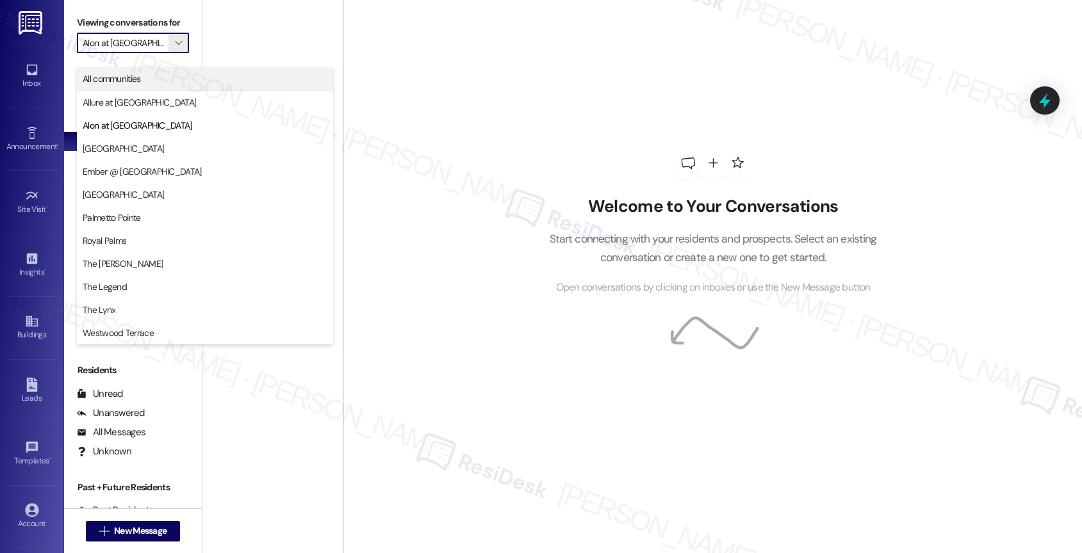
click at [187, 86] on button "All communities" at bounding box center [205, 78] width 256 height 23
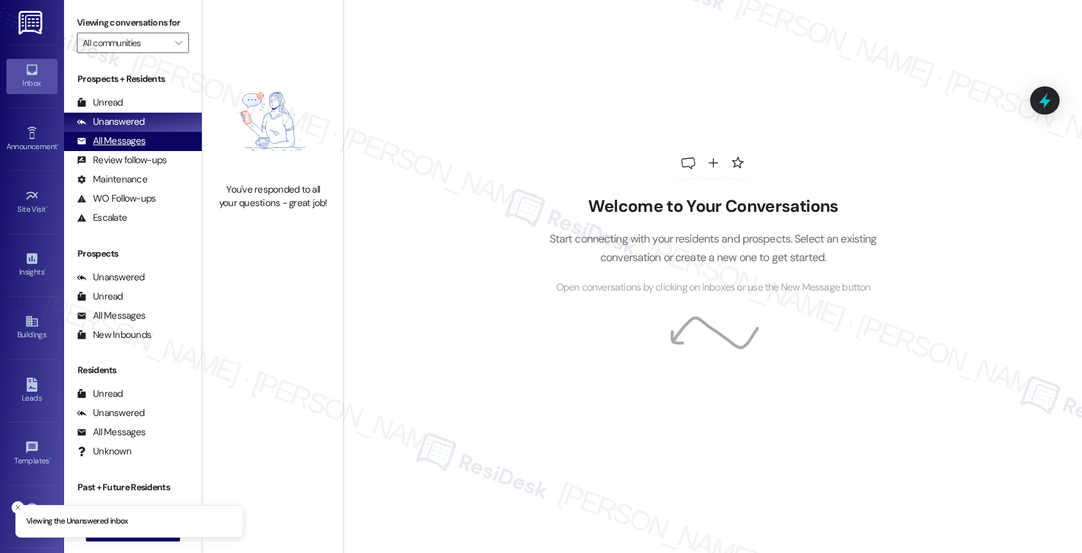
click at [141, 148] on div "All Messages" at bounding box center [111, 141] width 69 height 13
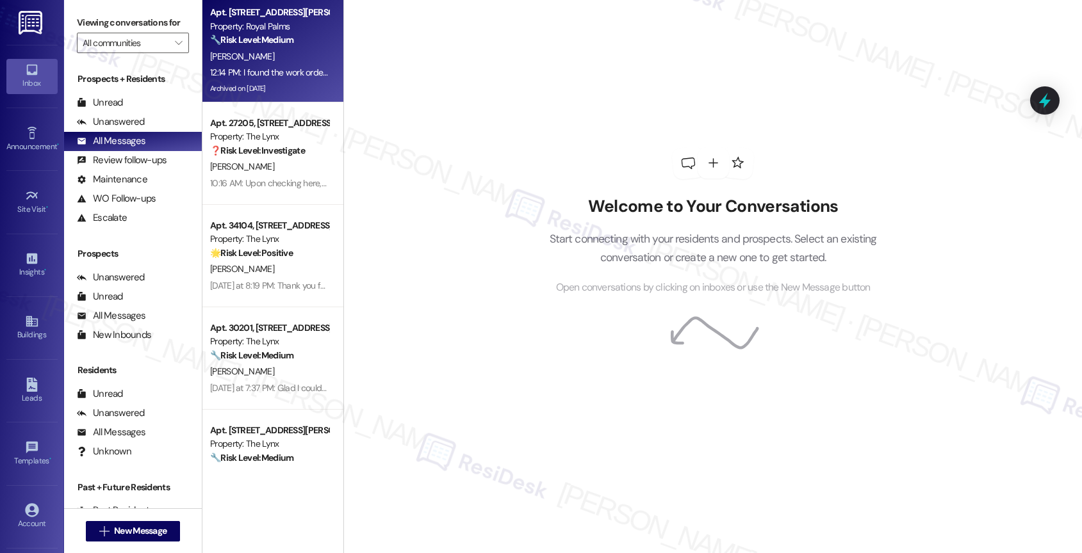
click at [275, 61] on div "[PERSON_NAME]" at bounding box center [269, 57] width 121 height 16
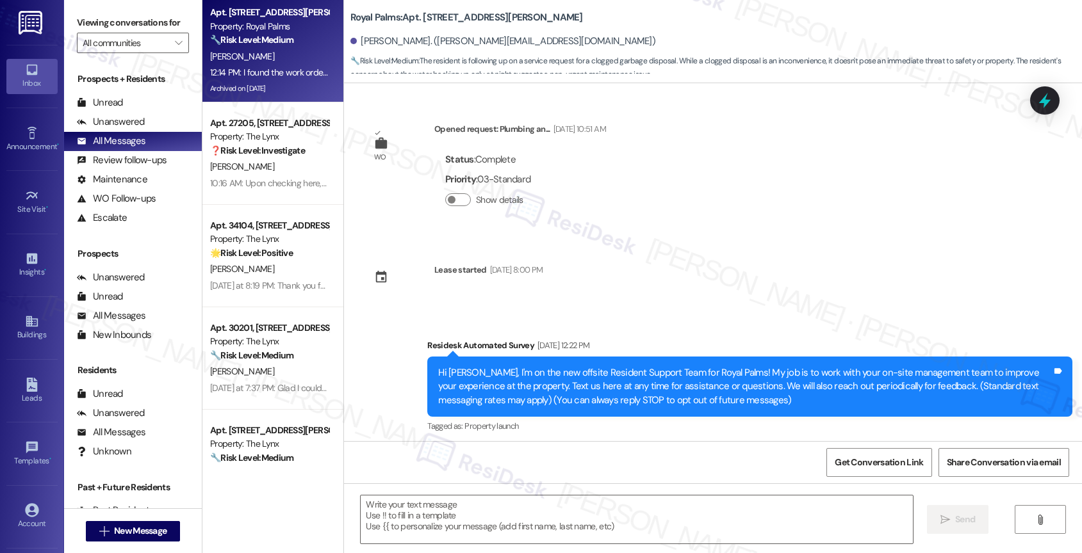
scroll to position [3170, 0]
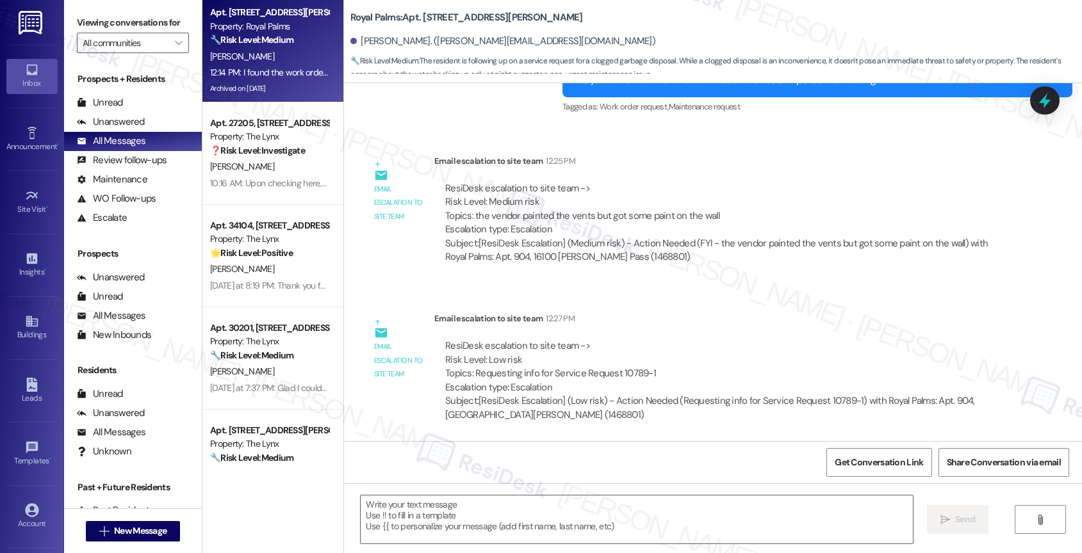
type textarea "Fetching suggested responses. Please feel free to read through the conversation…"
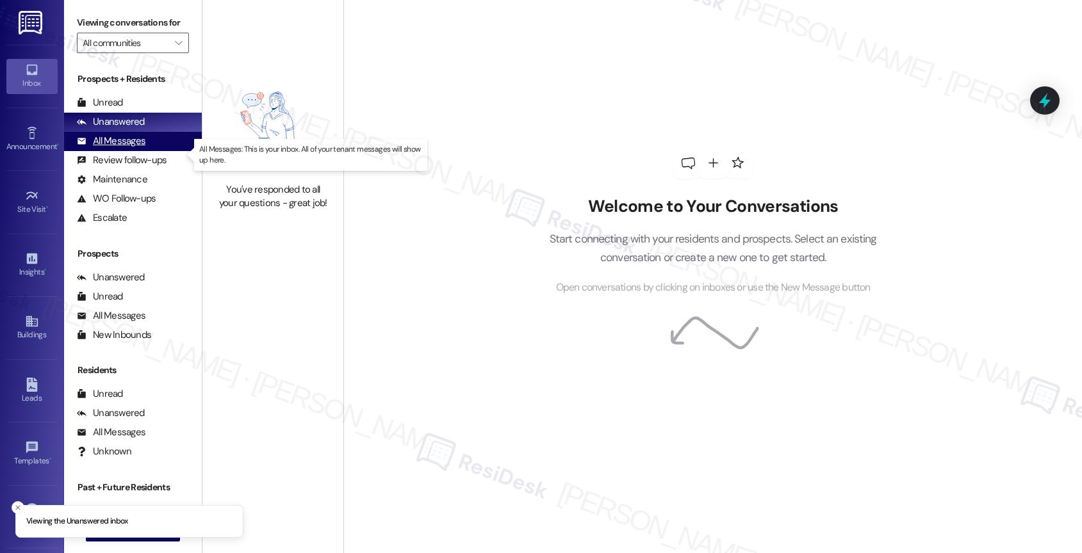
click at [142, 148] on div "All Messages" at bounding box center [111, 141] width 69 height 13
click at [149, 149] on div "All Messages (undefined)" at bounding box center [133, 141] width 138 height 19
click at [124, 148] on div "All Messages" at bounding box center [111, 141] width 69 height 13
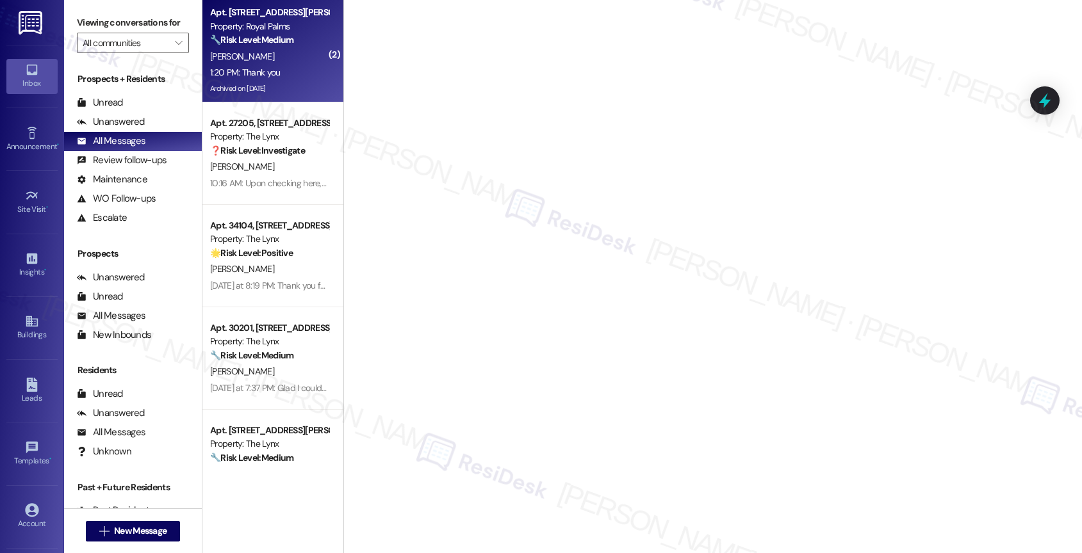
click at [268, 40] on strong "🔧 Risk Level: Medium" at bounding box center [251, 40] width 83 height 12
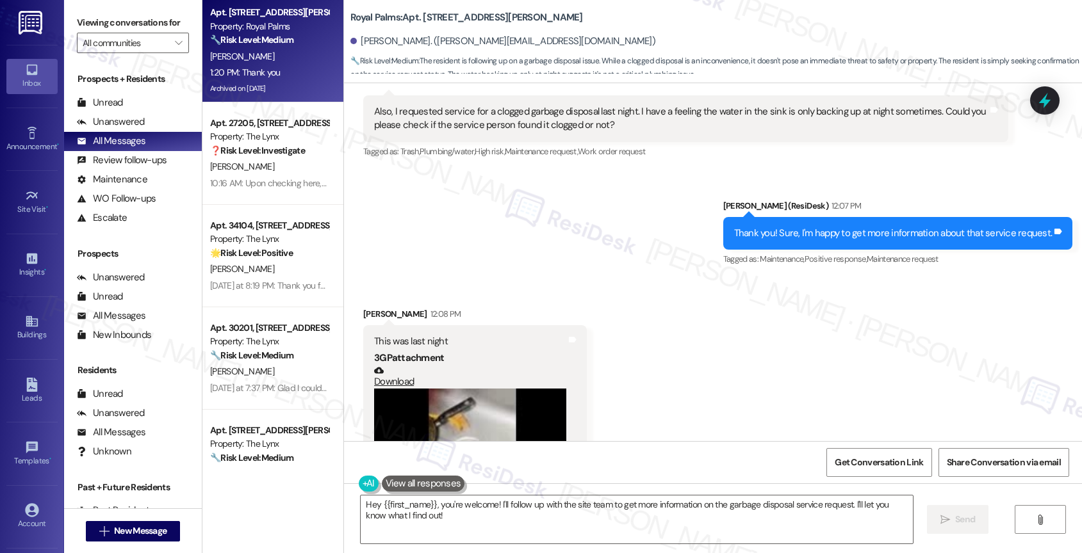
scroll to position [3187, 0]
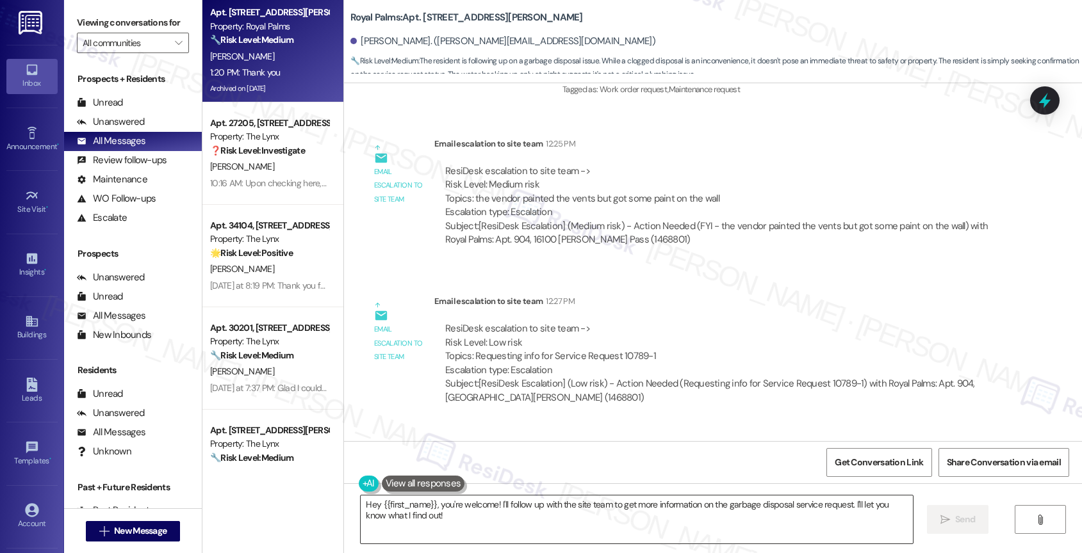
click at [420, 518] on textarea "Hey {{first_name}}, you're welcome! I'll follow up with the site team to get mo…" at bounding box center [637, 520] width 552 height 48
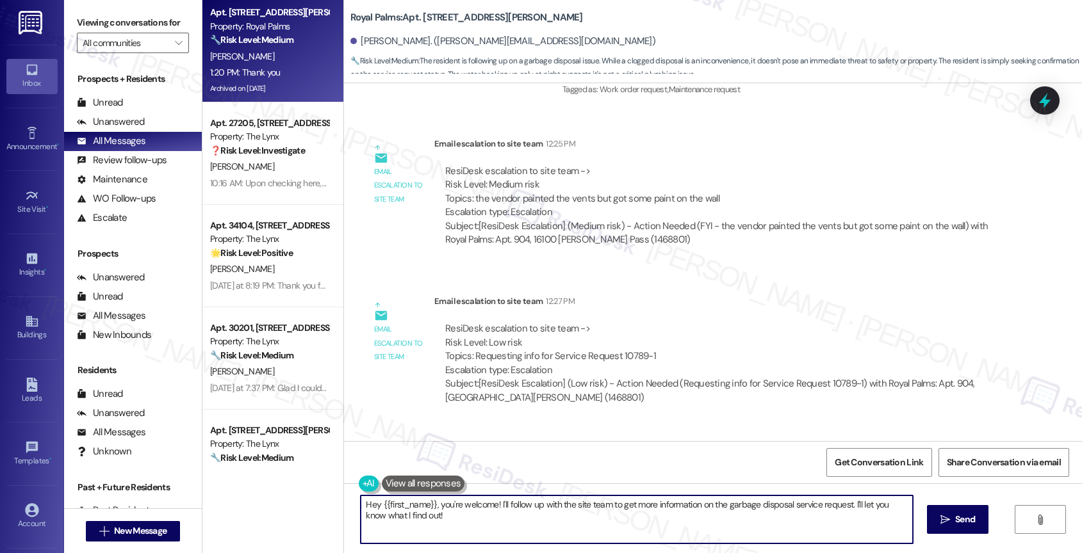
click at [420, 518] on textarea "Hey {{first_name}}, you're welcome! I'll follow up with the site team to get mo…" at bounding box center [637, 520] width 552 height 48
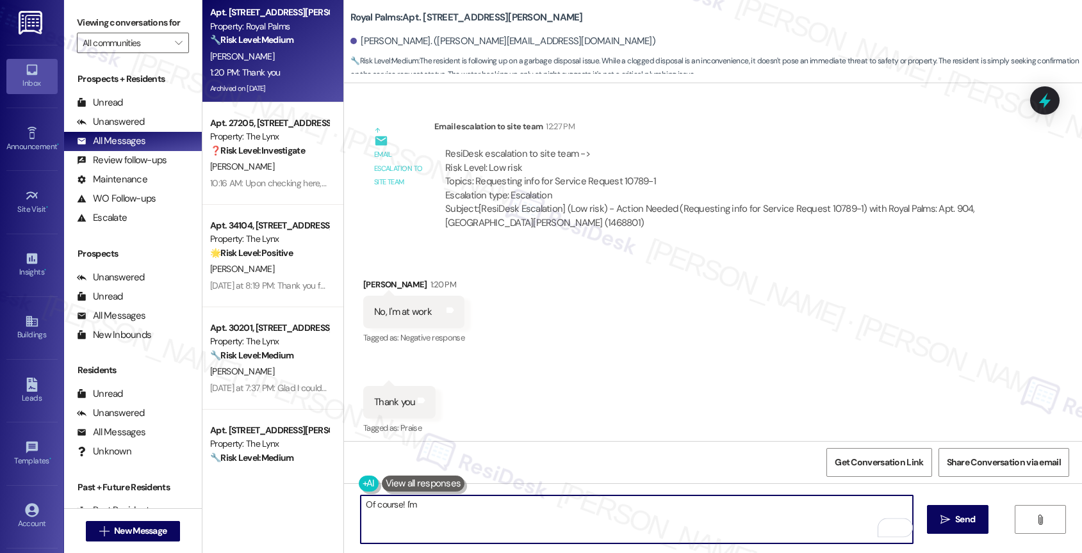
scroll to position [3368, 0]
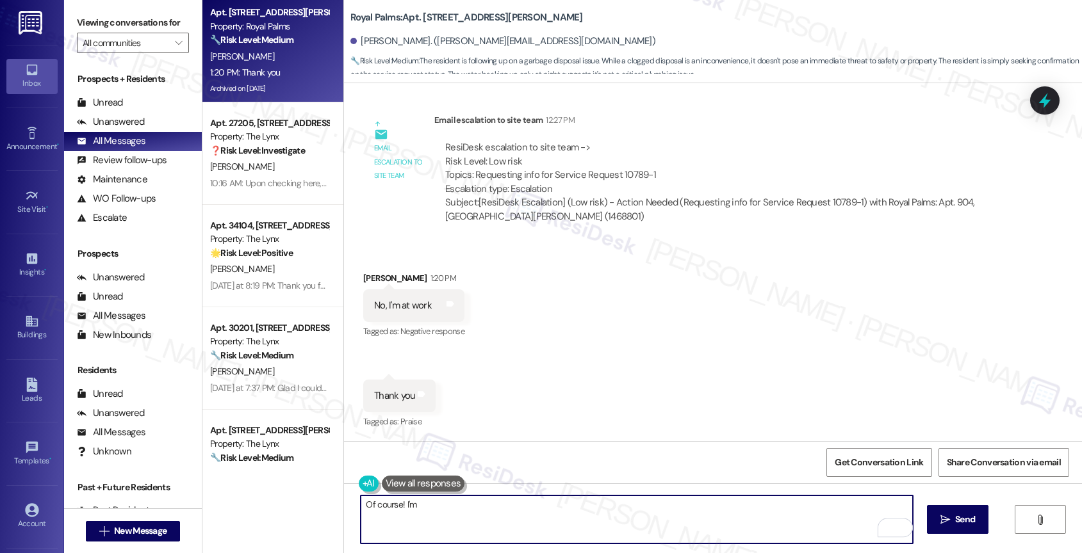
drag, startPoint x: 372, startPoint y: 503, endPoint x: 307, endPoint y: 502, distance: 64.7
click at [313, 501] on div "Apt. 904, 16100 [PERSON_NAME] Pass Property: Royal Palms 🔧 Risk Level: Medium T…" at bounding box center [641, 276] width 879 height 553
drag, startPoint x: 362, startPoint y: 500, endPoint x: 294, endPoint y: 499, distance: 67.9
click at [312, 498] on div "Apt. 904, 16100 [PERSON_NAME] Pass Property: Royal Palms 🔧 Risk Level: Medium T…" at bounding box center [641, 276] width 879 height 553
type textarea "Of course! I'm happy to help!"
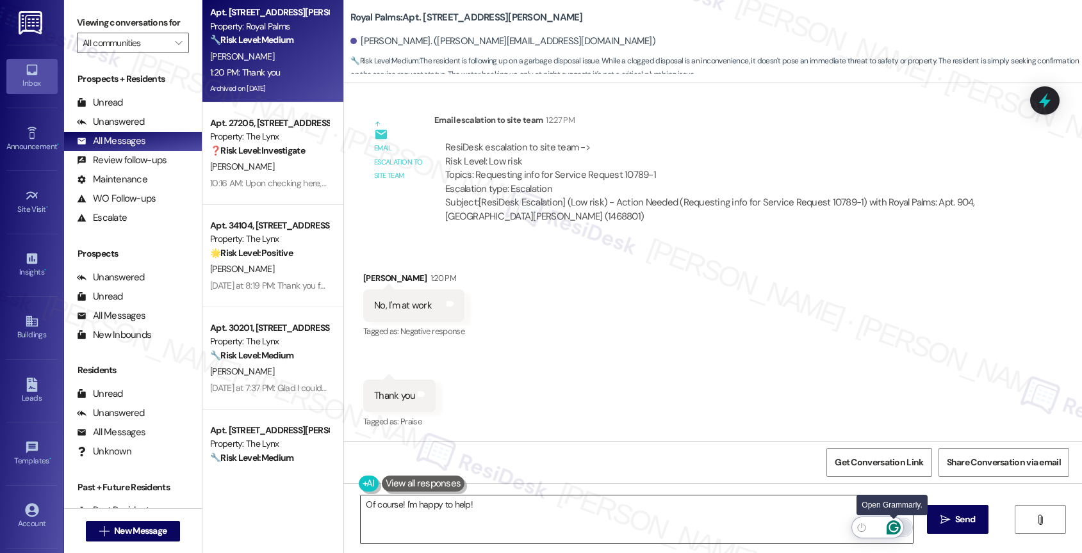
click at [894, 522] on icon "Open Grammarly. 0 Suggestions." at bounding box center [893, 528] width 14 height 14
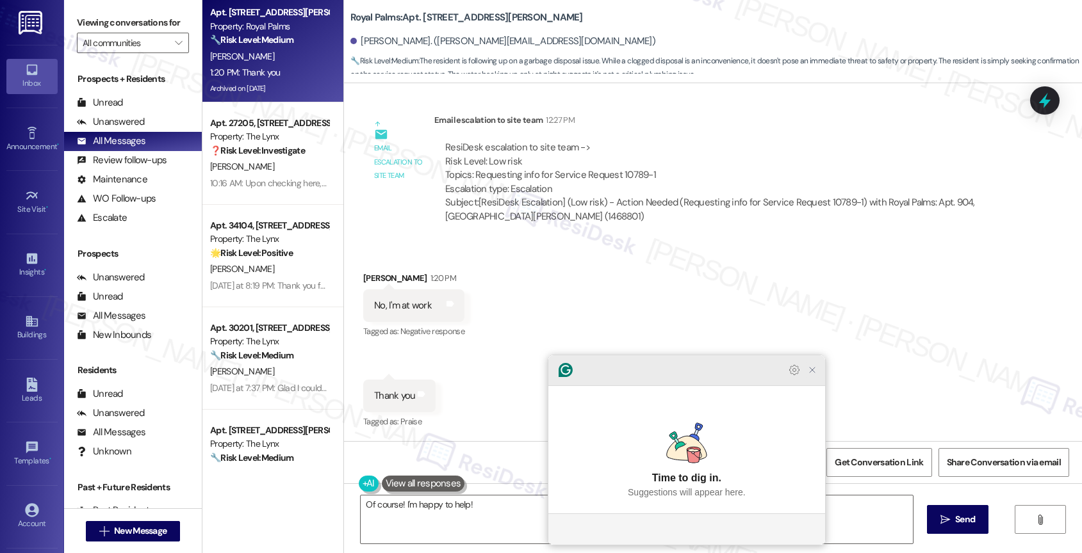
click at [817, 378] on icon "Close Grammarly Assistant" at bounding box center [811, 370] width 15 height 15
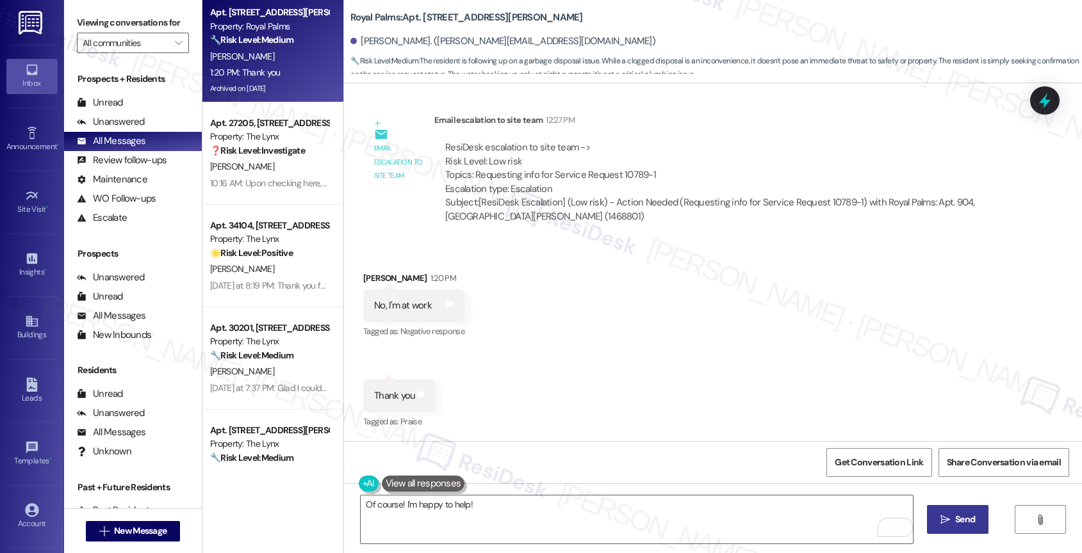
click at [952, 514] on span "Send" at bounding box center [964, 519] width 25 height 13
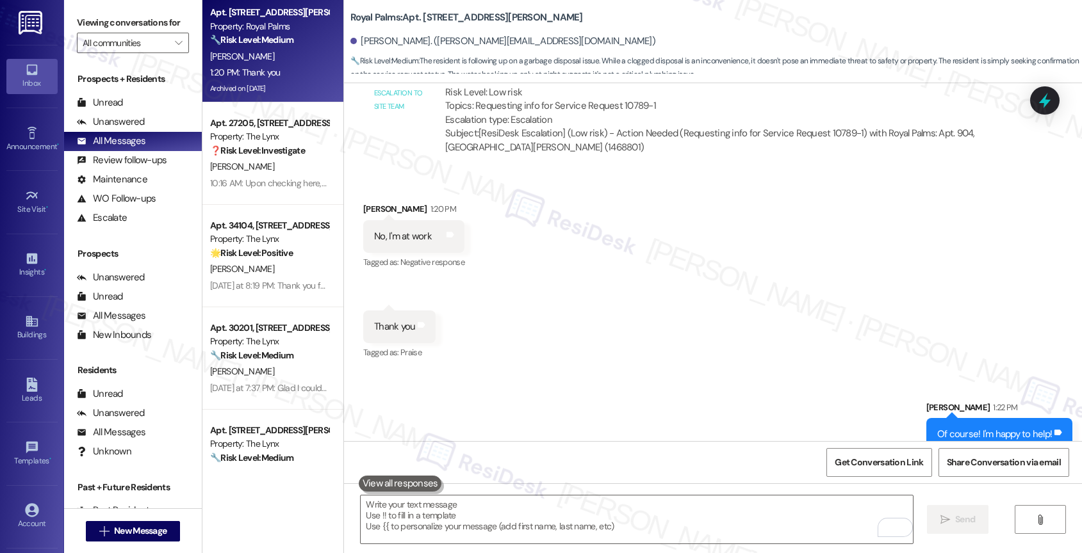
scroll to position [3457, 0]
